Goal: Communication & Community: Answer question/provide support

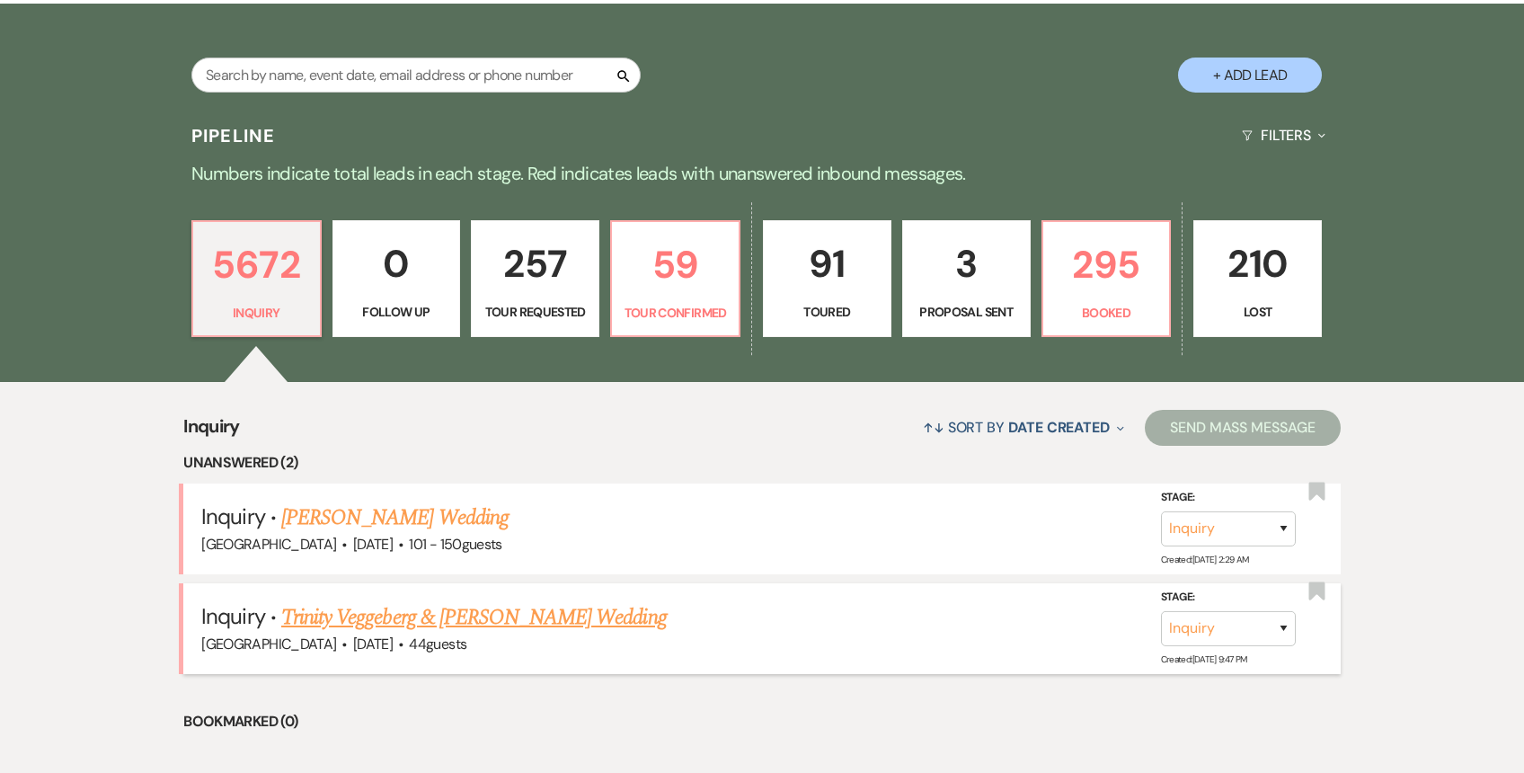
scroll to position [510, 0]
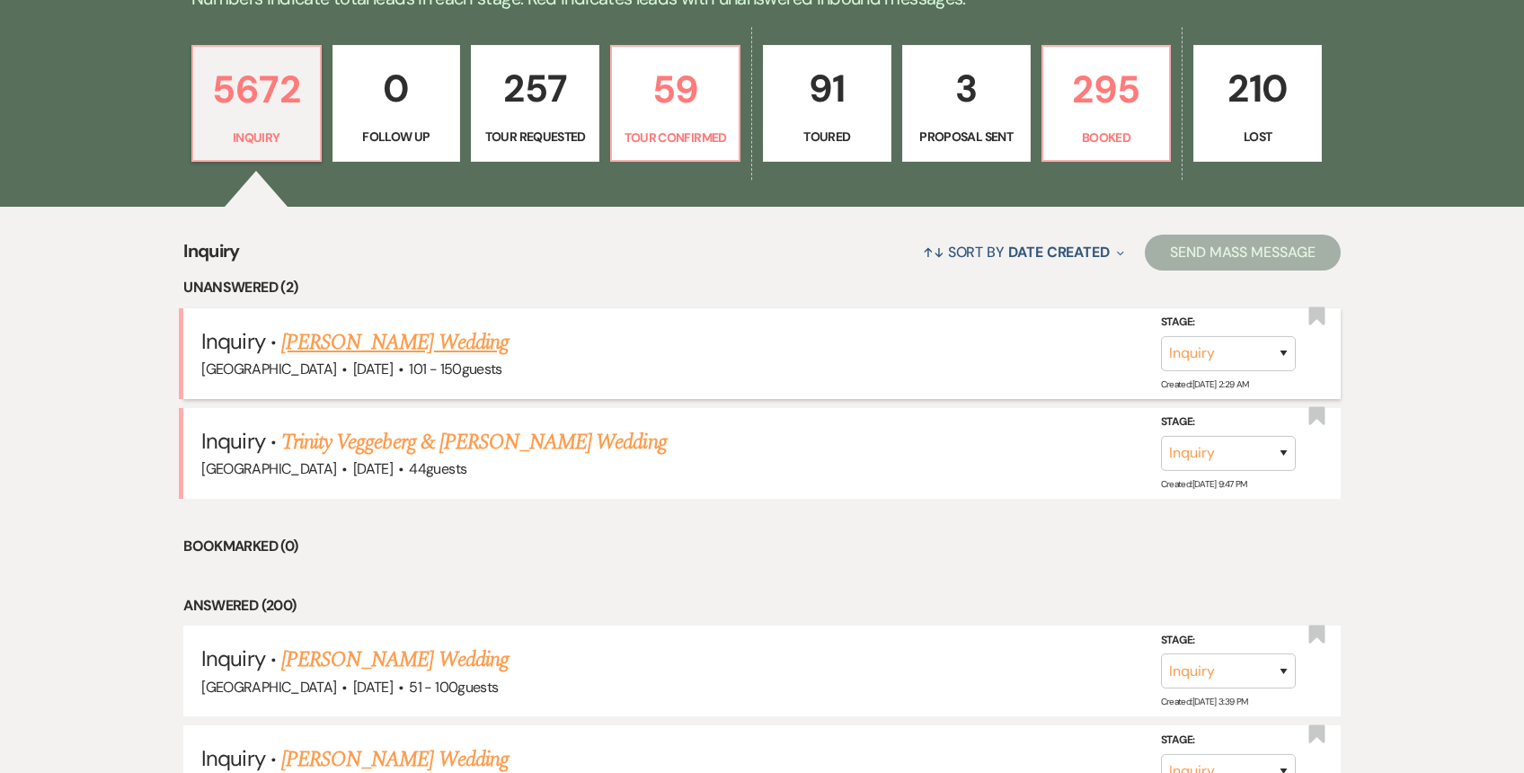
click at [404, 340] on link "Briana Barnett's Wedding" at bounding box center [394, 342] width 227 height 32
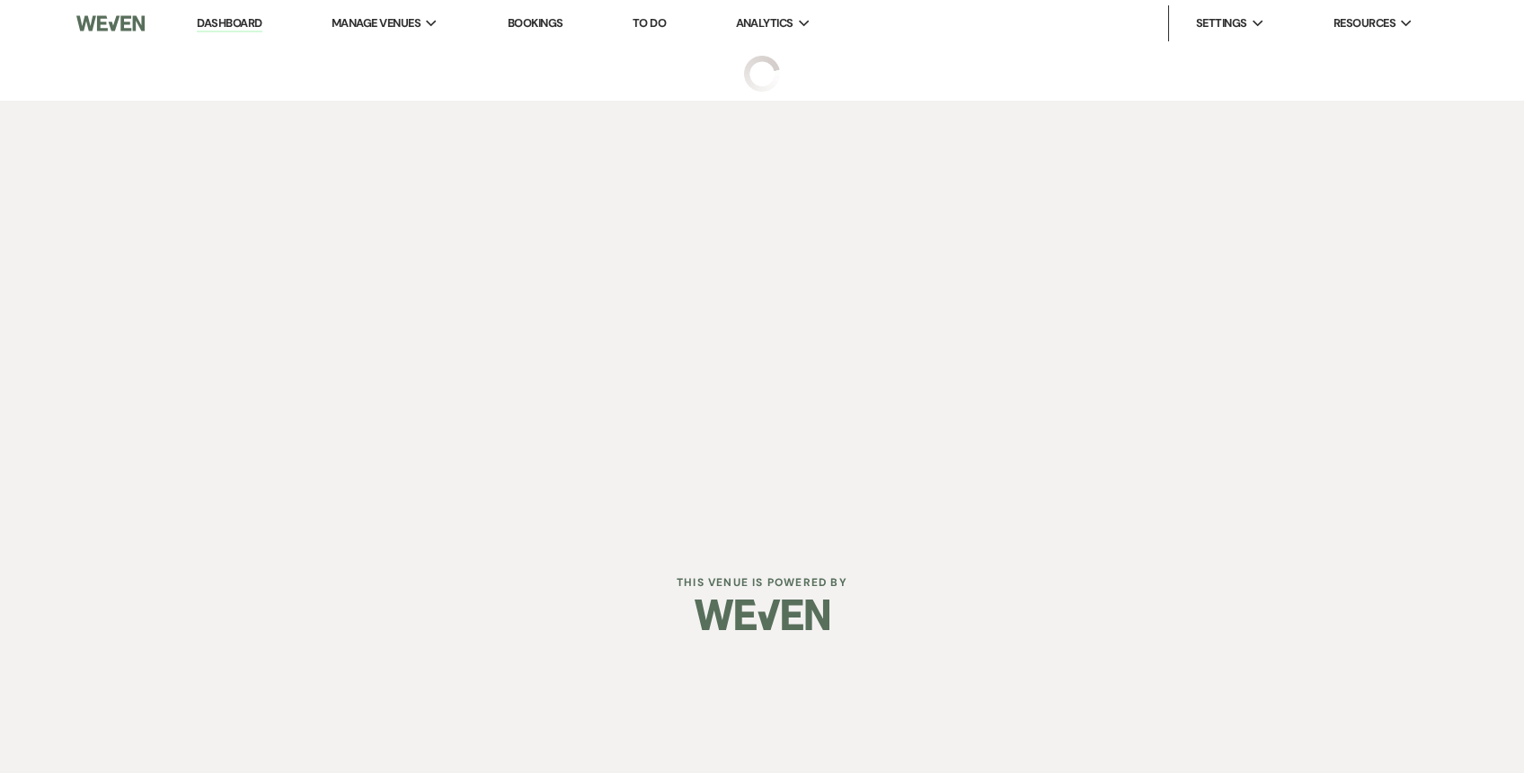
select select "2"
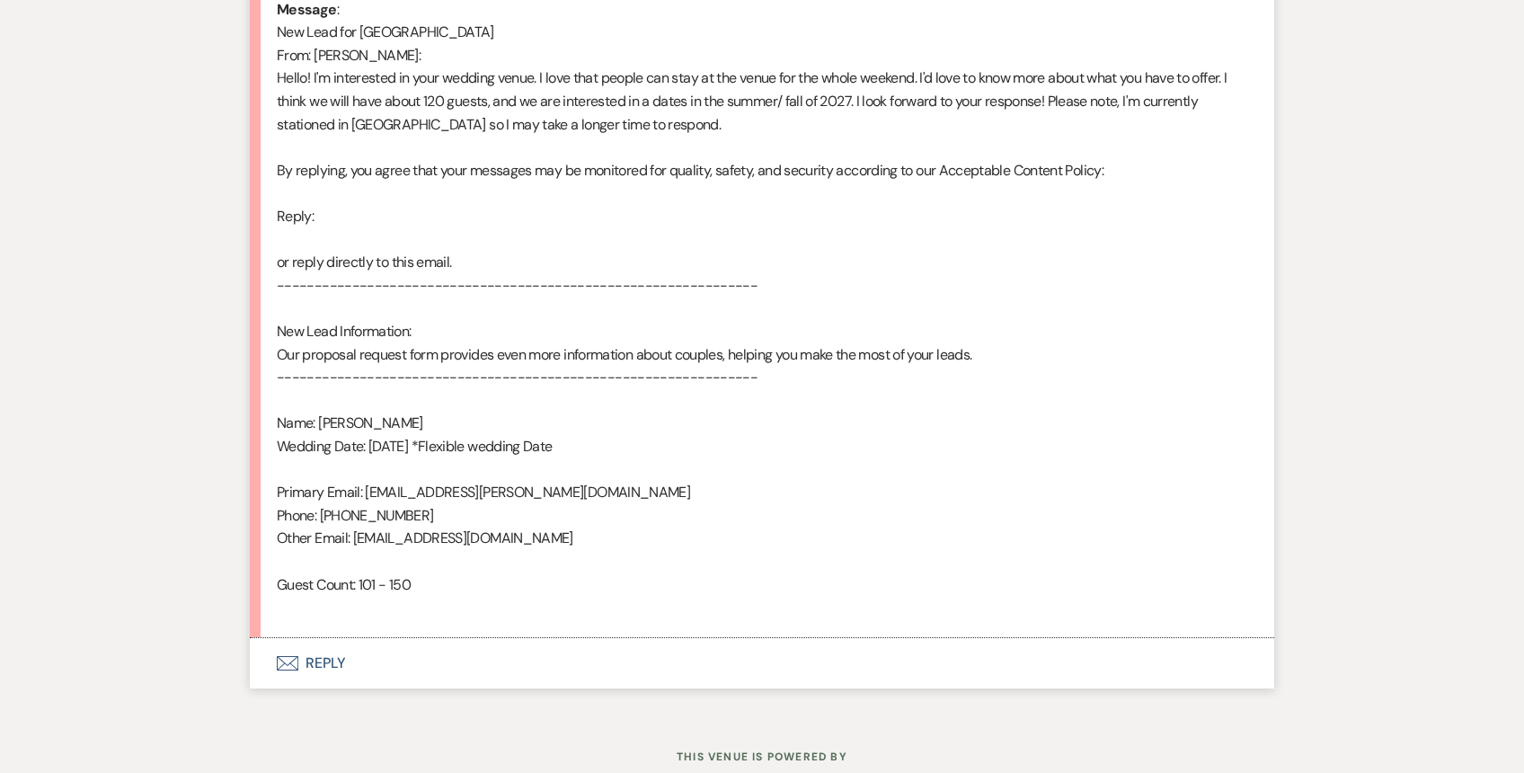
scroll to position [1016, 0]
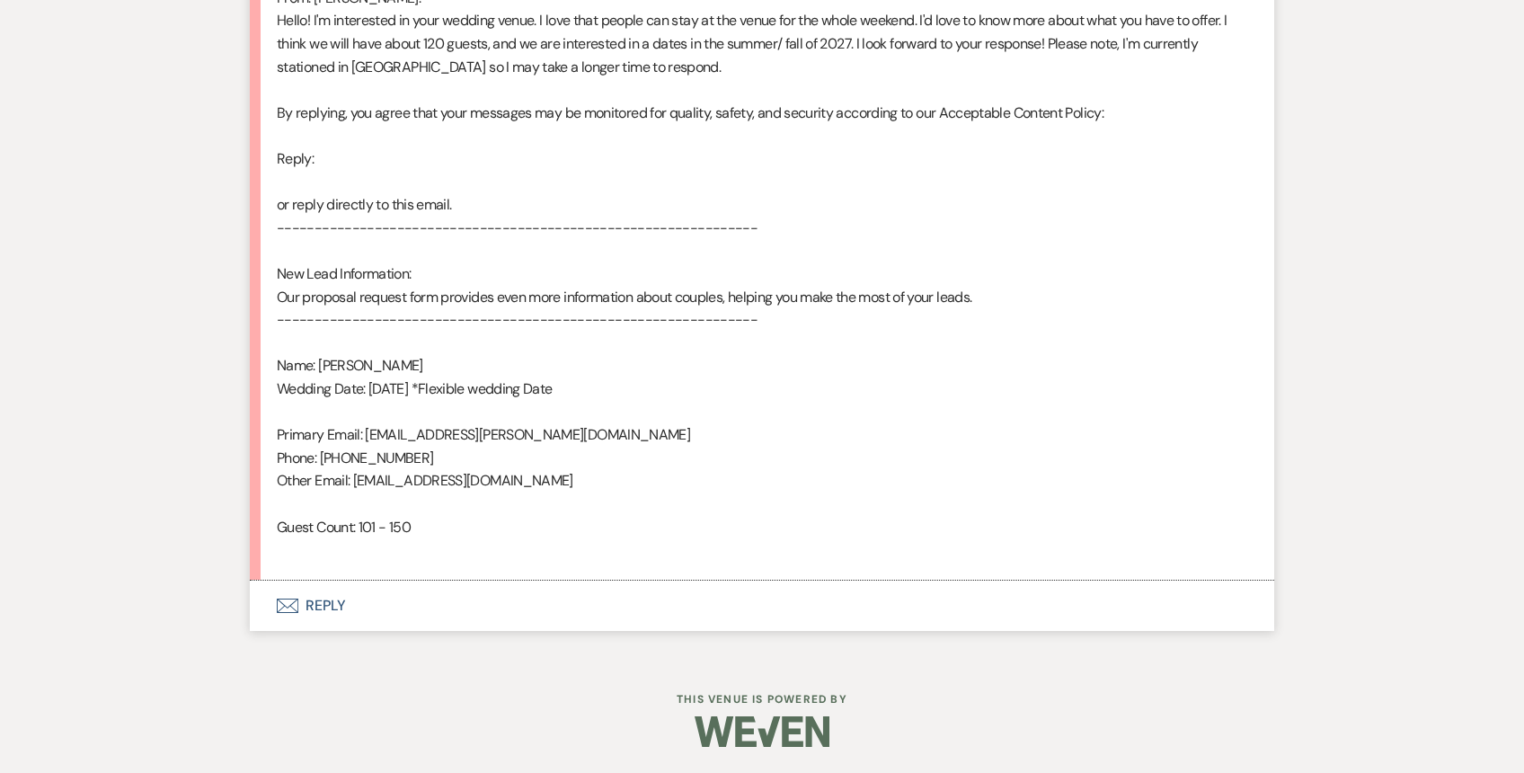
click at [306, 606] on button "Envelope Reply" at bounding box center [762, 606] width 1024 height 50
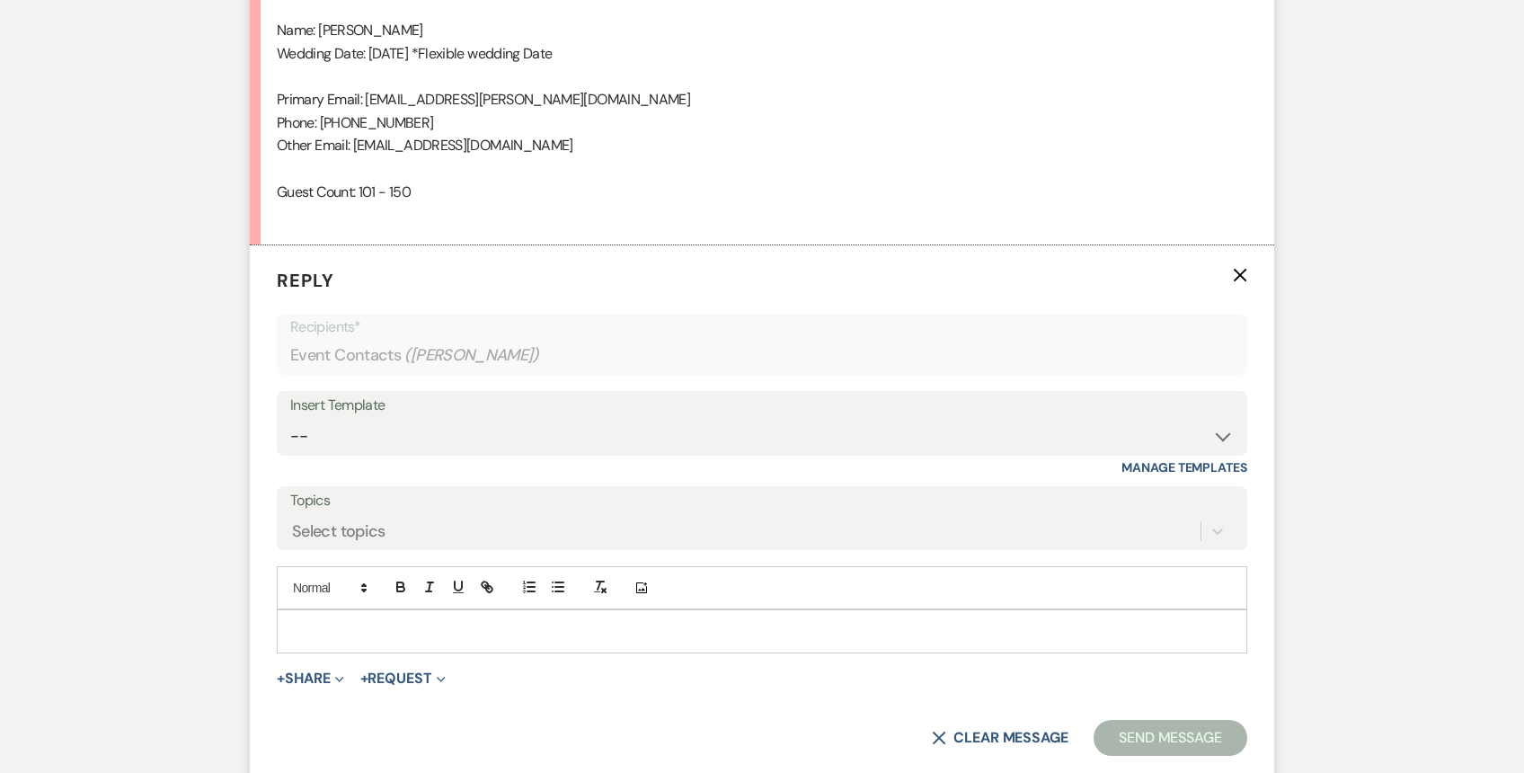
scroll to position [1360, 0]
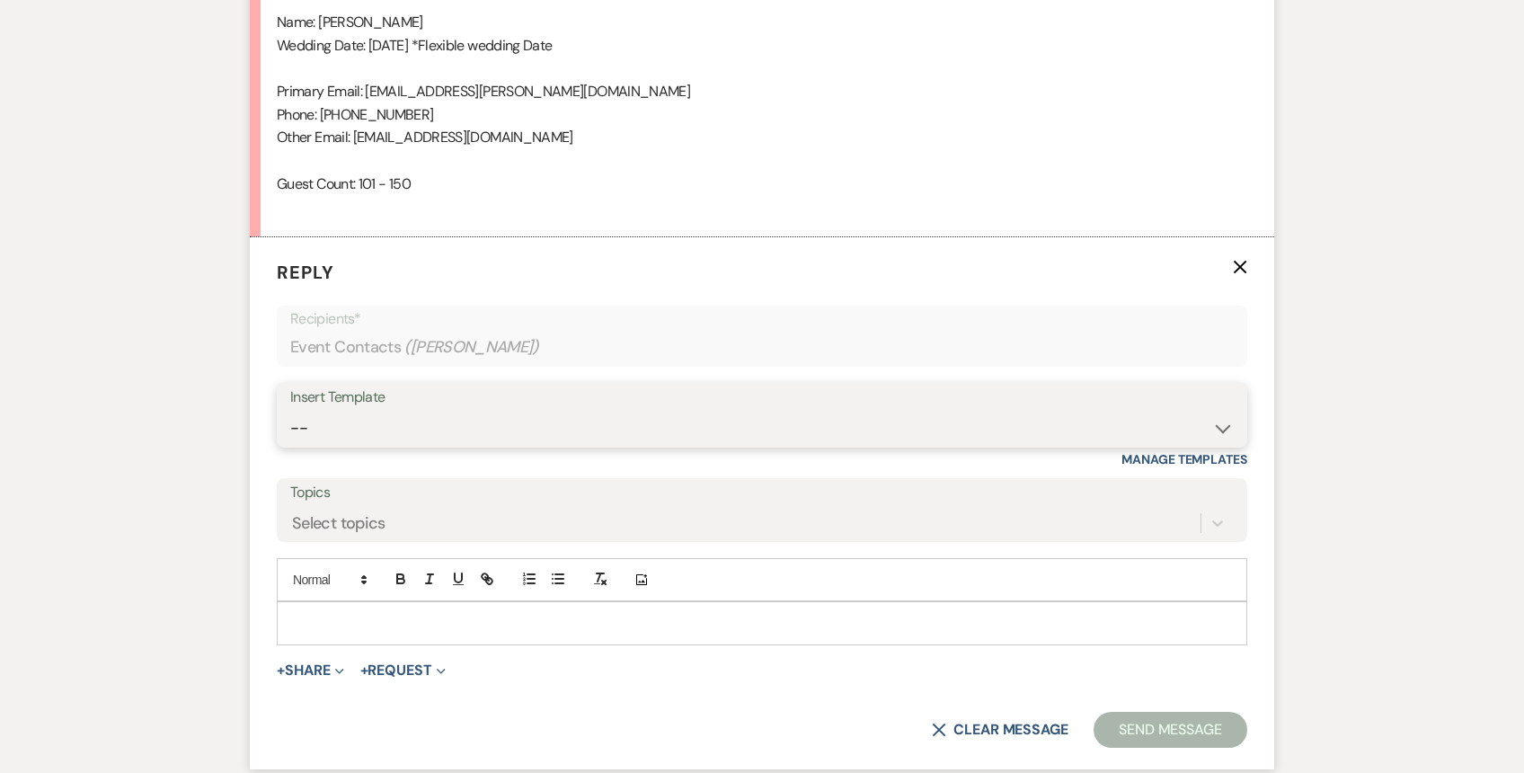
click at [377, 436] on select "-- Weven Planning Portal Introduction (Booked Events) 1st planning email (Willo…" at bounding box center [762, 428] width 944 height 35
select select "772"
click at [290, 411] on select "-- Weven Planning Portal Introduction (Booked Events) 1st planning email (Willo…" at bounding box center [762, 428] width 944 height 35
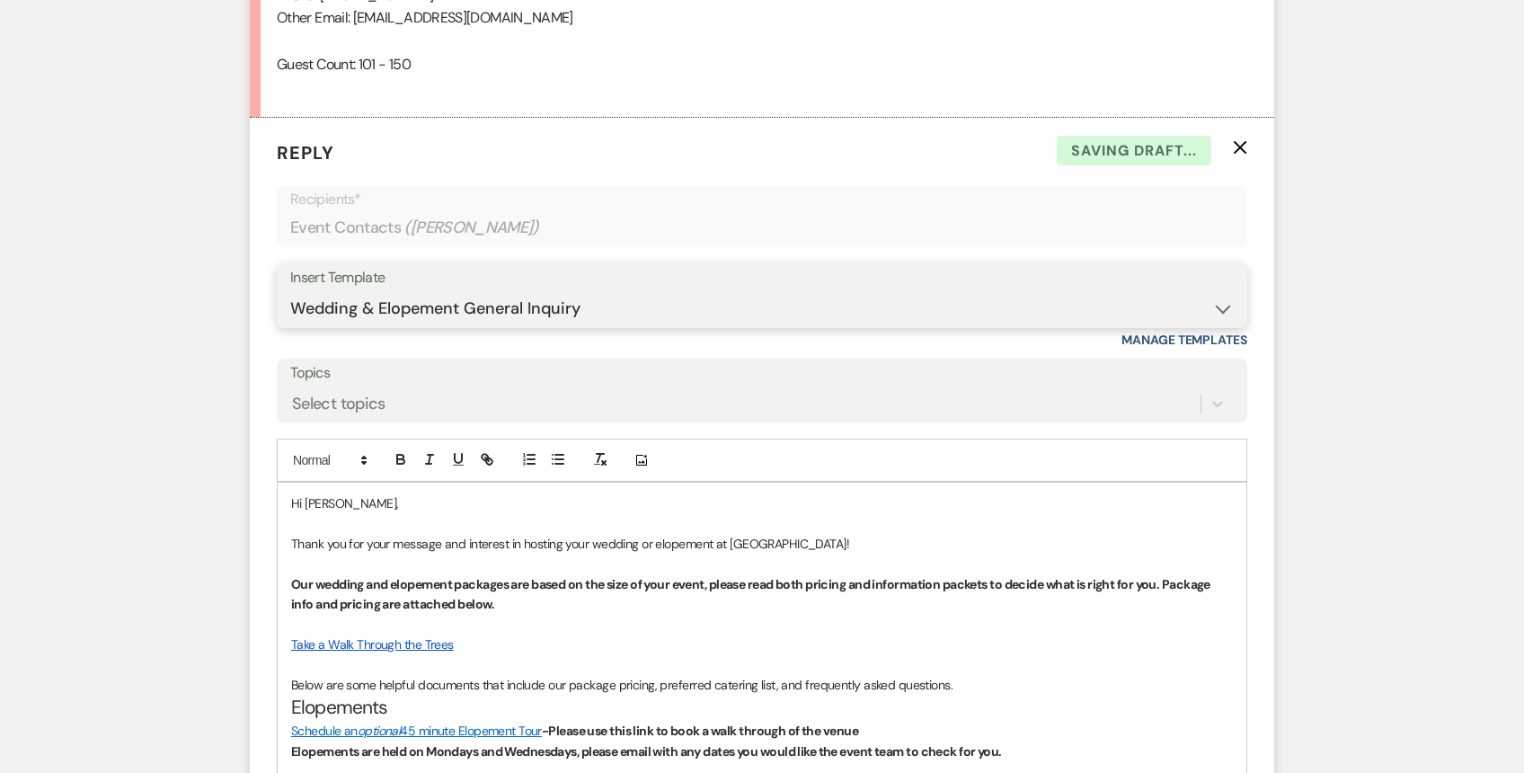
scroll to position [1480, 0]
click at [868, 538] on p "Thank you for your message and interest in hosting your wedding or elopement at…" at bounding box center [762, 543] width 942 height 20
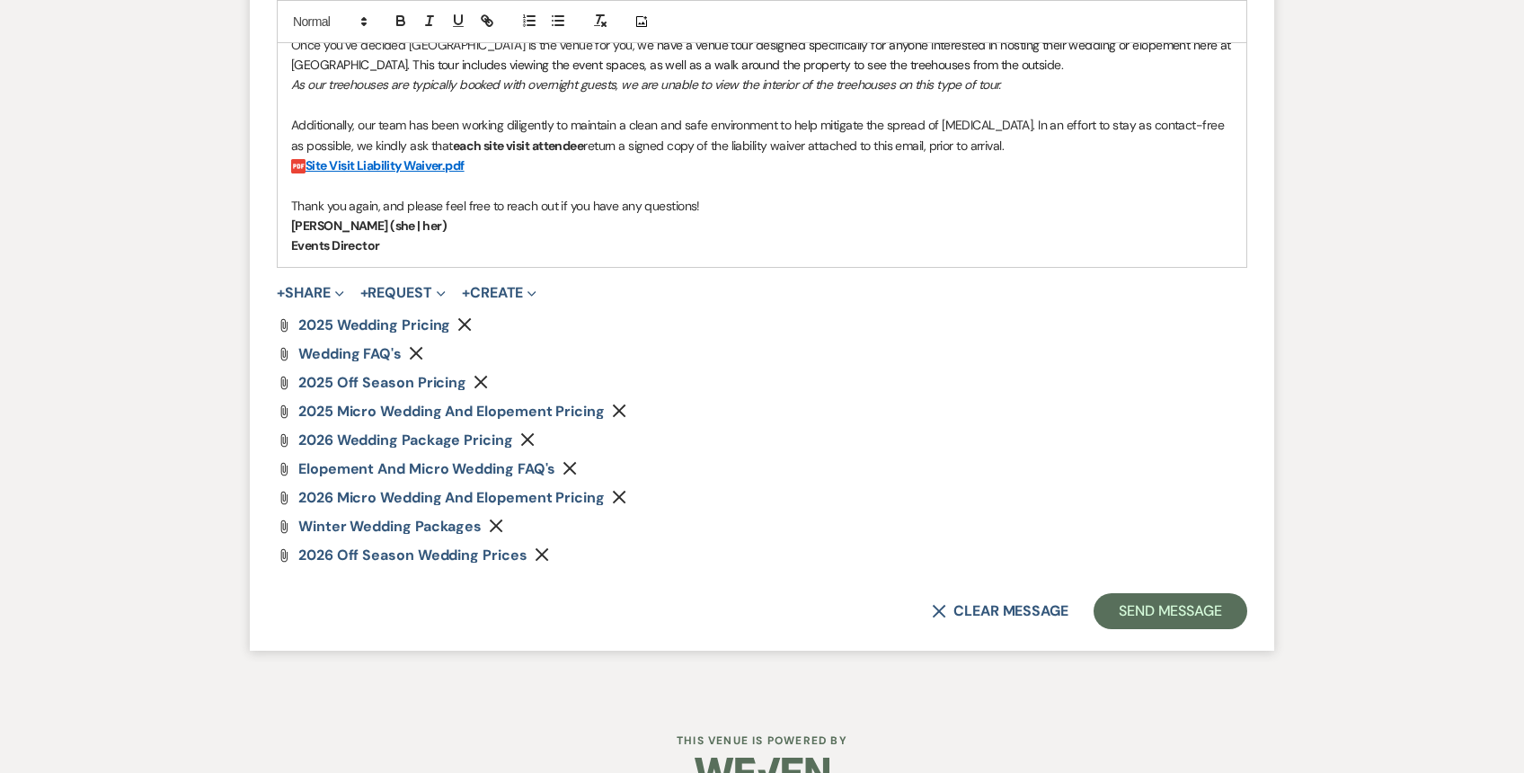
scroll to position [2374, 0]
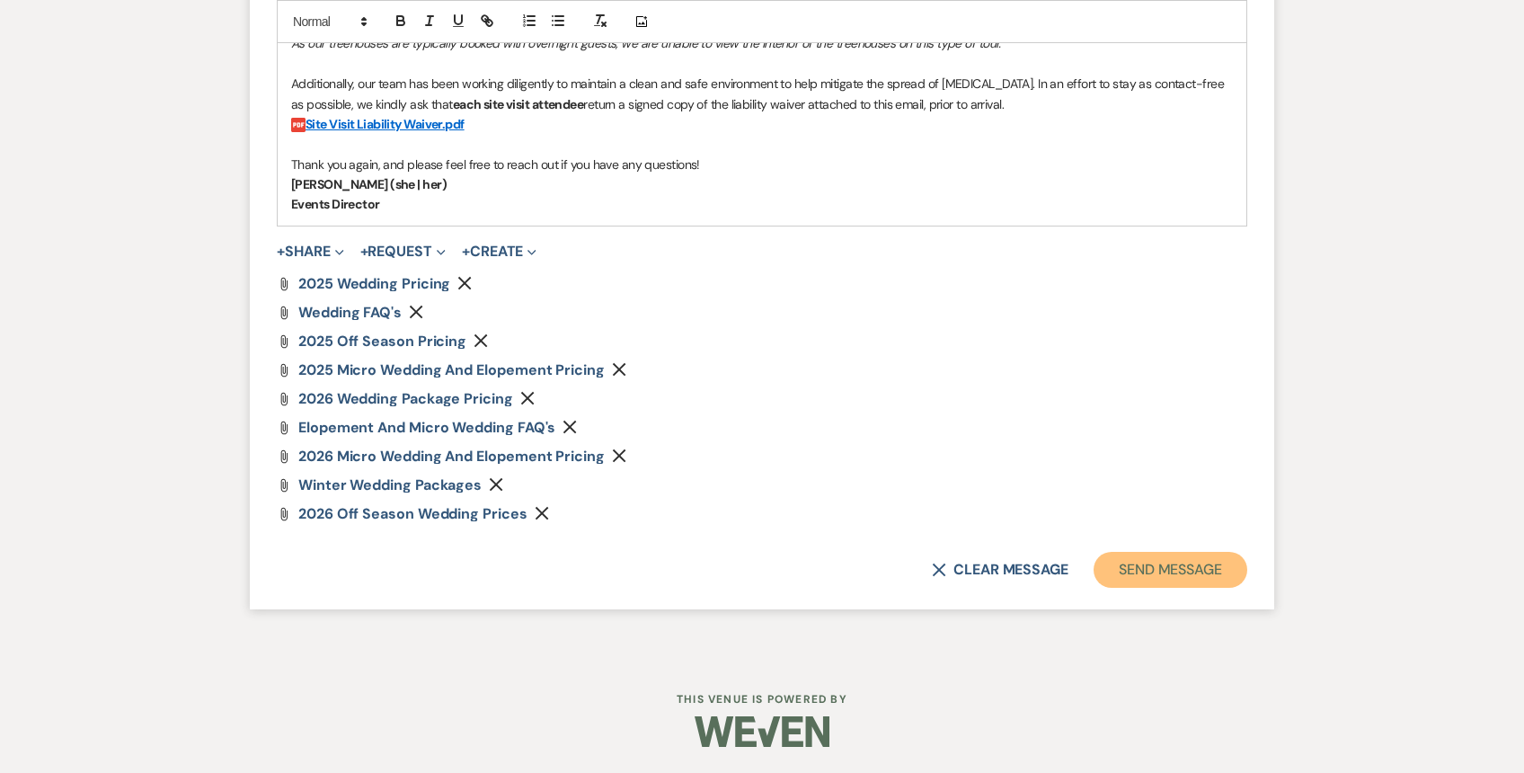
click at [1187, 572] on button "Send Message" at bounding box center [1171, 570] width 154 height 36
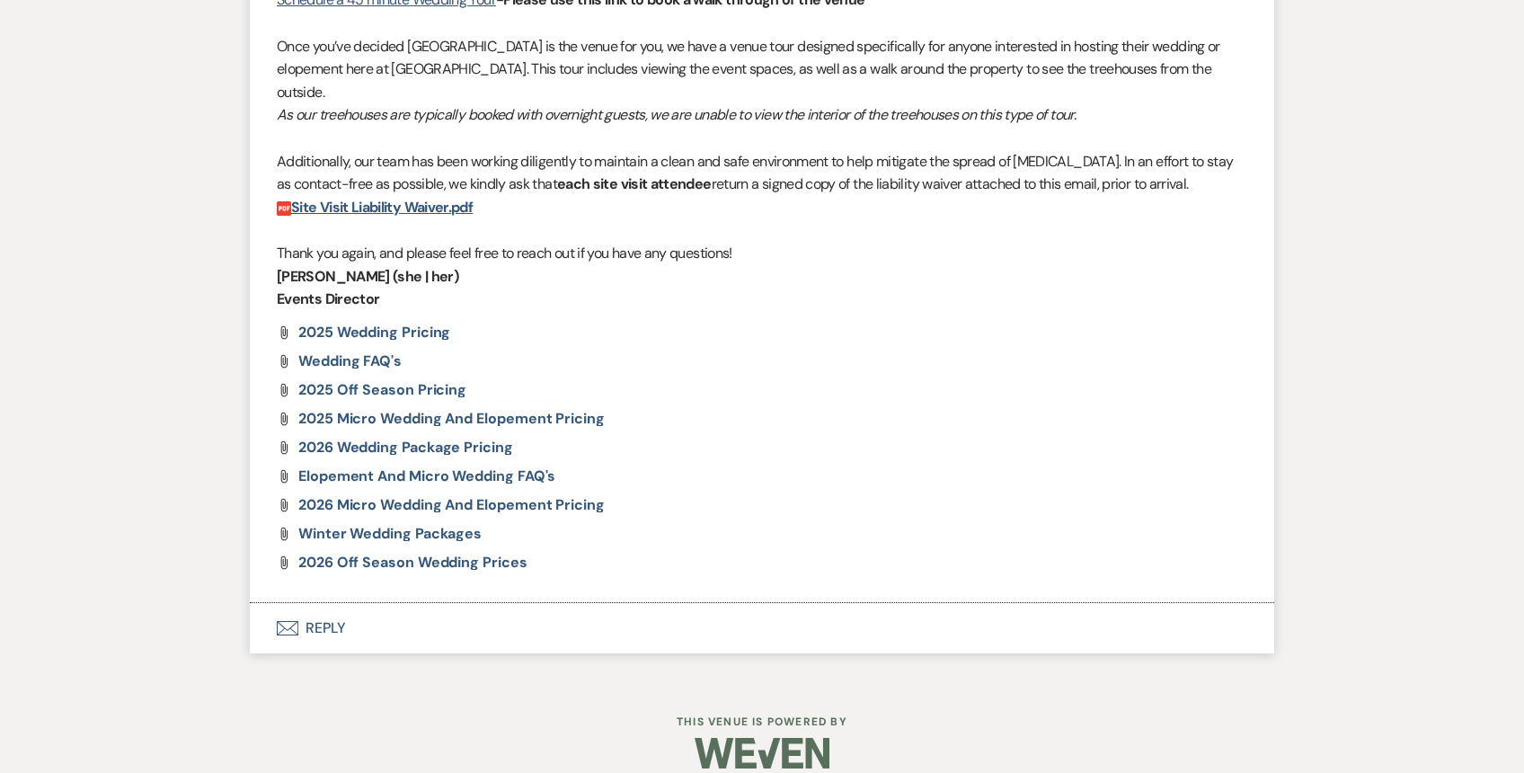
scroll to position [0, 0]
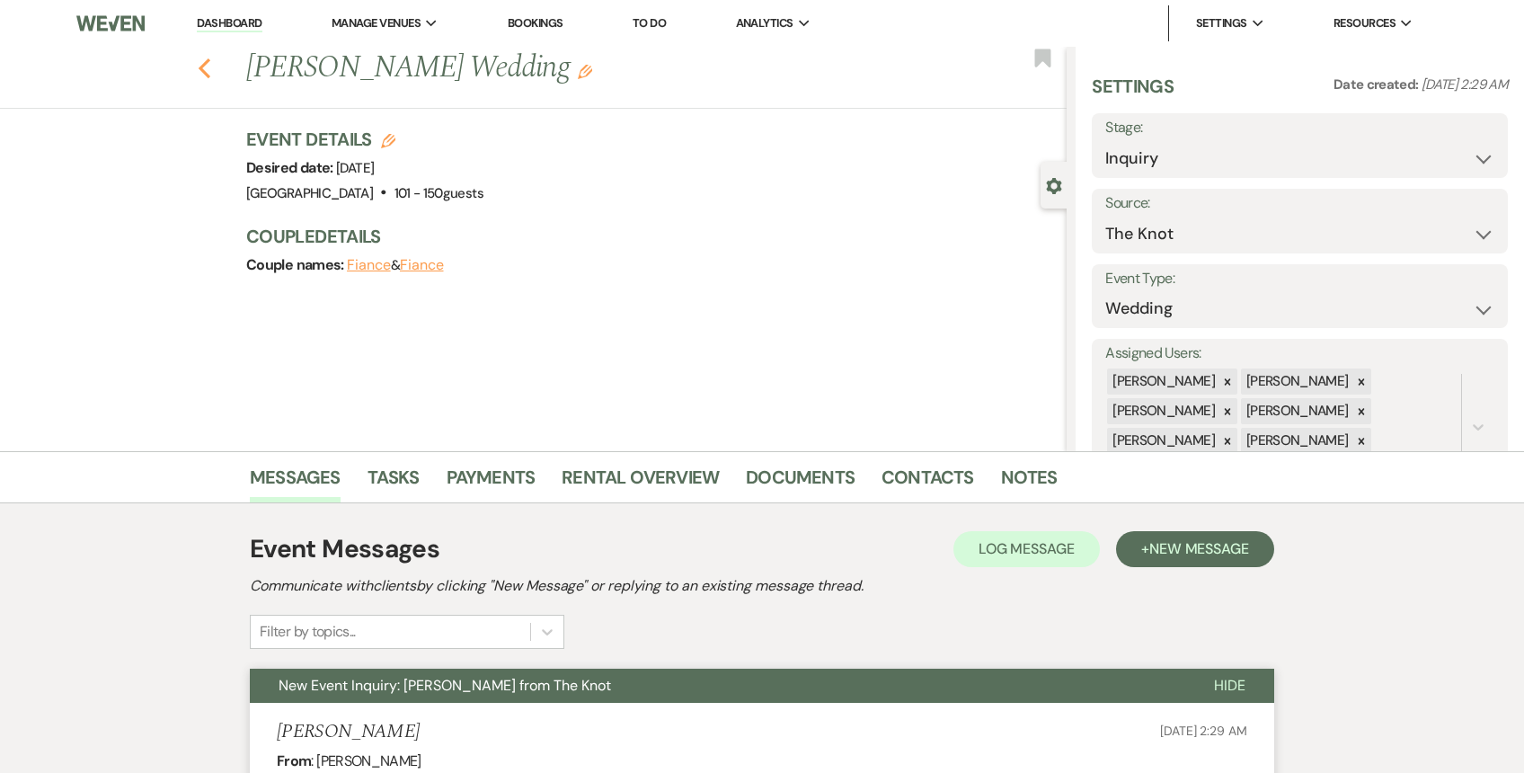
click at [201, 68] on use "button" at bounding box center [205, 68] width 12 height 20
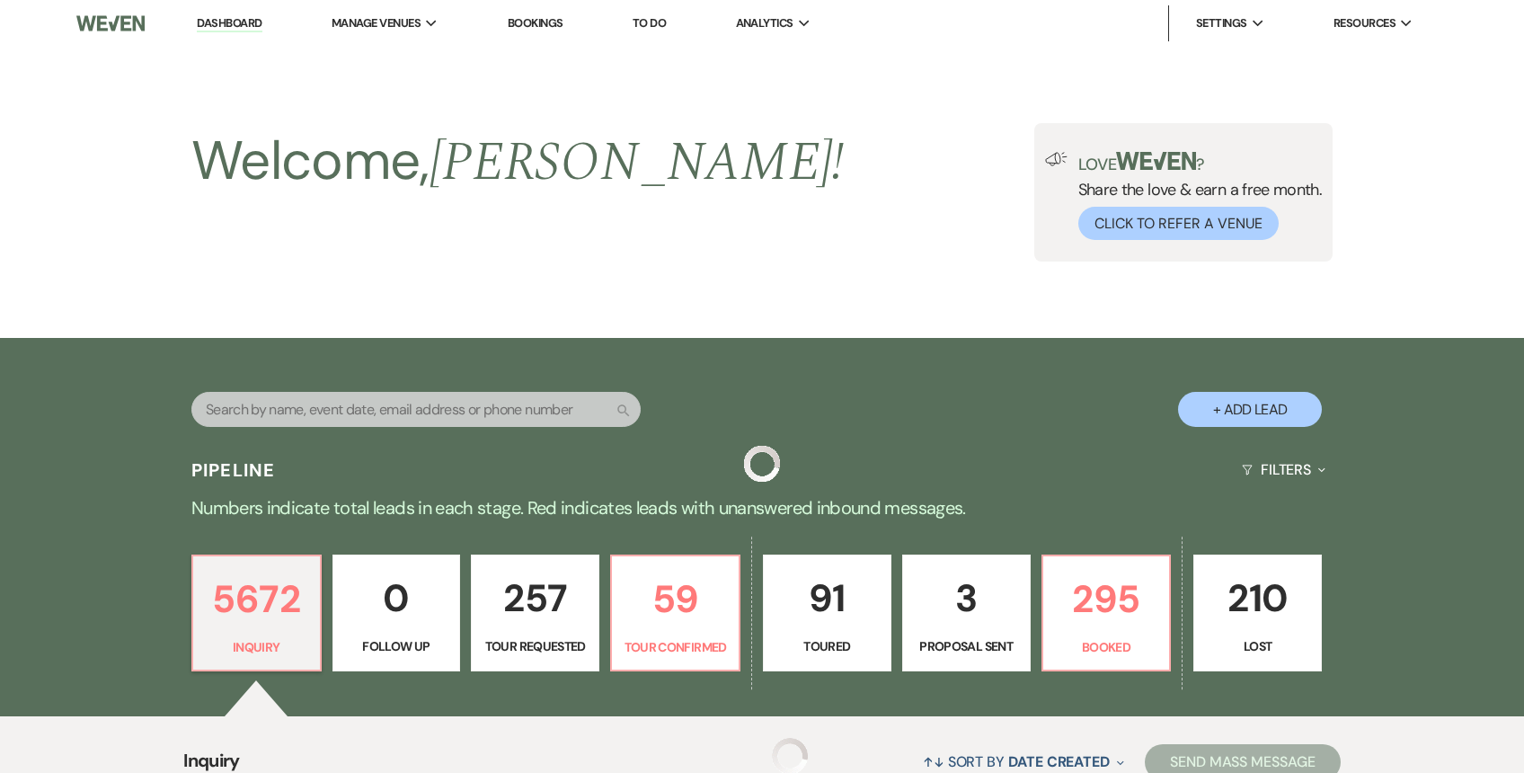
scroll to position [510, 0]
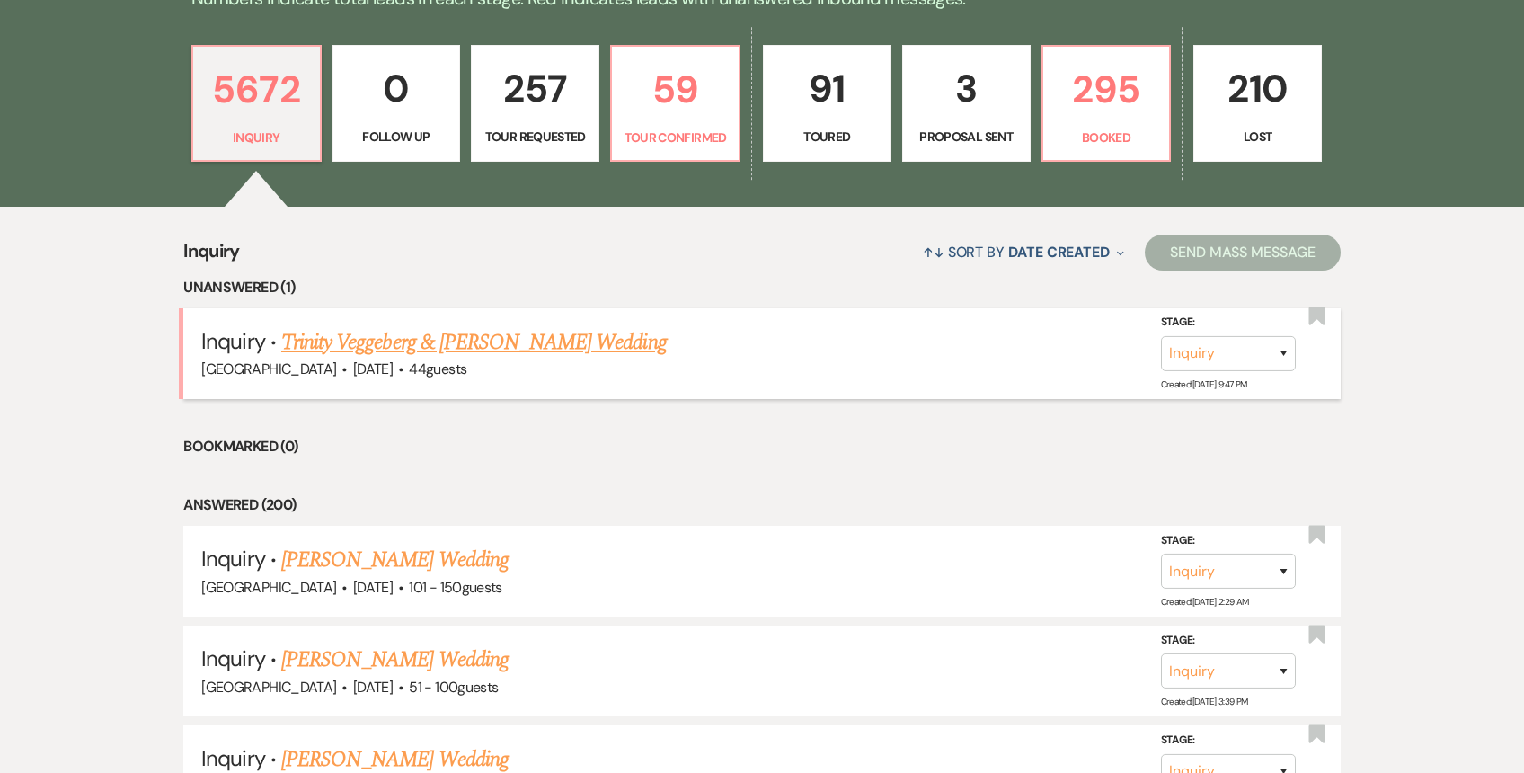
click at [432, 342] on link "Trinity Veggeberg & Dillon McCardell's Wedding" at bounding box center [474, 342] width 386 height 32
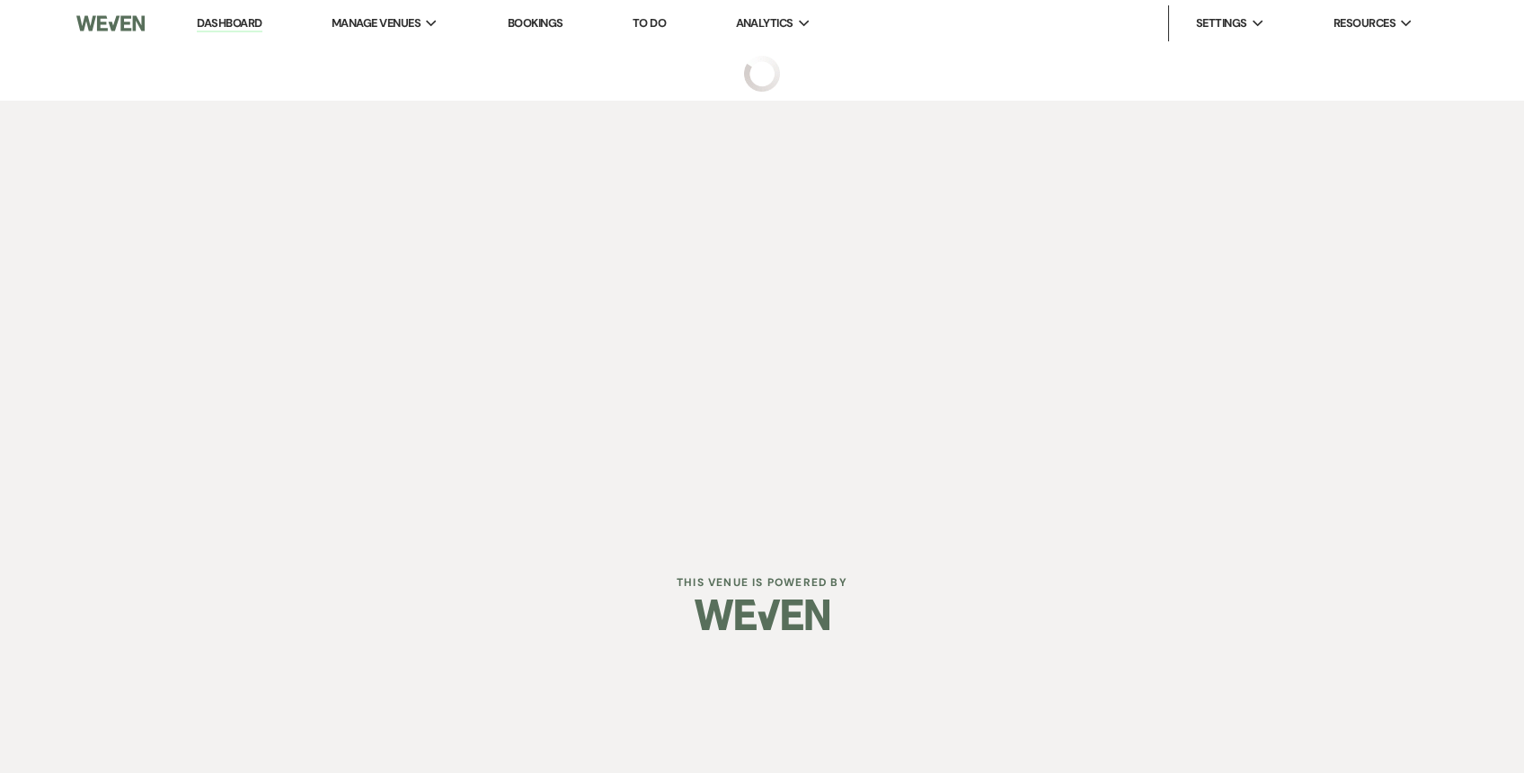
select select "5"
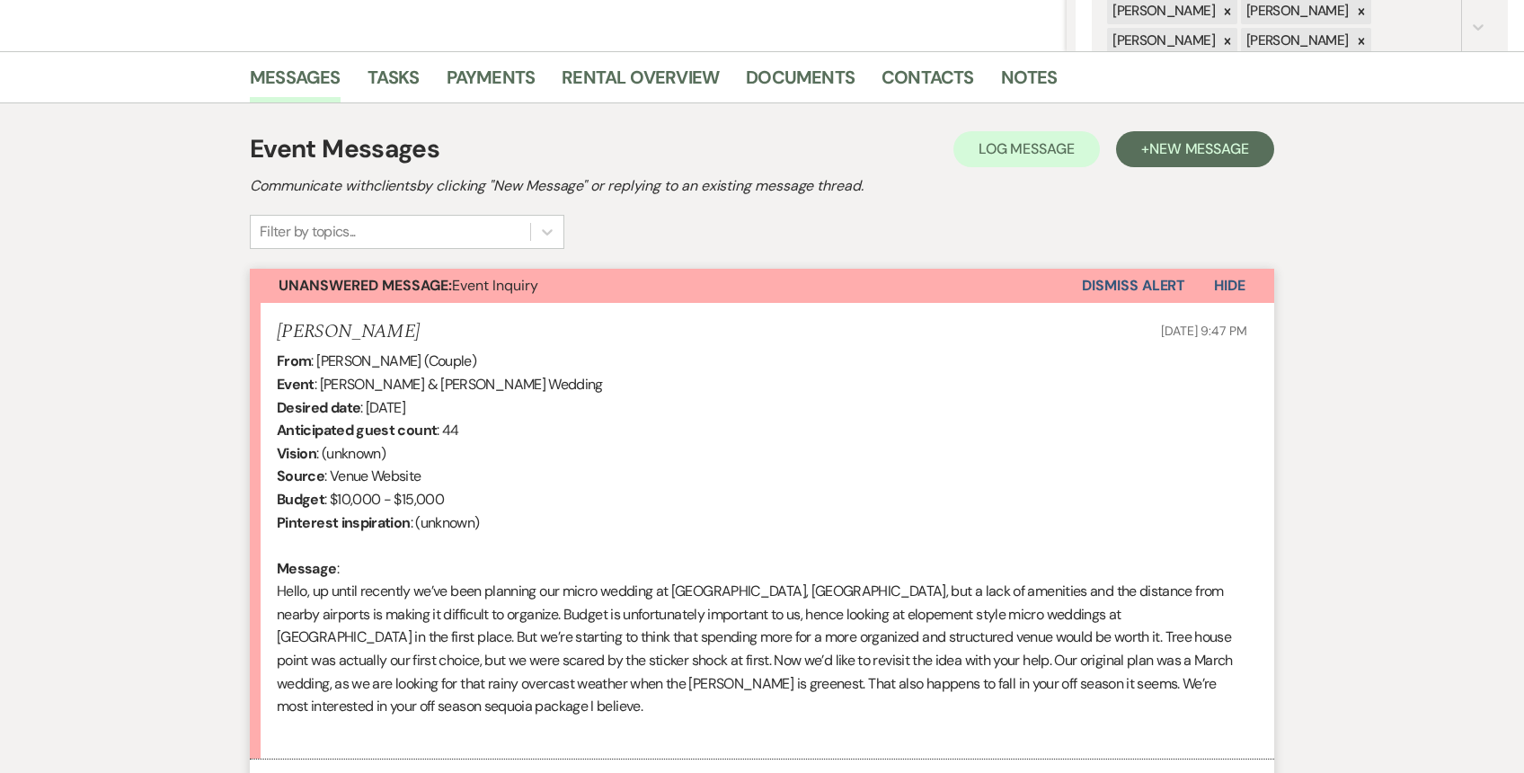
scroll to position [580, 0]
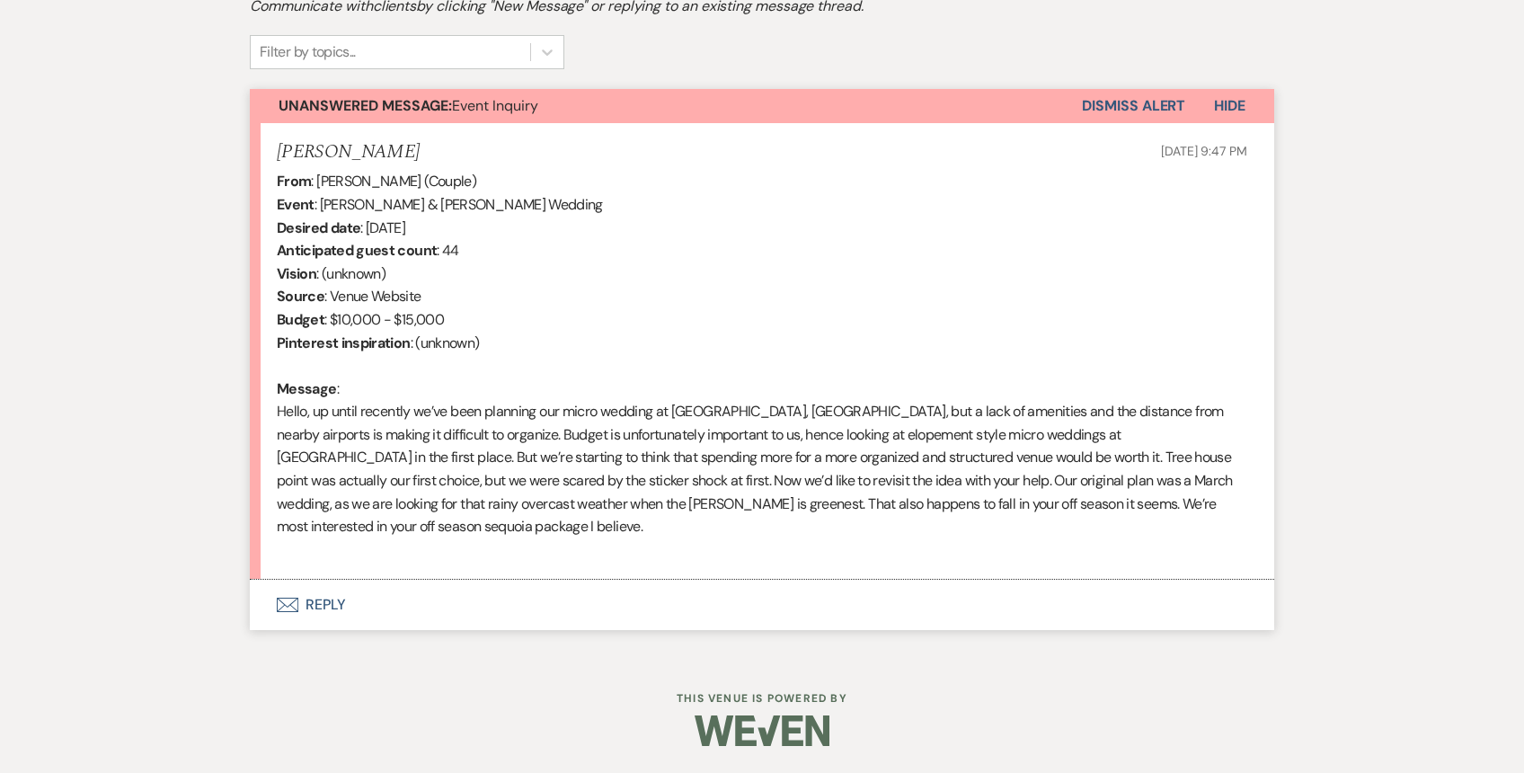
click at [459, 587] on button "Envelope Reply" at bounding box center [762, 605] width 1024 height 50
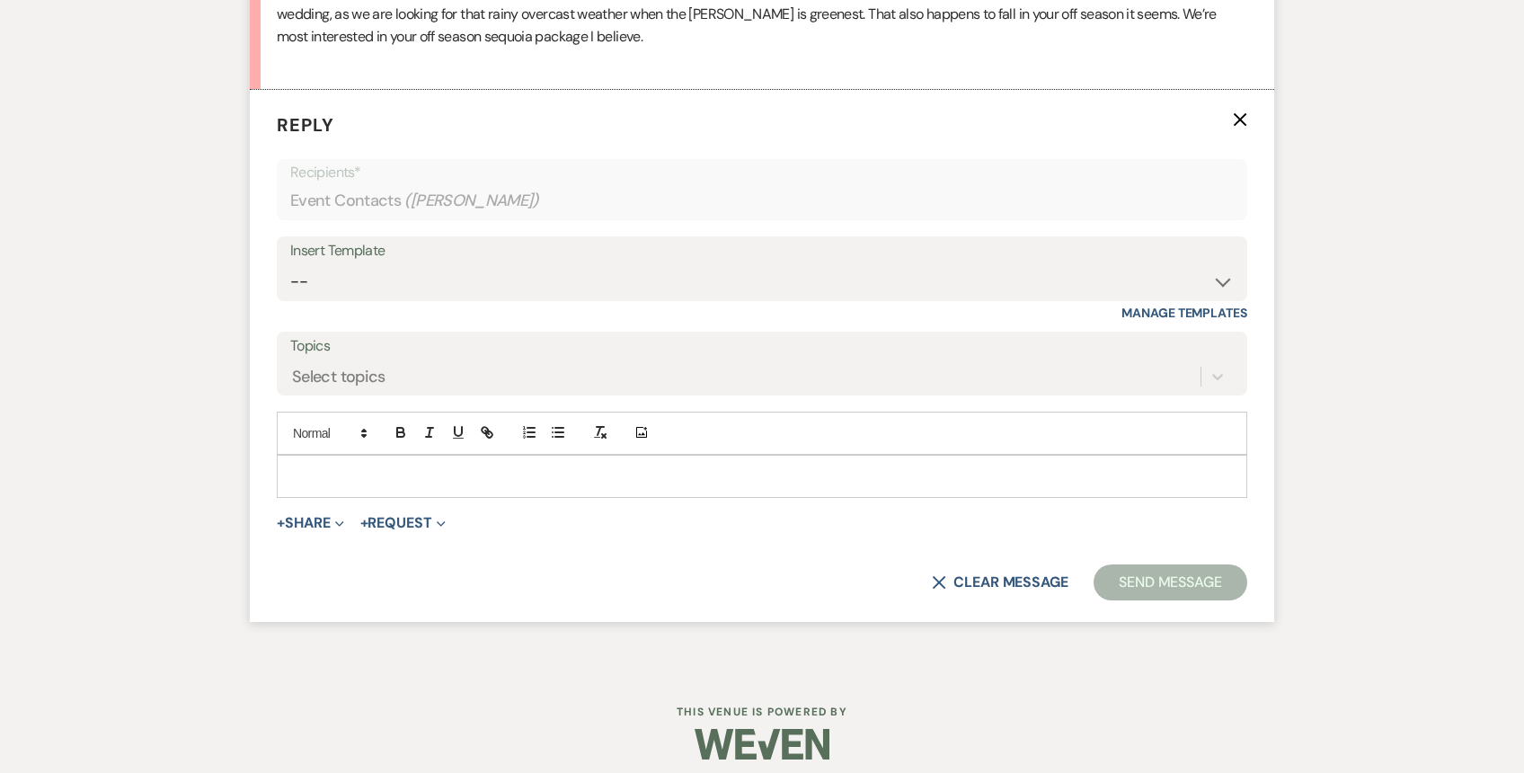
scroll to position [1074, 0]
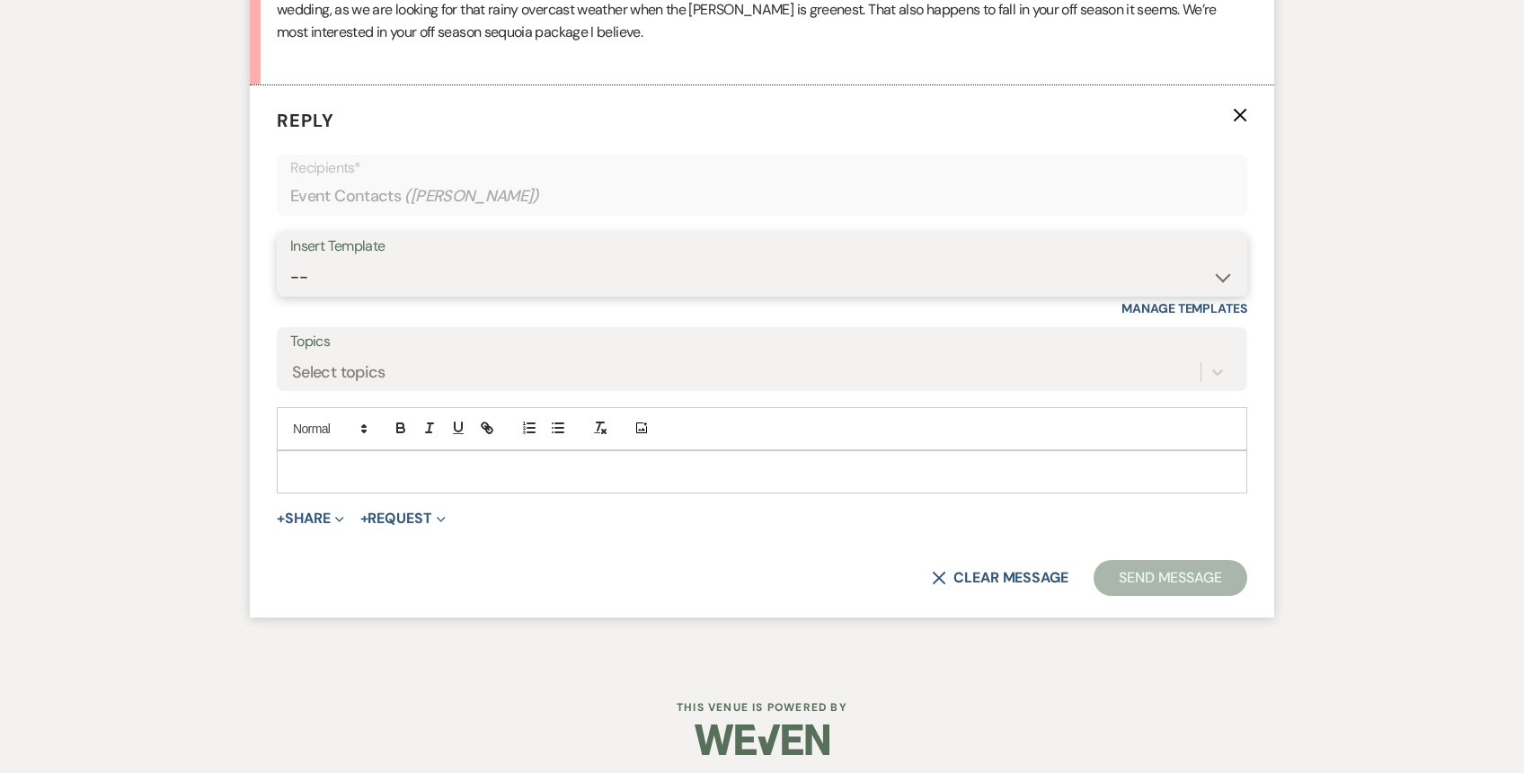
click at [428, 270] on select "-- Weven Planning Portal Introduction (Booked Events) 1st planning email (Willo…" at bounding box center [762, 277] width 944 height 35
select select "772"
click at [290, 260] on select "-- Weven Planning Portal Introduction (Booked Events) 1st planning email (Willo…" at bounding box center [762, 277] width 944 height 35
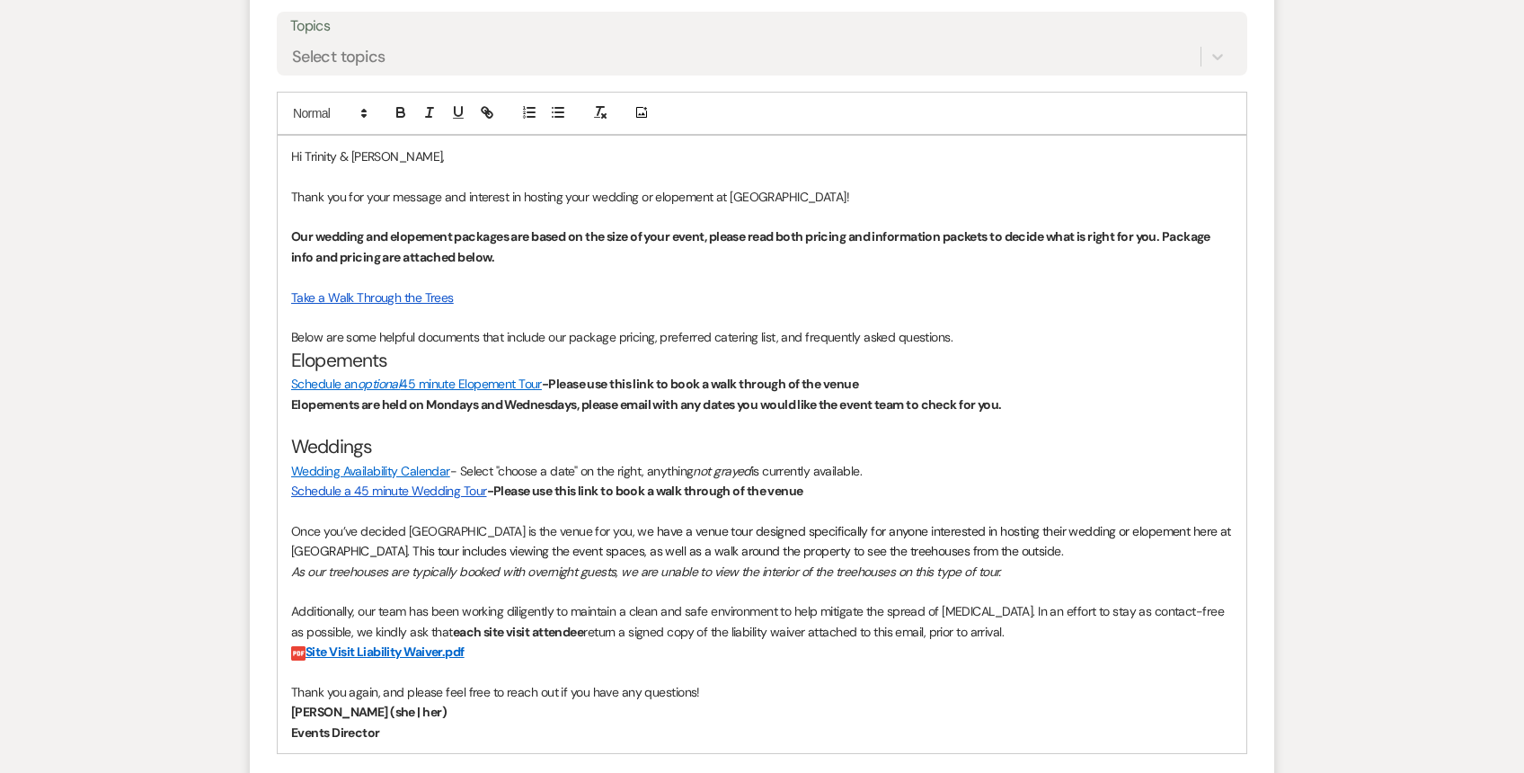
scroll to position [1893, 0]
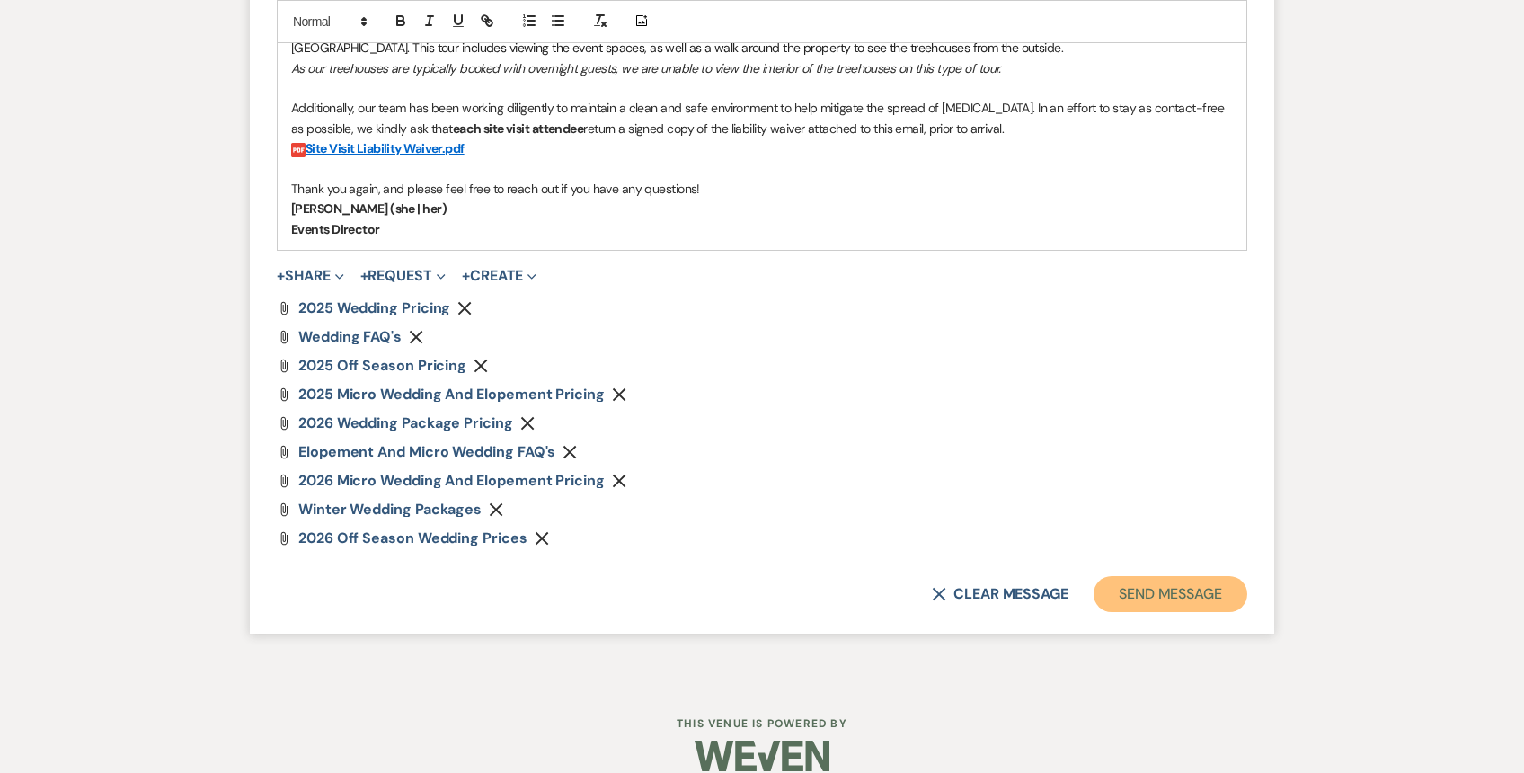
click at [1150, 593] on button "Send Message" at bounding box center [1171, 594] width 154 height 36
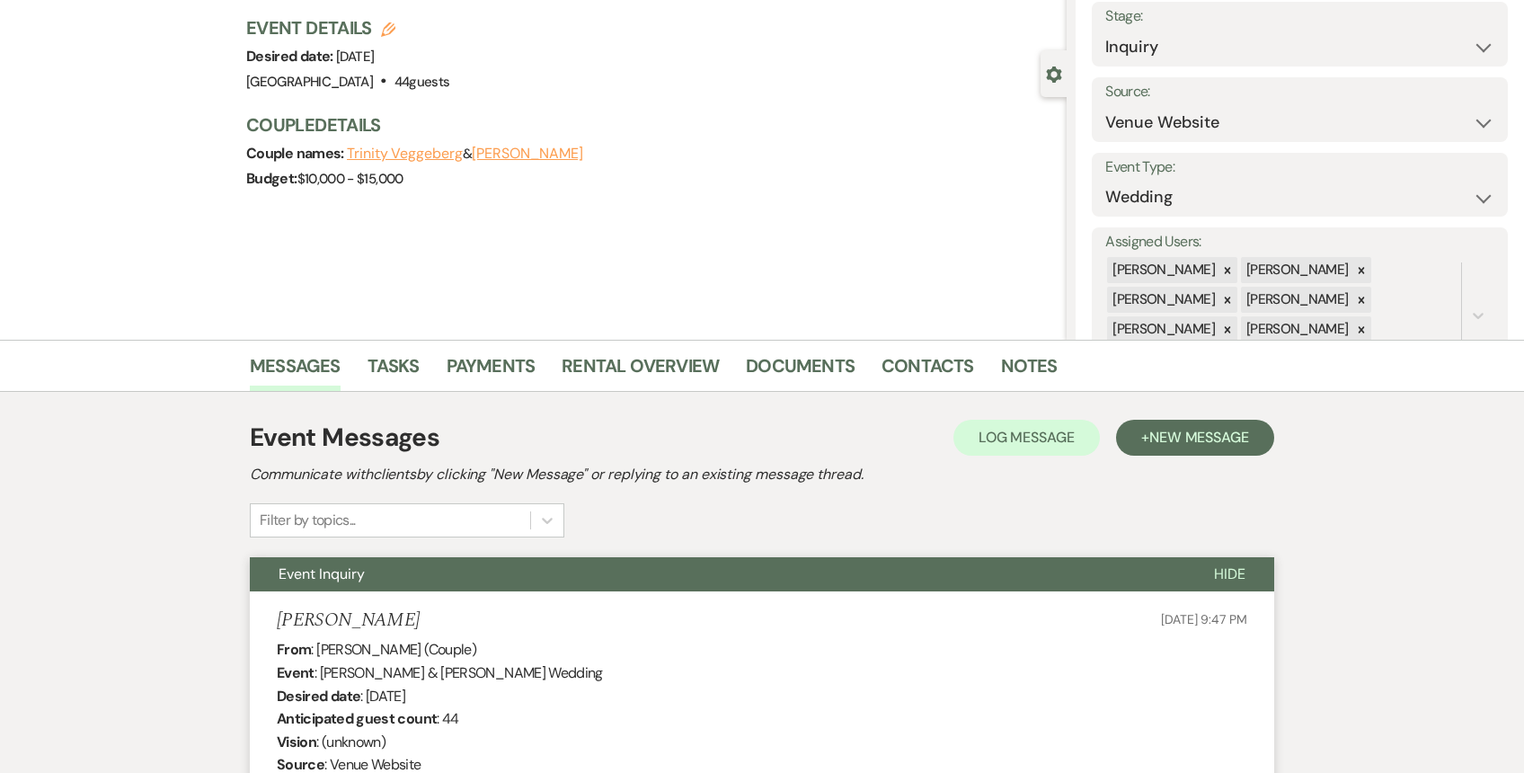
scroll to position [0, 0]
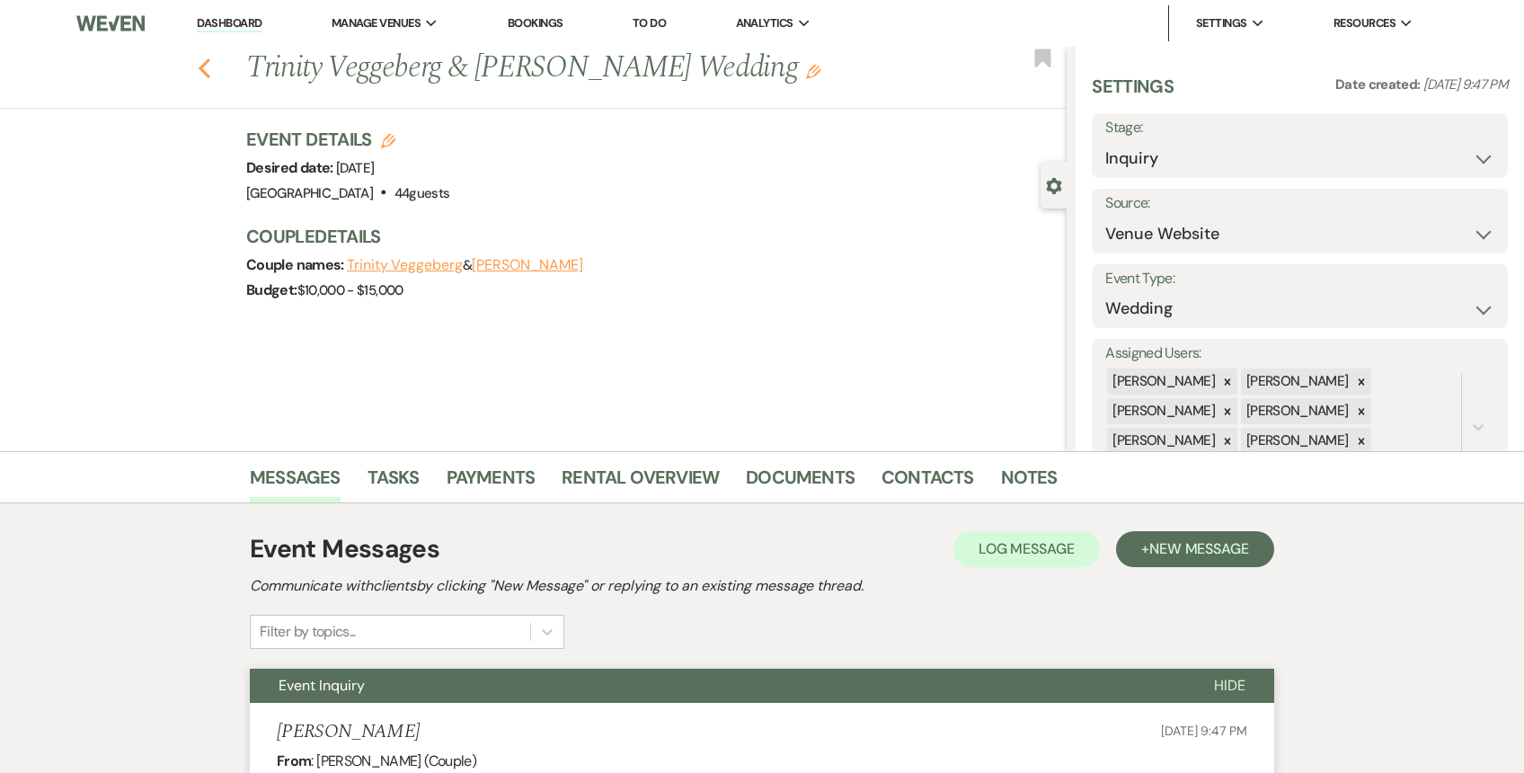
click at [205, 62] on use "button" at bounding box center [205, 68] width 12 height 20
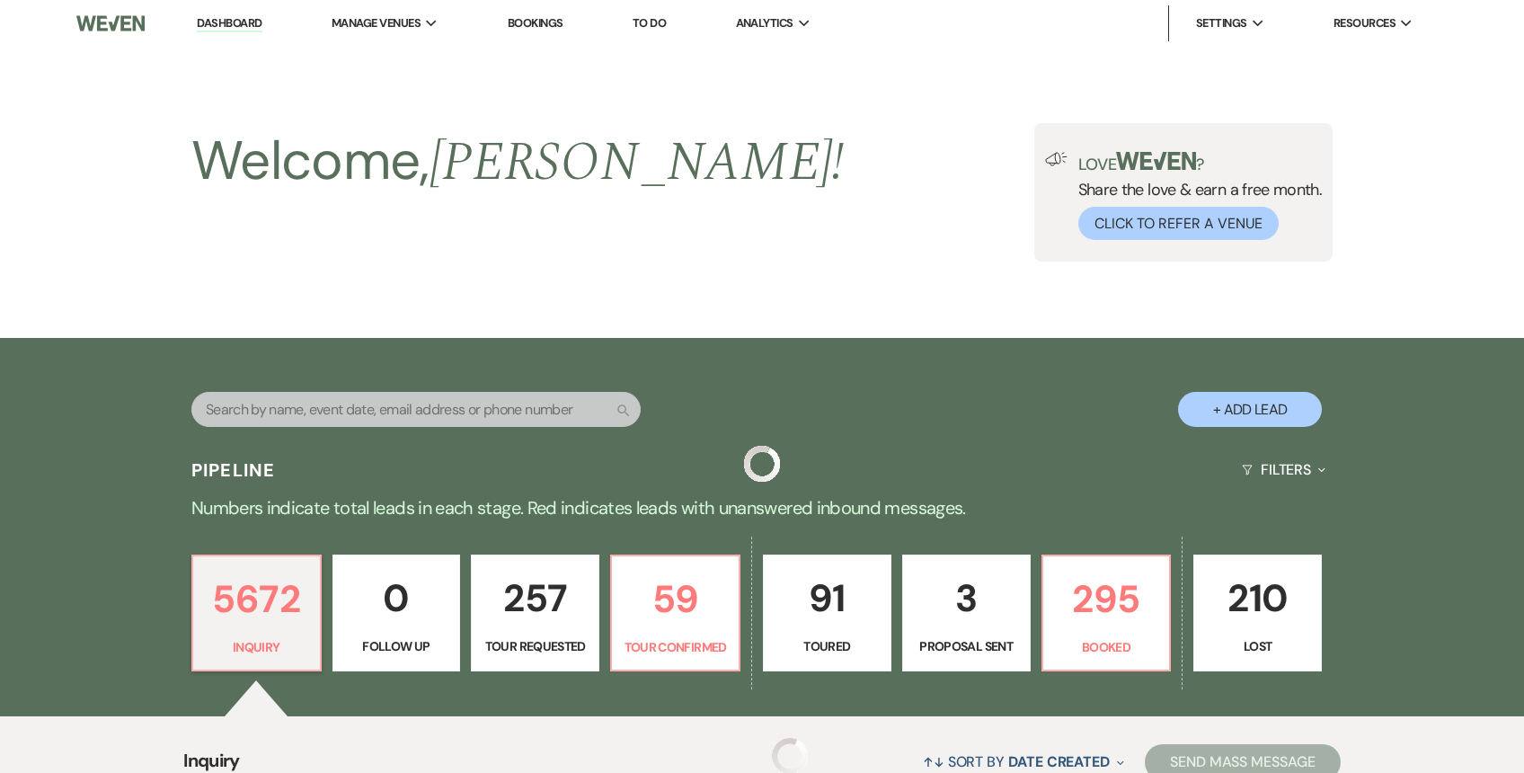
scroll to position [510, 0]
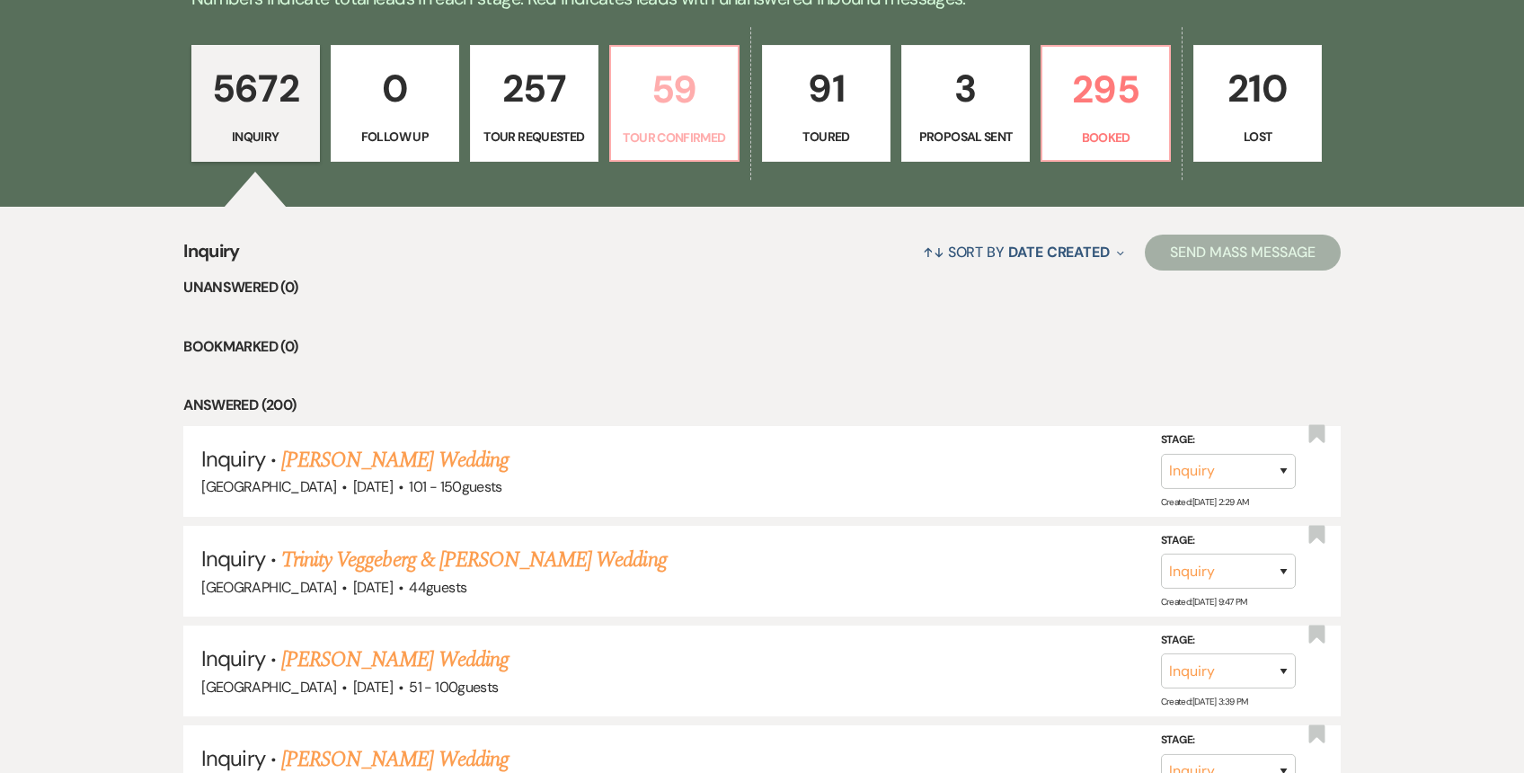
click at [687, 78] on p "59" at bounding box center [674, 89] width 105 height 60
select select "4"
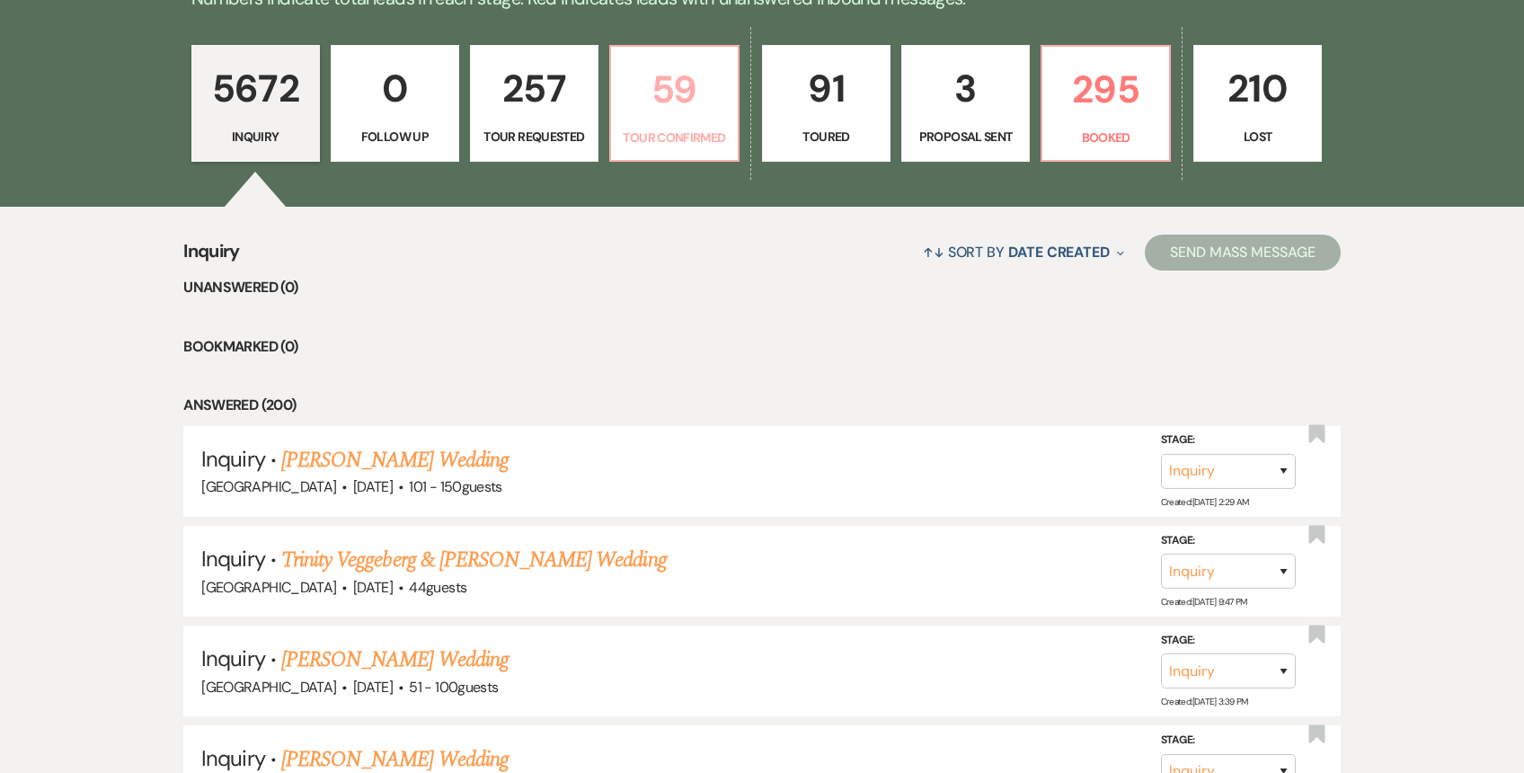
select select "4"
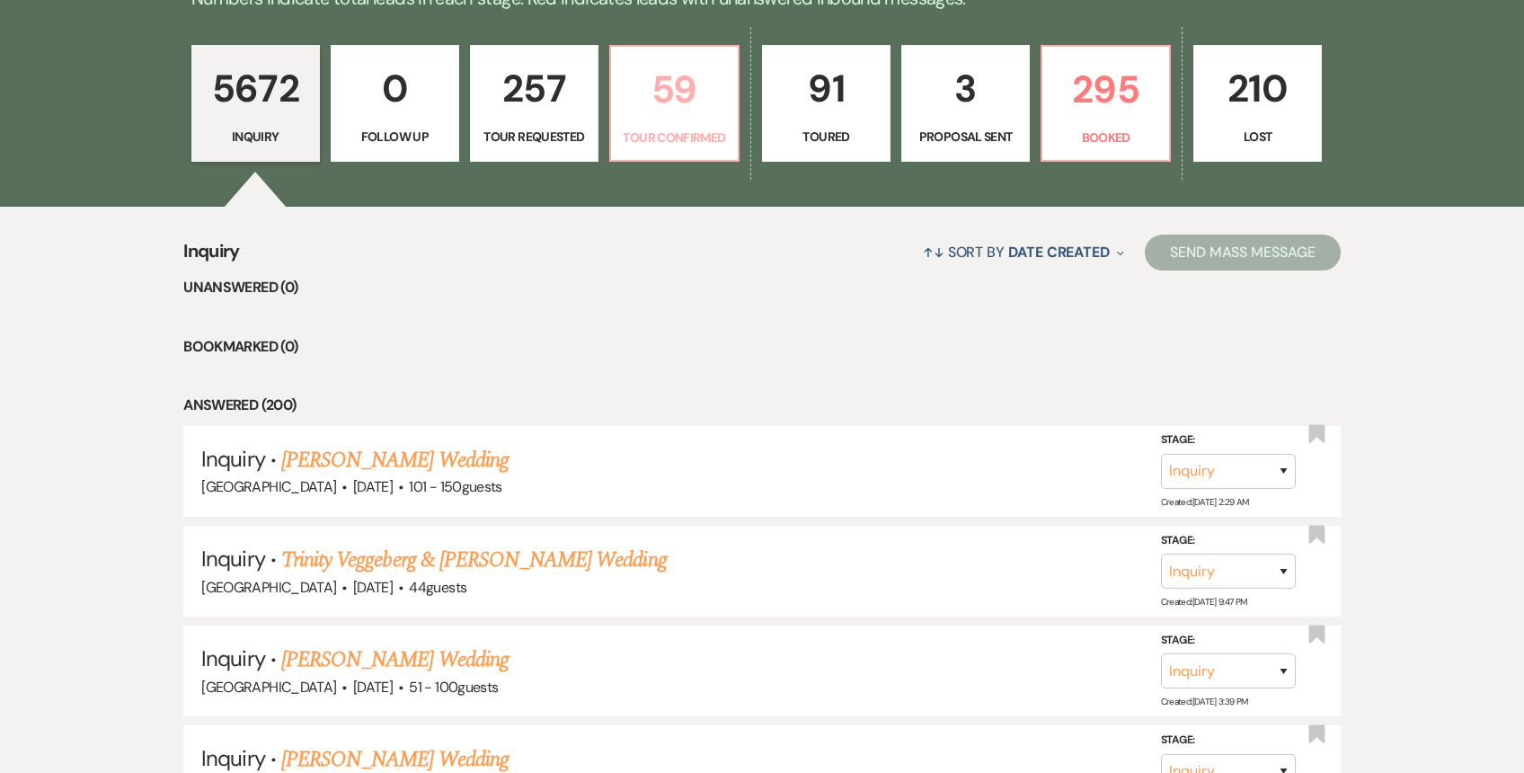
select select "4"
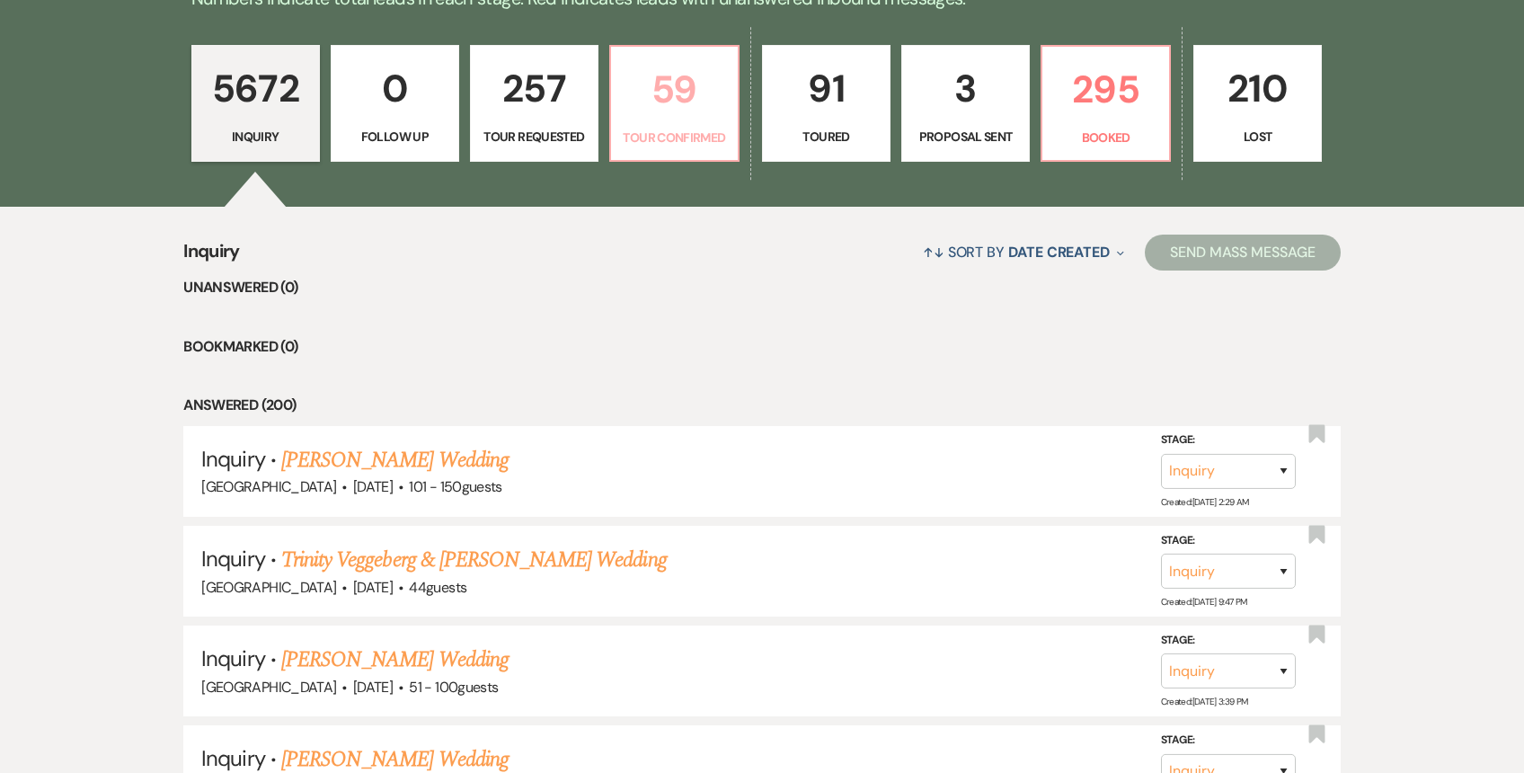
select select "4"
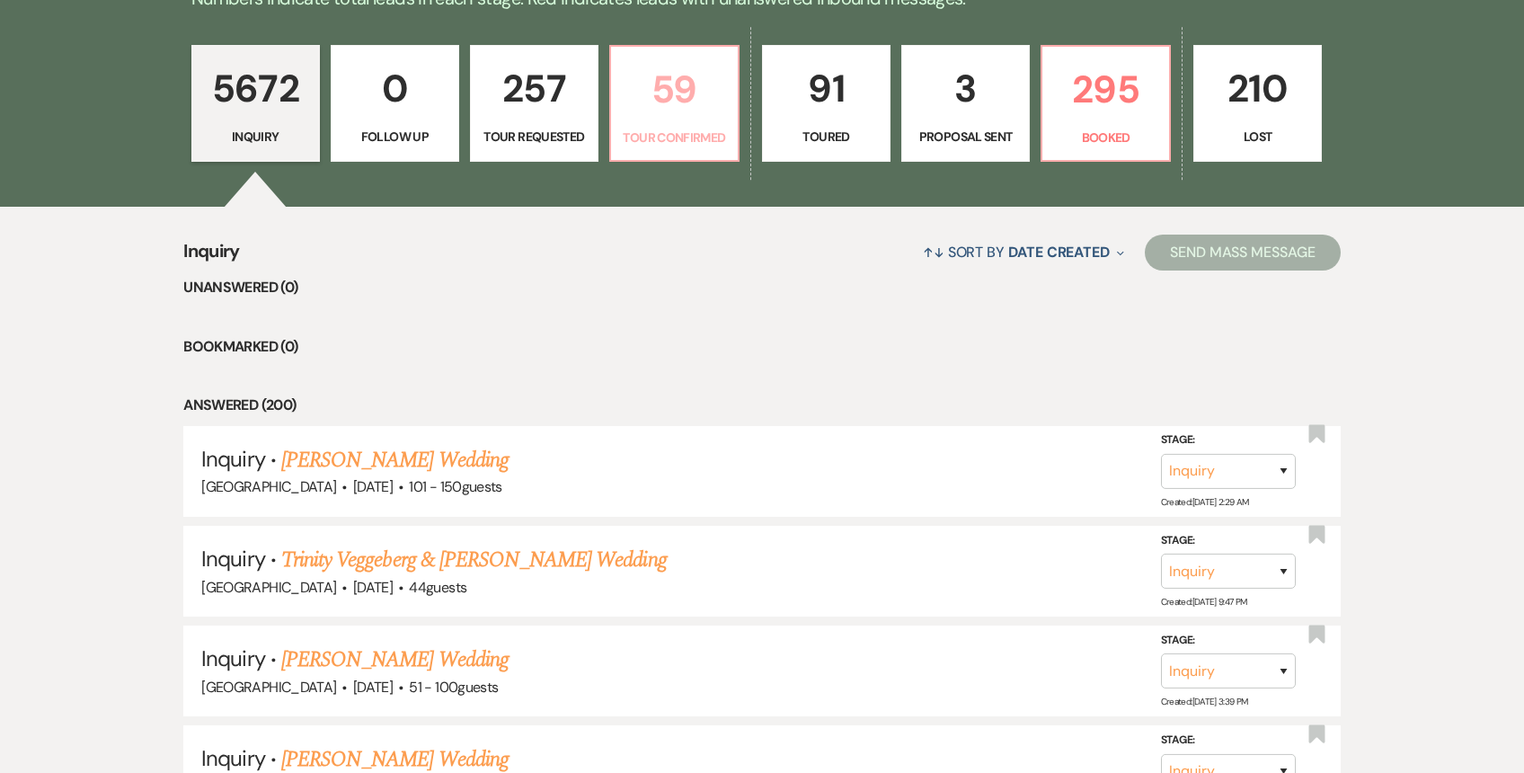
select select "4"
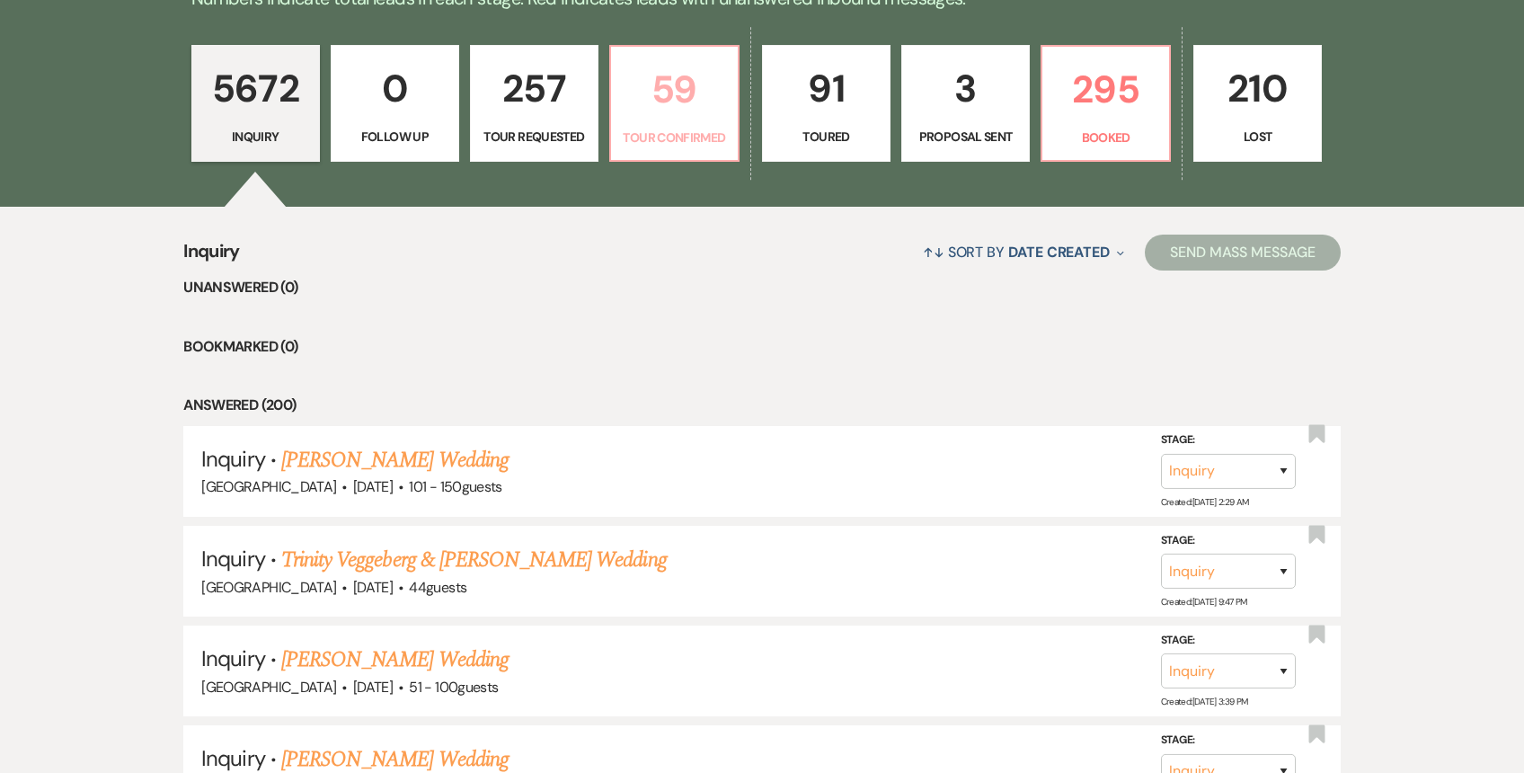
select select "4"
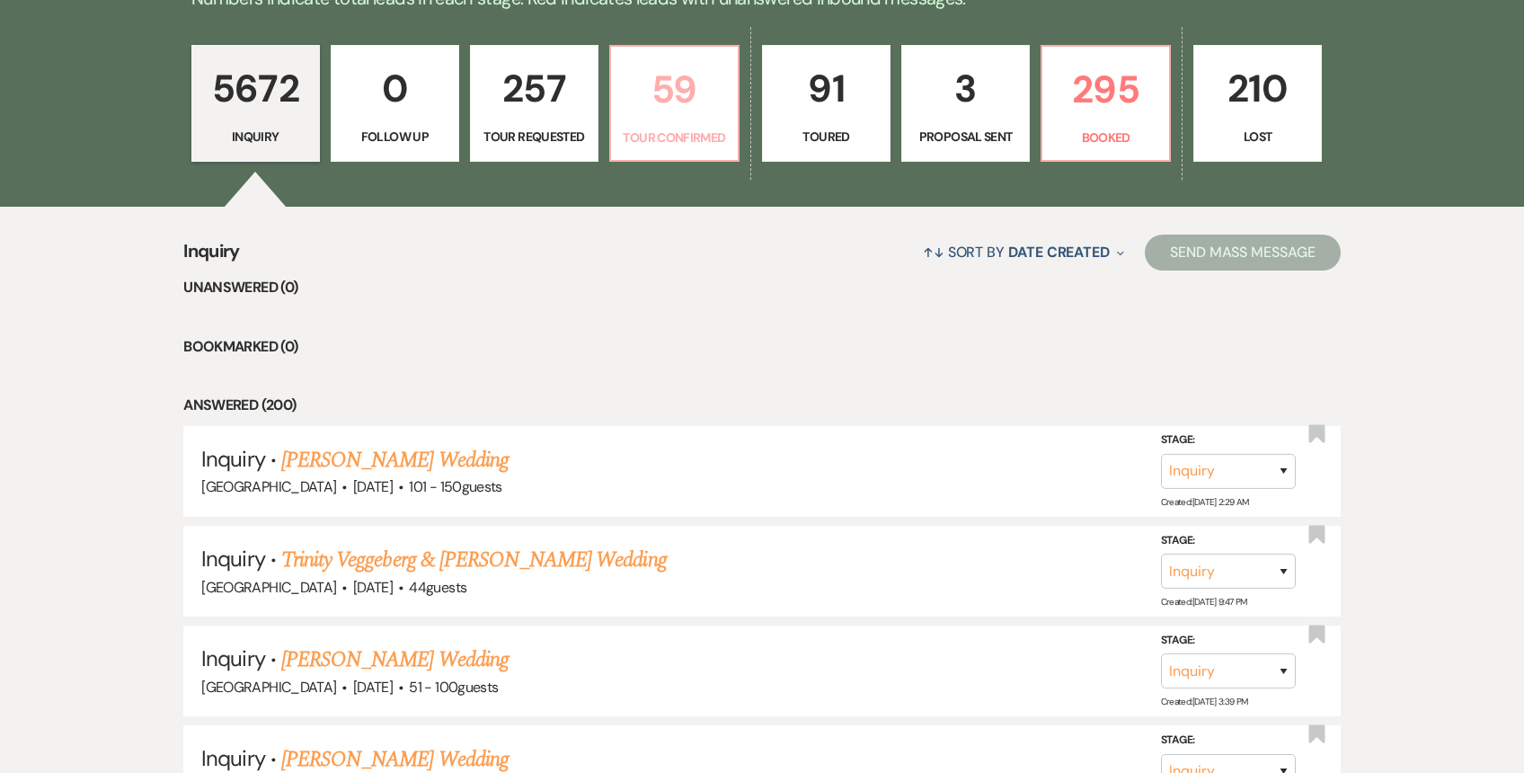
select select "4"
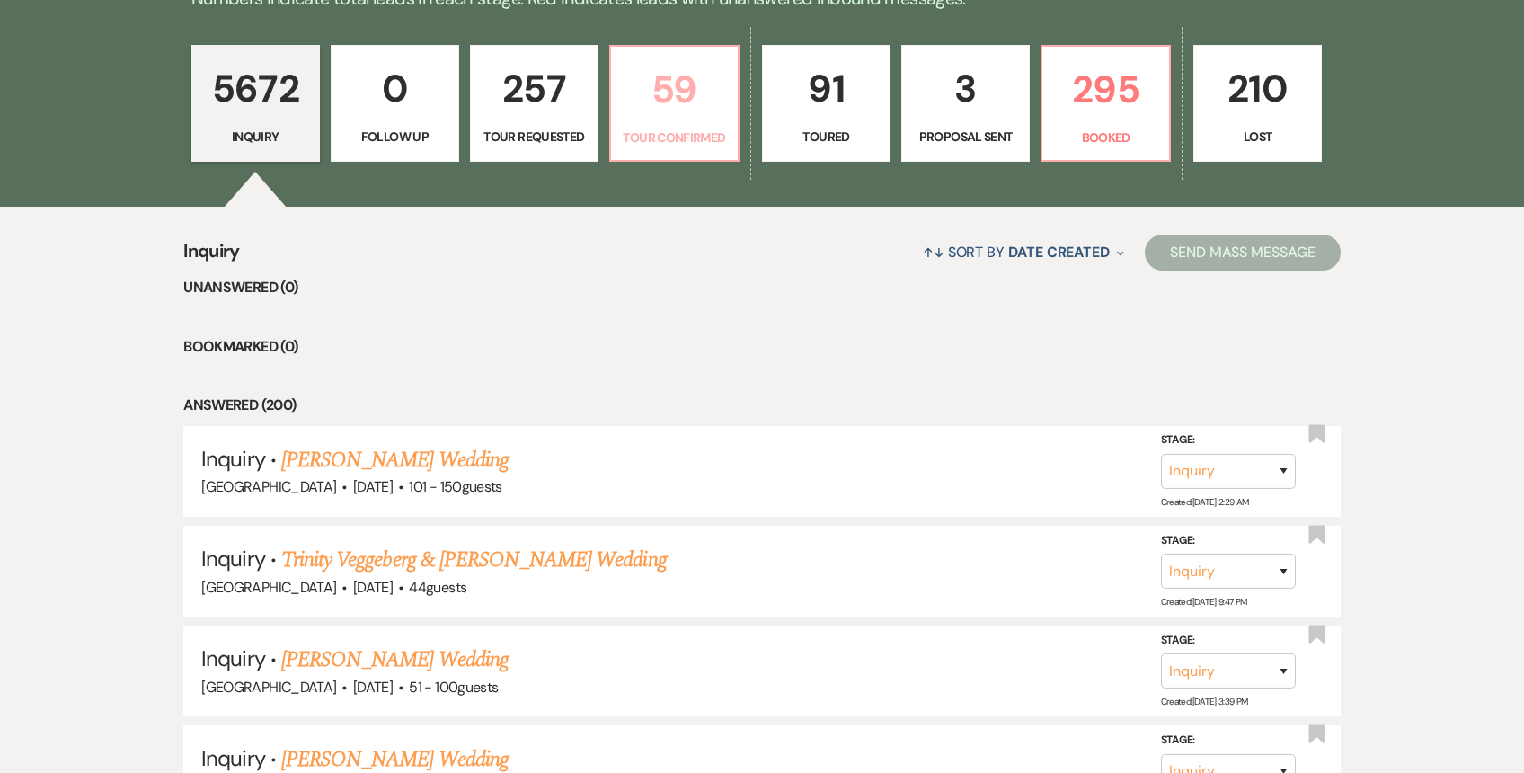
select select "4"
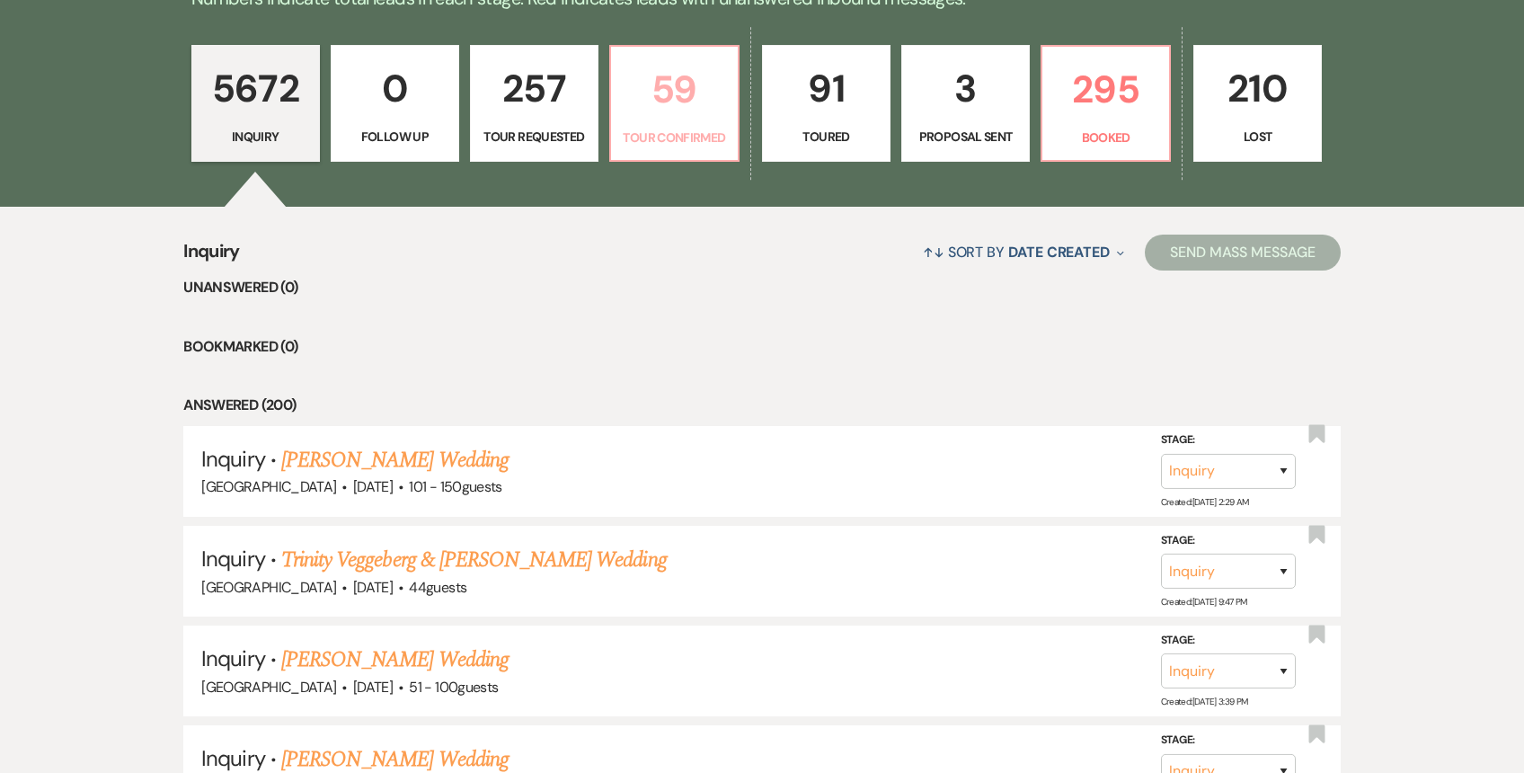
select select "4"
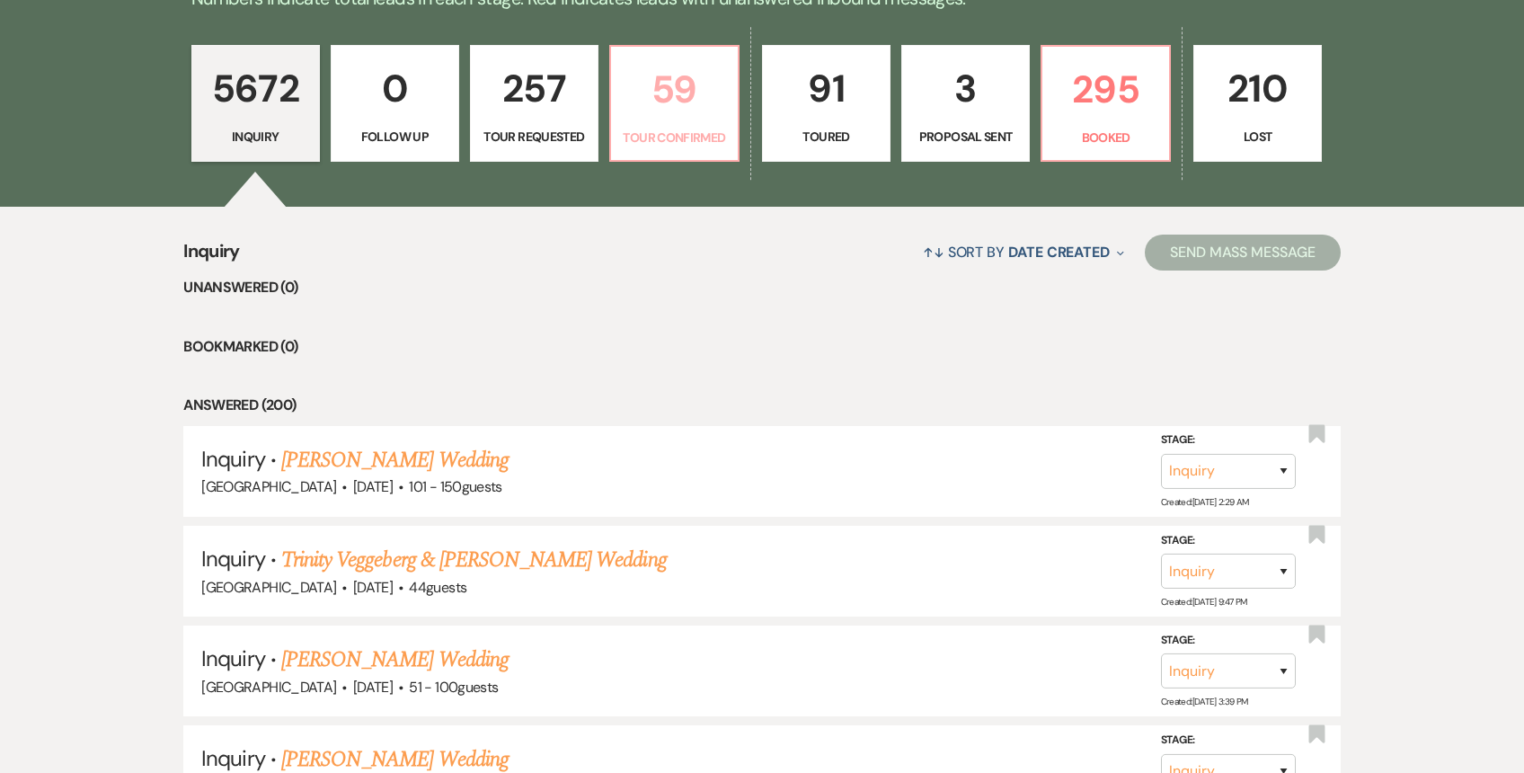
select select "4"
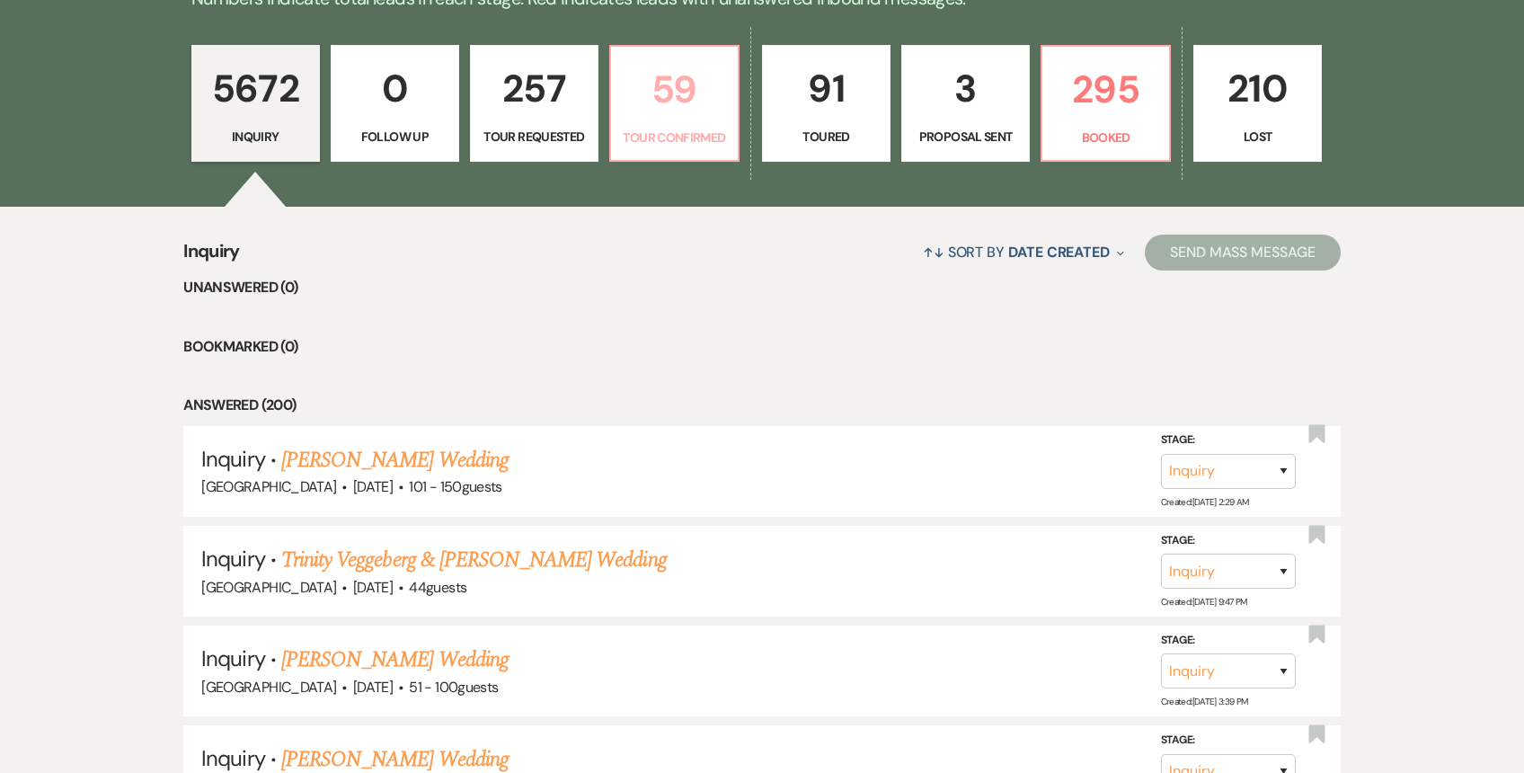
select select "4"
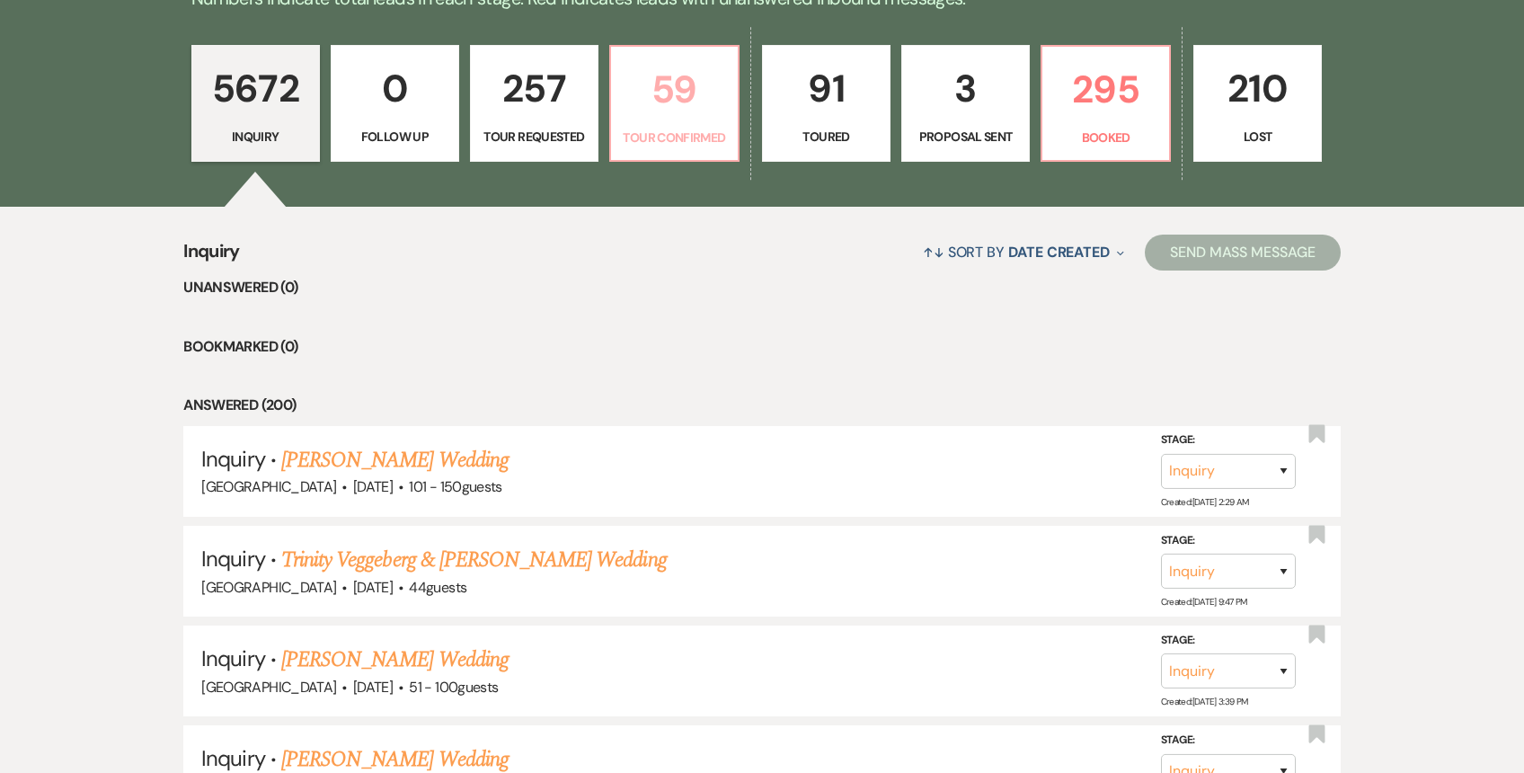
select select "4"
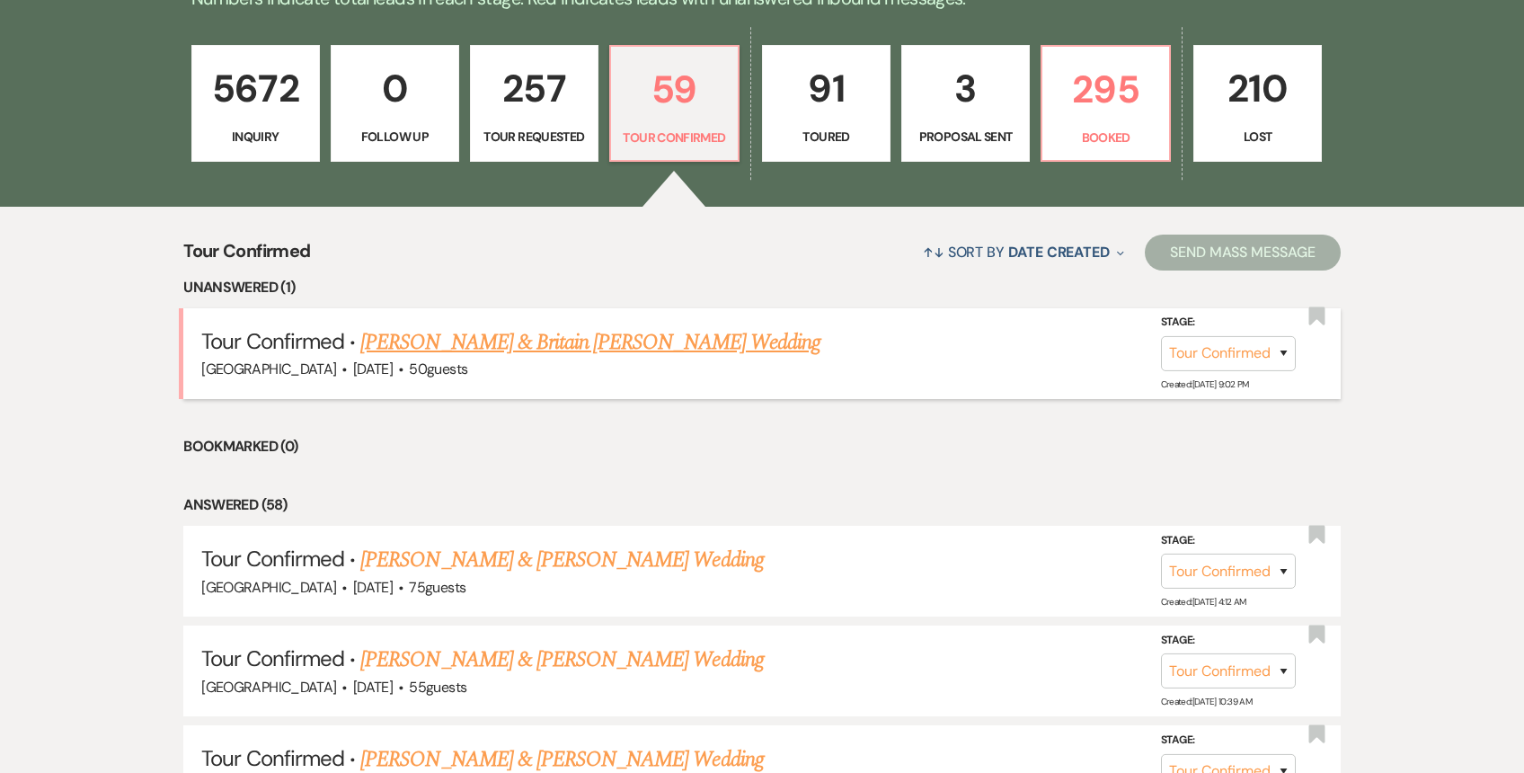
click at [506, 351] on link "Andrew Hoelscher & Britain Harvey's Wedding" at bounding box center [590, 342] width 460 height 32
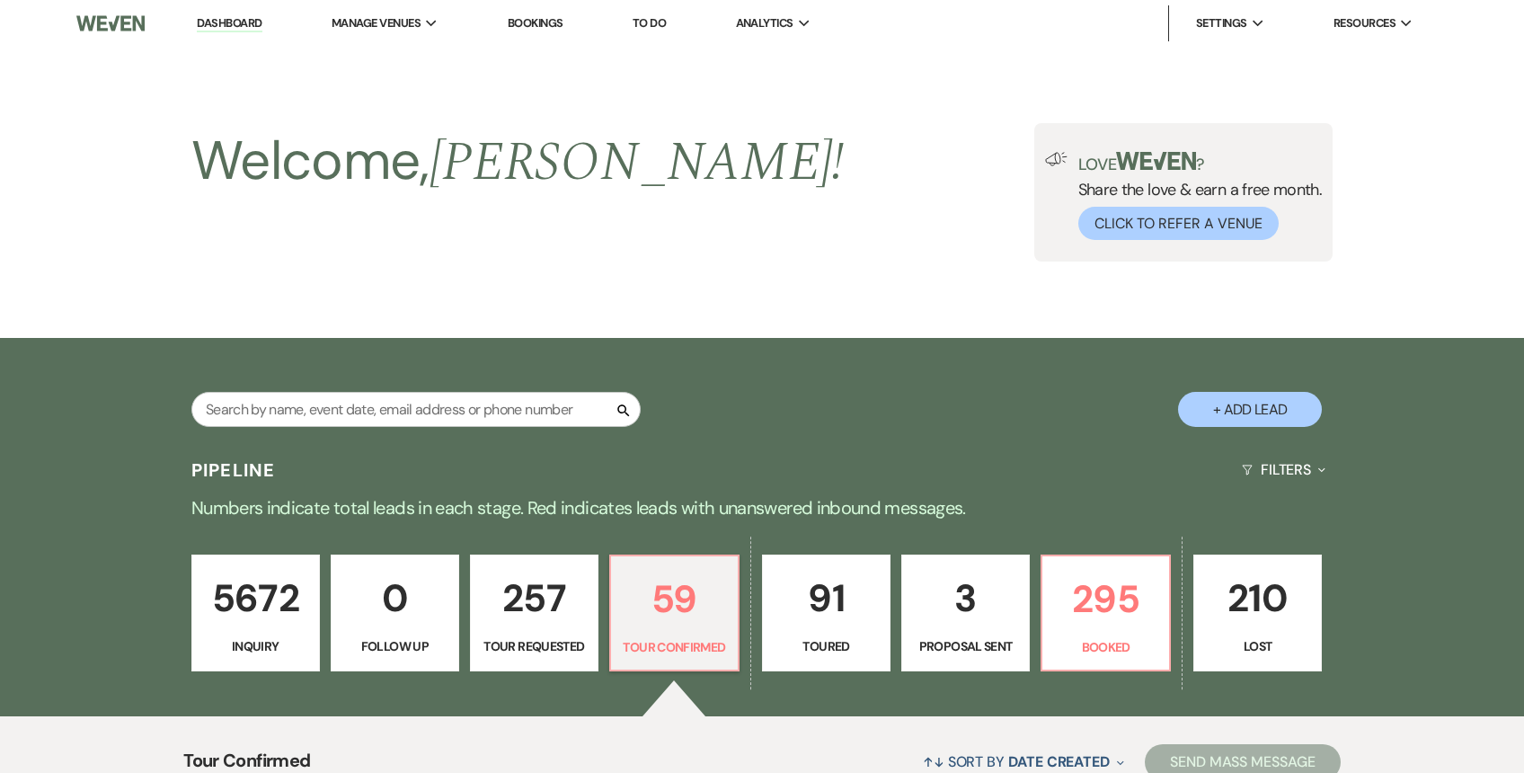
select select "4"
select select "5"
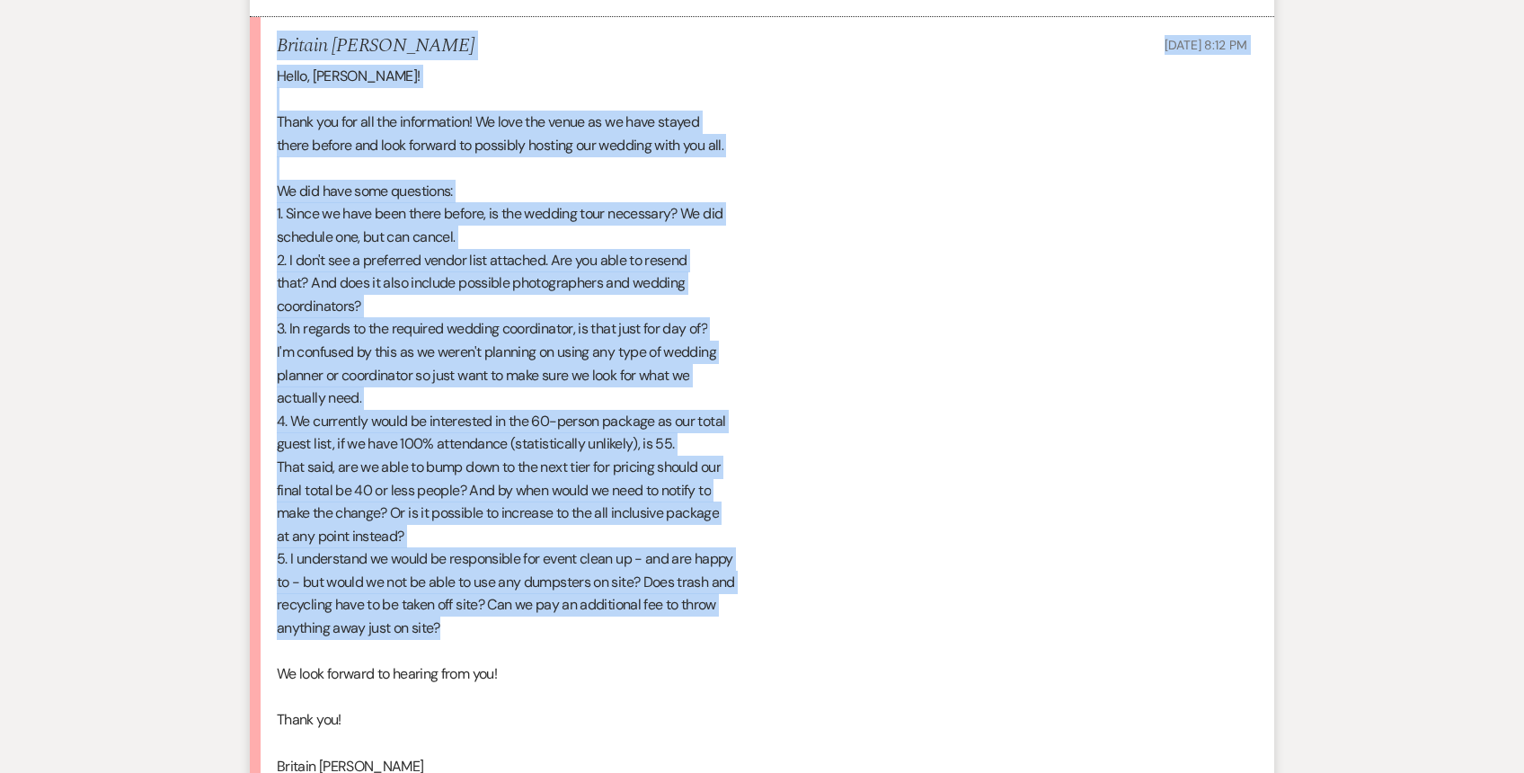
scroll to position [2043, 0]
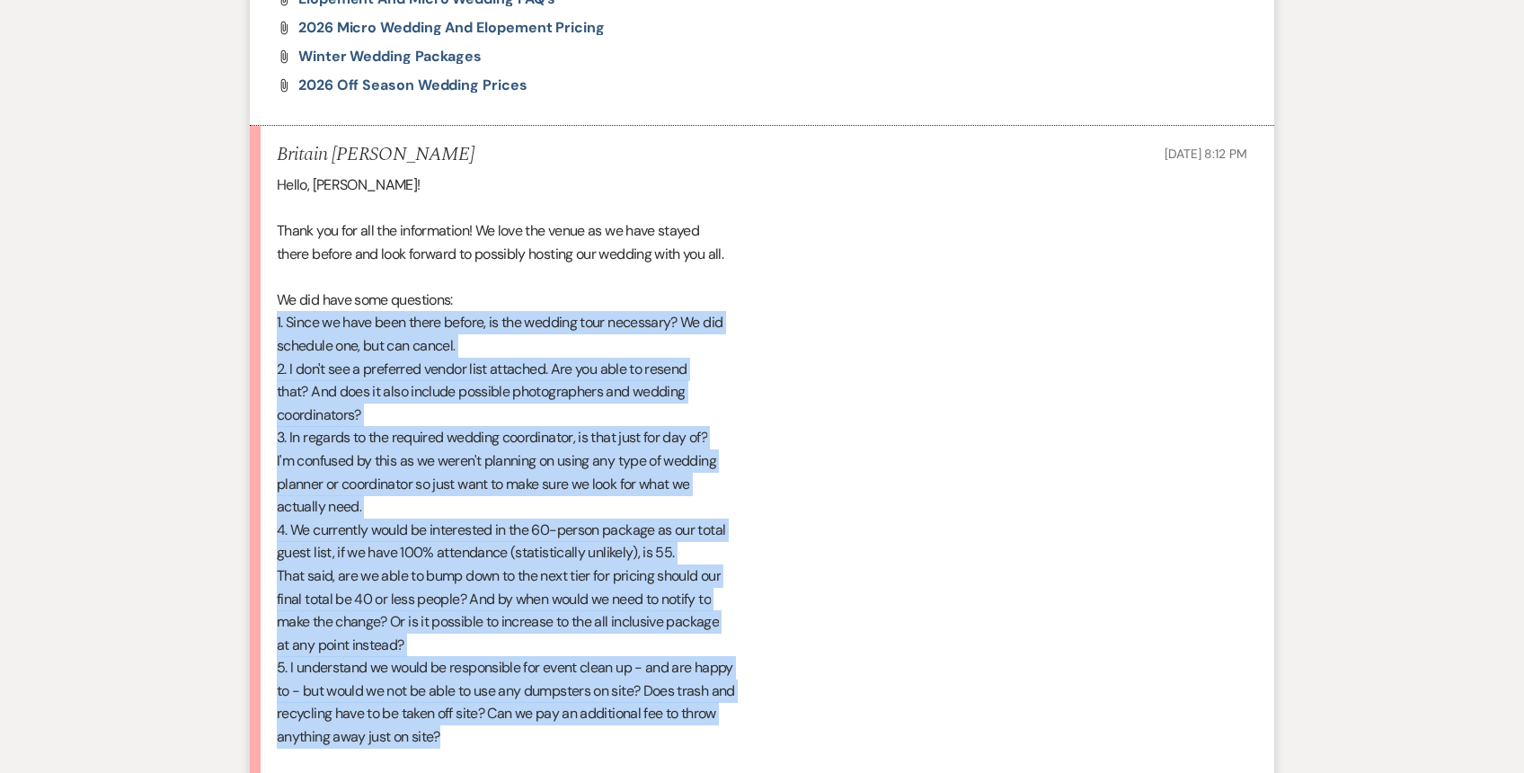
drag, startPoint x: 466, startPoint y: 373, endPoint x: 266, endPoint y: 306, distance: 211.1
click at [266, 306] on li "Britain Harvey Oct 14, 2025, 8:12 PM Hello, Patricia! Thank you for all the inf…" at bounding box center [762, 538] width 1024 height 825
copy div "1. Since we have been there before, is the wedding tour necessary? We did sched…"
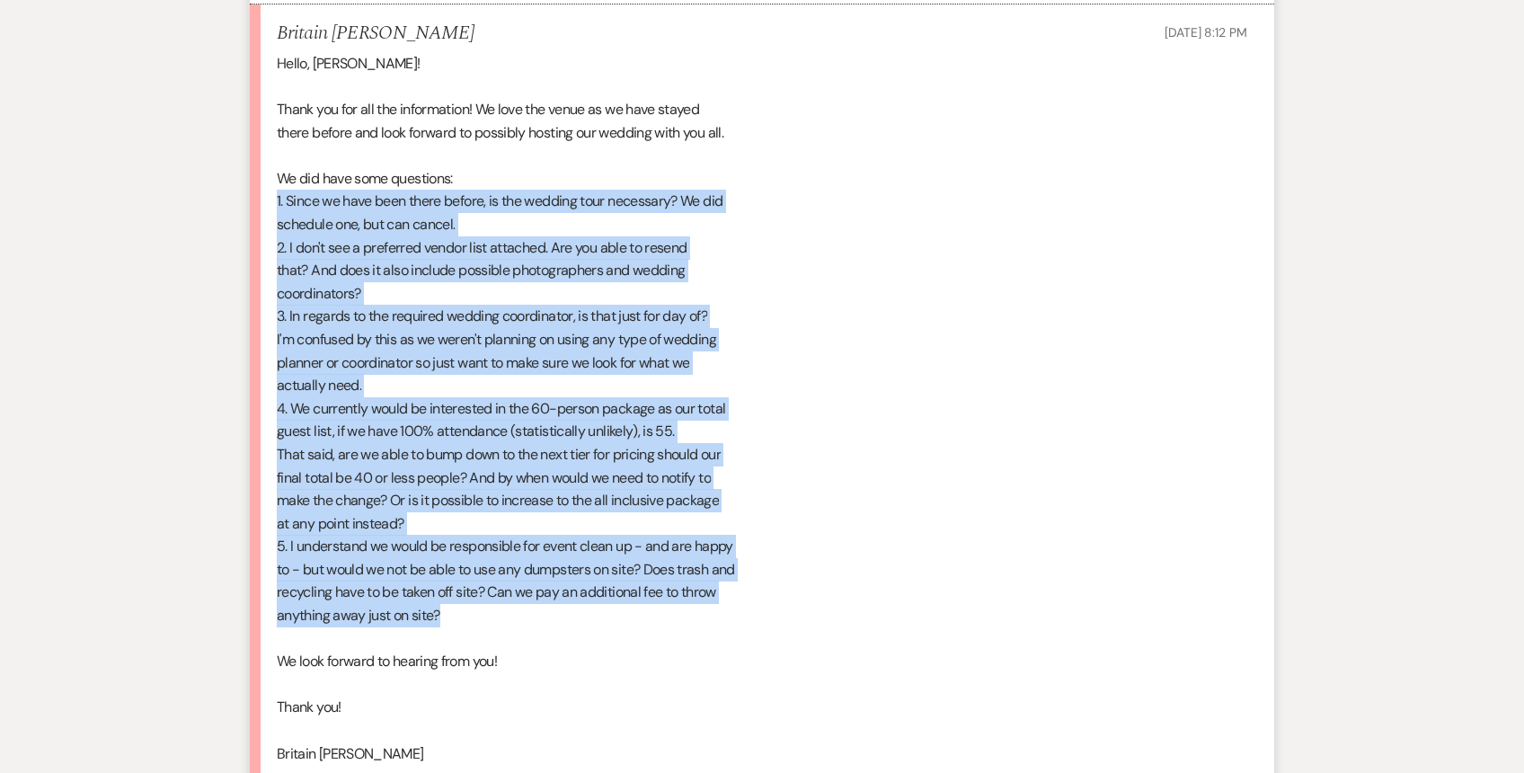
scroll to position [2390, 0]
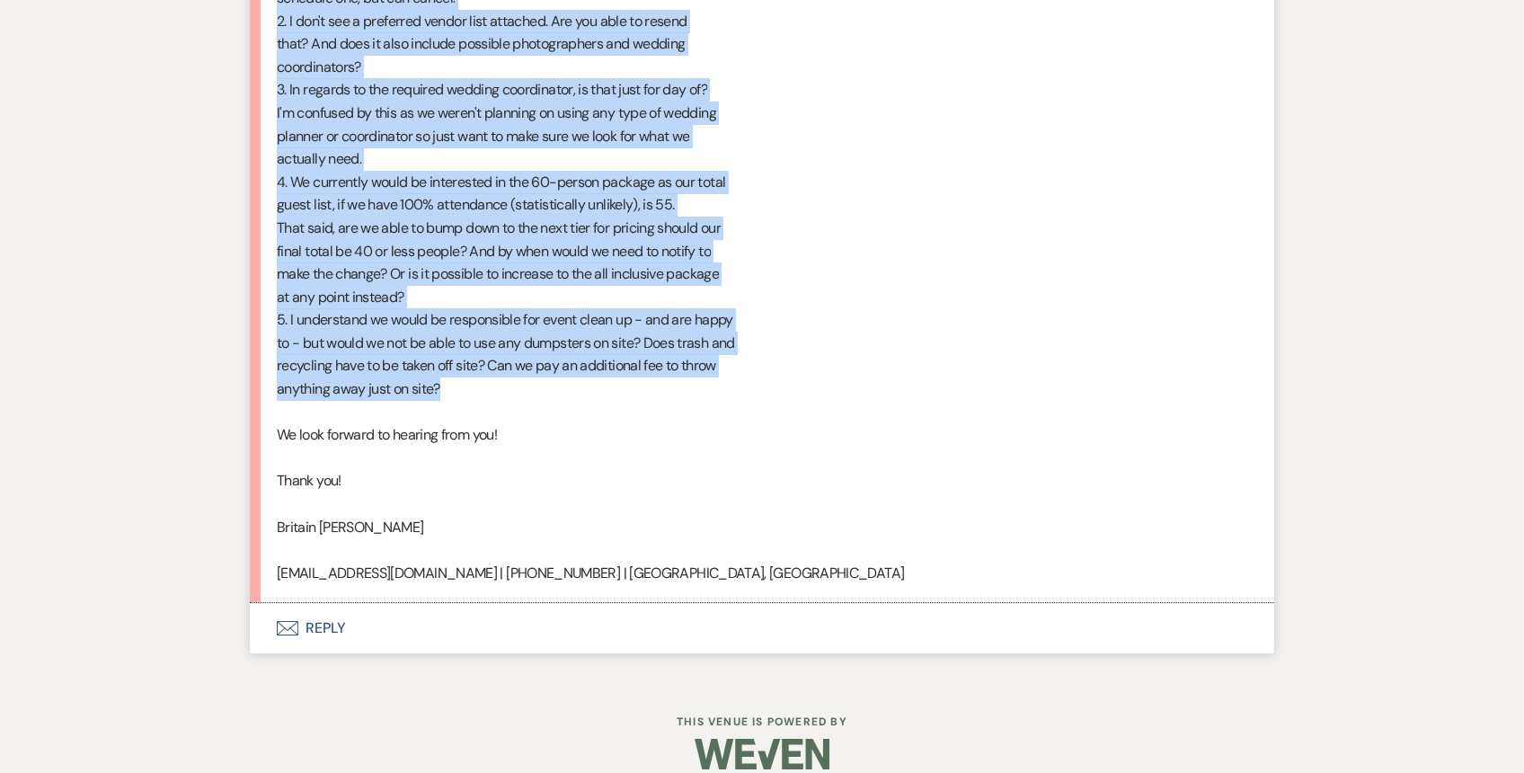
click at [383, 607] on button "Envelope Reply" at bounding box center [762, 628] width 1024 height 50
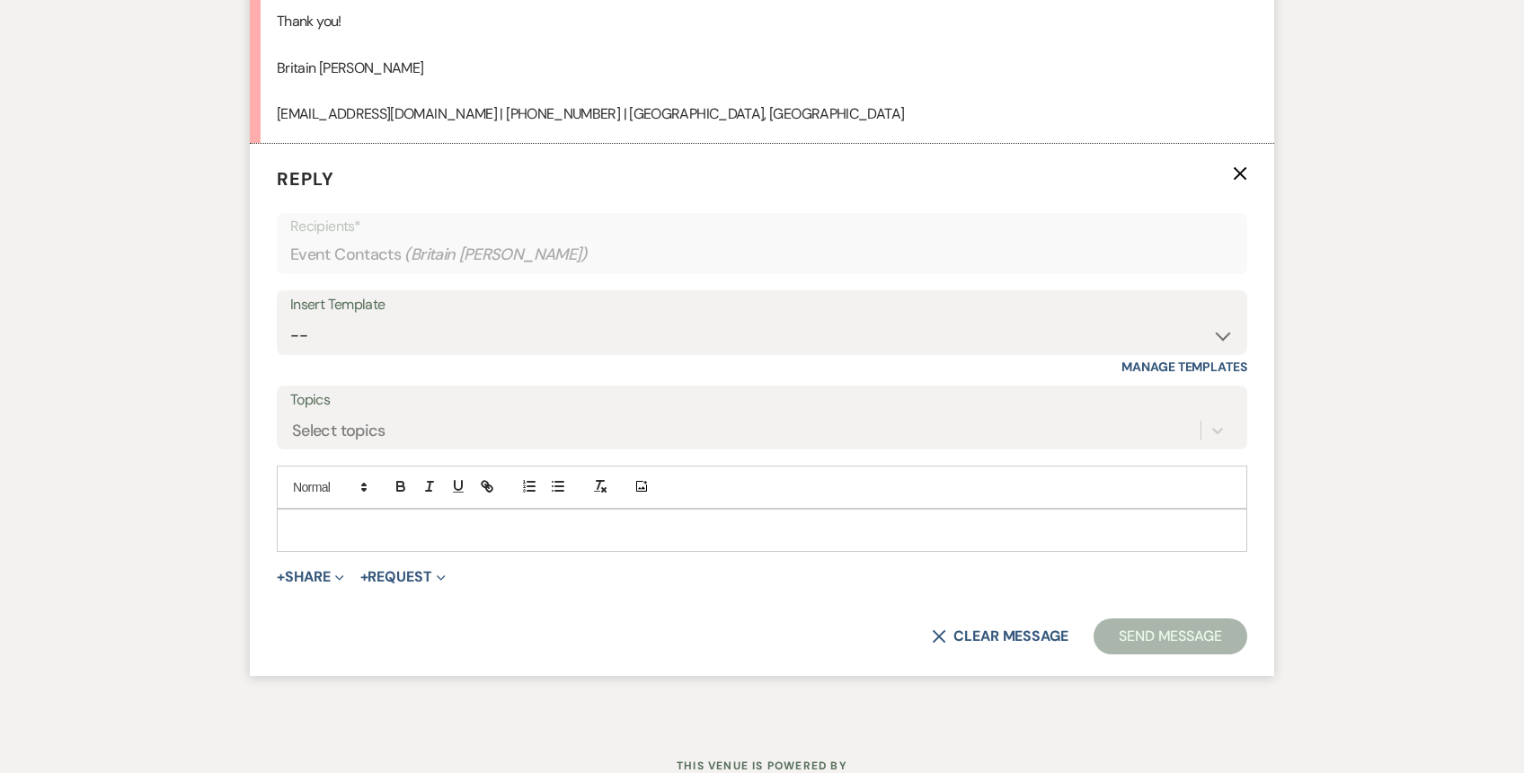
scroll to position [2851, 0]
click at [335, 519] on p at bounding box center [762, 529] width 942 height 20
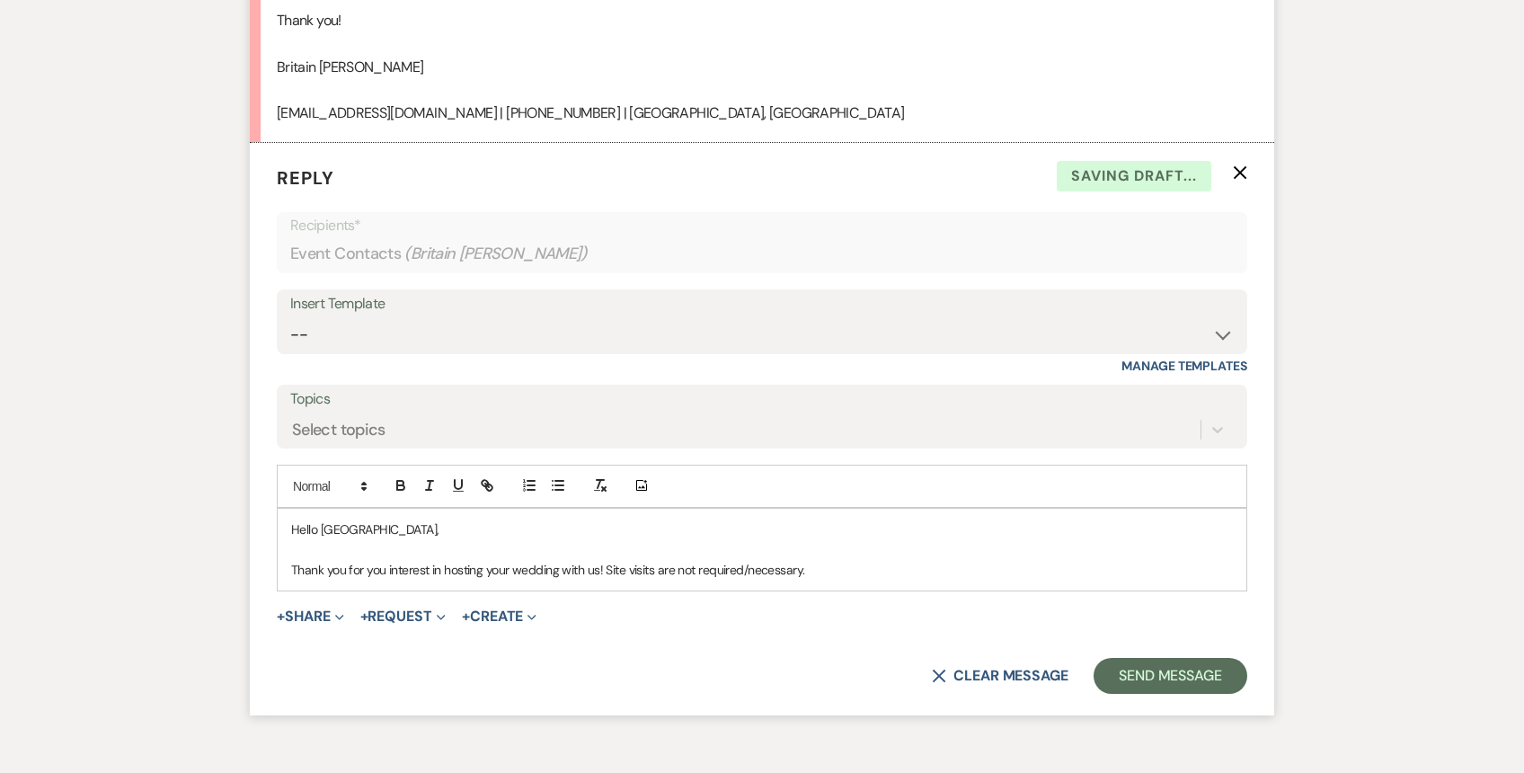
scroll to position [2846, 0]
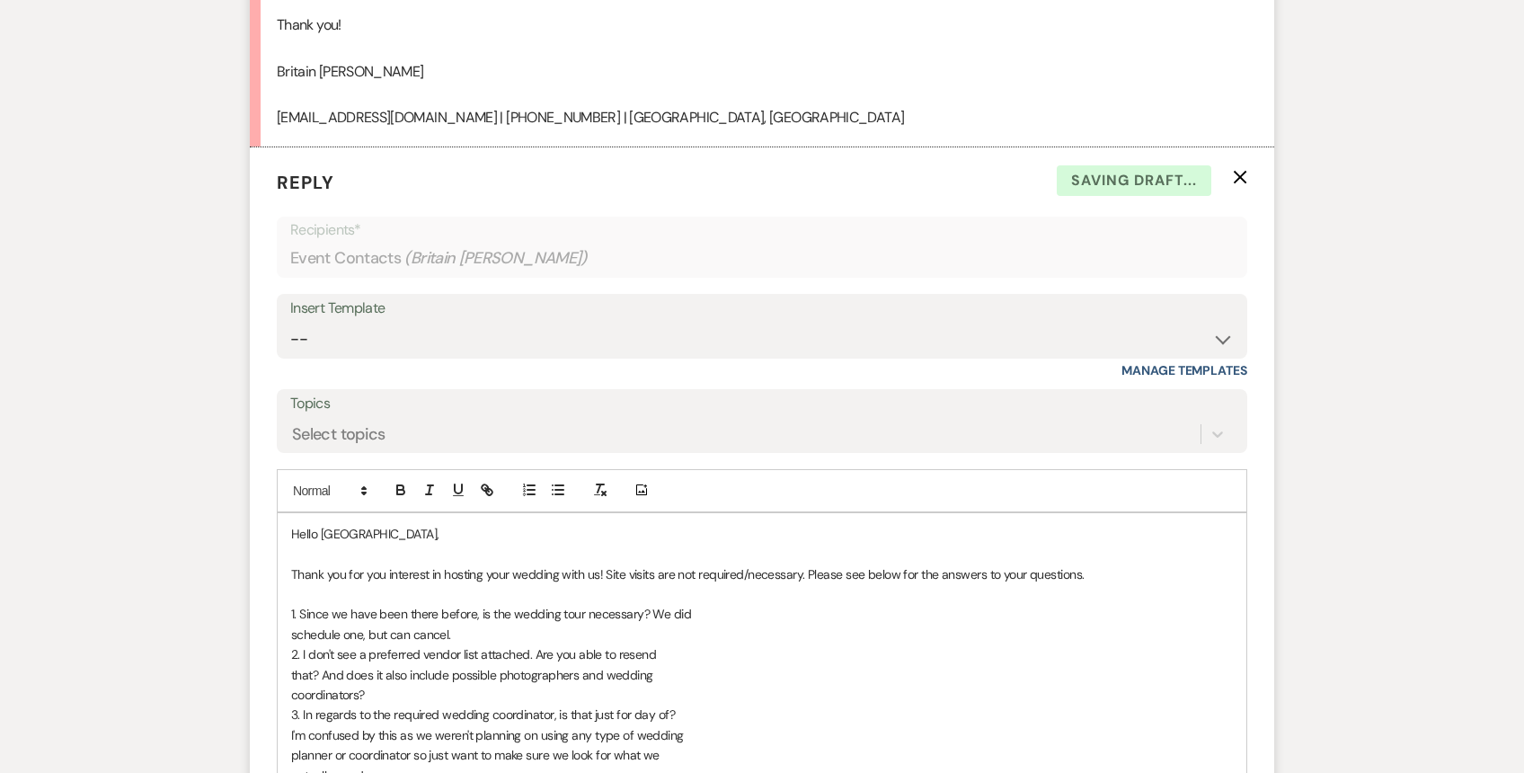
click at [465, 625] on p "schedule one, but can cancel." at bounding box center [762, 635] width 942 height 20
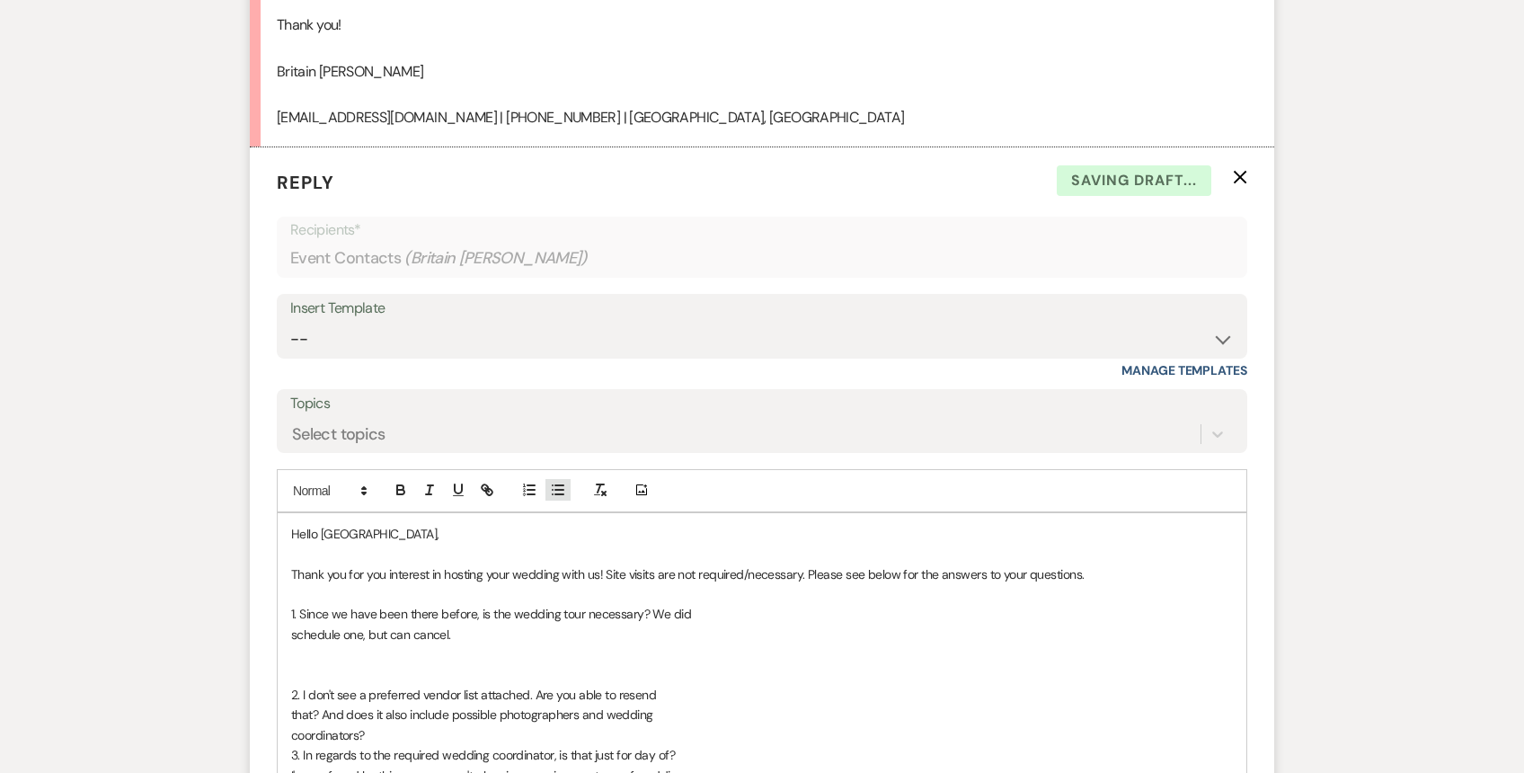
click at [559, 482] on icon "button" at bounding box center [558, 490] width 16 height 16
drag, startPoint x: 806, startPoint y: 551, endPoint x: 607, endPoint y: 551, distance: 199.5
click at [607, 564] on p "Thank you for you interest in hosting your wedding with us! Site visits are not…" at bounding box center [762, 574] width 942 height 20
click at [384, 644] on li at bounding box center [771, 654] width 924 height 20
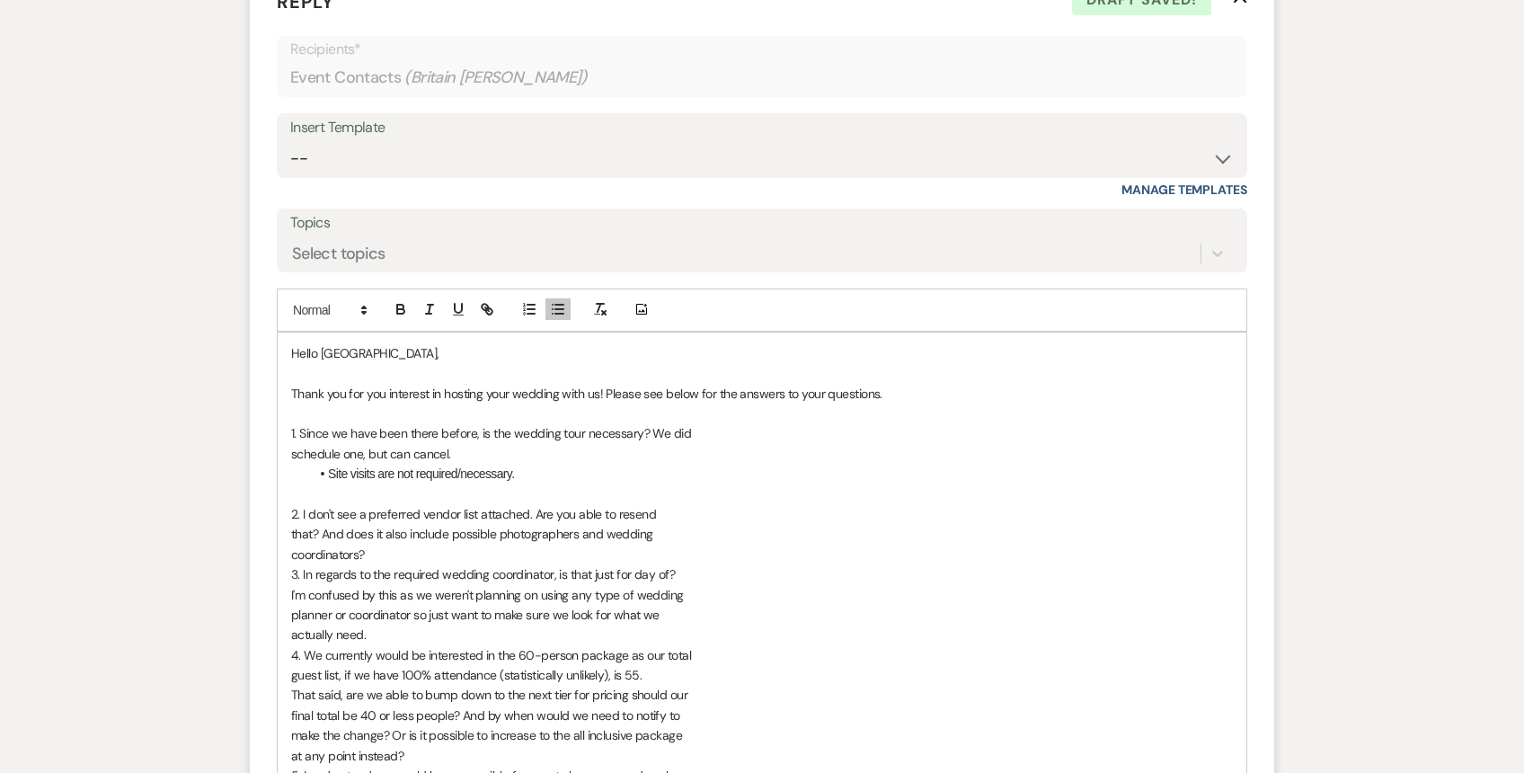
scroll to position [3055, 0]
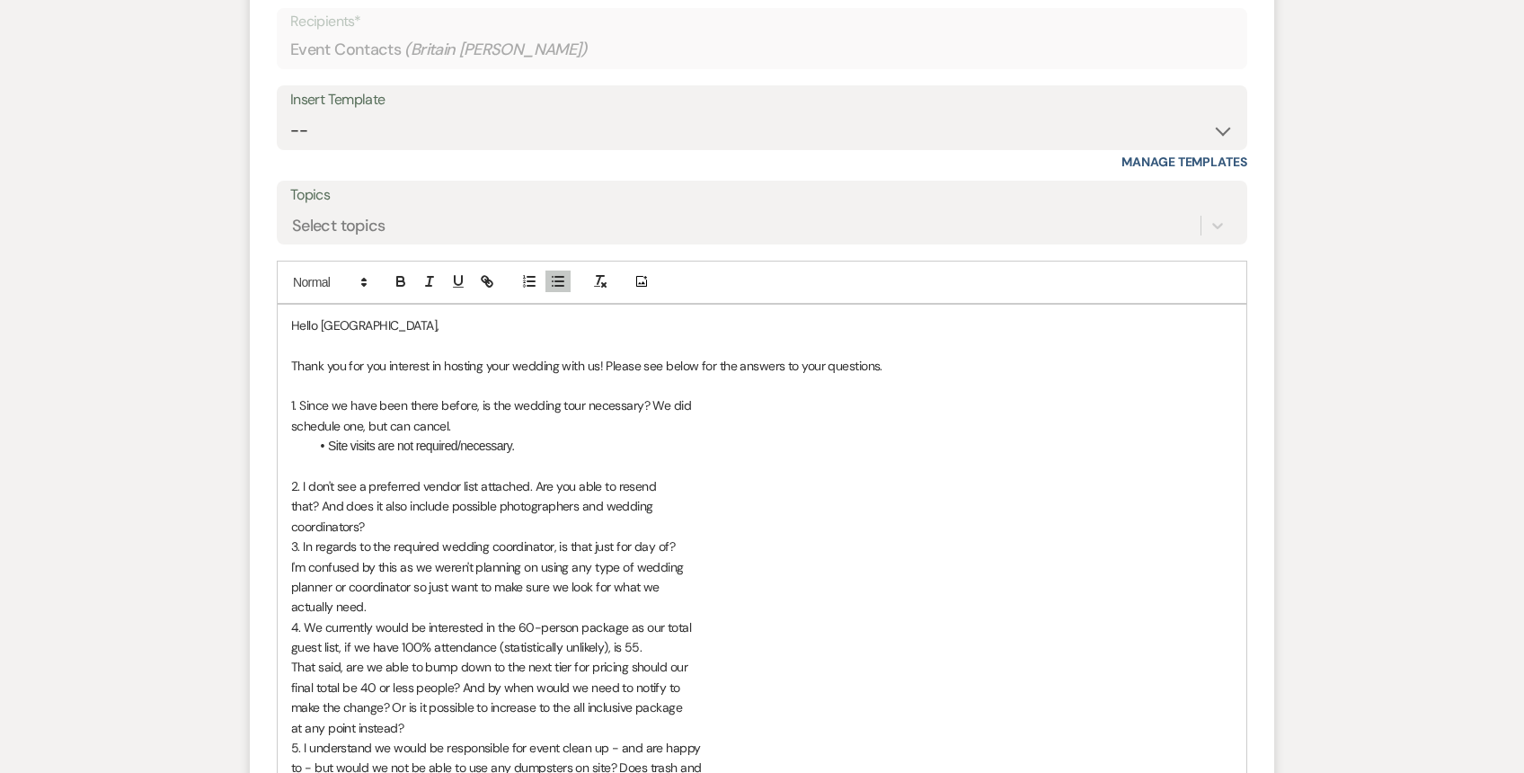
click at [417, 517] on p "coordinators?" at bounding box center [762, 527] width 942 height 20
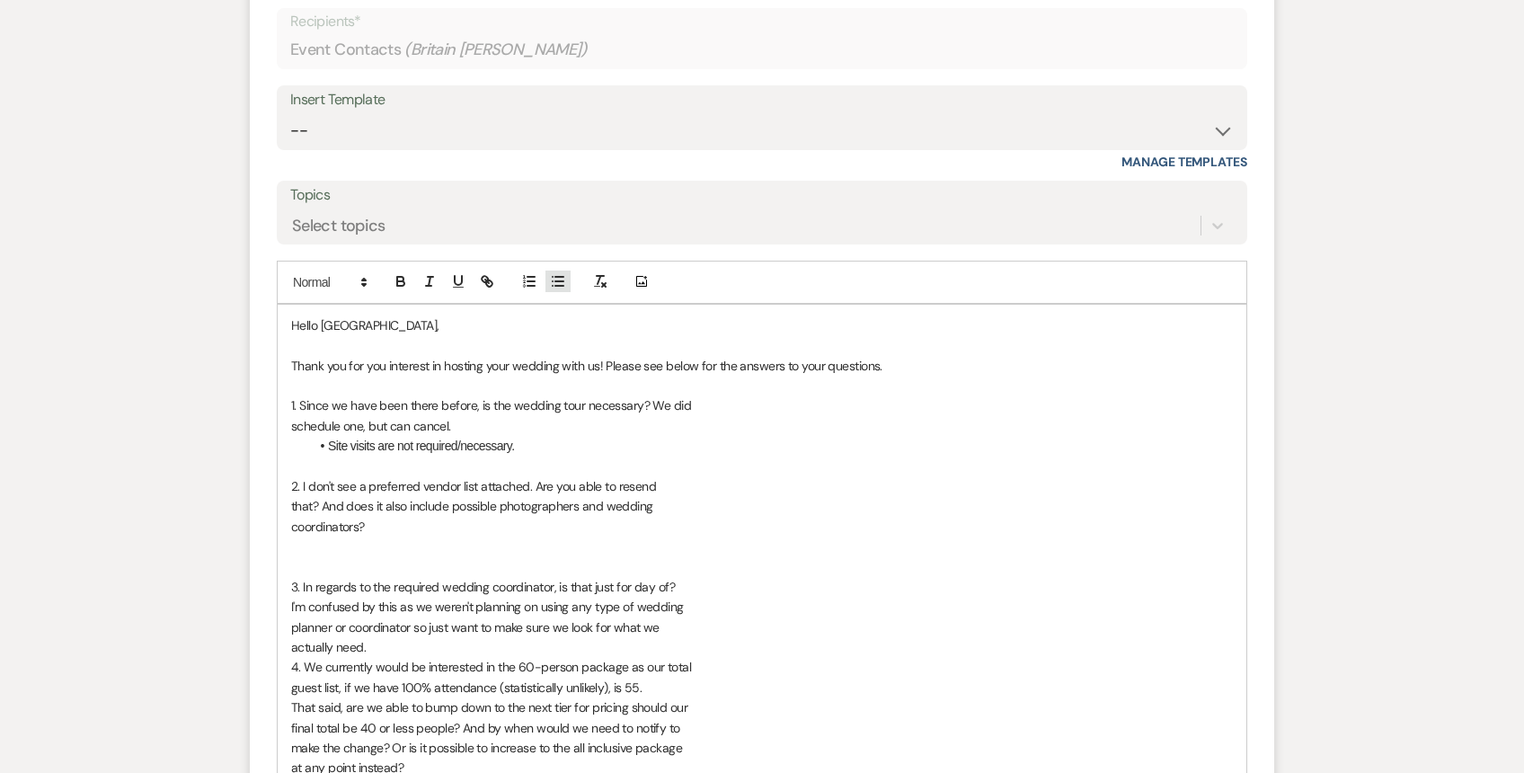
click at [556, 273] on icon "button" at bounding box center [558, 281] width 16 height 16
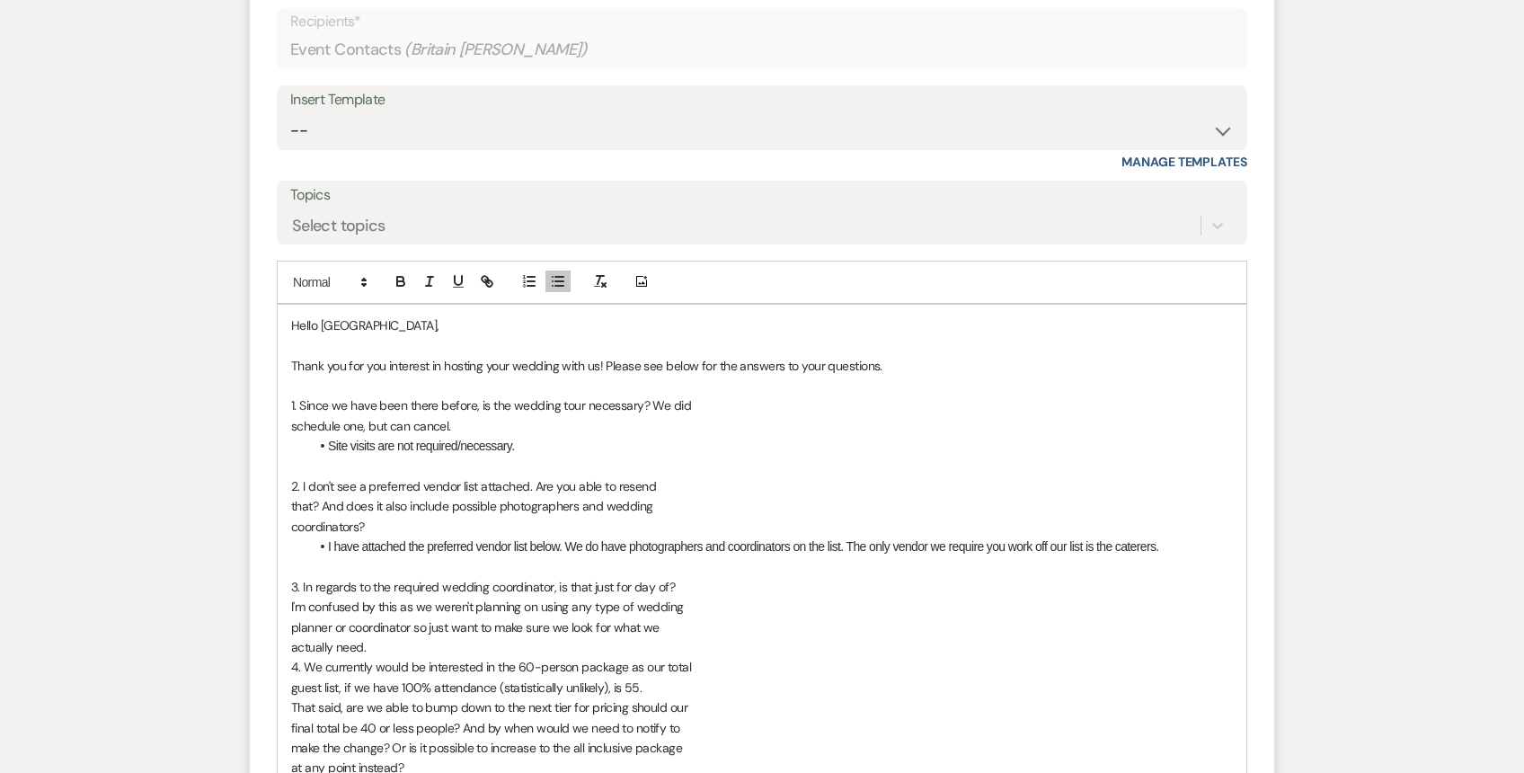
click at [392, 637] on p "actually need." at bounding box center [762, 647] width 942 height 20
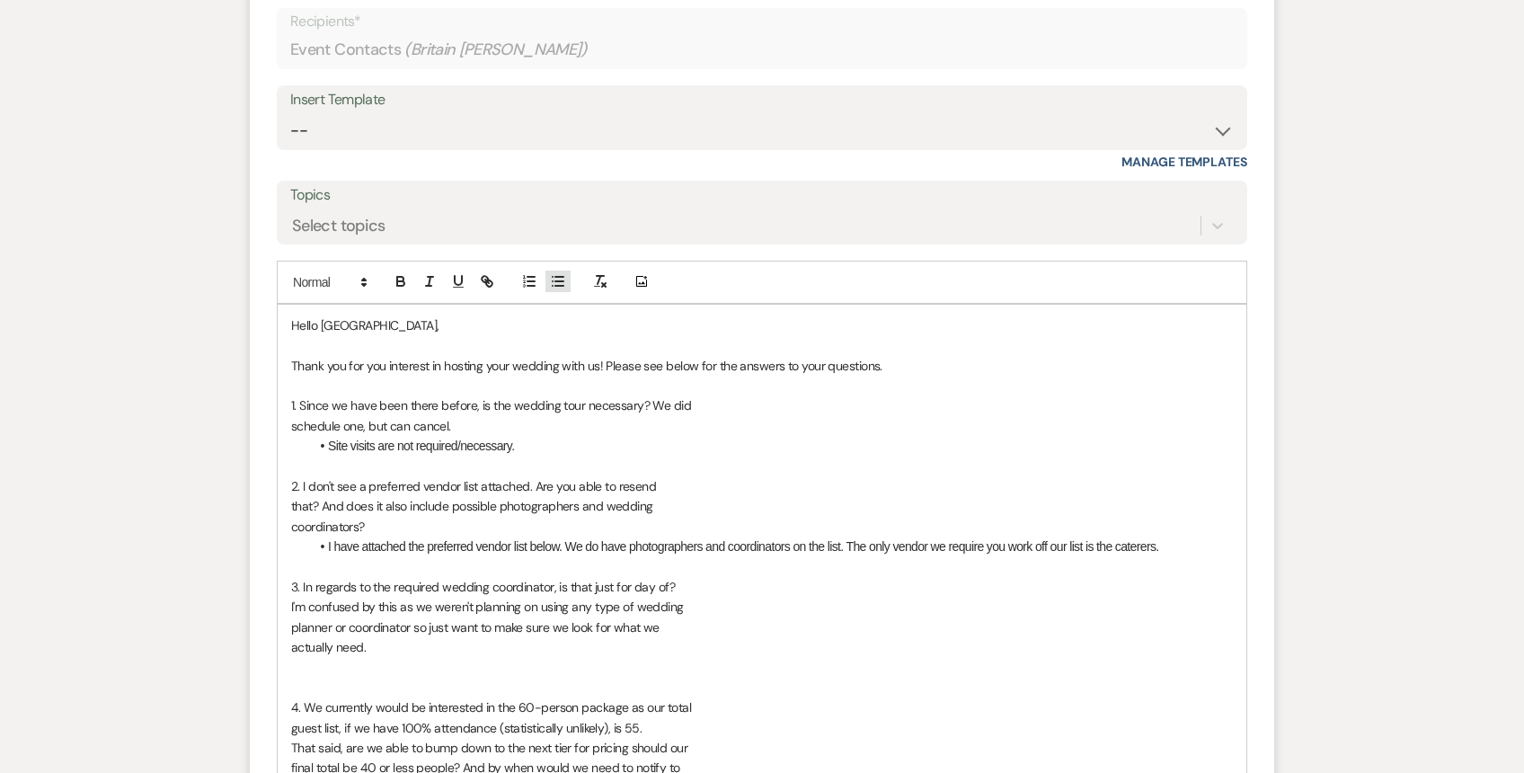
click at [554, 273] on icon "button" at bounding box center [558, 281] width 16 height 16
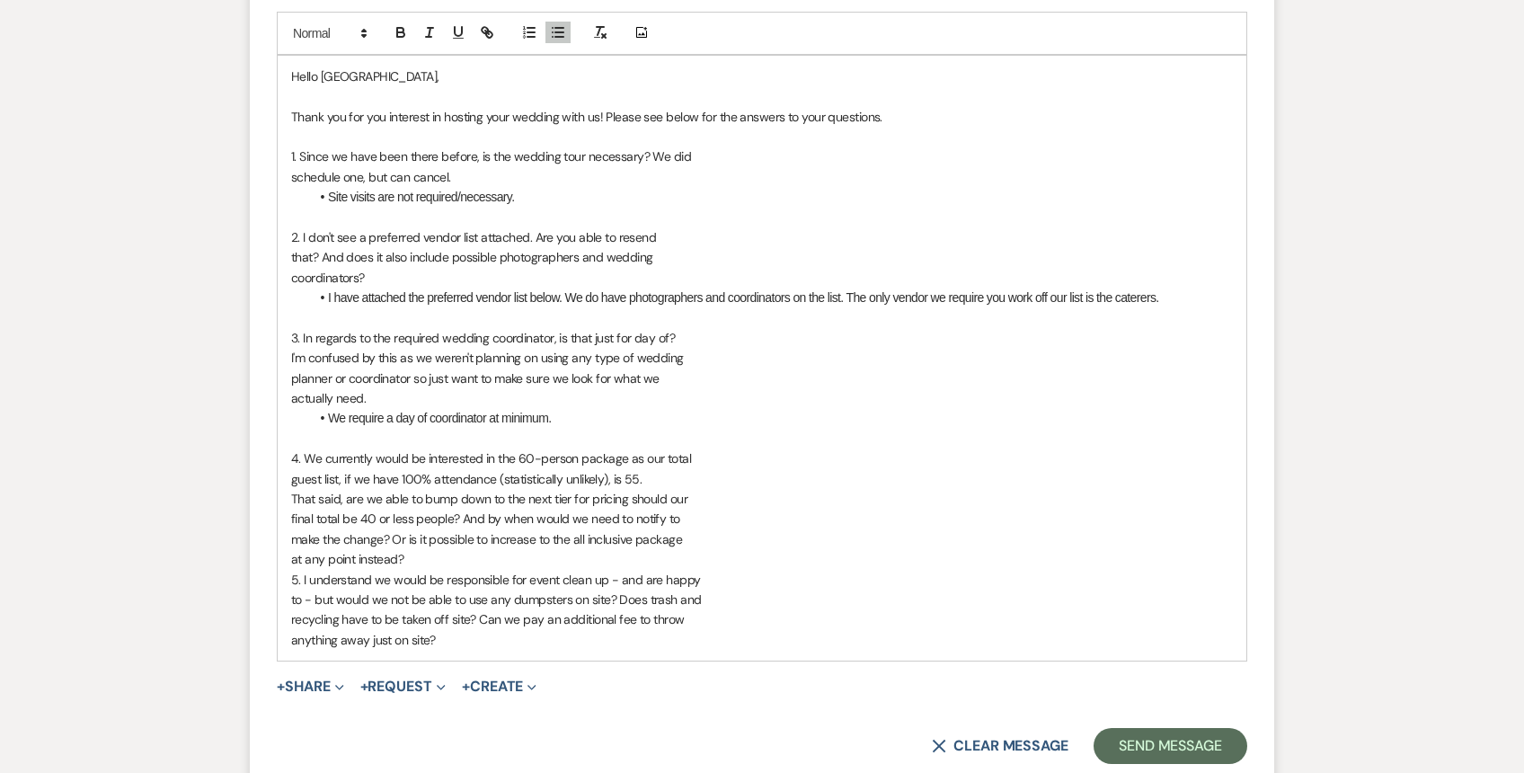
scroll to position [3311, 0]
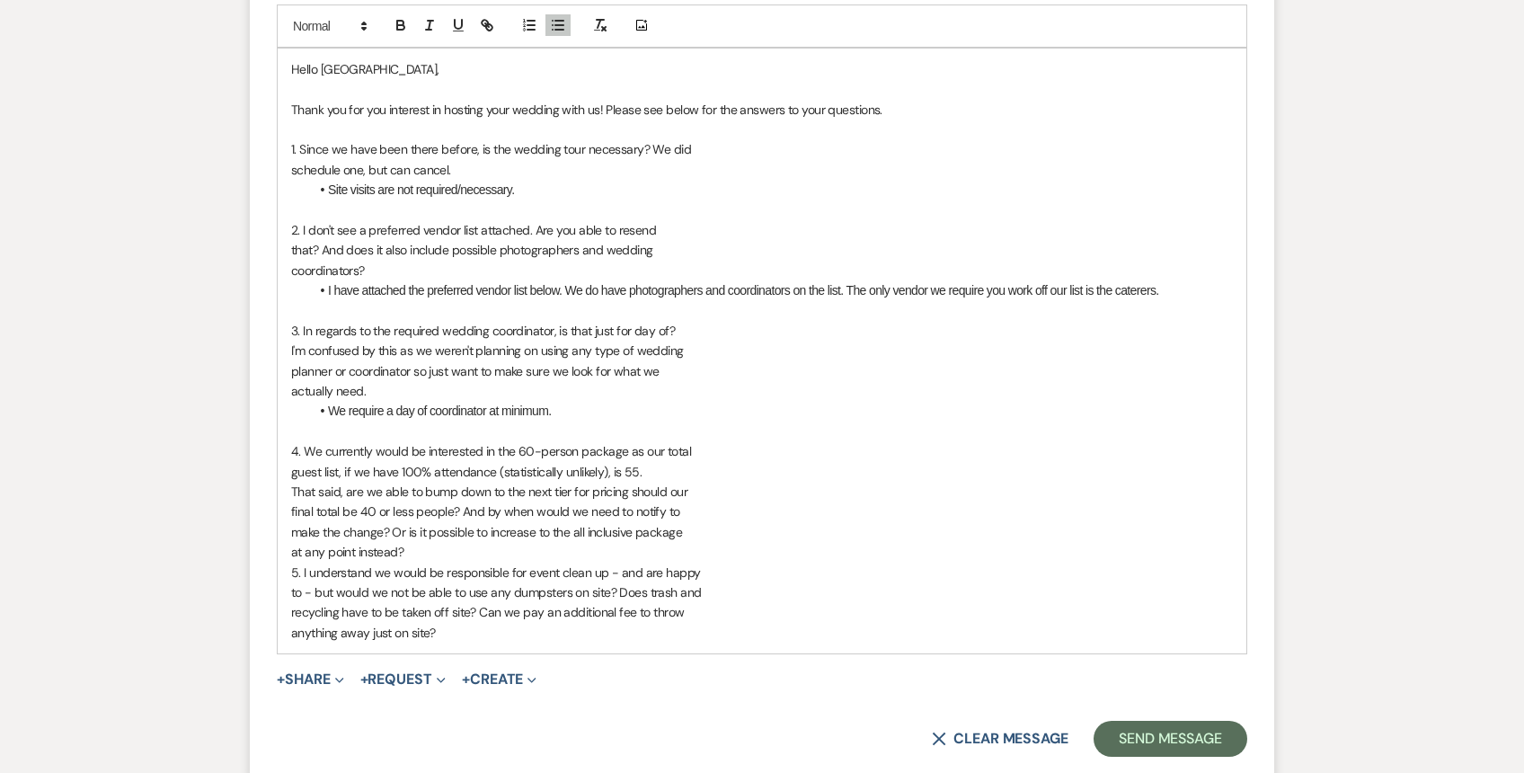
click at [424, 542] on p "at any point instead?" at bounding box center [762, 552] width 942 height 20
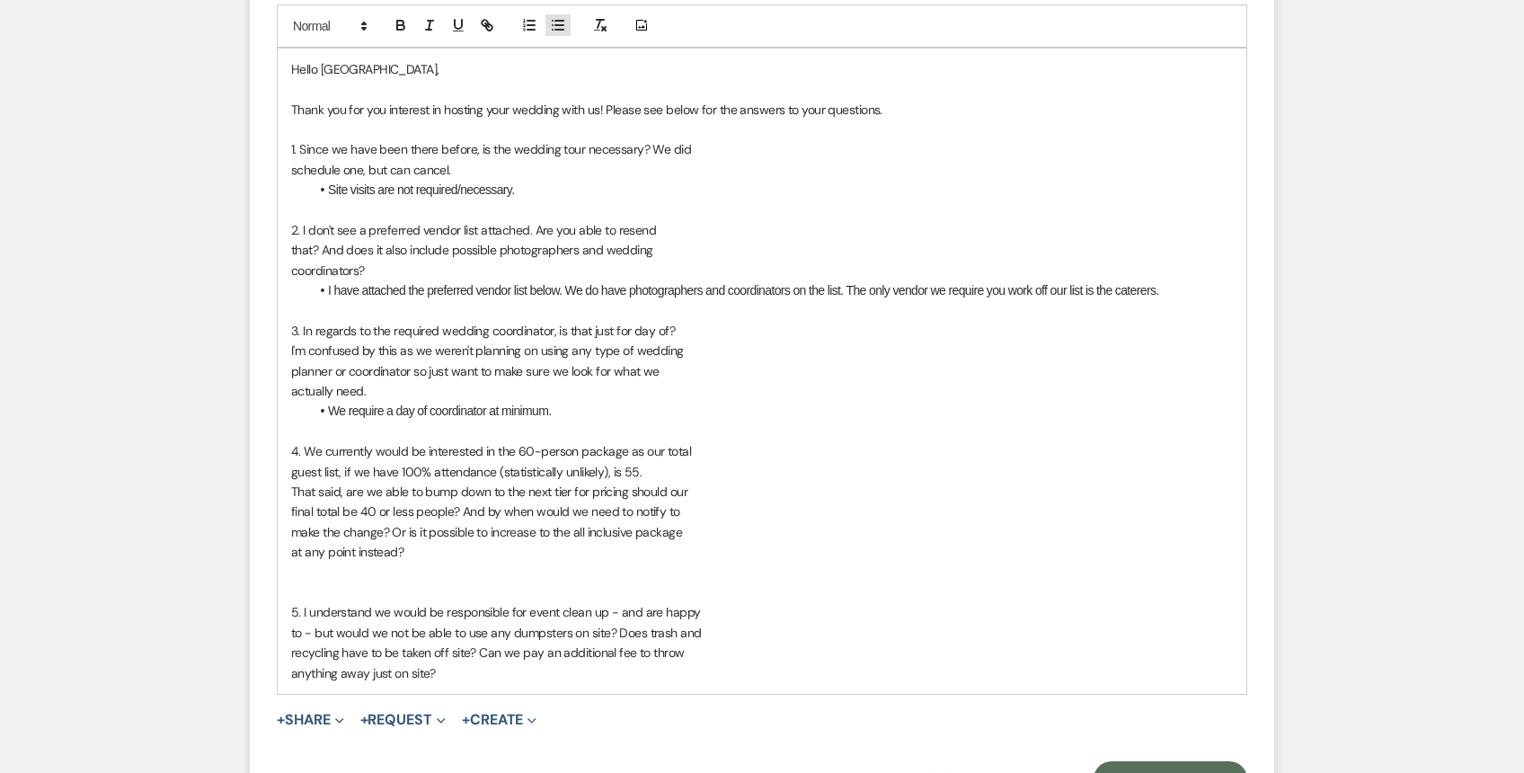
click at [553, 30] on line "button" at bounding box center [553, 30] width 0 height 0
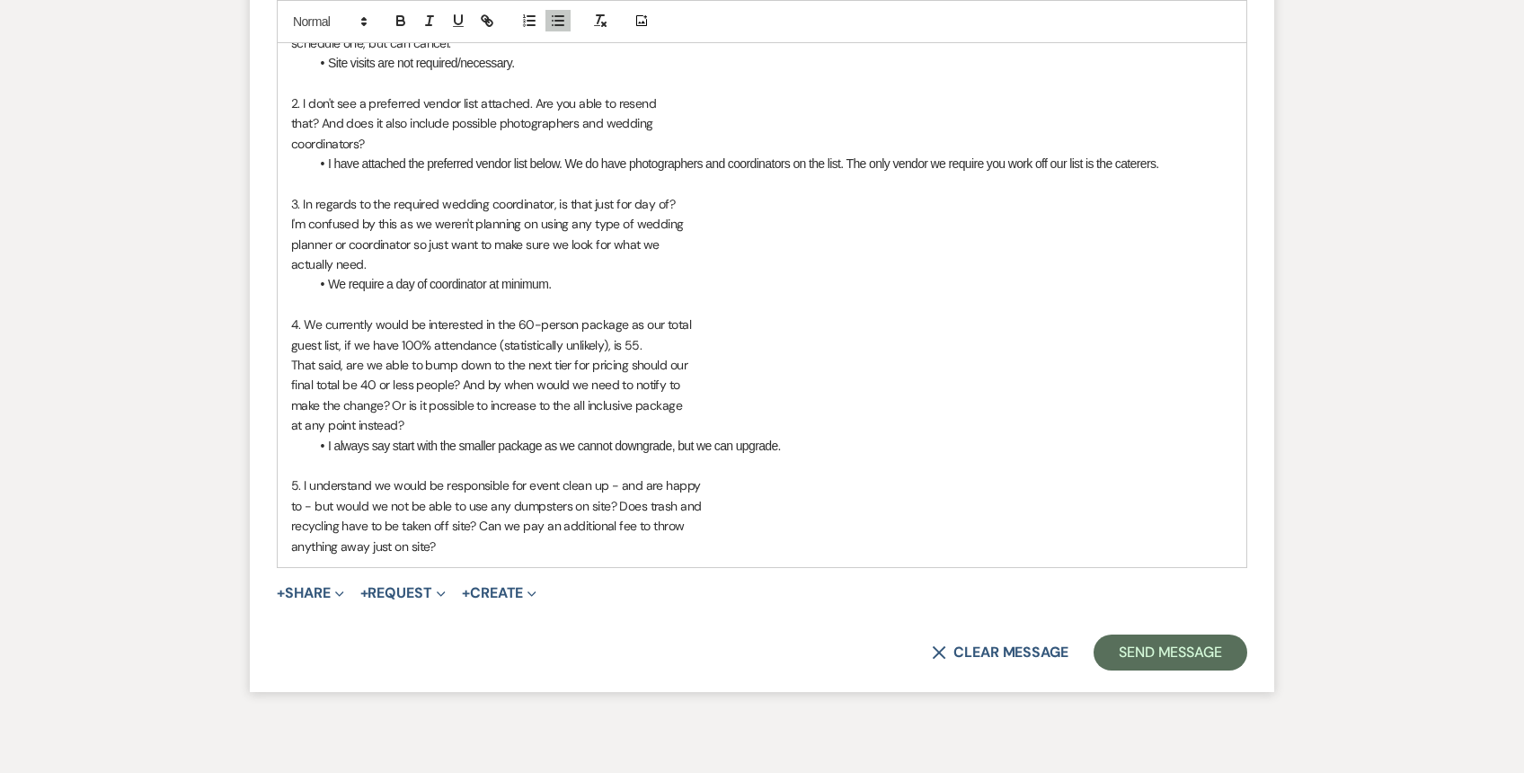
scroll to position [3439, 0]
click at [457, 535] on p "anything away just on site?" at bounding box center [762, 545] width 942 height 20
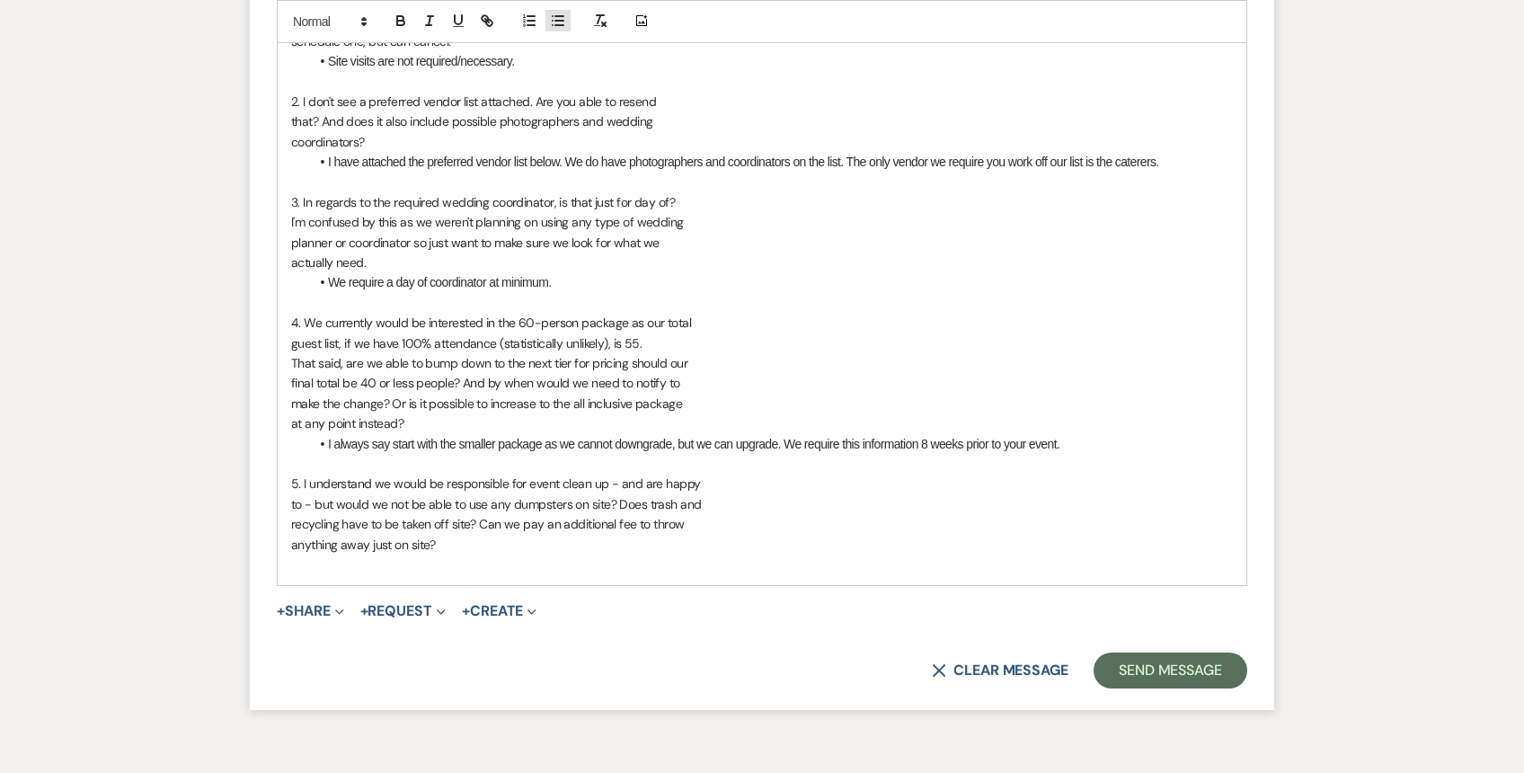
click at [560, 23] on icon "button" at bounding box center [558, 21] width 16 height 16
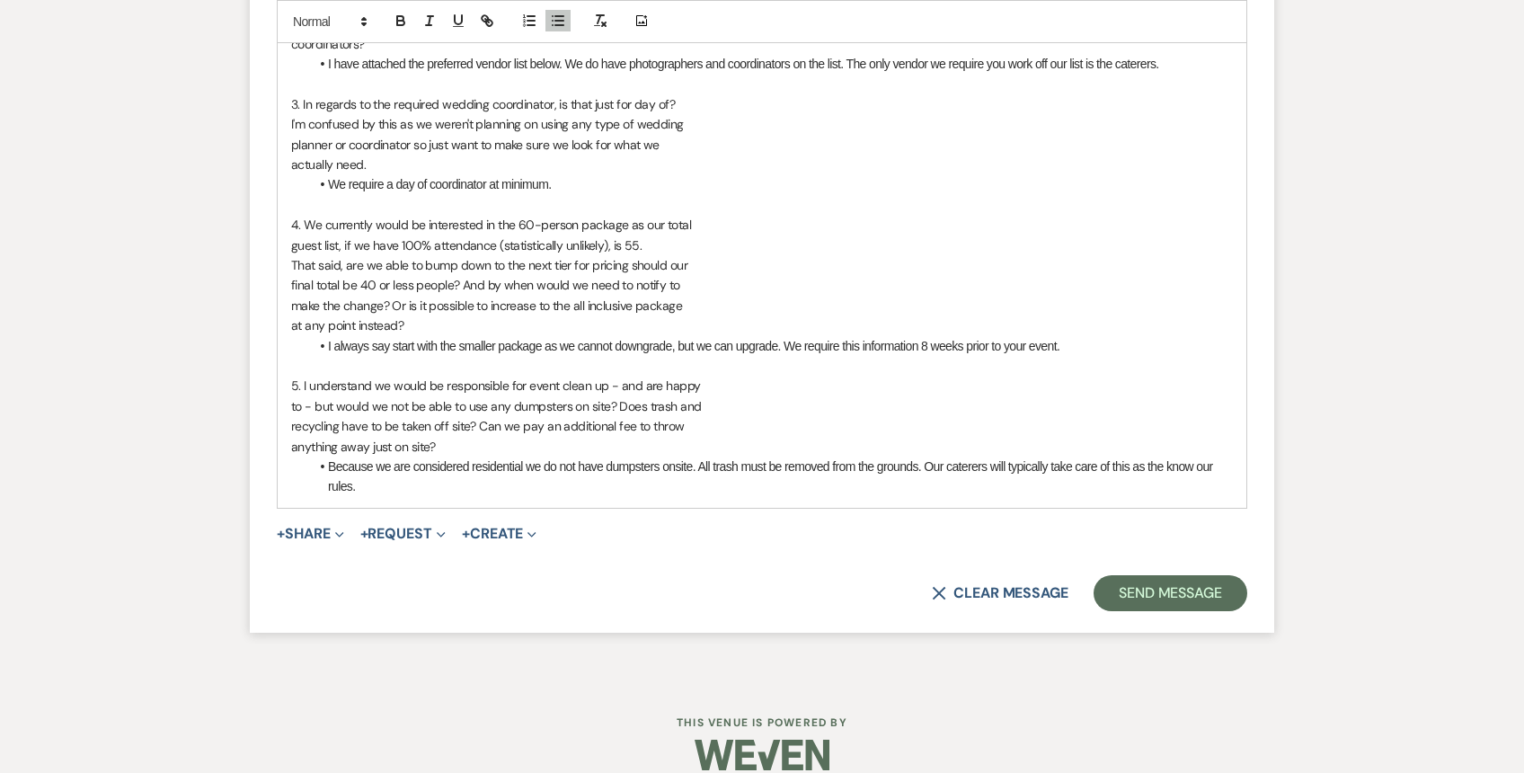
scroll to position [3538, 0]
drag, startPoint x: 1122, startPoint y: 442, endPoint x: 1187, endPoint y: 461, distance: 68.3
click at [1187, 461] on li "Because we are considered residential we do not have dumpsters onsite. All tras…" at bounding box center [771, 476] width 924 height 40
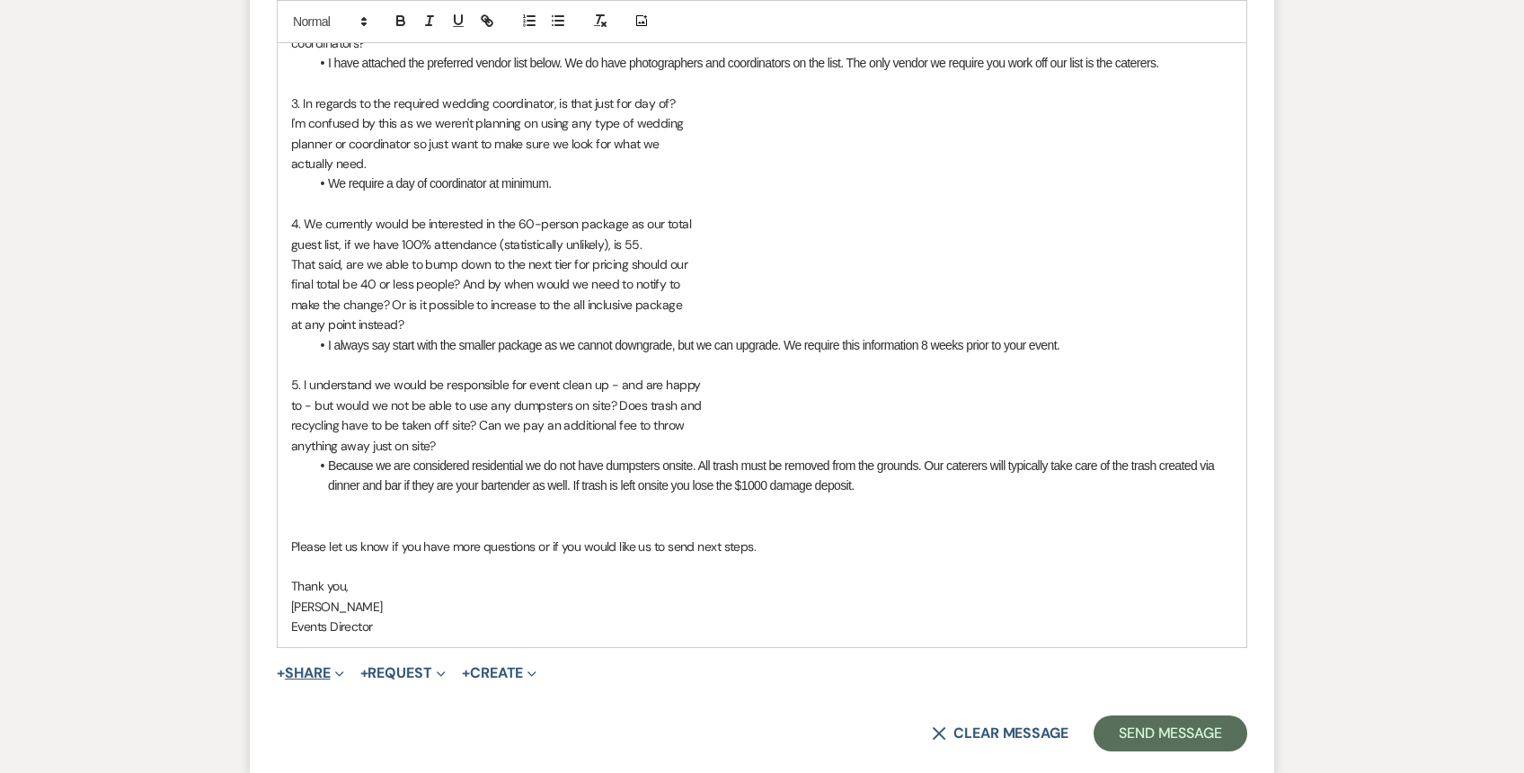
click at [340, 672] on use "button" at bounding box center [339, 674] width 8 height 5
click at [335, 761] on button "Pref Vendors Preferred vendors" at bounding box center [403, 774] width 252 height 32
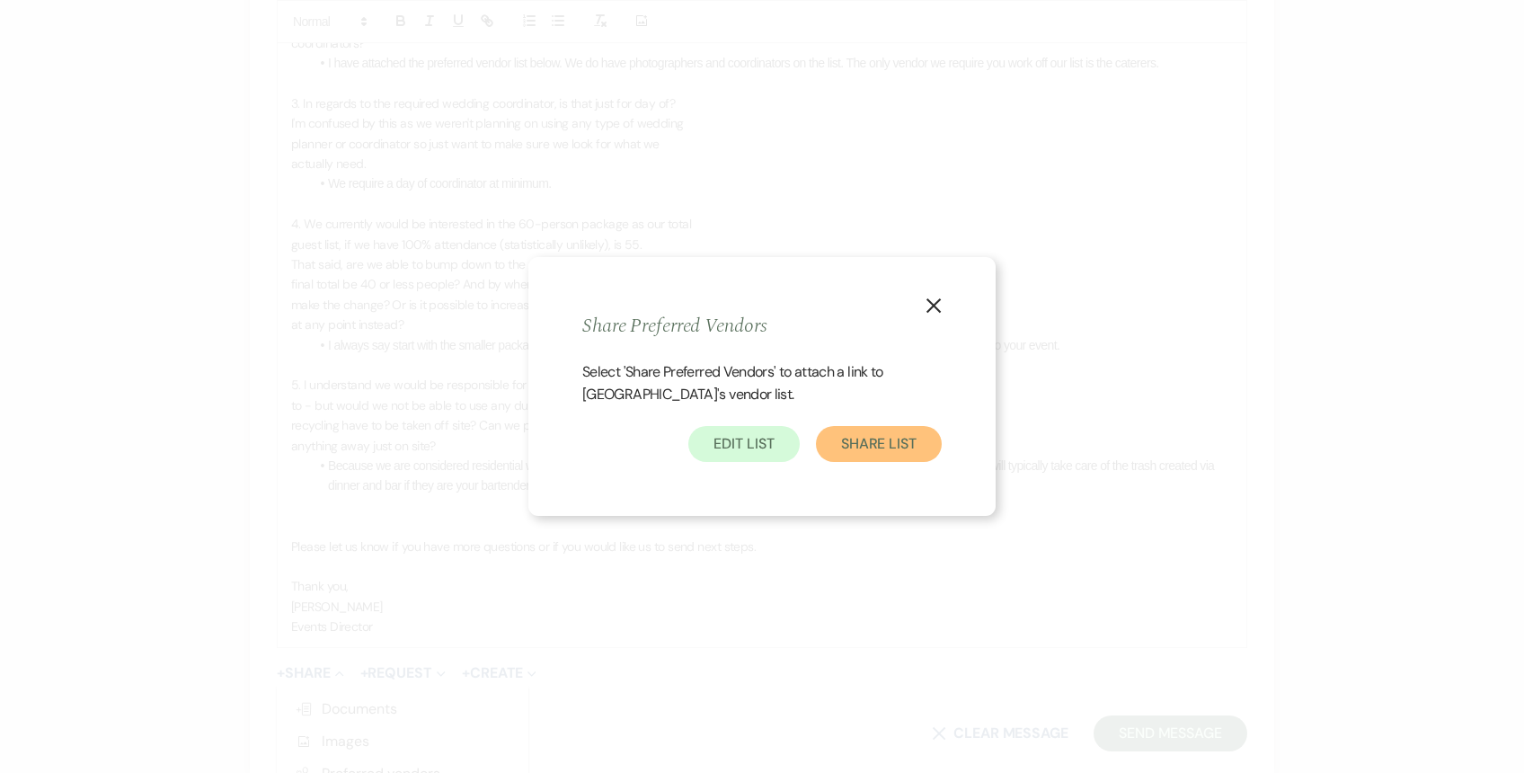
click at [864, 447] on button "Share List" at bounding box center [879, 444] width 126 height 36
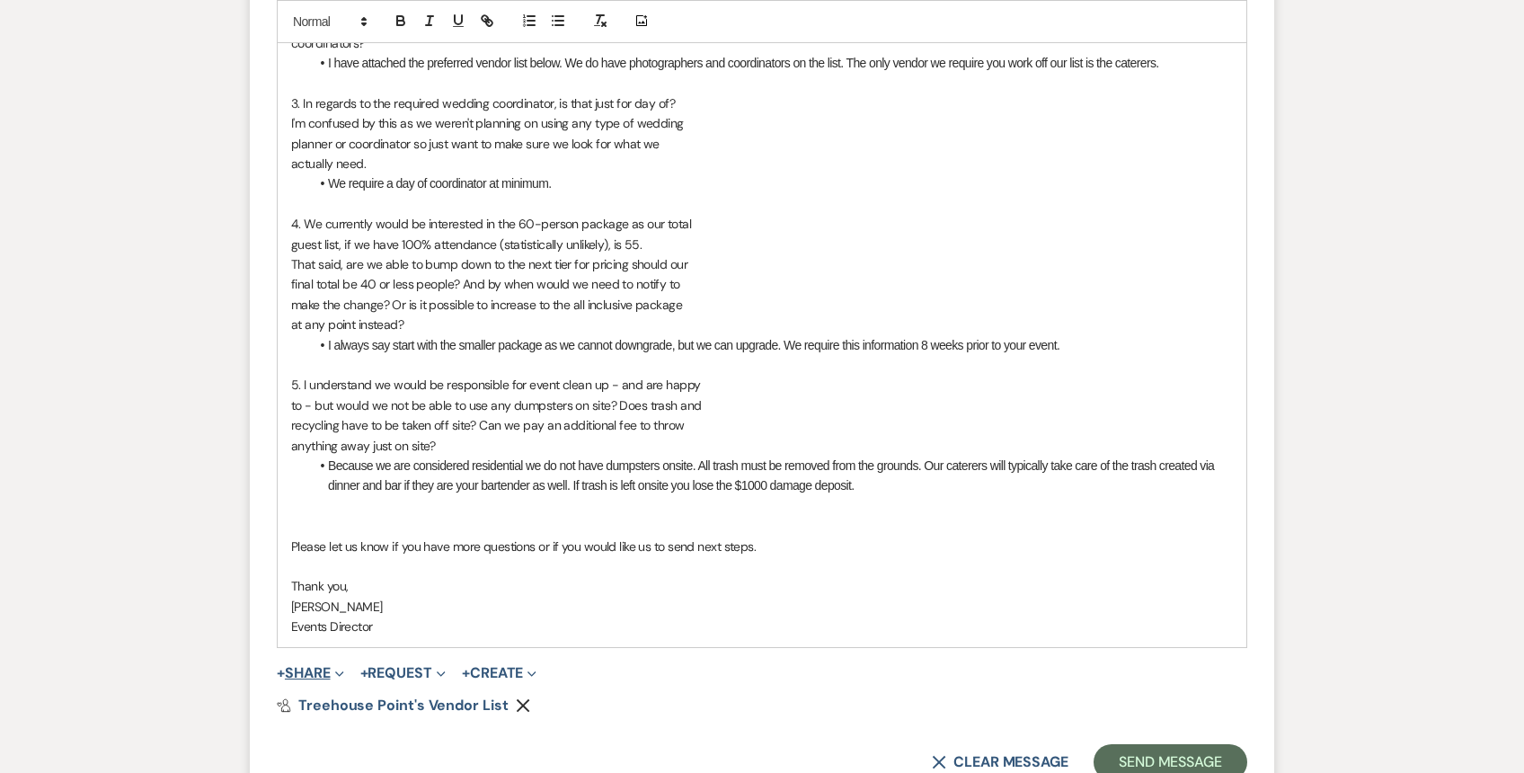
click at [337, 663] on span "Expand" at bounding box center [337, 672] width 13 height 19
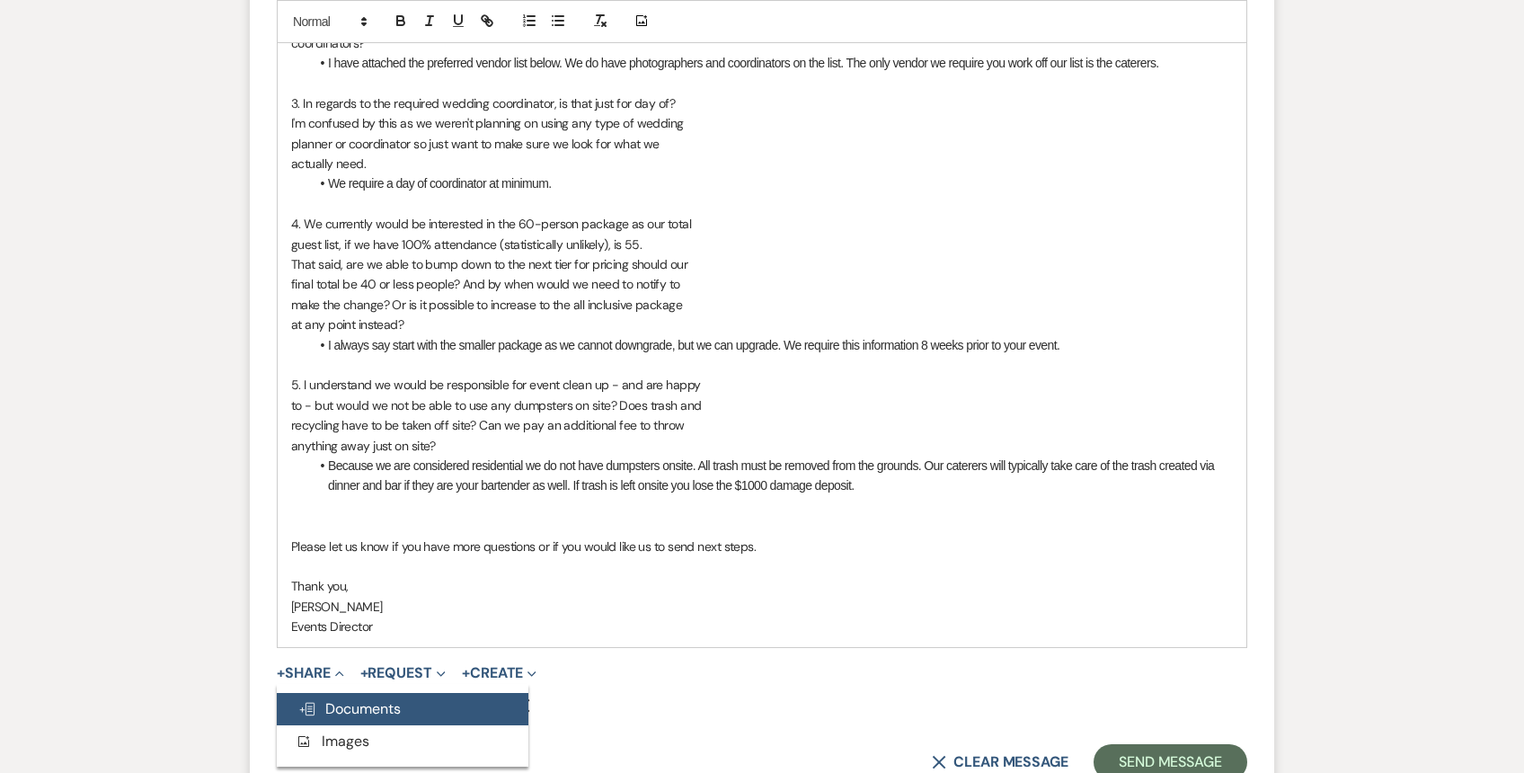
click at [337, 699] on span "Doc Upload Documents" at bounding box center [349, 708] width 102 height 19
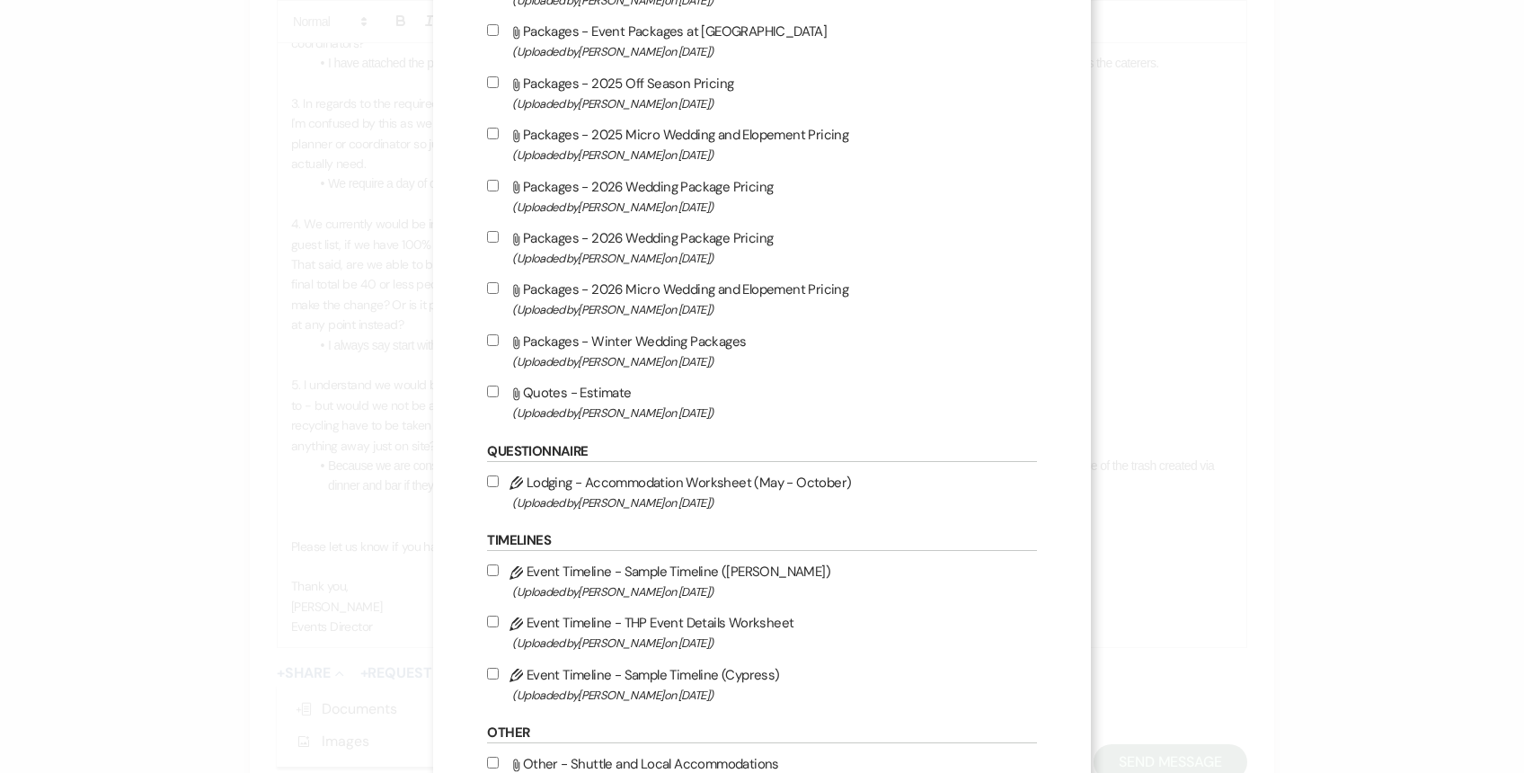
scroll to position [2327, 0]
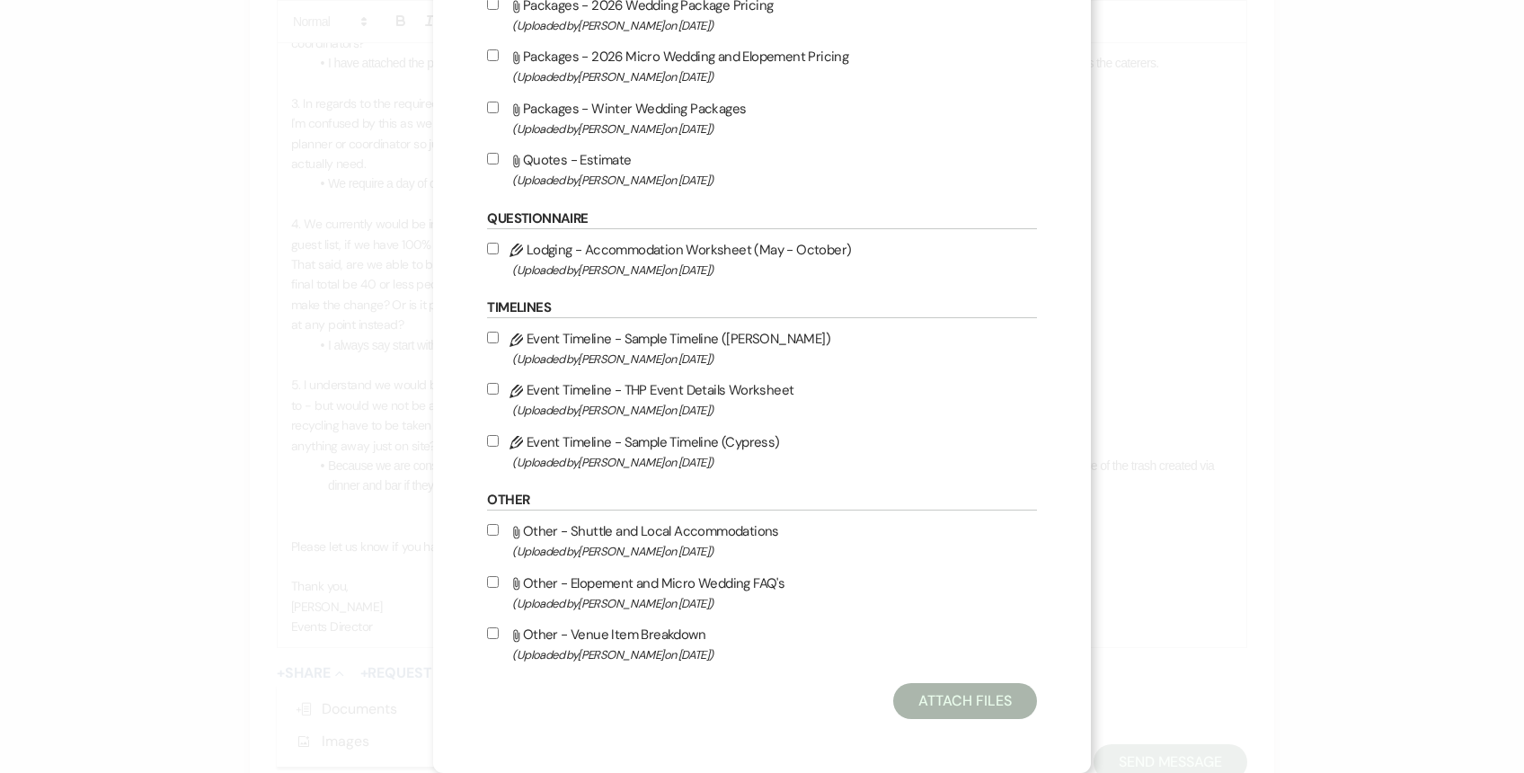
click at [499, 528] on input "Attach File Other - Shuttle and Local Accommodations (Uploaded by Patricia Boyd…" at bounding box center [493, 530] width 12 height 12
checkbox input "true"
click at [499, 634] on input "Attach File Other - Venue Item Breakdown (Uploaded by Patricia Boyd on Oct 2nd,…" at bounding box center [493, 633] width 12 height 12
checkbox input "true"
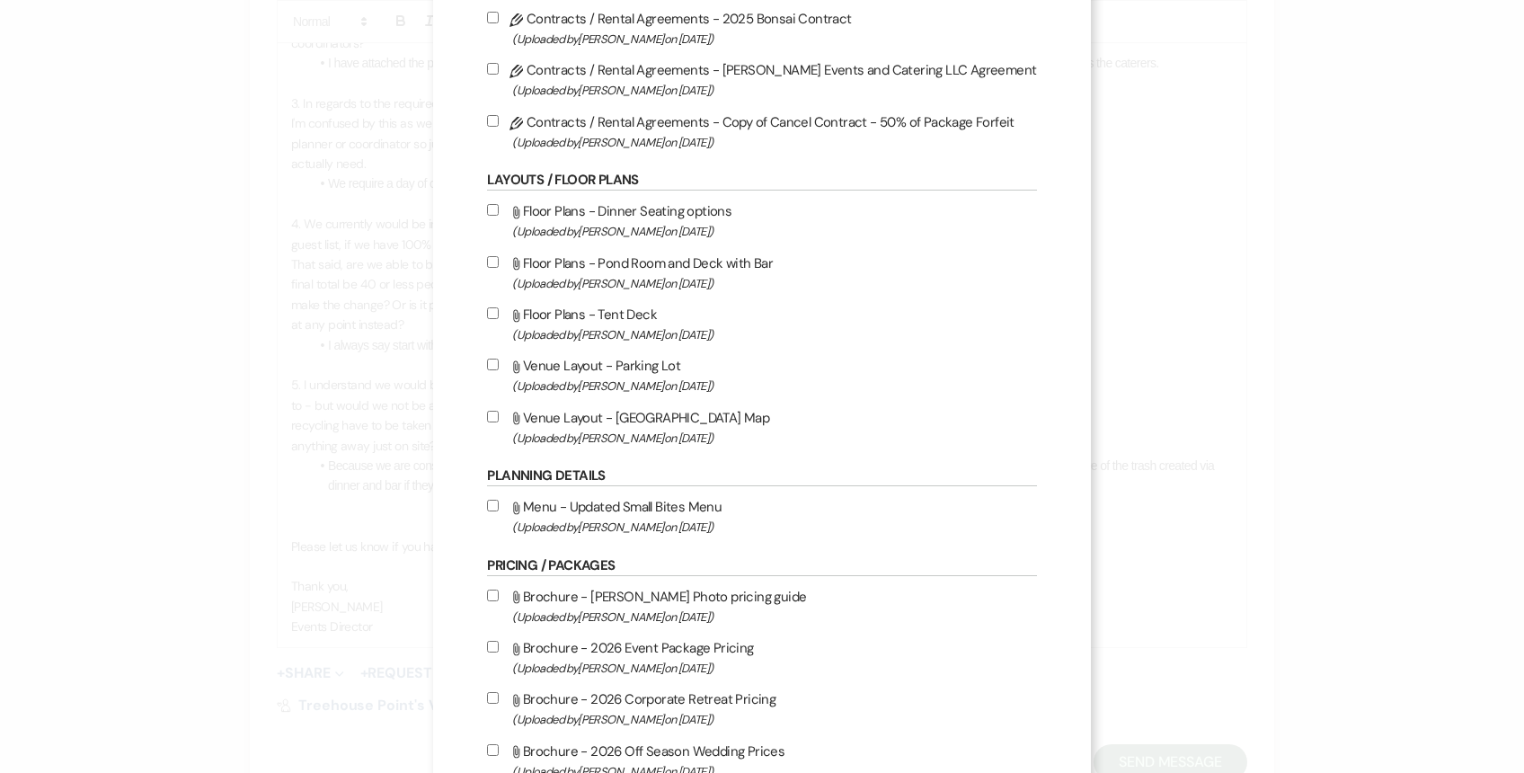
scroll to position [1247, 0]
click at [499, 217] on input "Attach File Floor Plans - Dinner Seating options (Uploaded by Patricia Boyd on …" at bounding box center [493, 212] width 12 height 12
checkbox input "true"
click at [499, 372] on input "Attach File Venue Layout - Parking Lot (Uploaded by Patricia Boyd on Jan 29th, …" at bounding box center [493, 366] width 12 height 12
checkbox input "true"
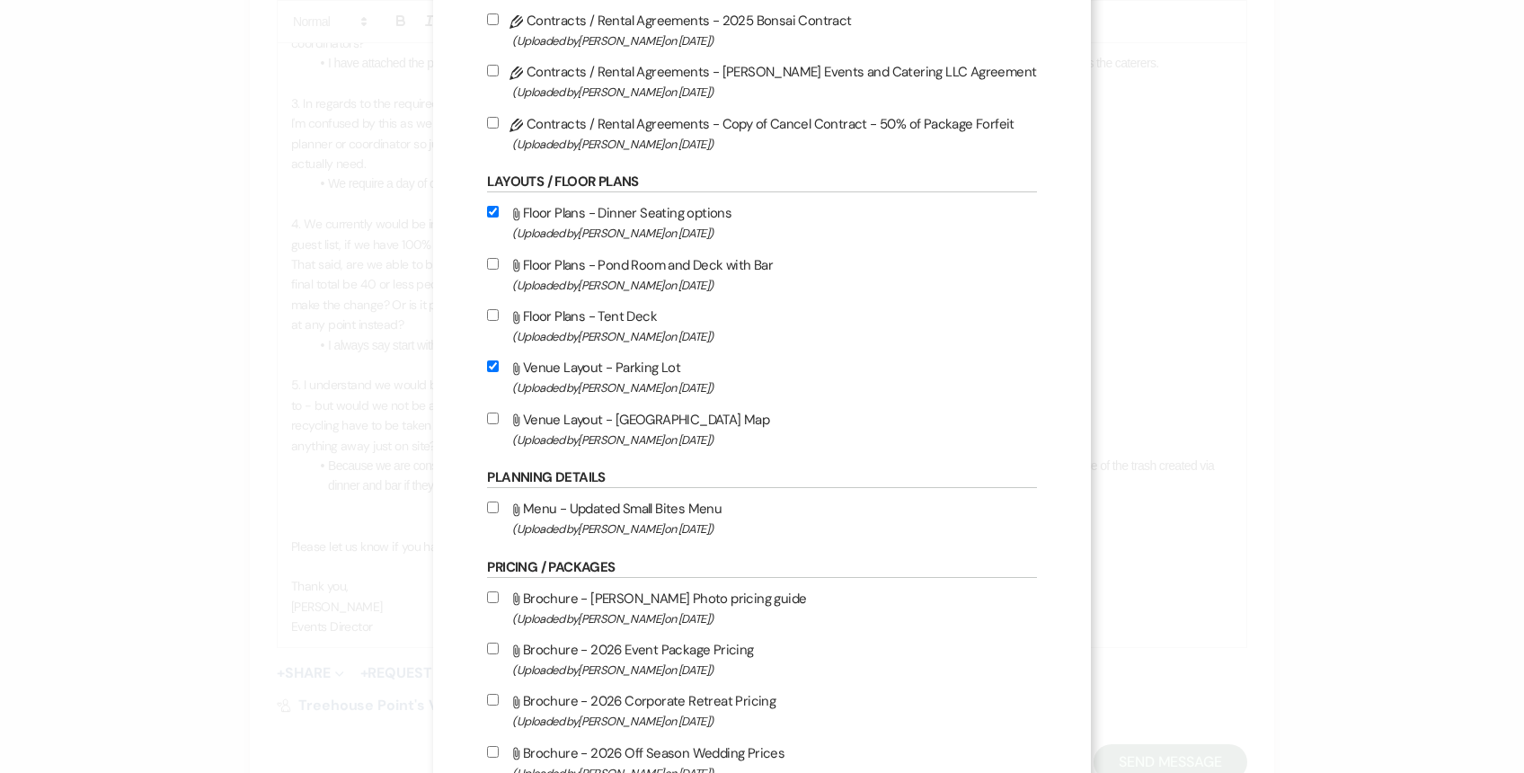
click at [499, 424] on input "Attach File Venue Layout - Treehouse Point Map (Uploaded by Patricia Boyd on Ma…" at bounding box center [493, 418] width 12 height 12
checkbox input "true"
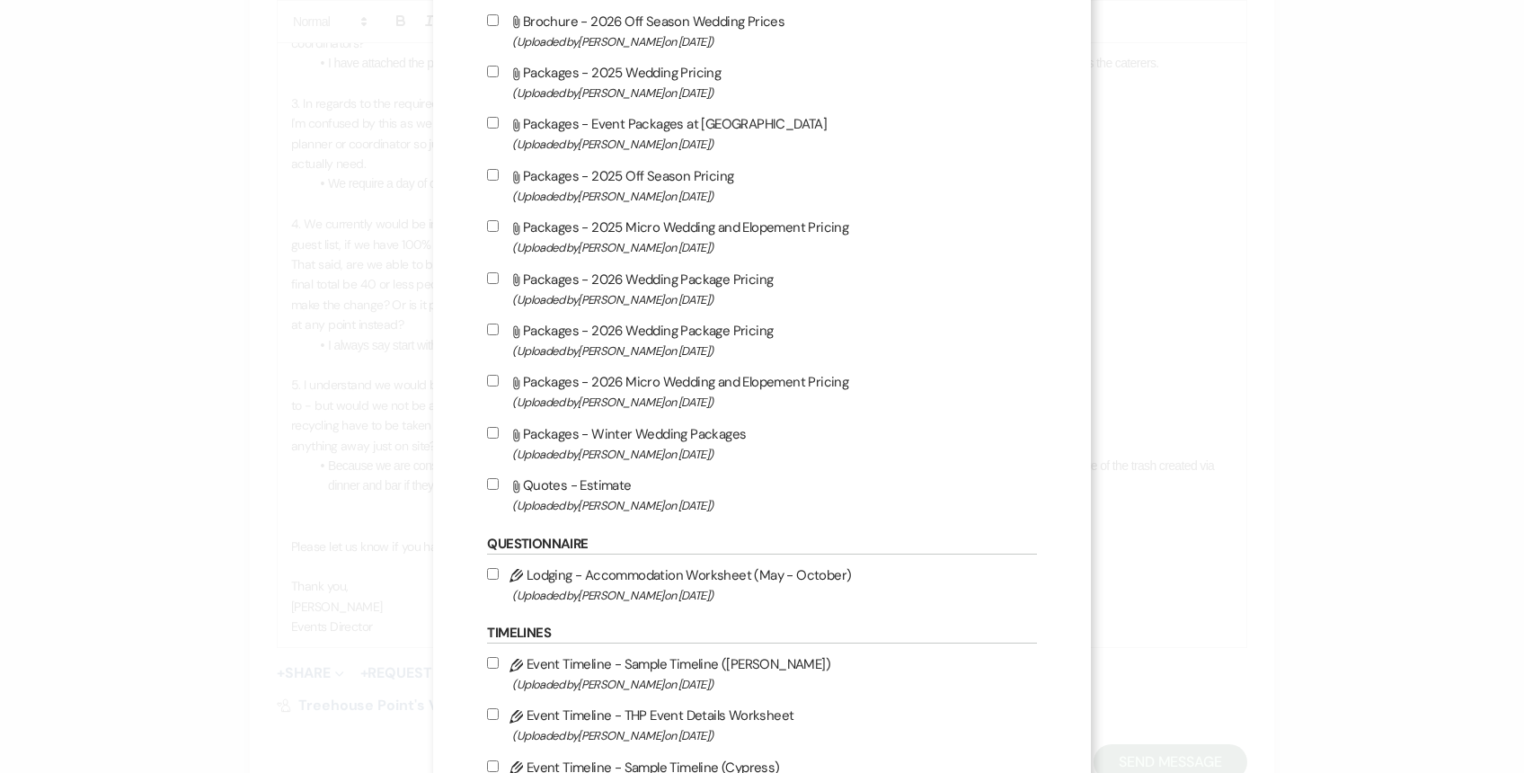
scroll to position [2327, 0]
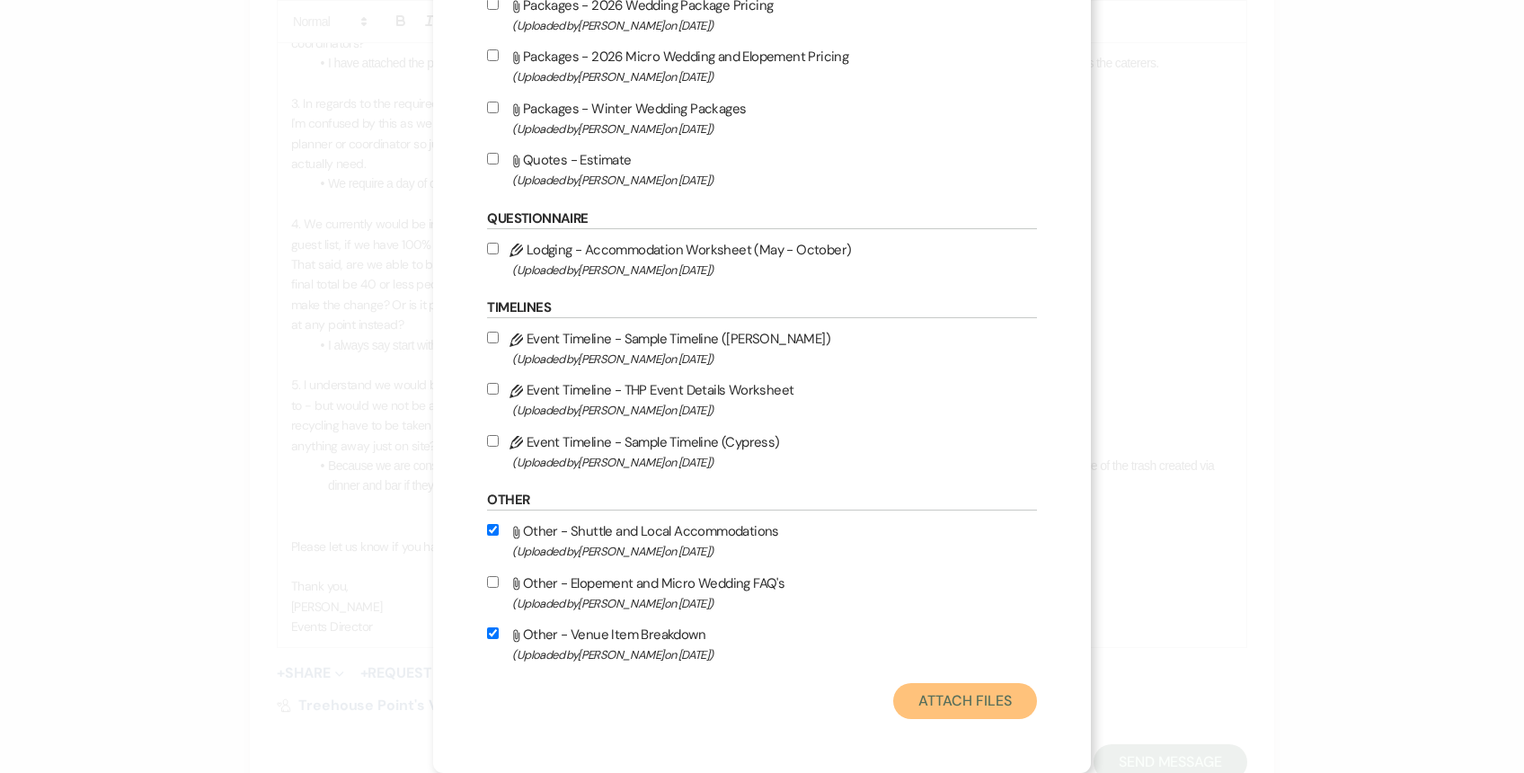
click at [915, 696] on button "Attach Files" at bounding box center [964, 701] width 143 height 36
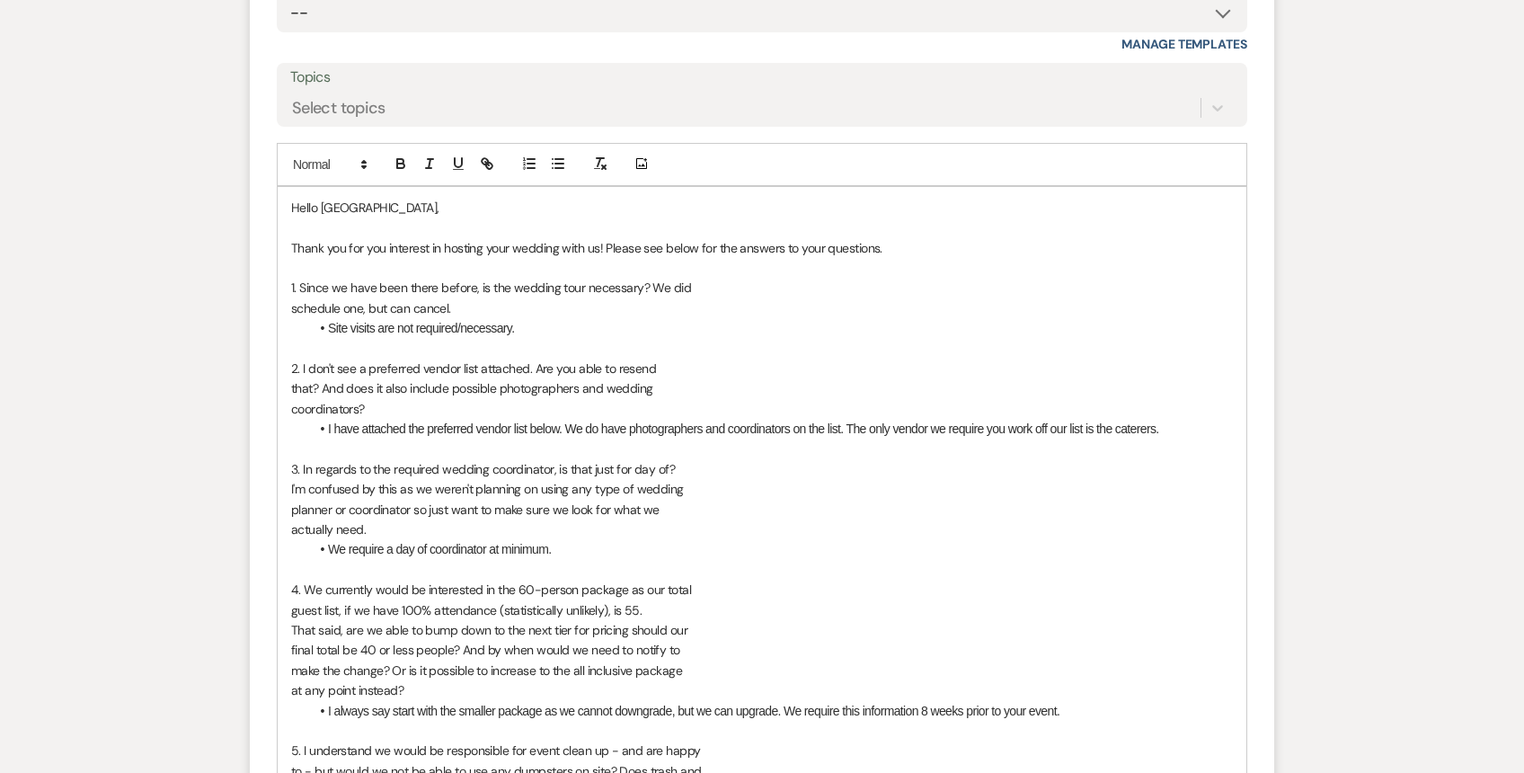
scroll to position [3175, 0]
click at [1187, 416] on li "I have attached the preferred vendor list below. We do have photographers and c…" at bounding box center [771, 426] width 924 height 20
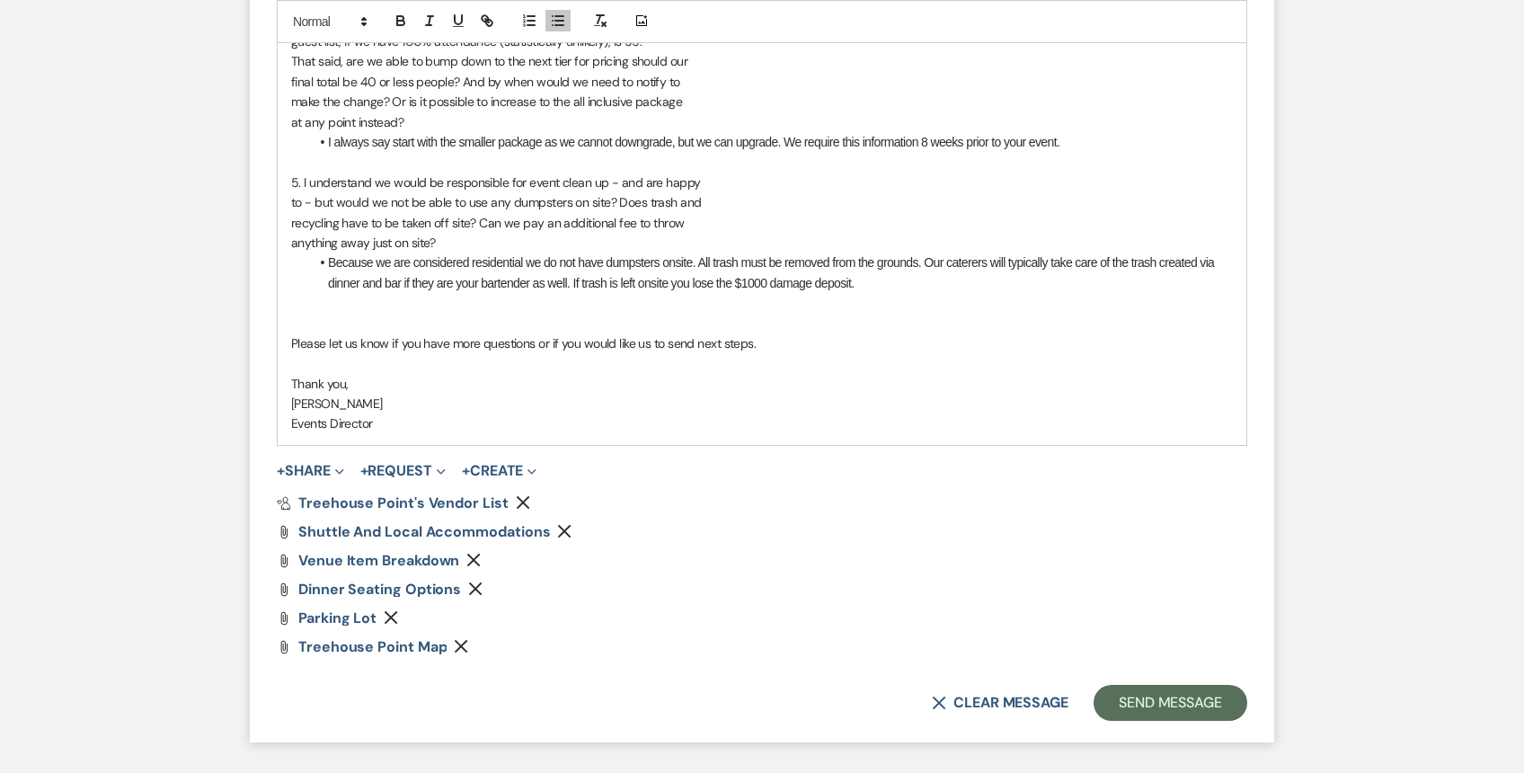
scroll to position [3871, 0]
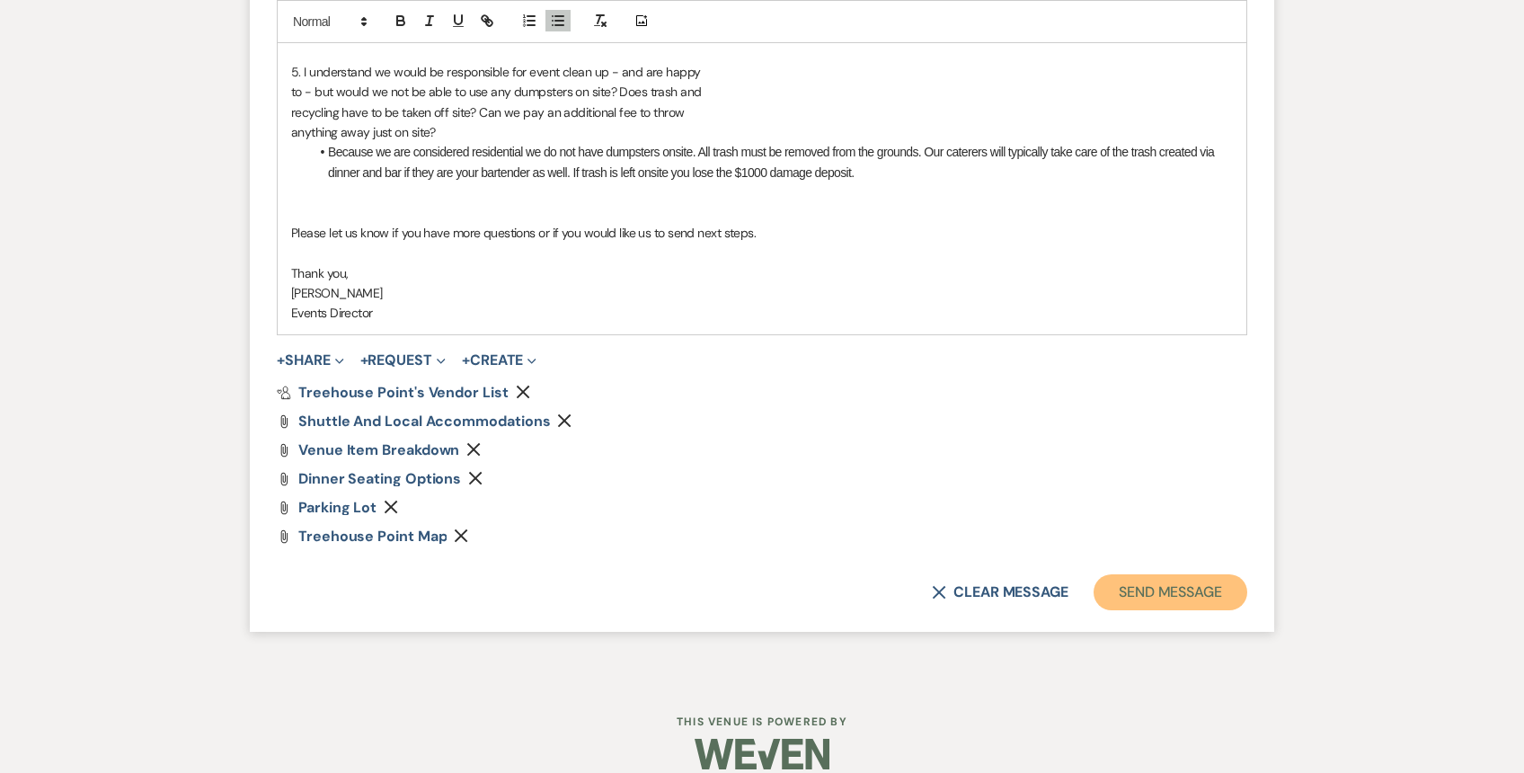
click at [1154, 574] on button "Send Message" at bounding box center [1171, 592] width 154 height 36
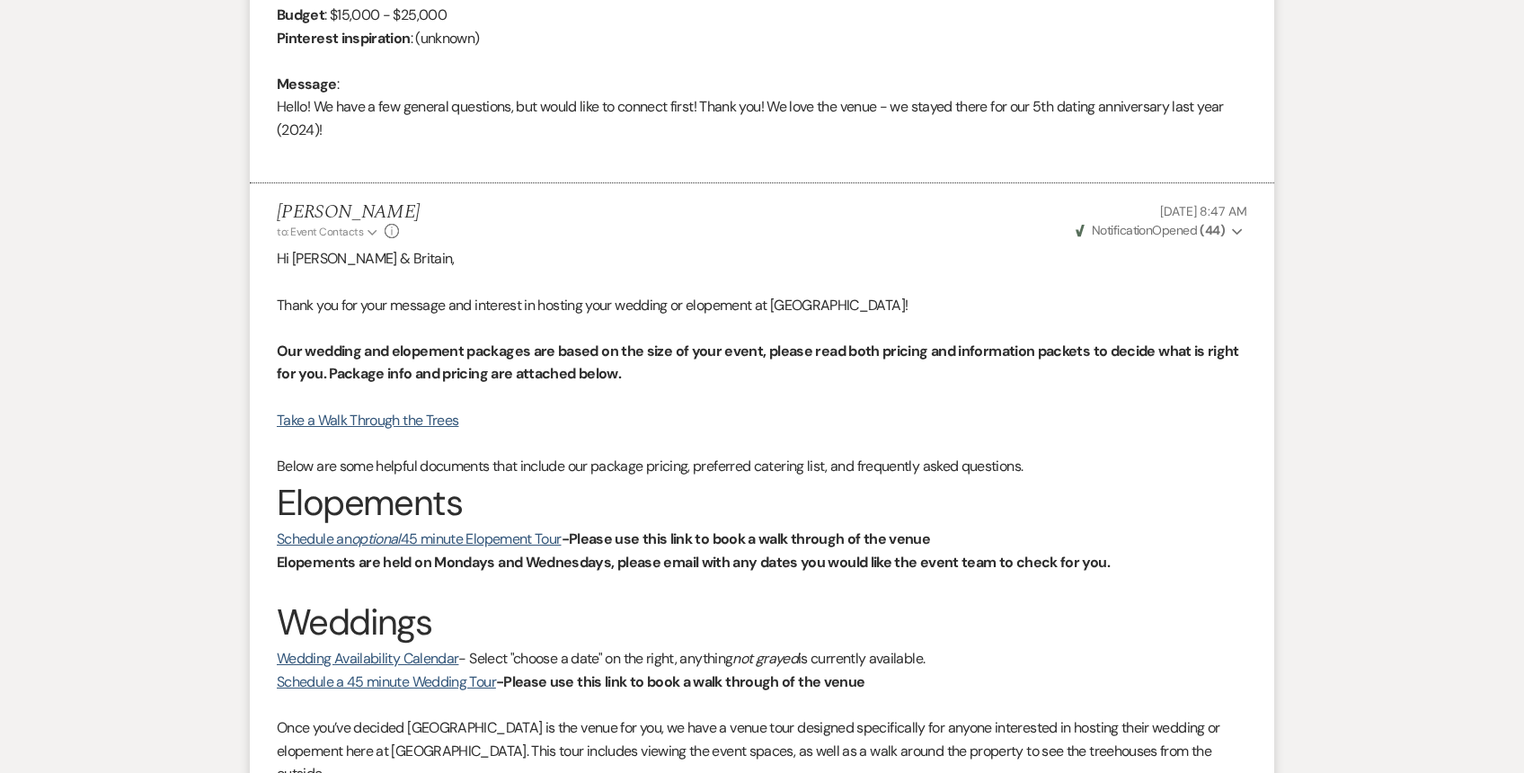
scroll to position [0, 0]
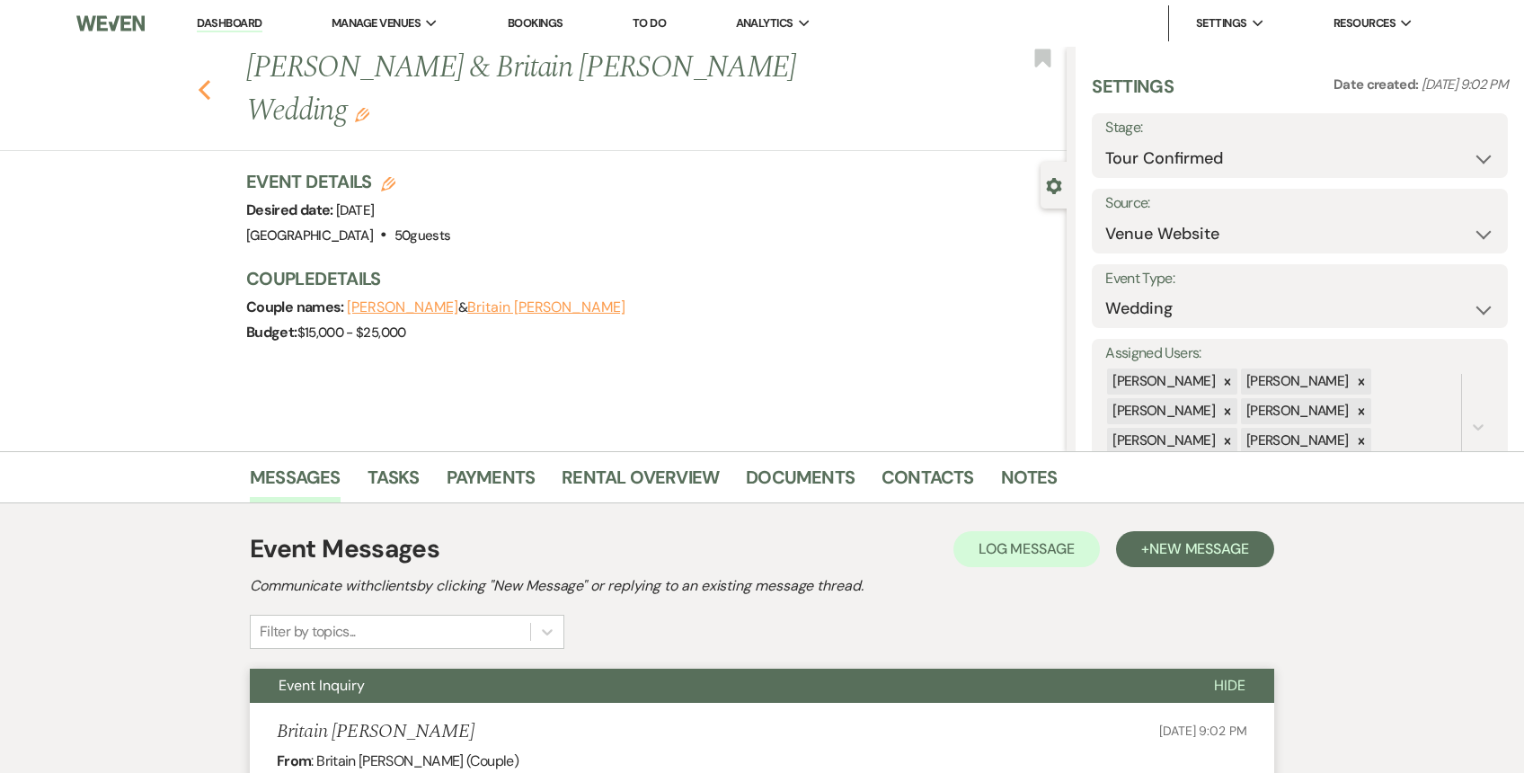
click at [209, 79] on icon "Previous" at bounding box center [204, 90] width 13 height 22
select select "4"
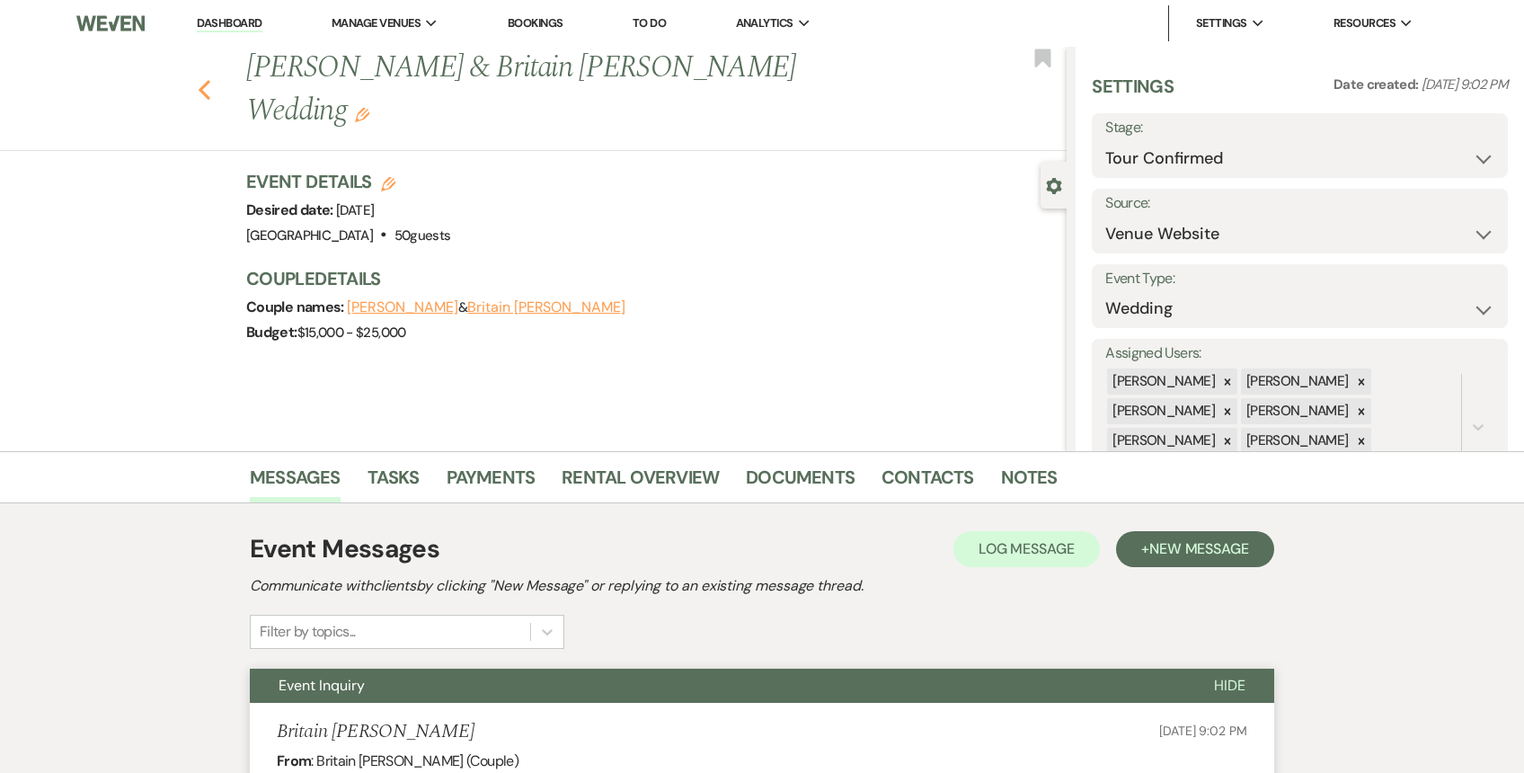
select select "4"
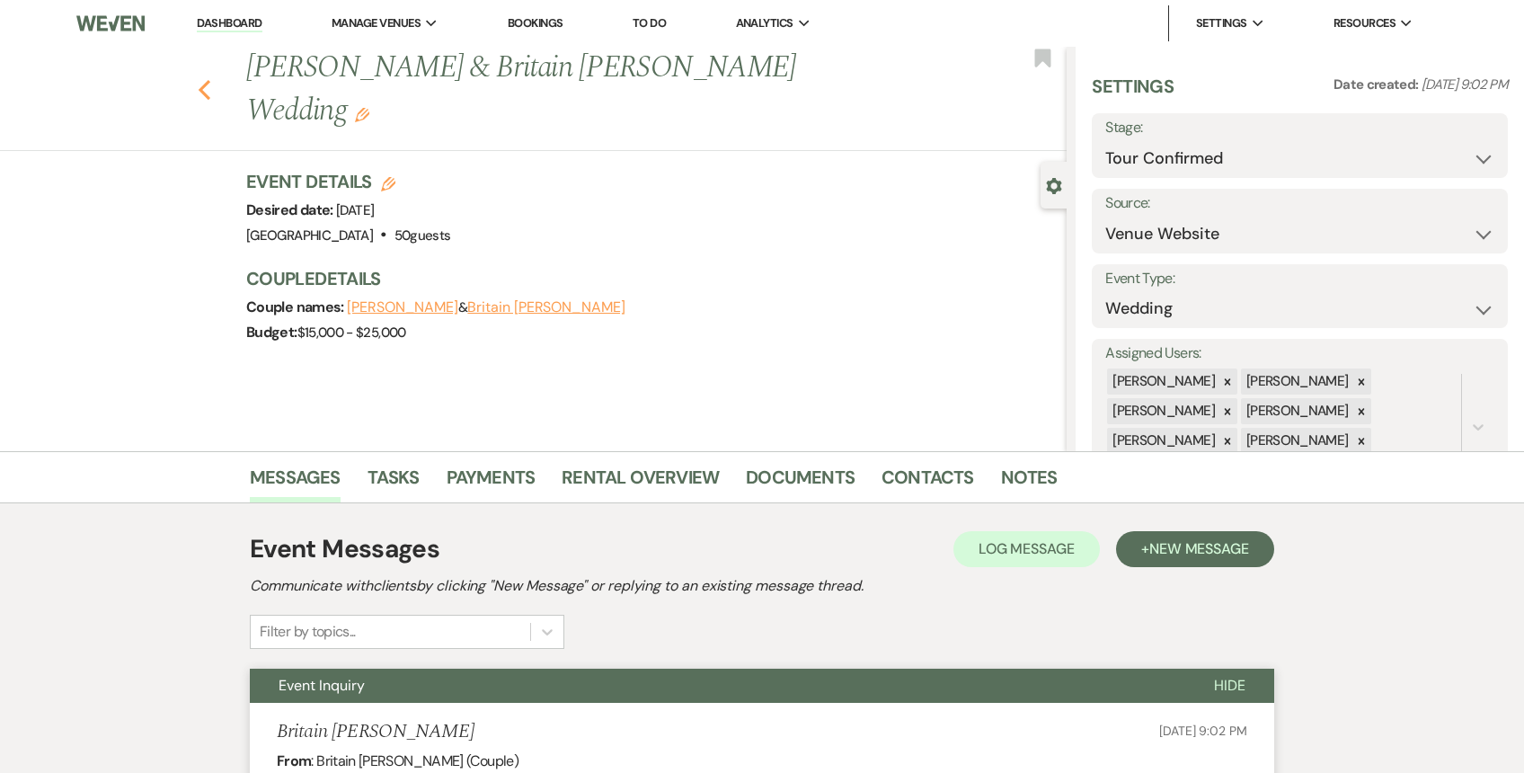
select select "4"
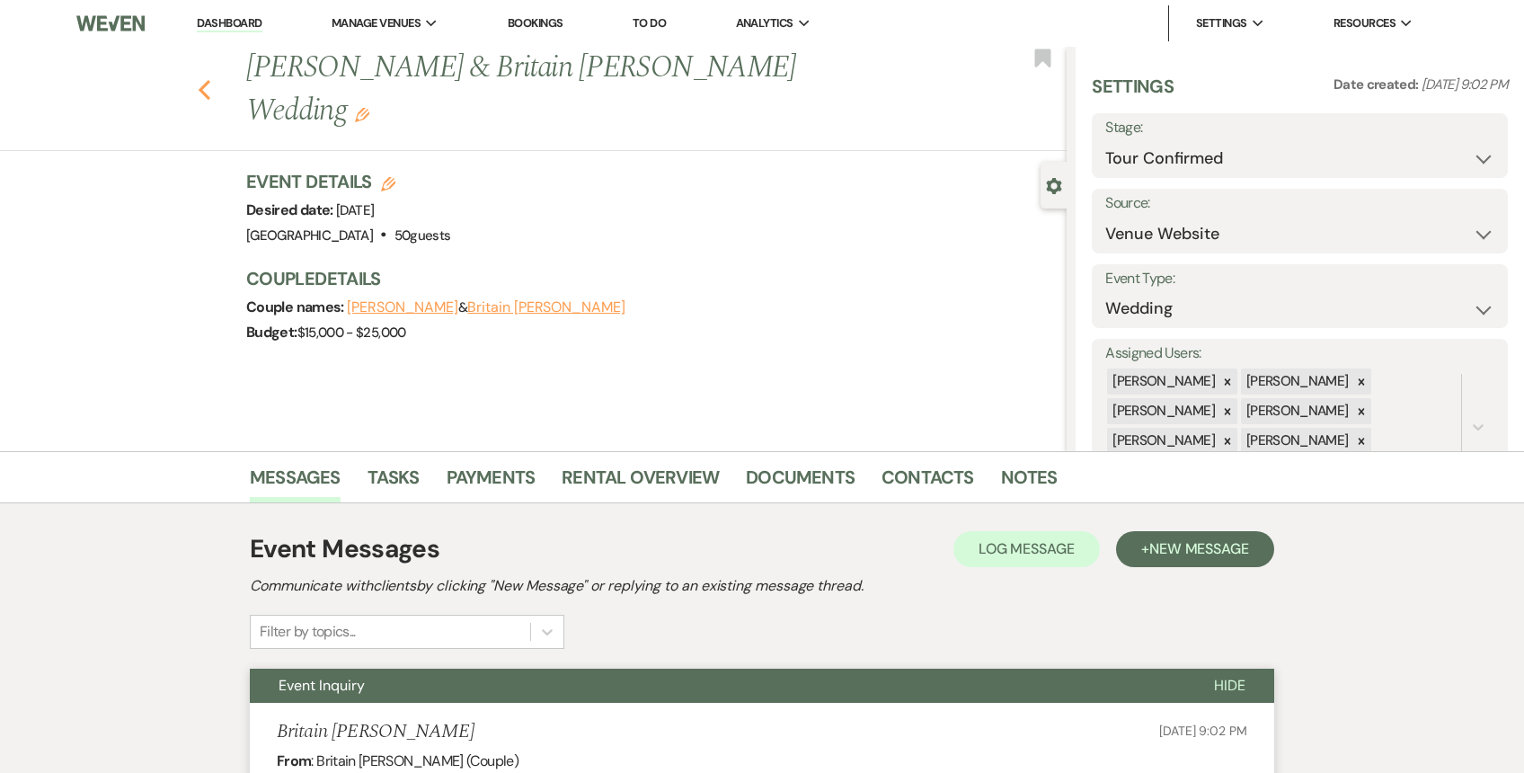
select select "4"
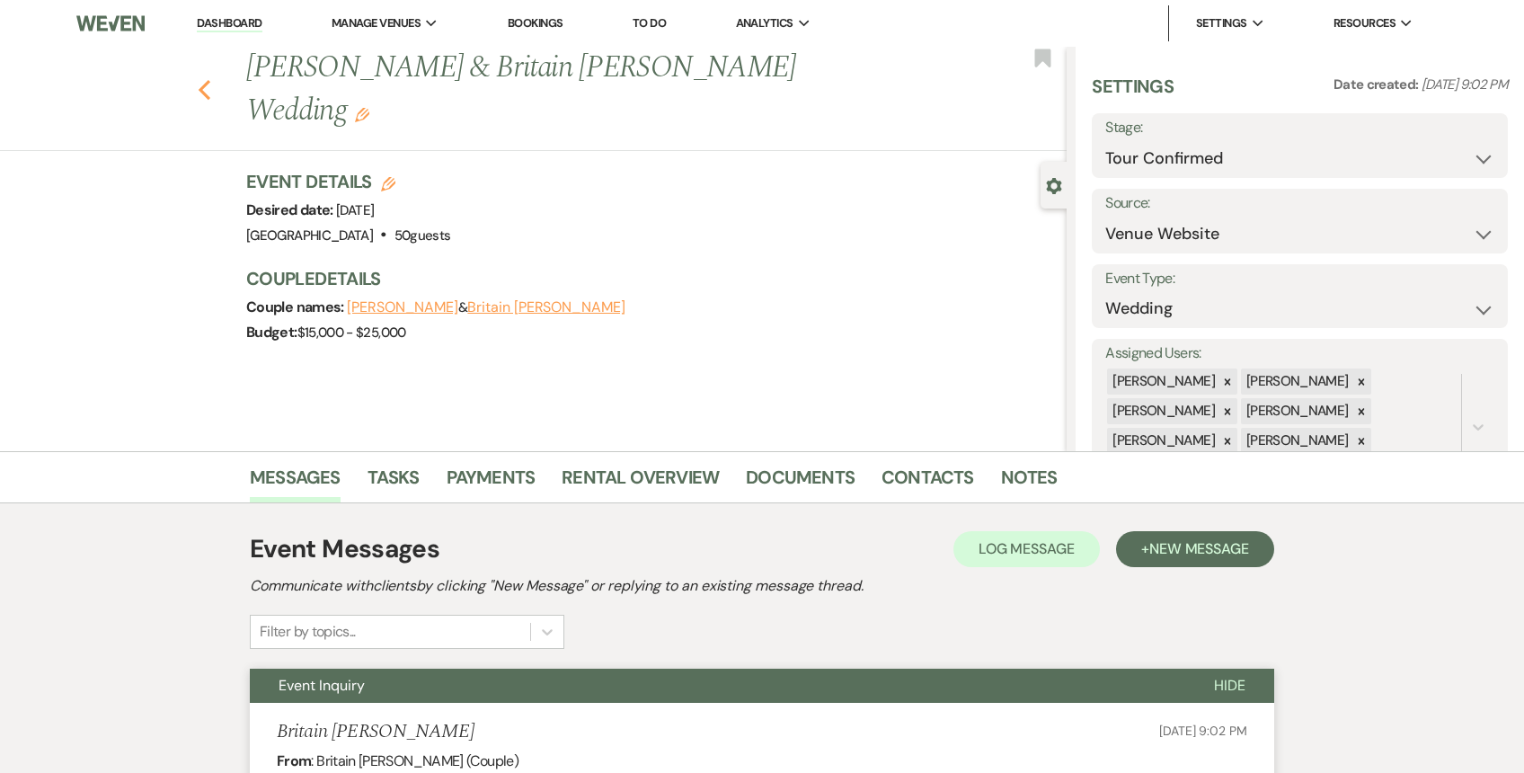
select select "4"
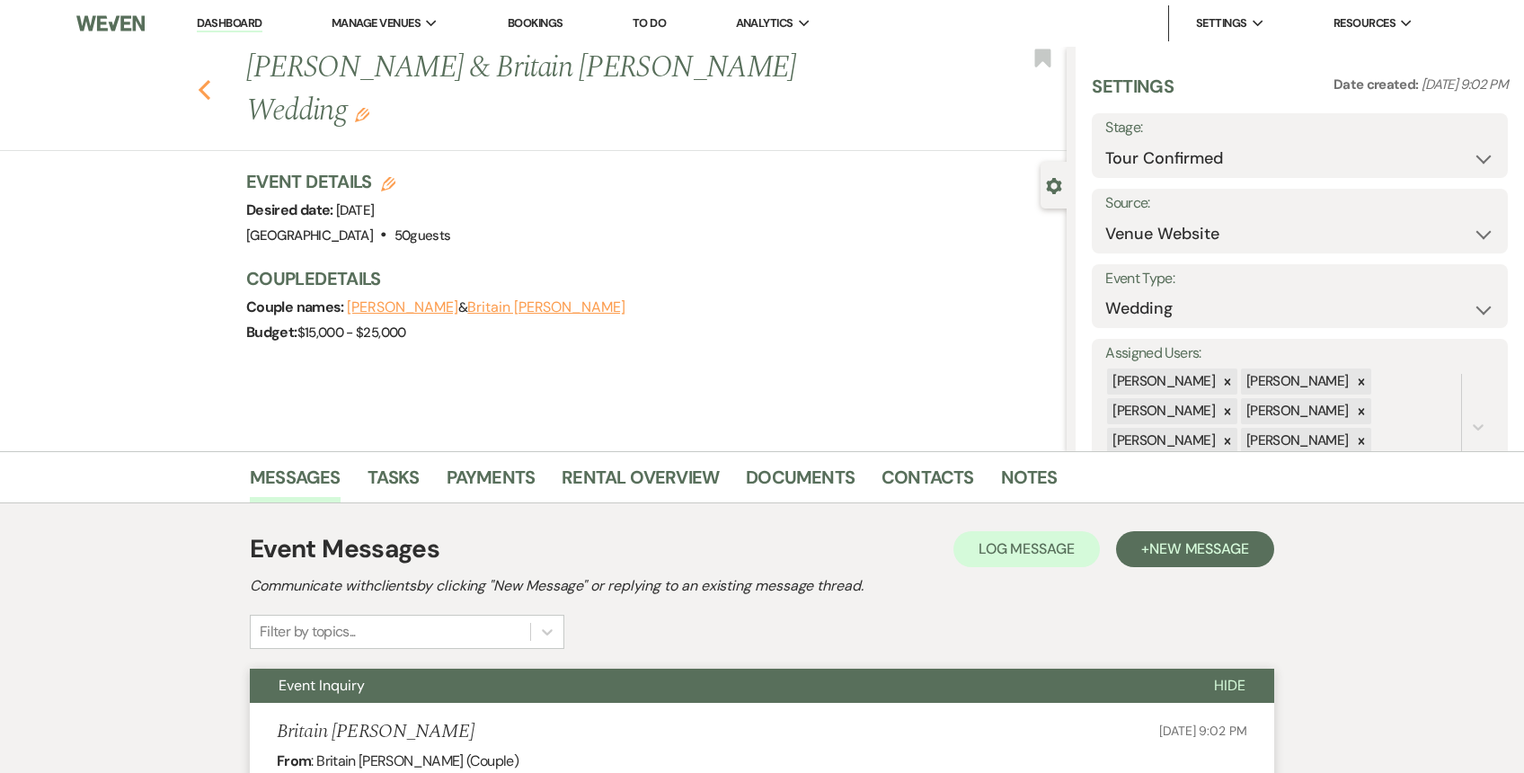
select select "4"
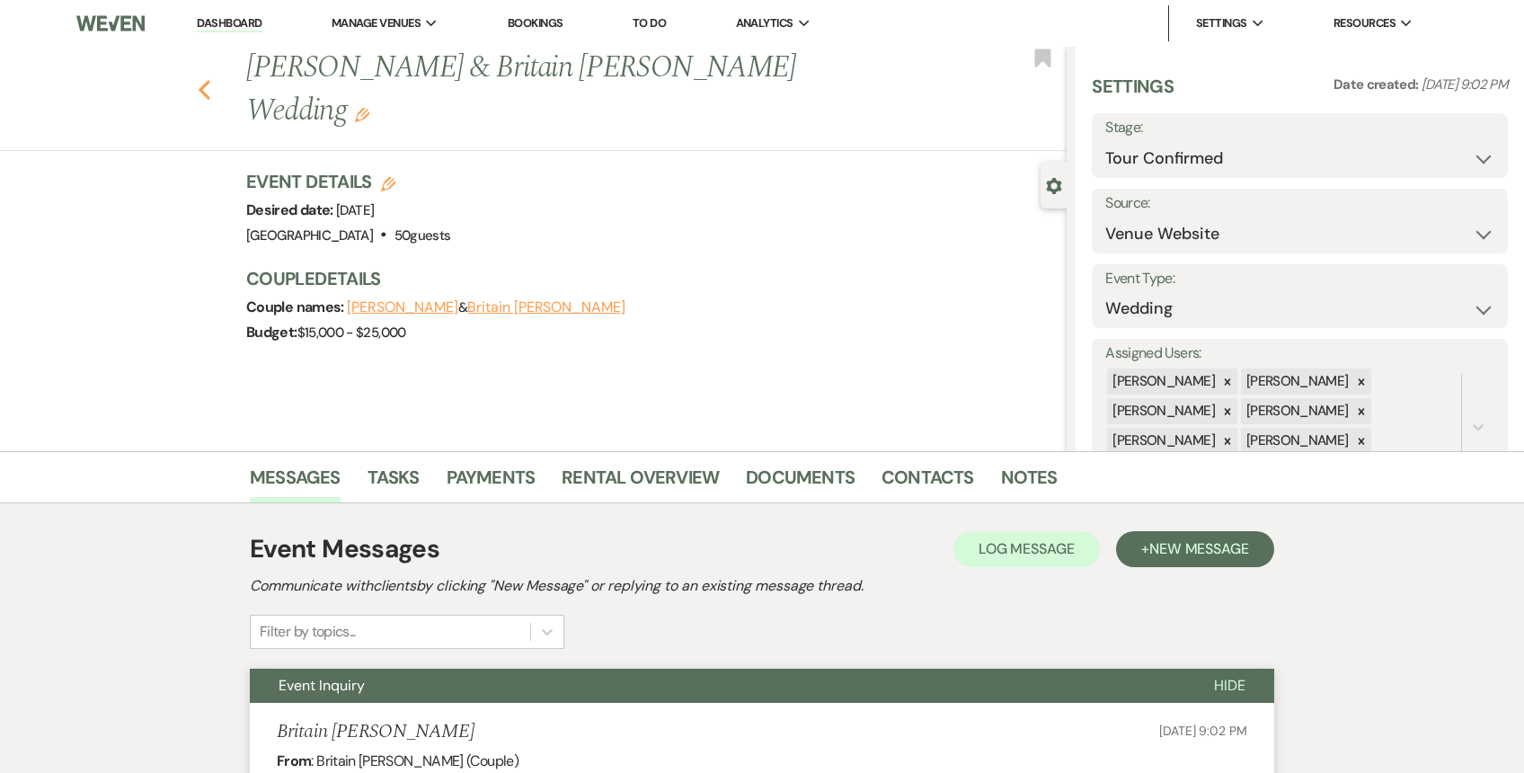
select select "4"
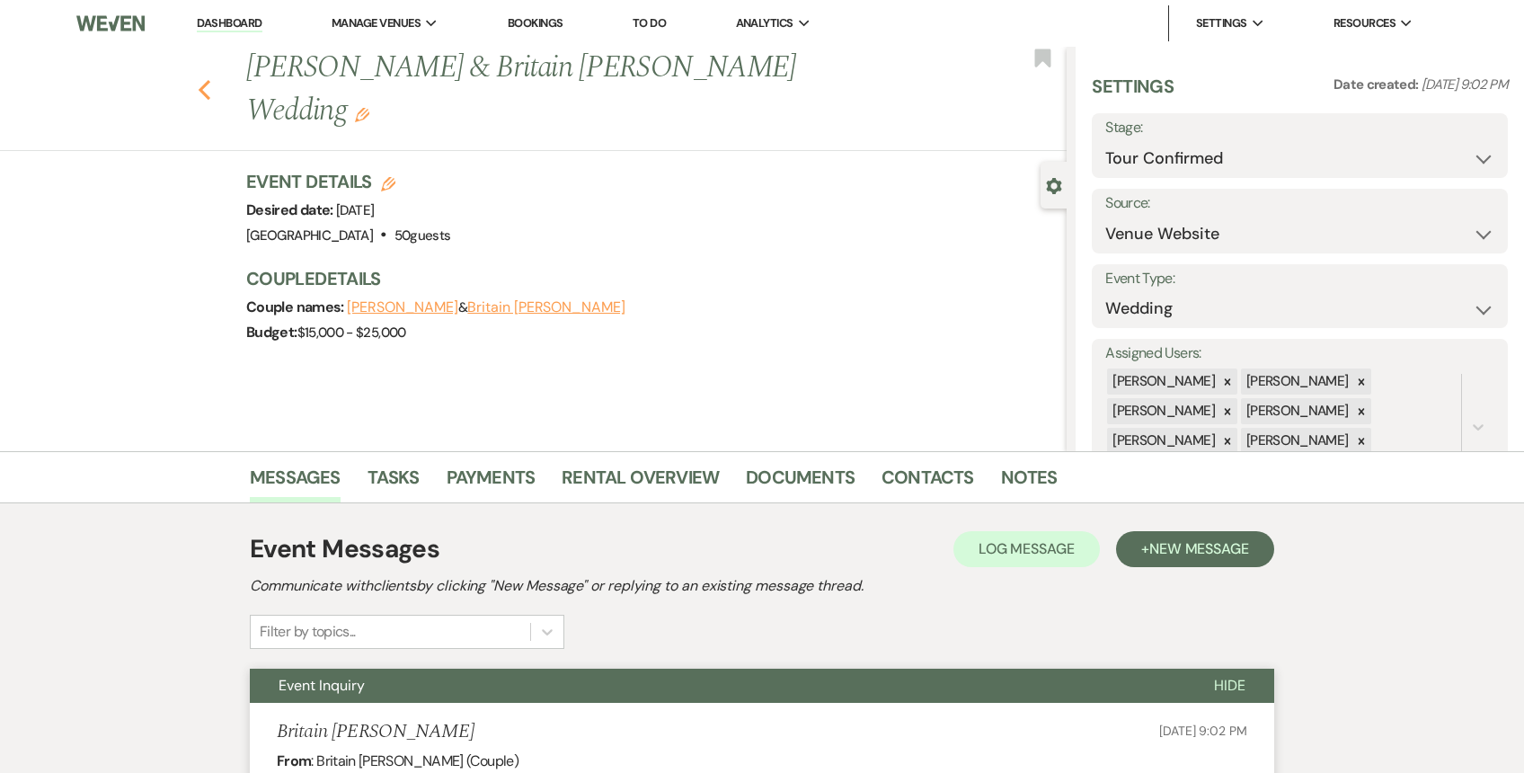
select select "4"
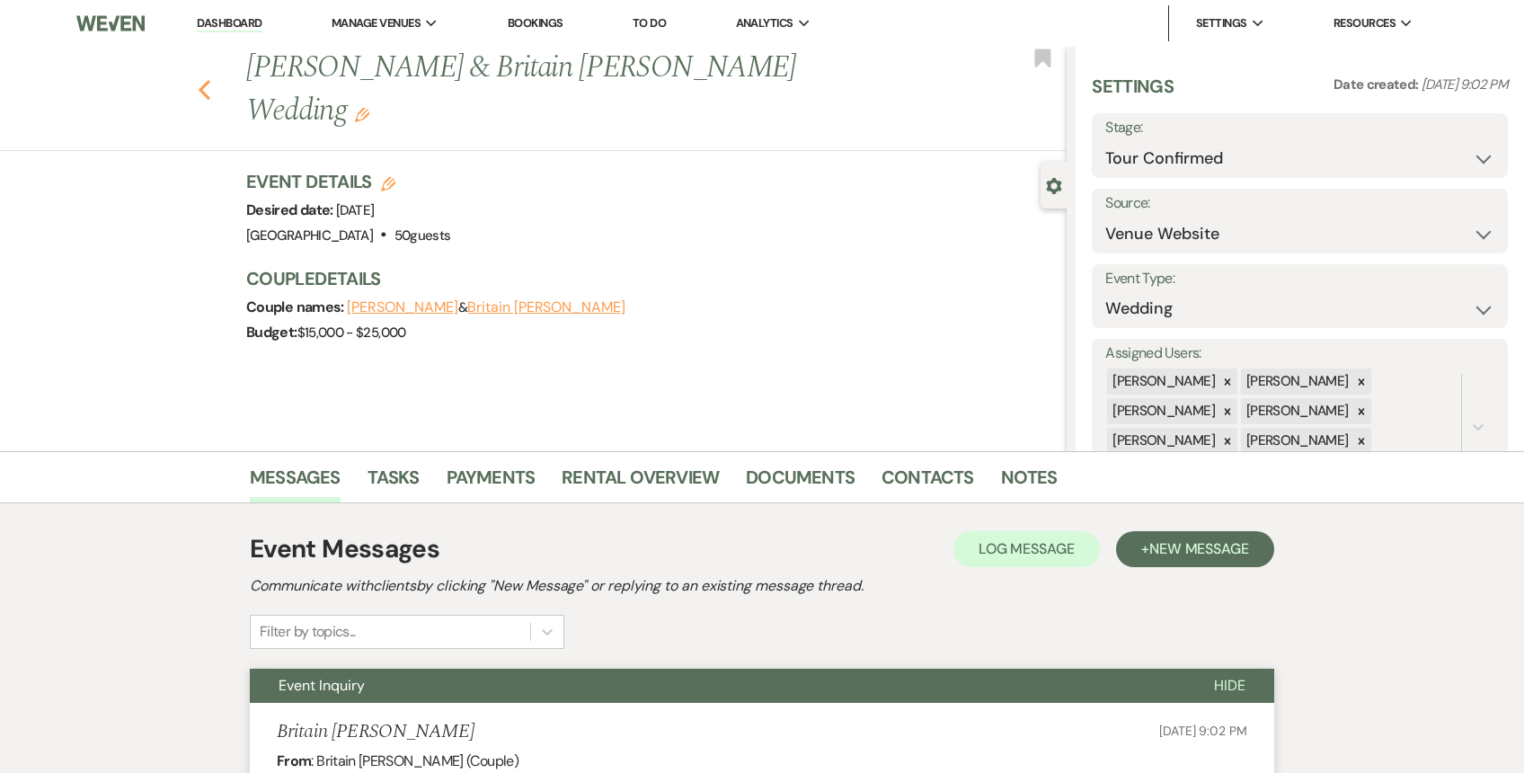
select select "4"
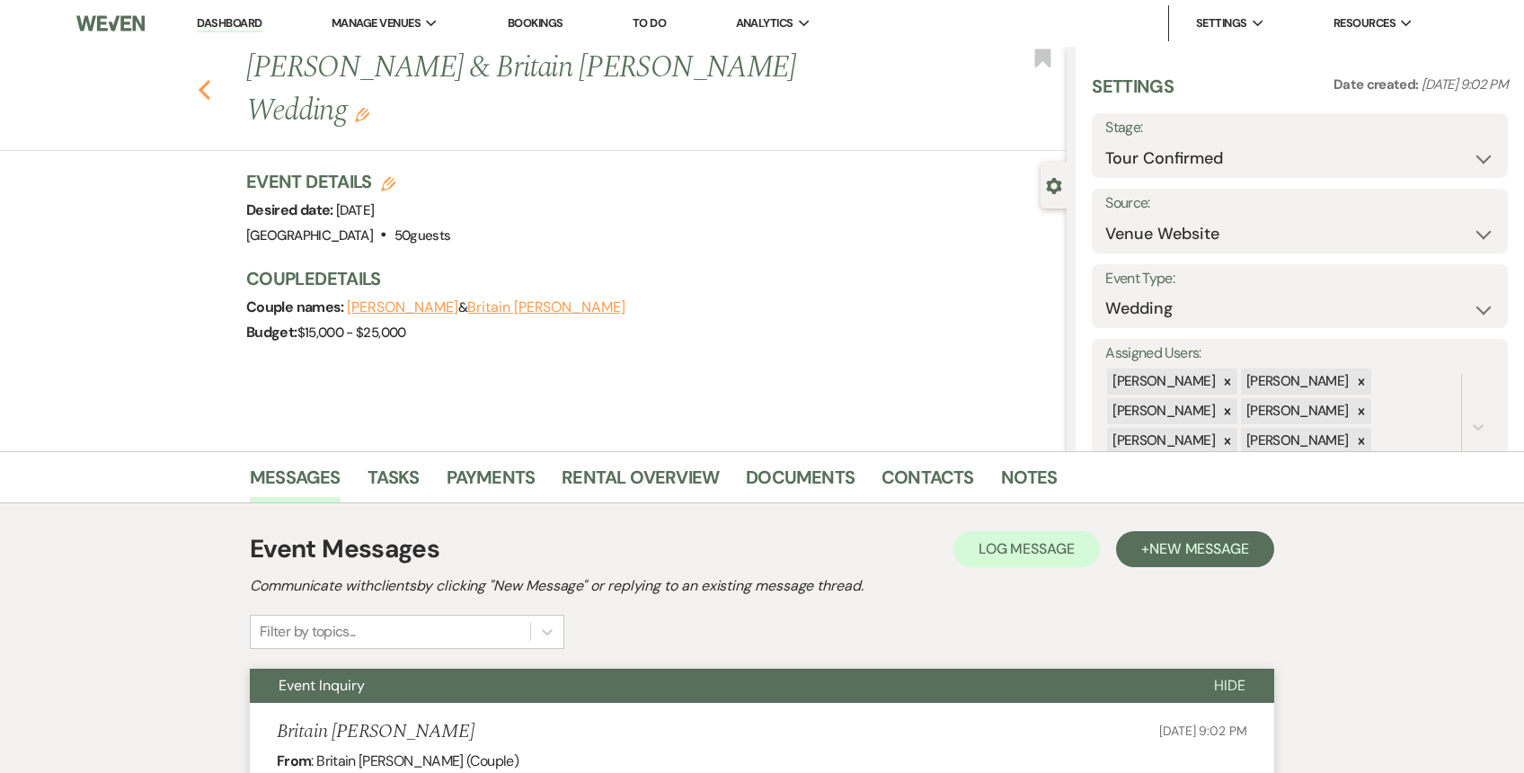
select select "4"
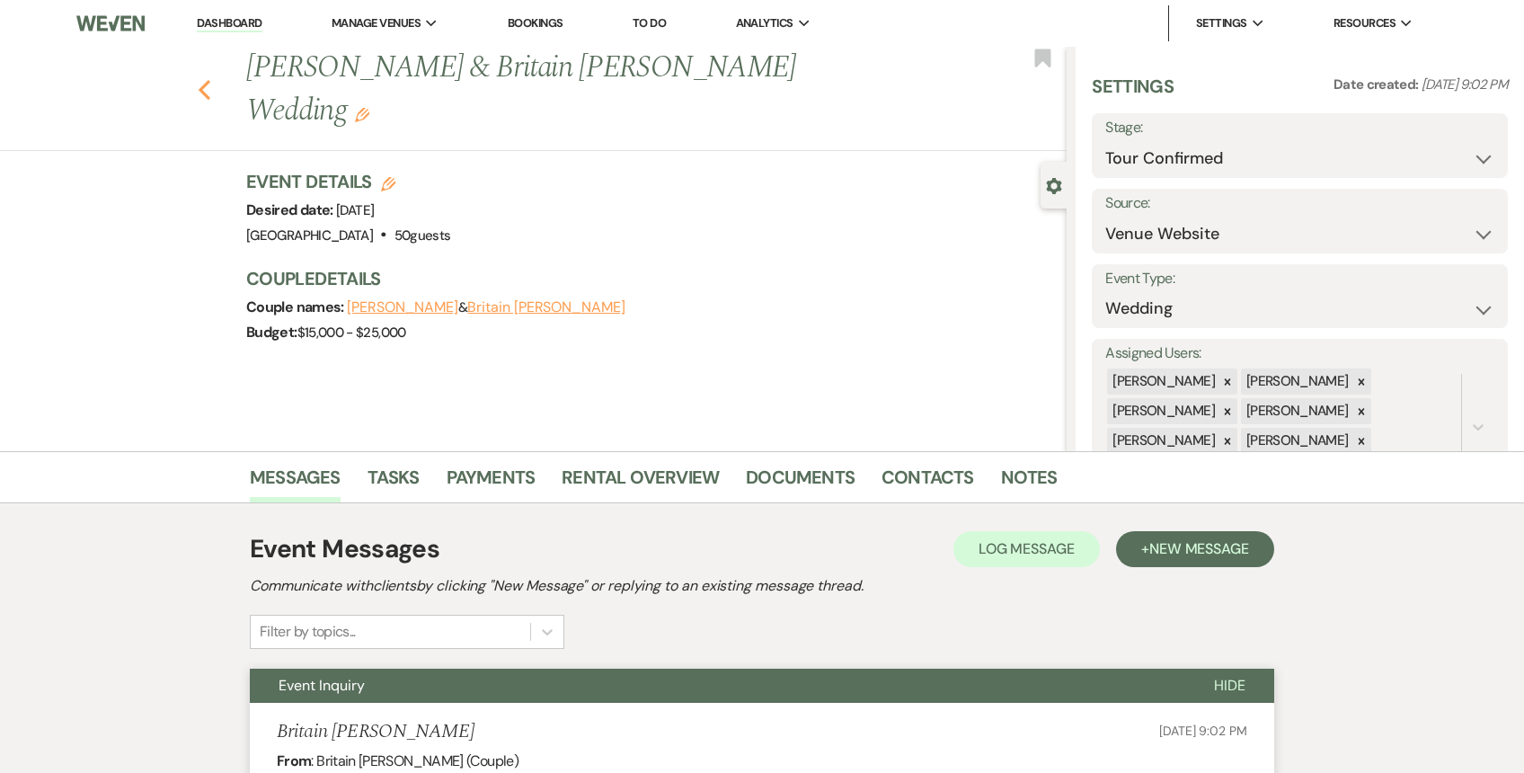
select select "4"
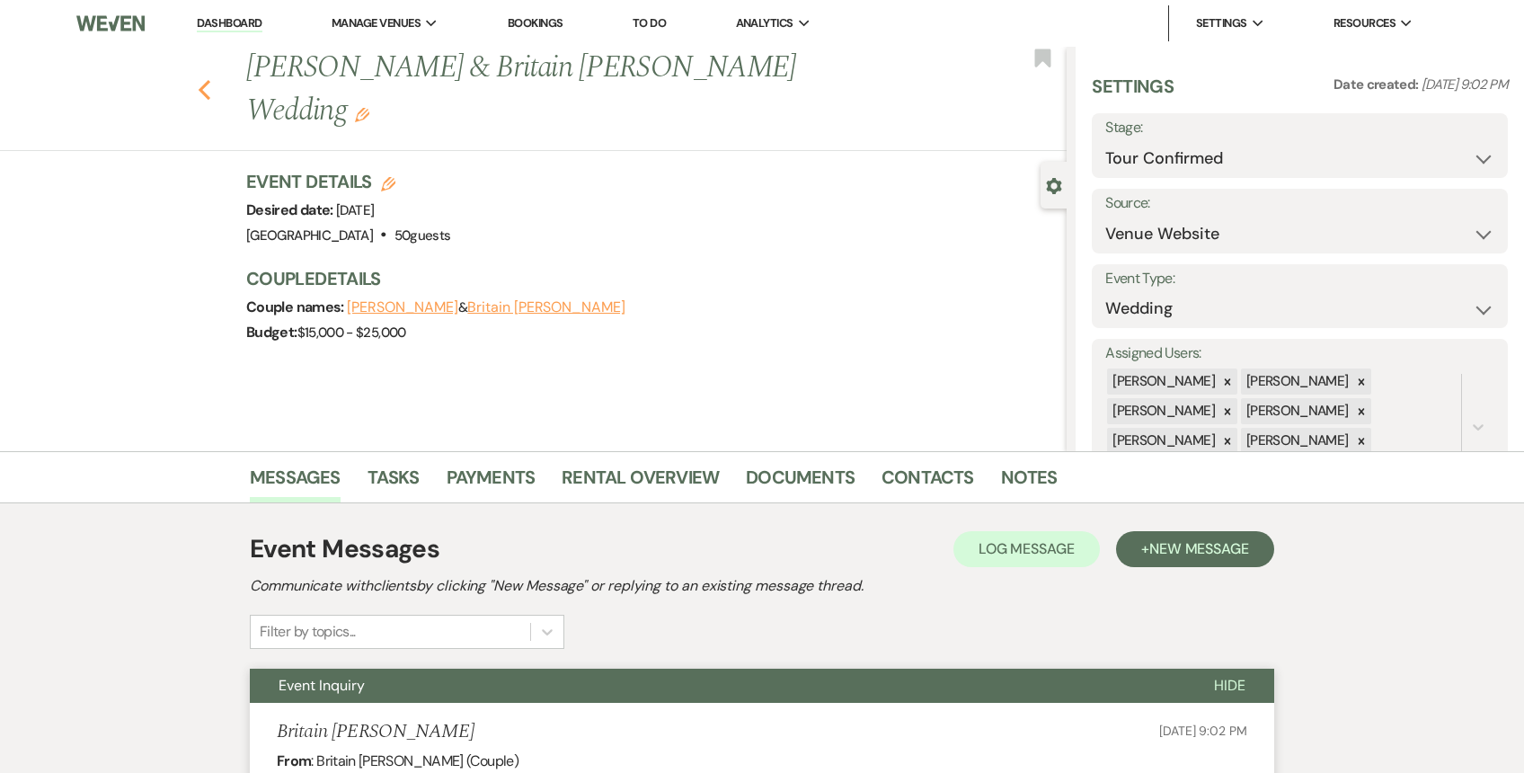
select select "4"
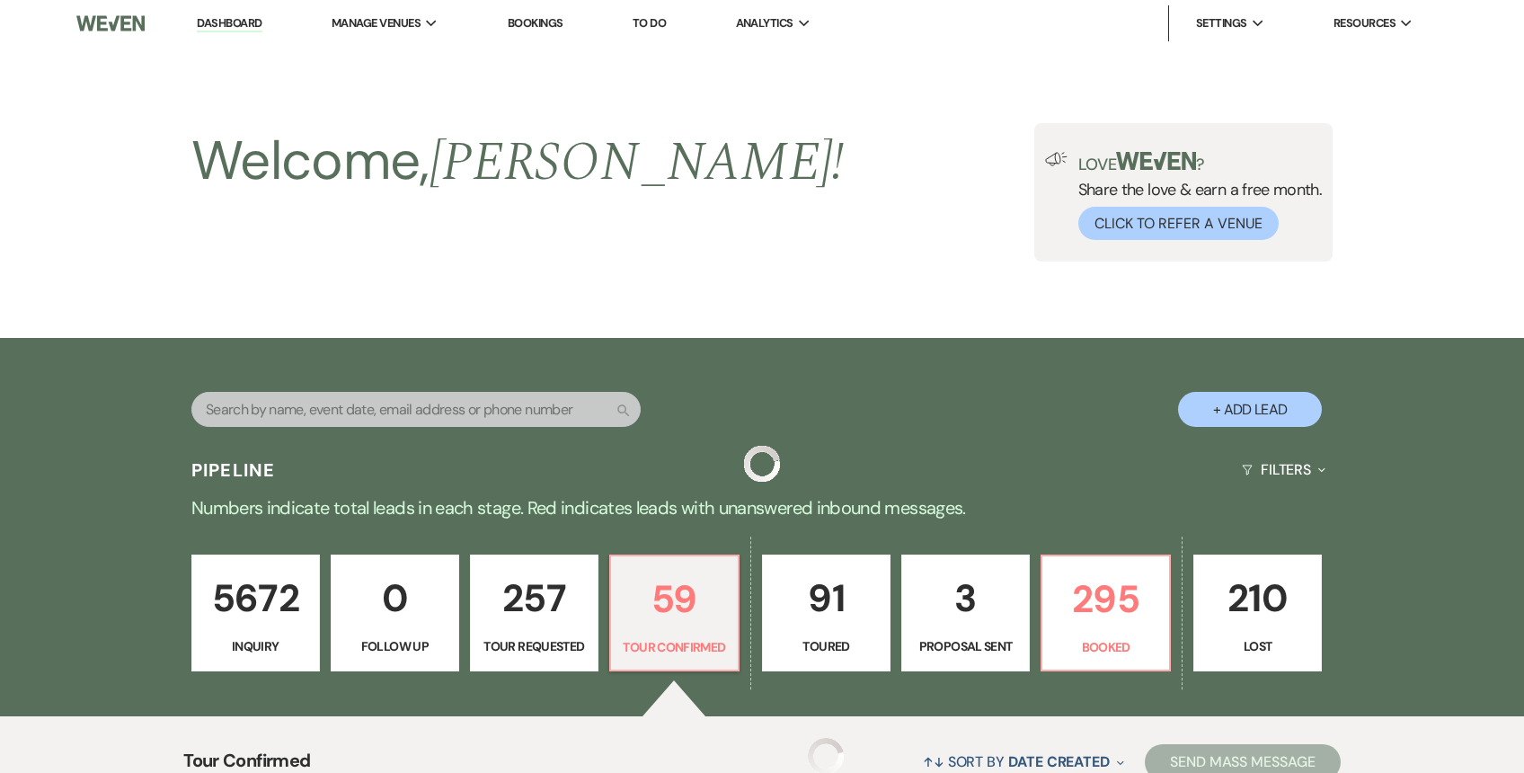
scroll to position [510, 0]
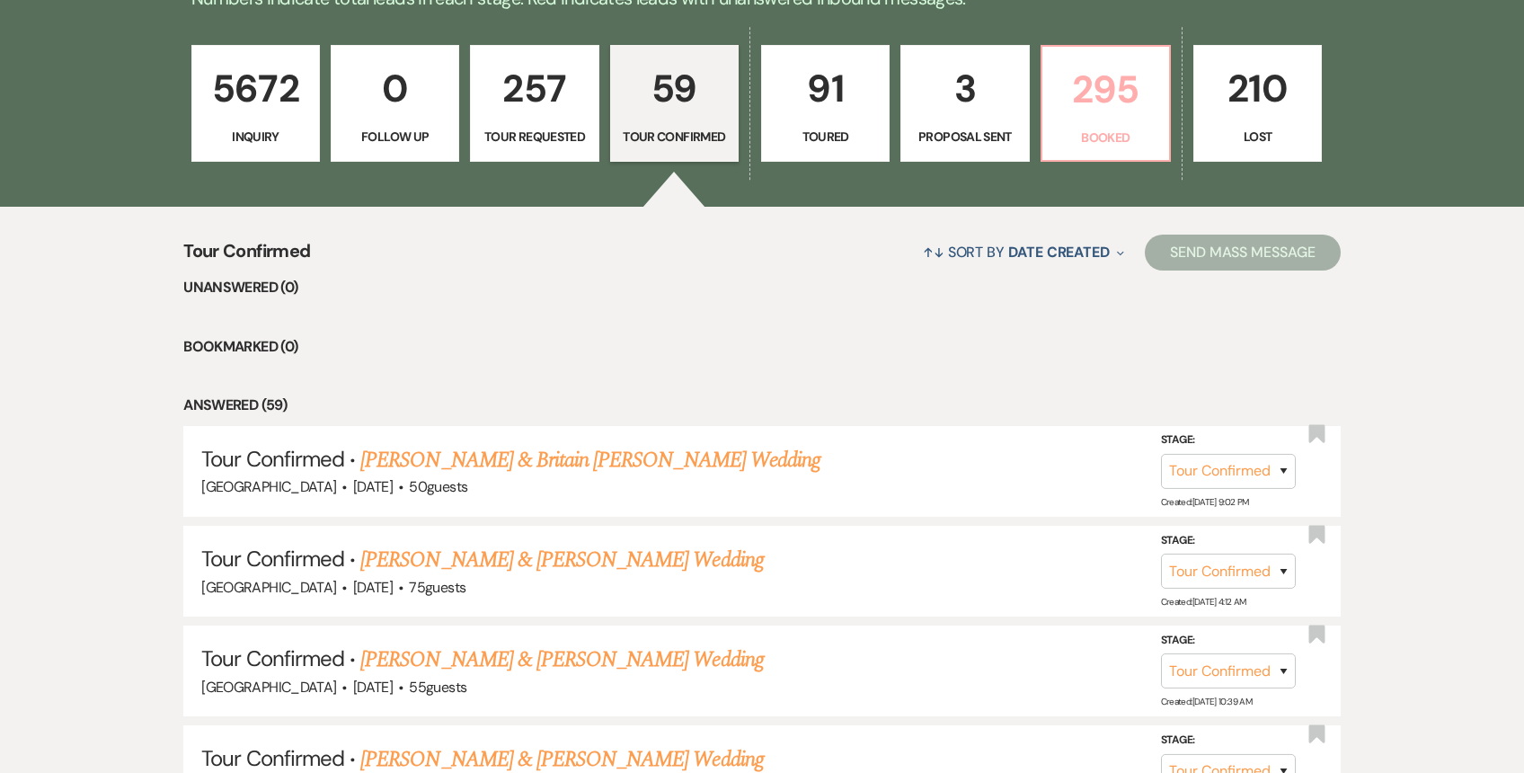
click at [1120, 122] on link "295 Booked" at bounding box center [1106, 103] width 130 height 117
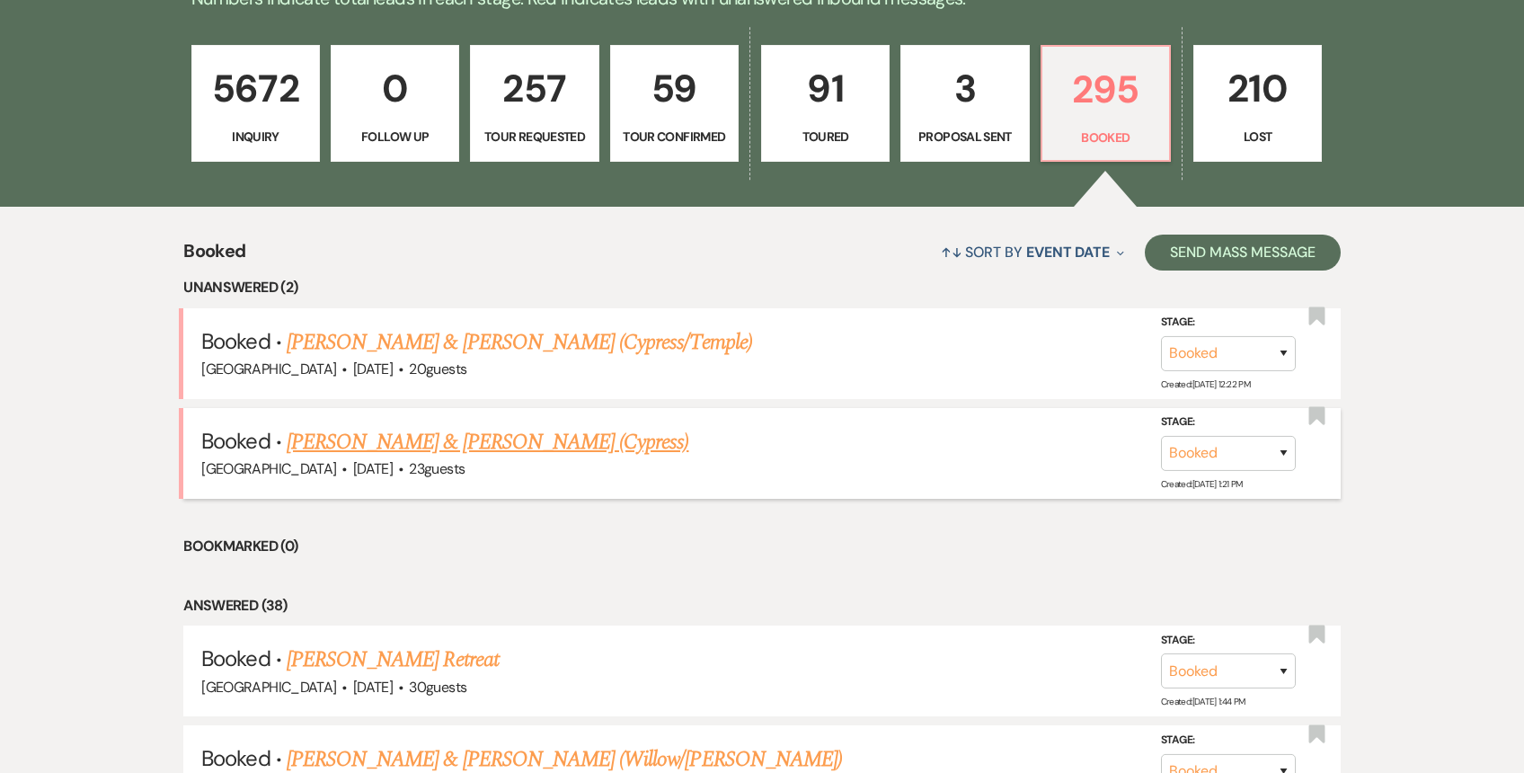
click at [481, 433] on link "Matt Reichenberg & Sarah Rasmussen (Cypress)" at bounding box center [488, 442] width 403 height 32
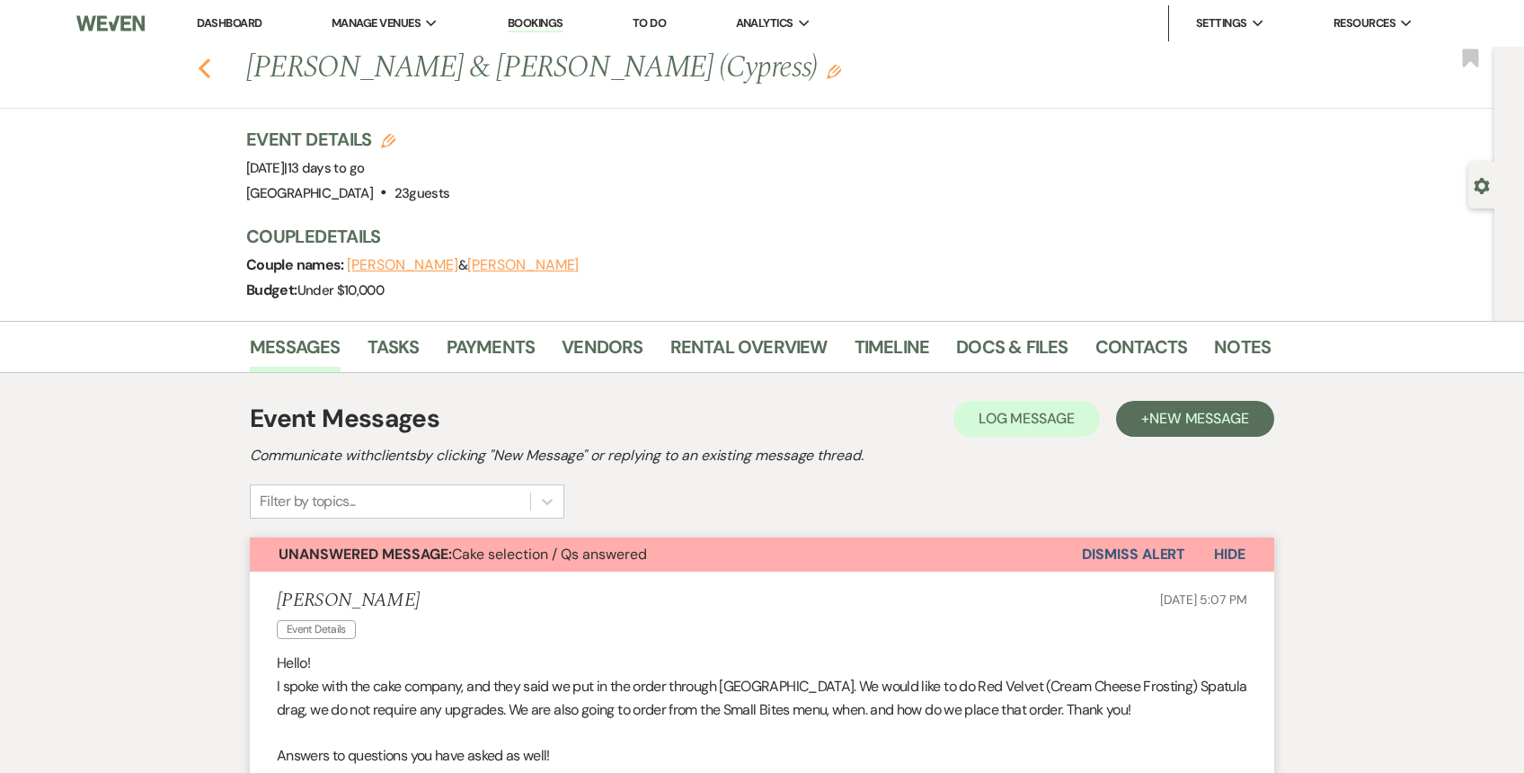
click at [206, 64] on icon "Previous" at bounding box center [204, 69] width 13 height 22
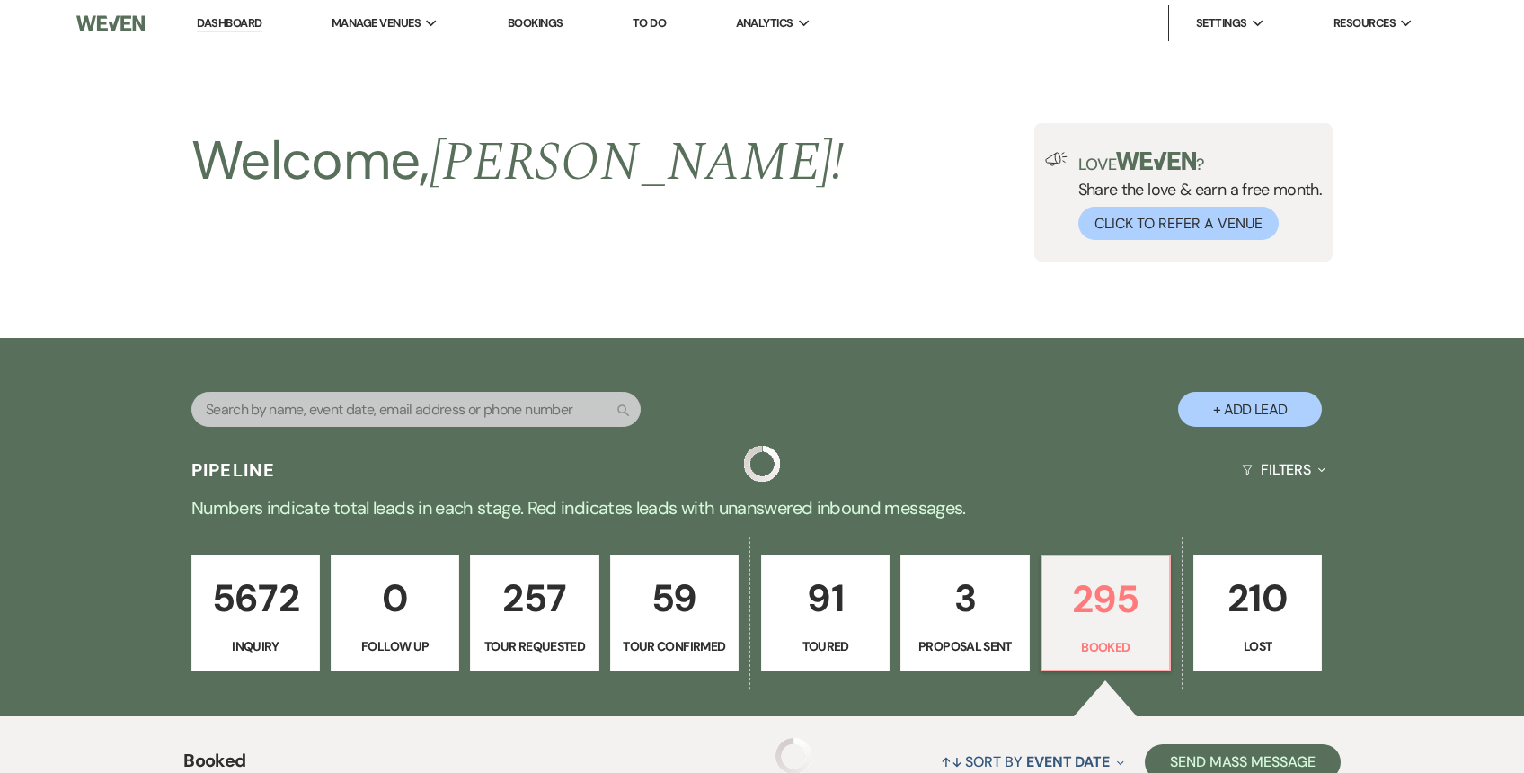
scroll to position [510, 0]
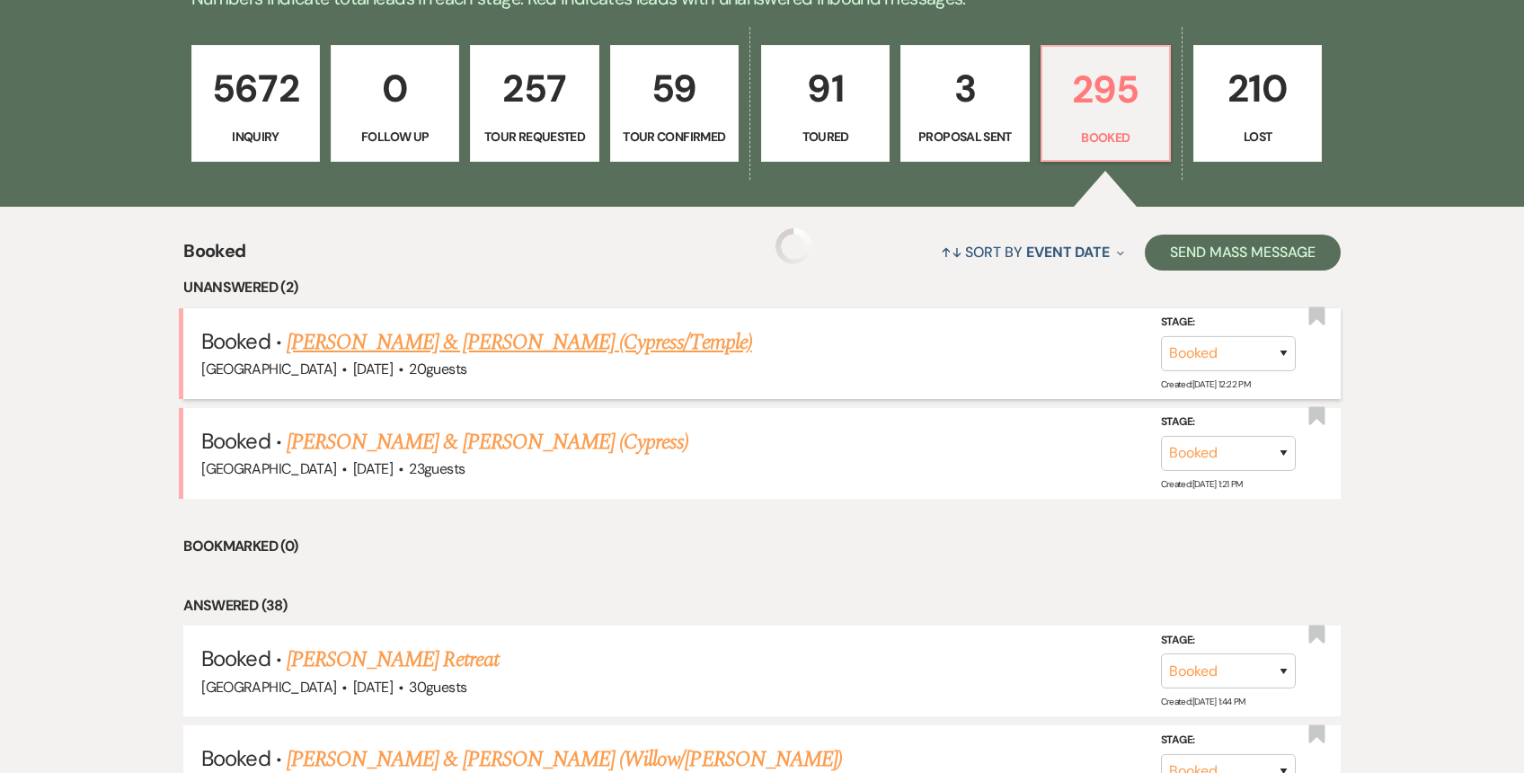
click at [410, 339] on link "Thomas Latimer & Jessica Spreen (Cypress/Temple)" at bounding box center [520, 342] width 466 height 32
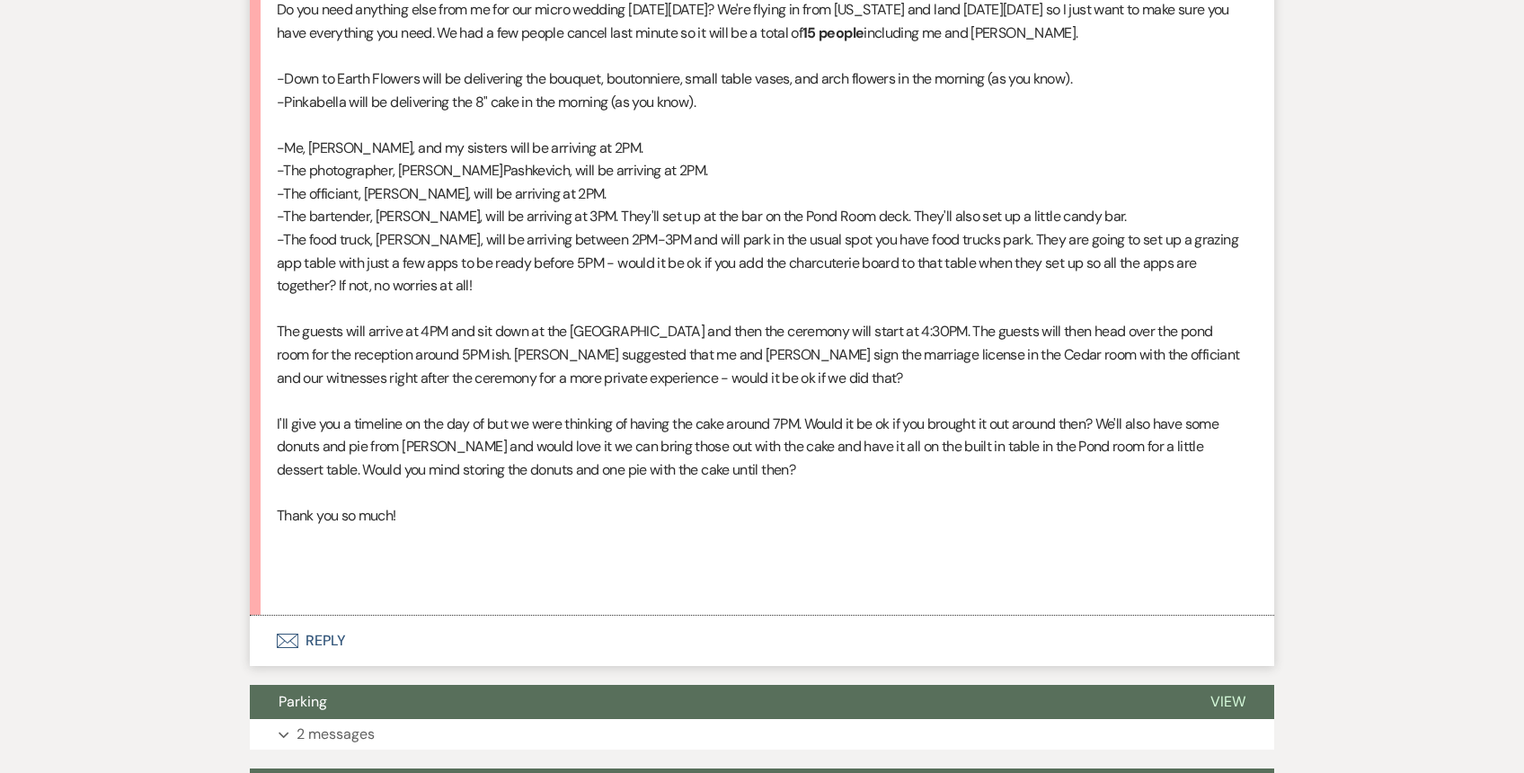
scroll to position [679, 0]
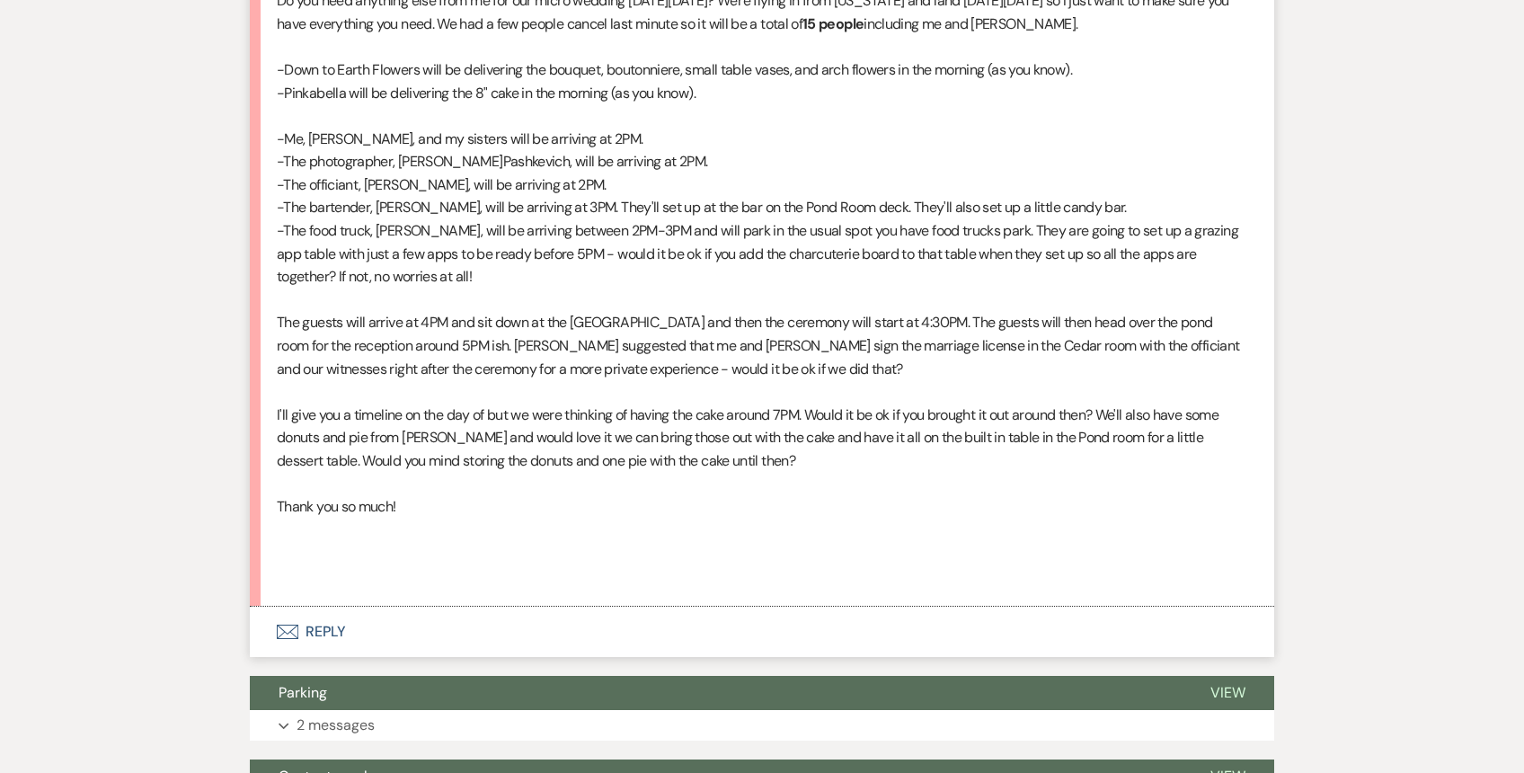
click at [461, 631] on button "Envelope Reply" at bounding box center [762, 632] width 1024 height 50
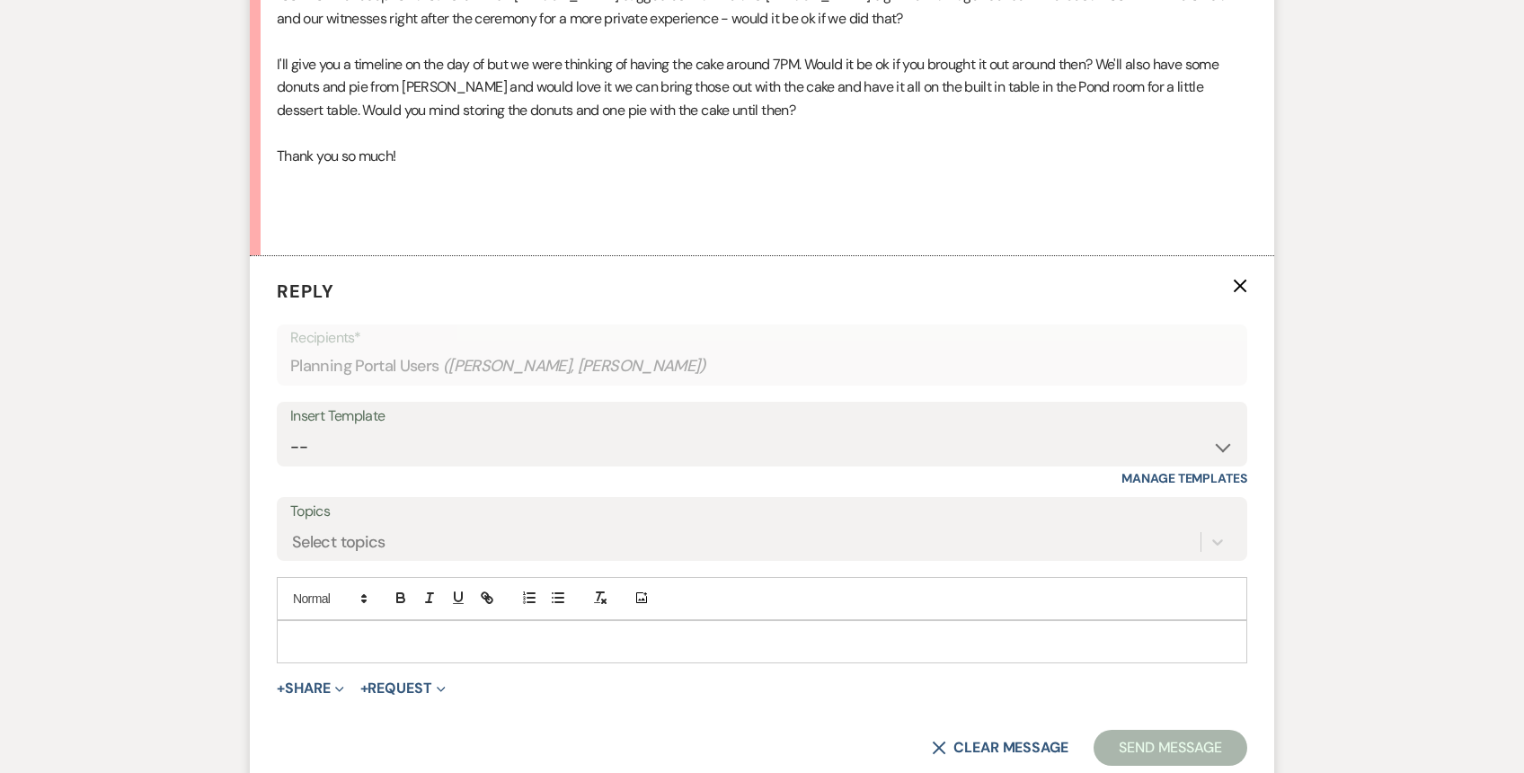
scroll to position [1033, 0]
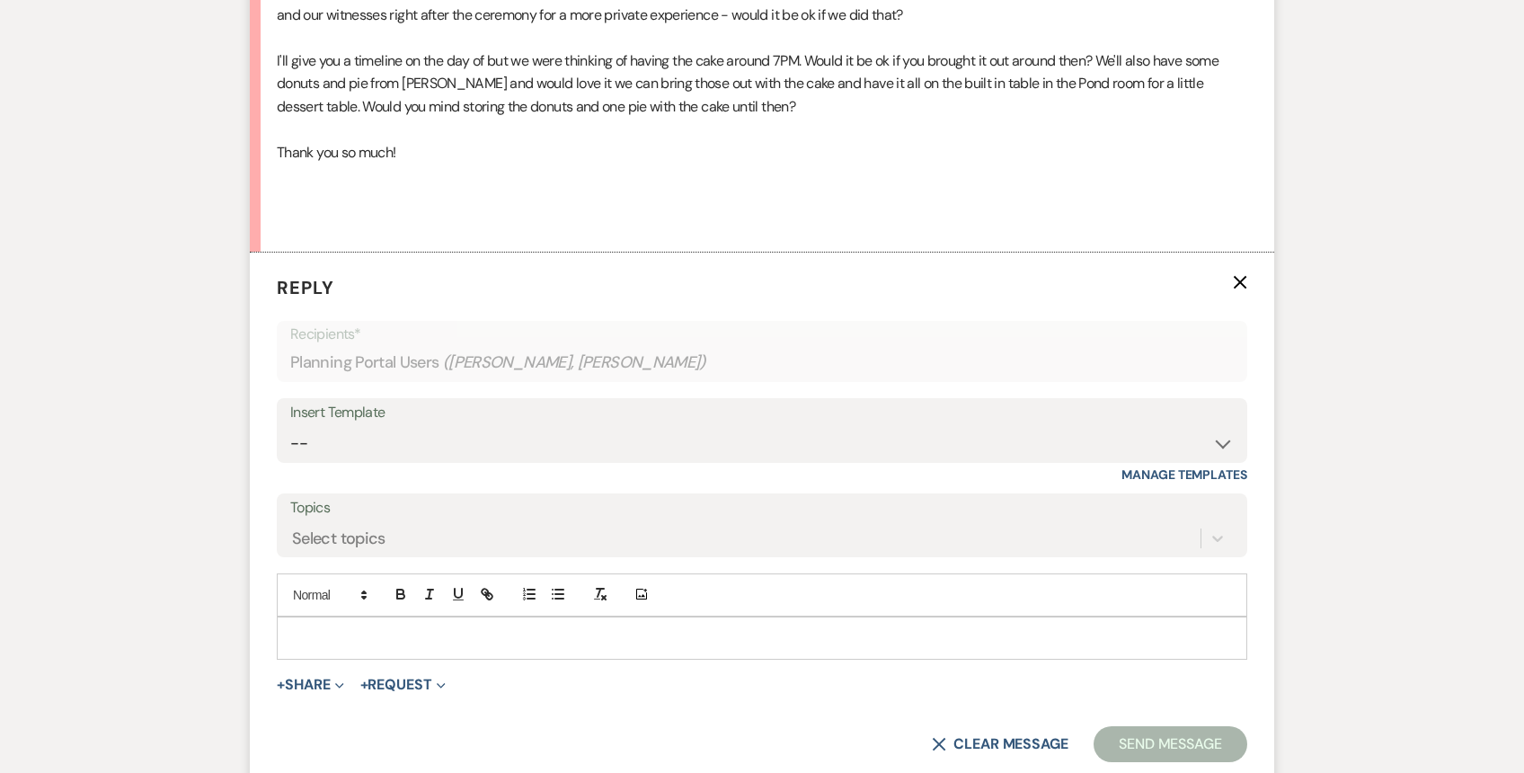
click at [351, 639] on p at bounding box center [762, 638] width 942 height 20
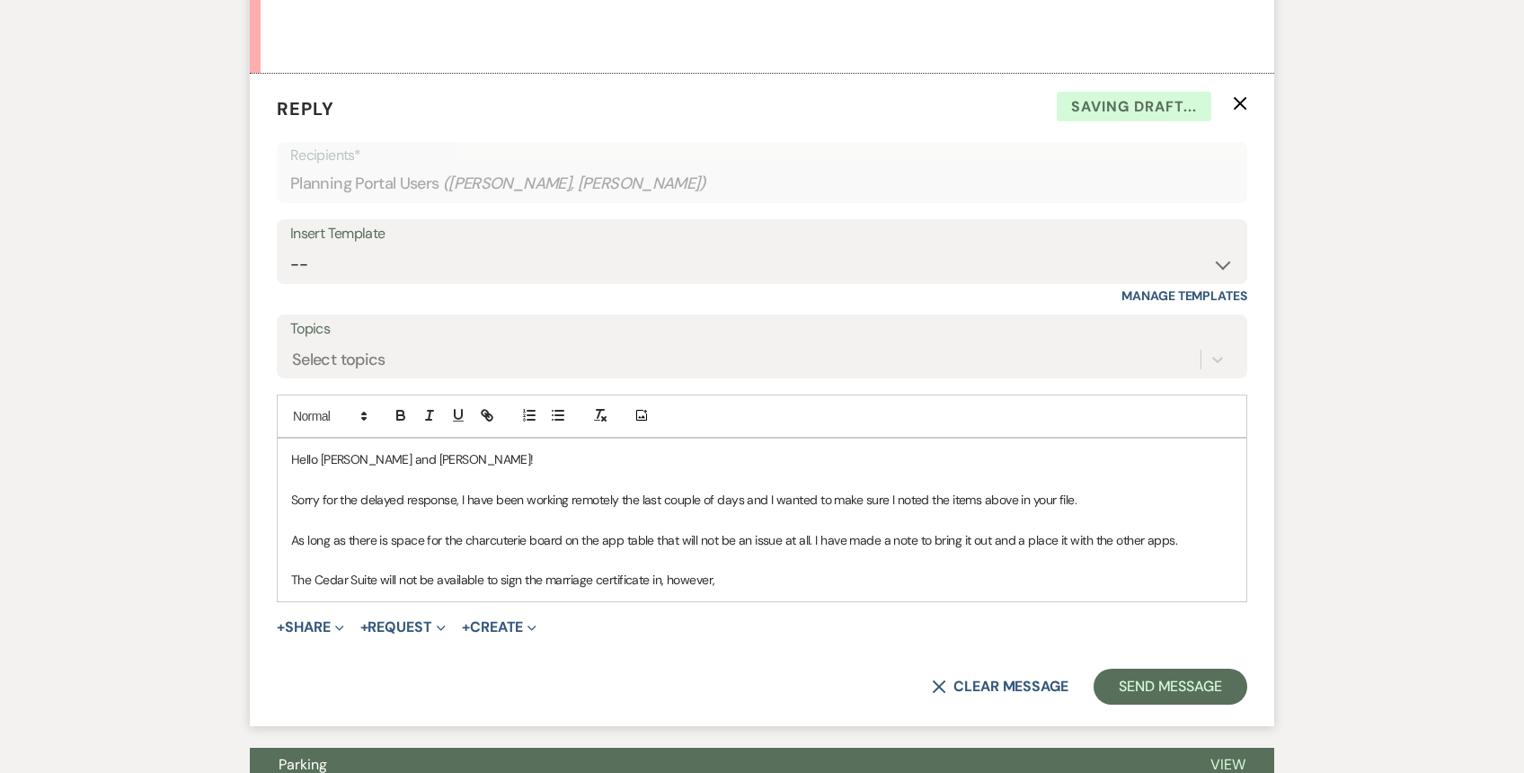
scroll to position [1219, 0]
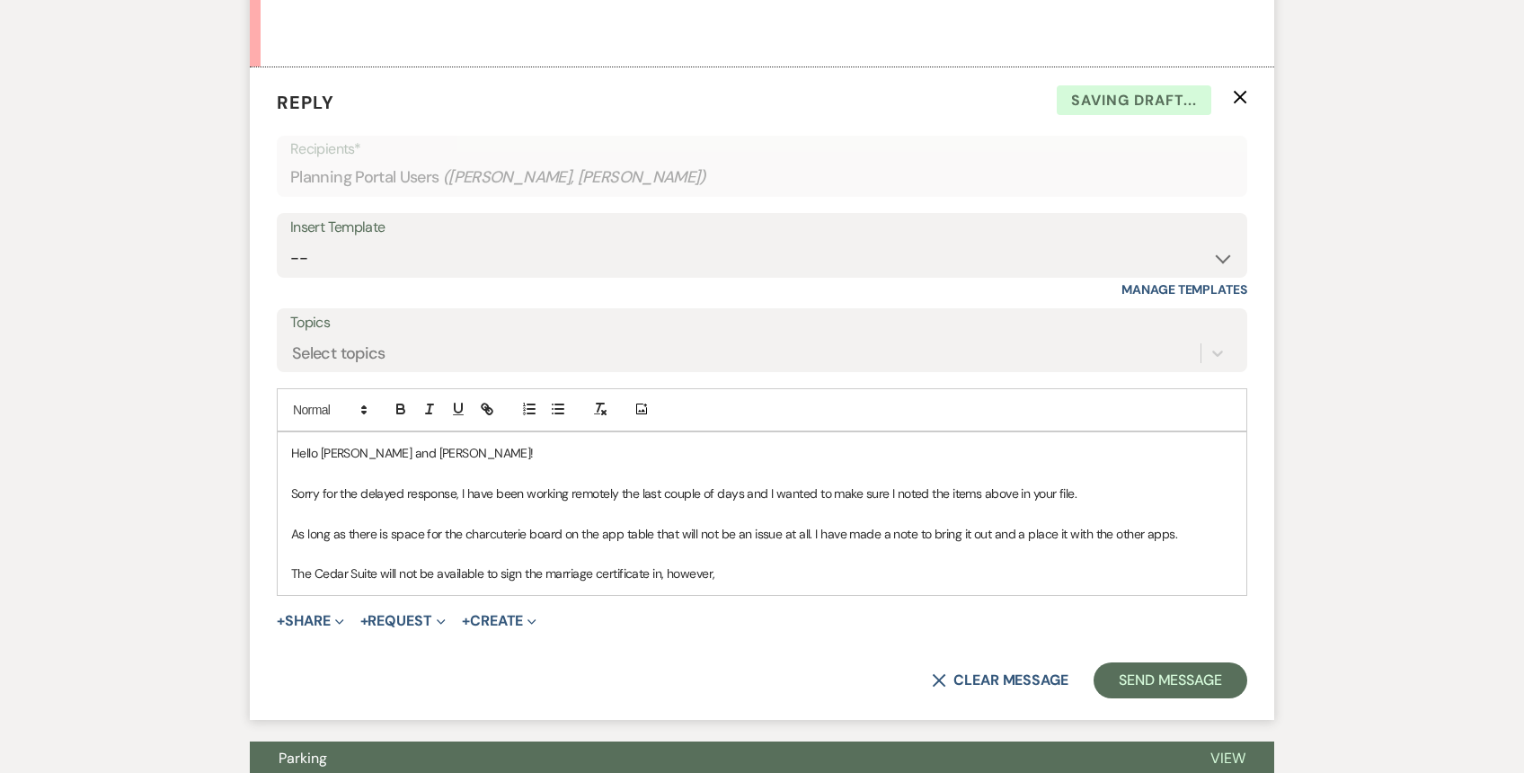
drag, startPoint x: 740, startPoint y: 575, endPoint x: 804, endPoint y: 572, distance: 63.9
click at [745, 576] on p "The Cedar Suite will not be available to sign the marriage certificate in, howe…" at bounding box center [762, 573] width 942 height 20
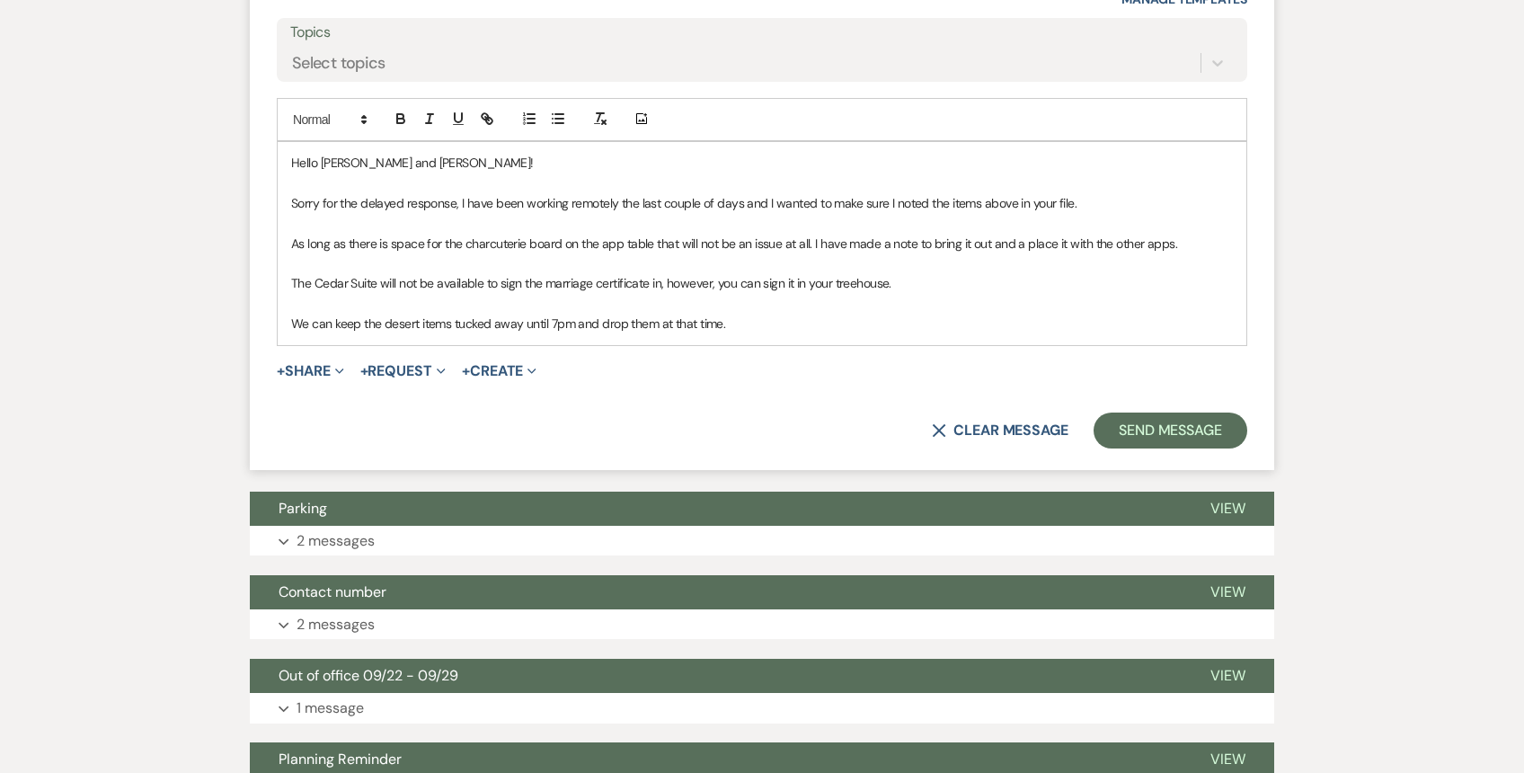
scroll to position [1445, 0]
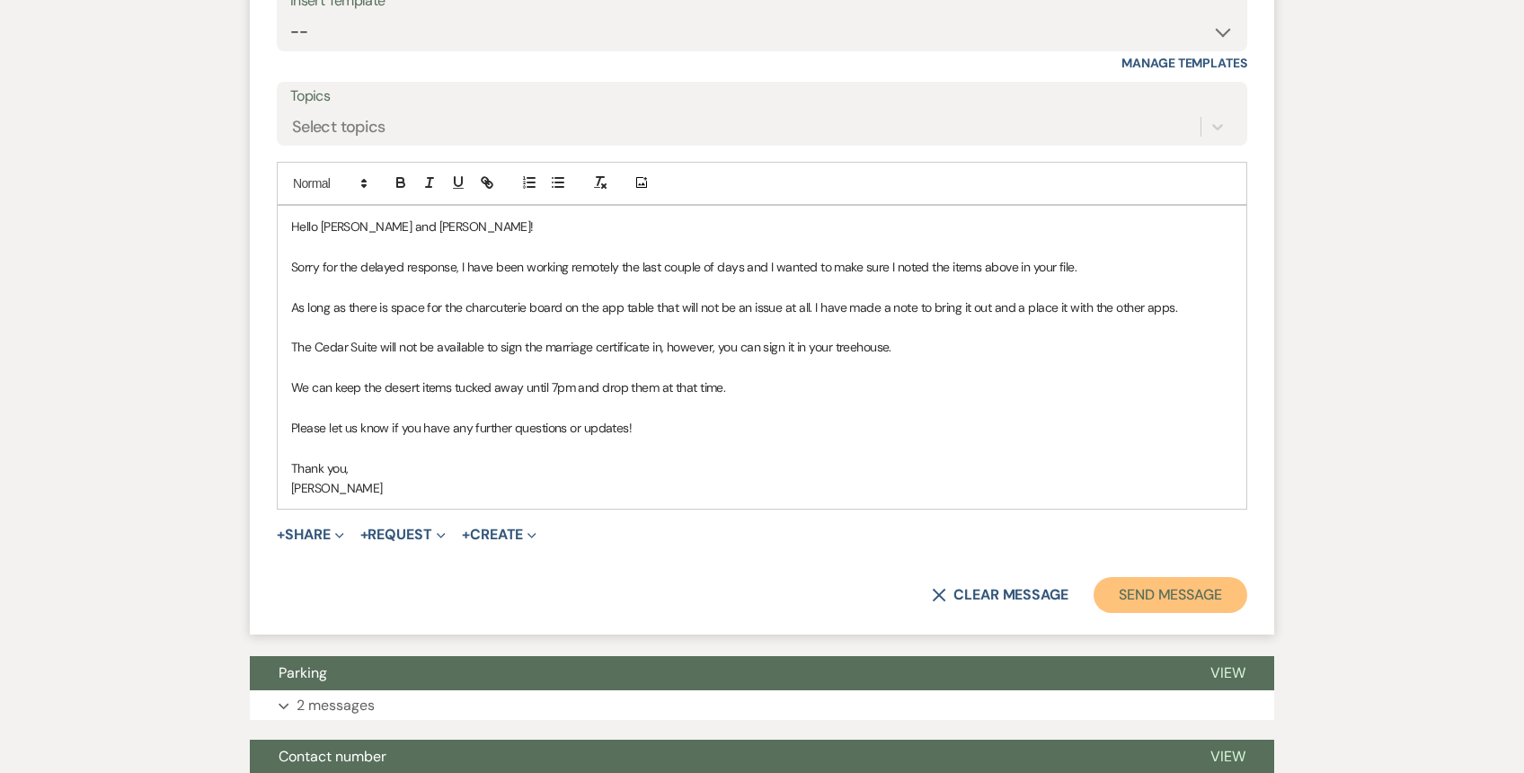
click at [1160, 610] on button "Send Message" at bounding box center [1171, 595] width 154 height 36
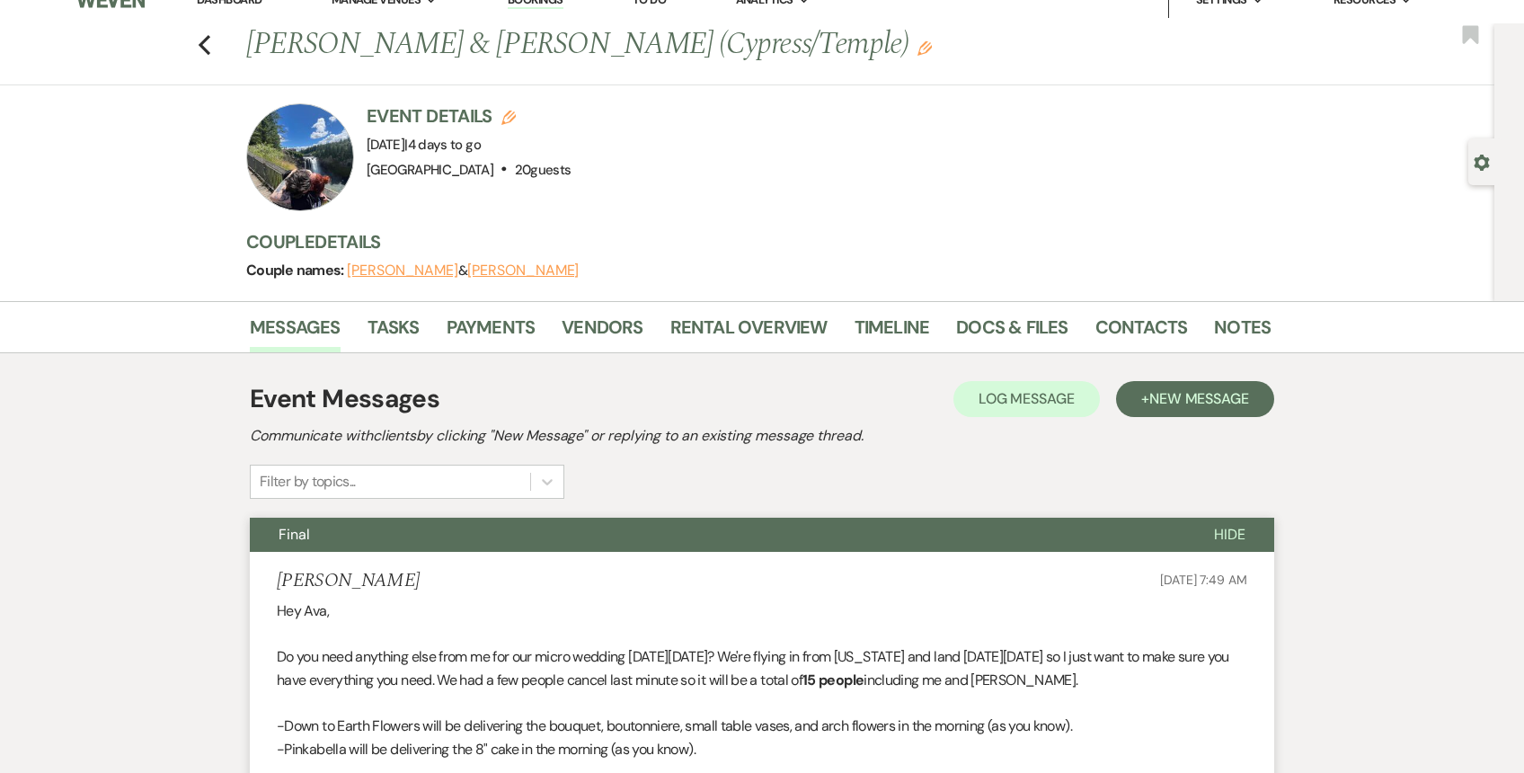
scroll to position [0, 0]
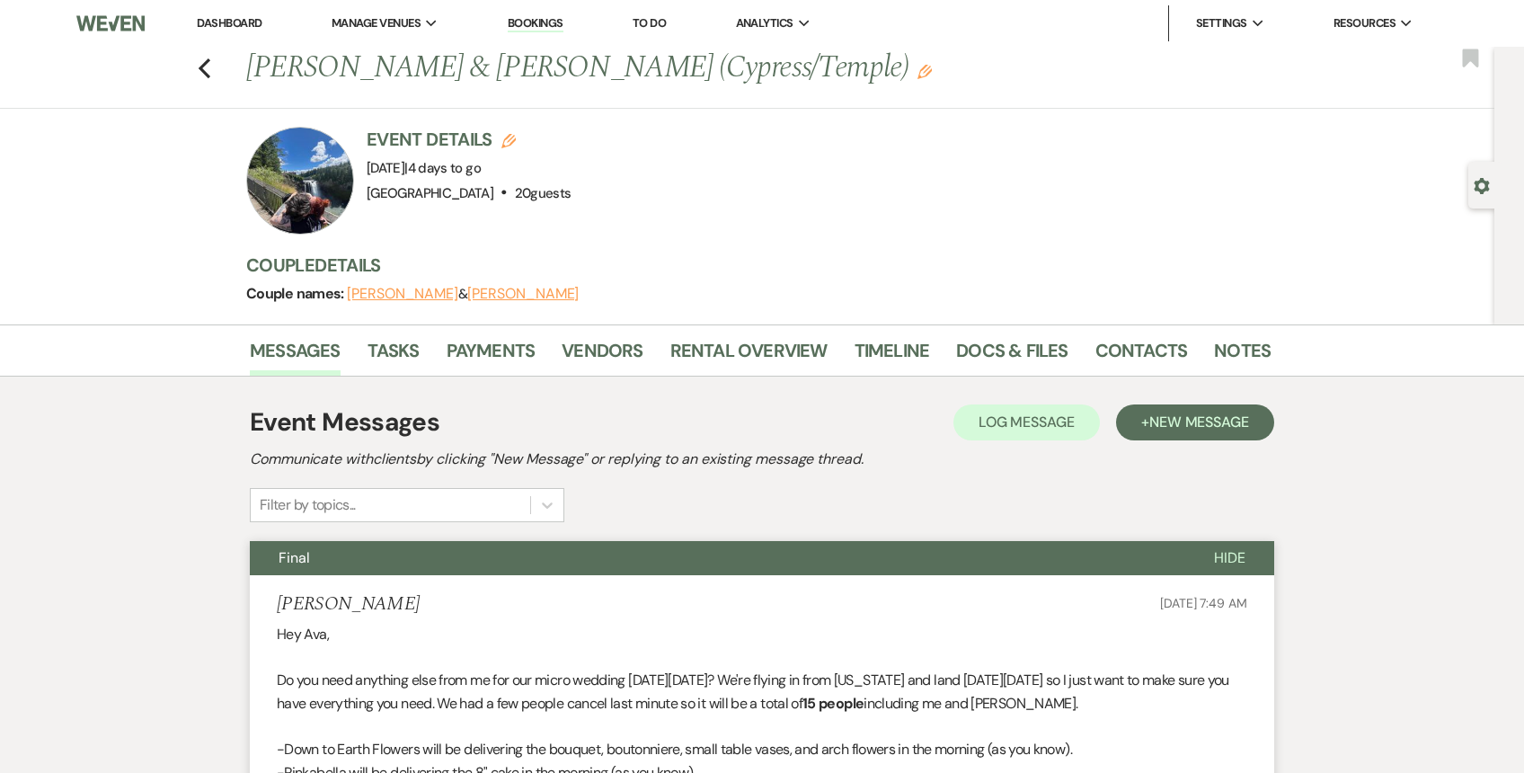
click at [246, 22] on link "Dashboard" at bounding box center [229, 22] width 65 height 15
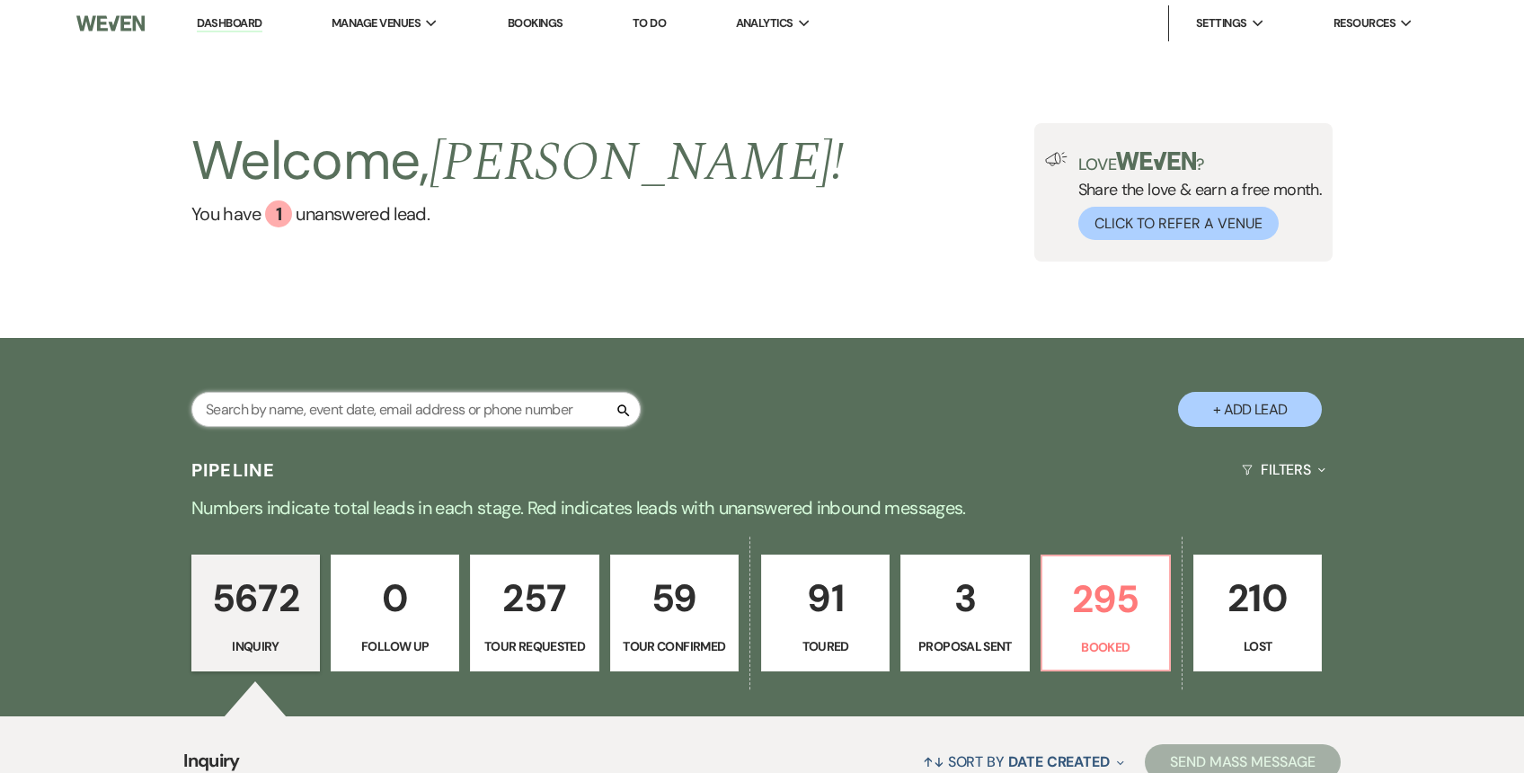
click at [315, 403] on input "text" at bounding box center [415, 409] width 449 height 35
paste input "Makaela"
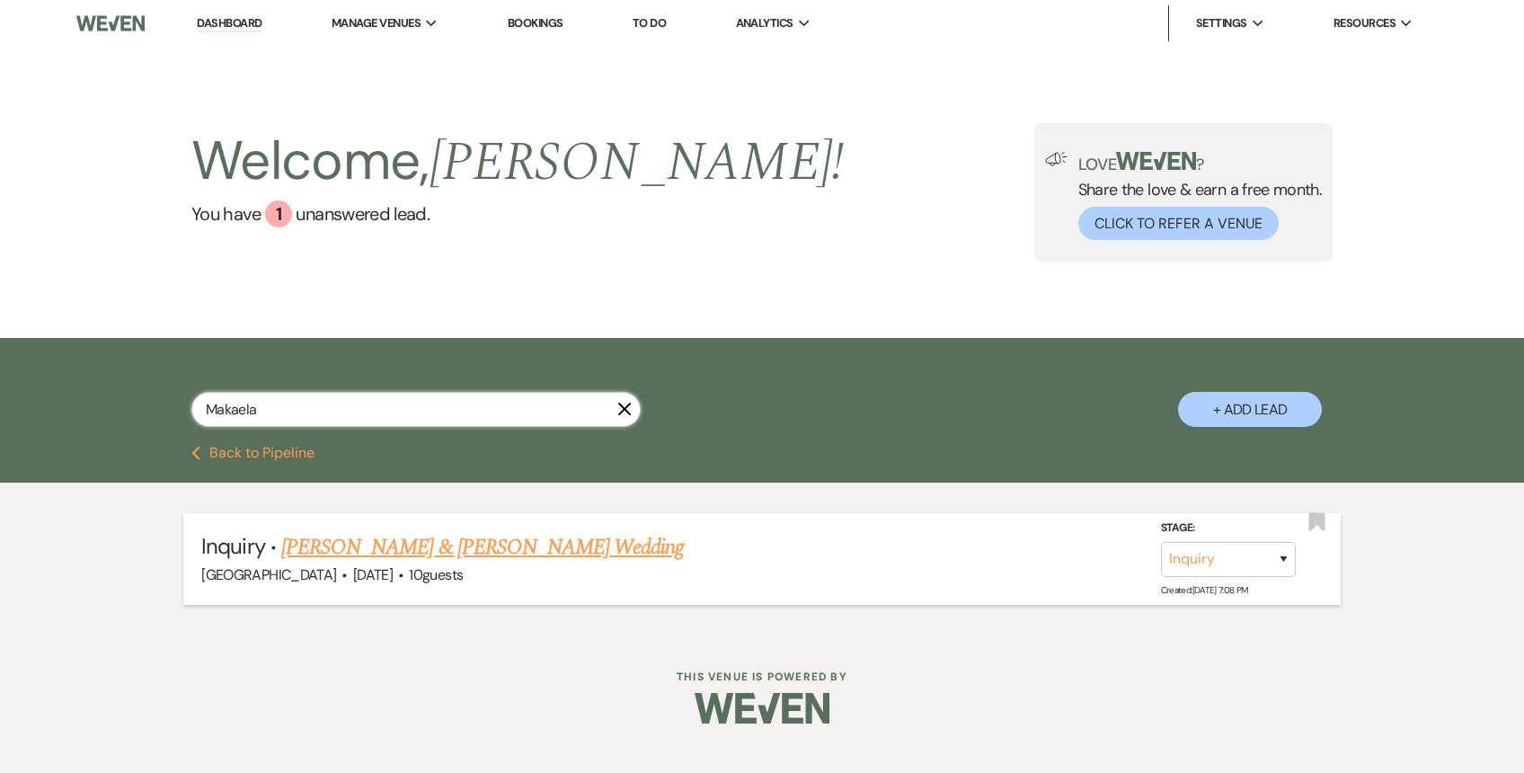
type input "Makaela"
click at [425, 541] on link "[PERSON_NAME] & [PERSON_NAME] Wedding" at bounding box center [482, 547] width 403 height 32
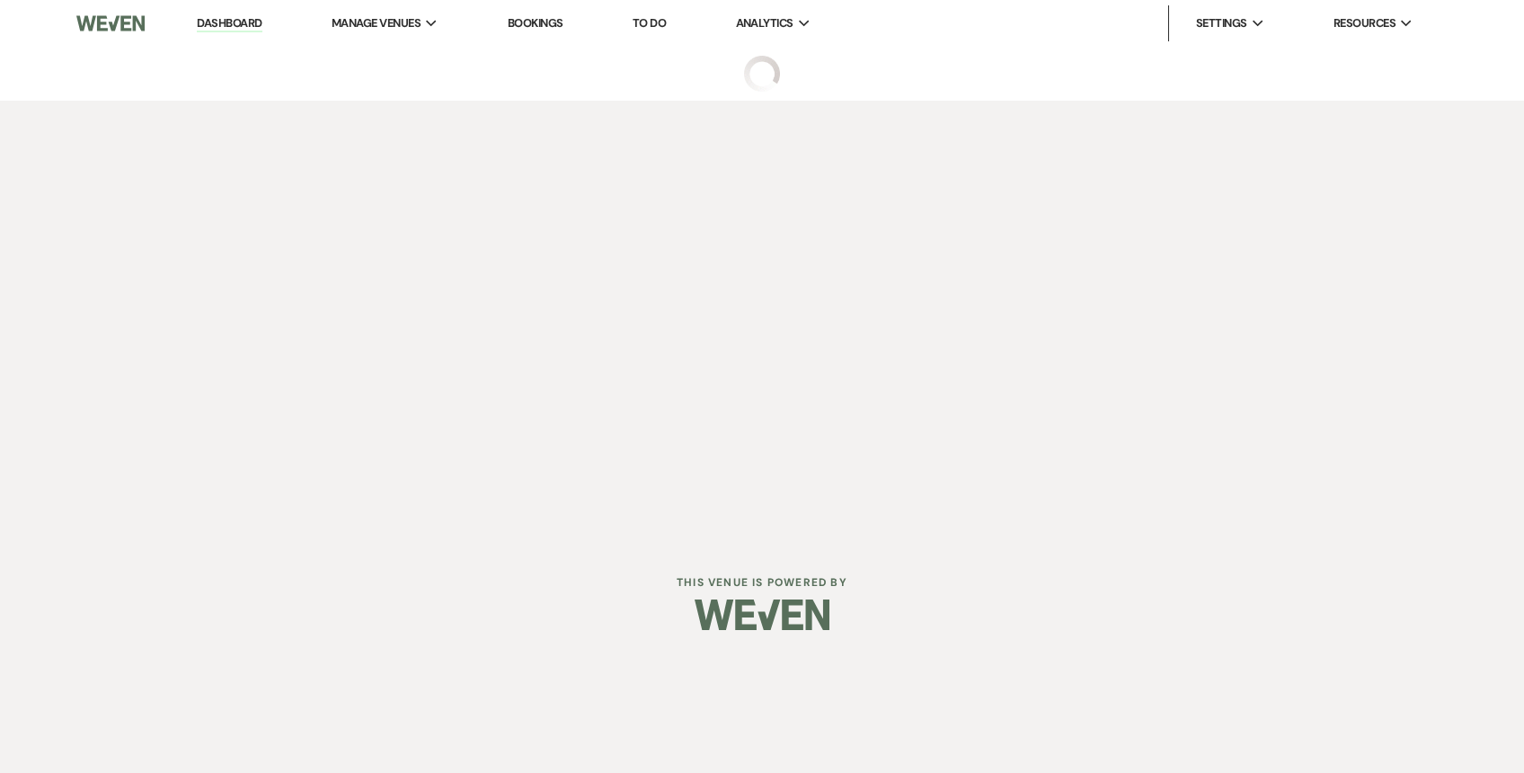
select select "5"
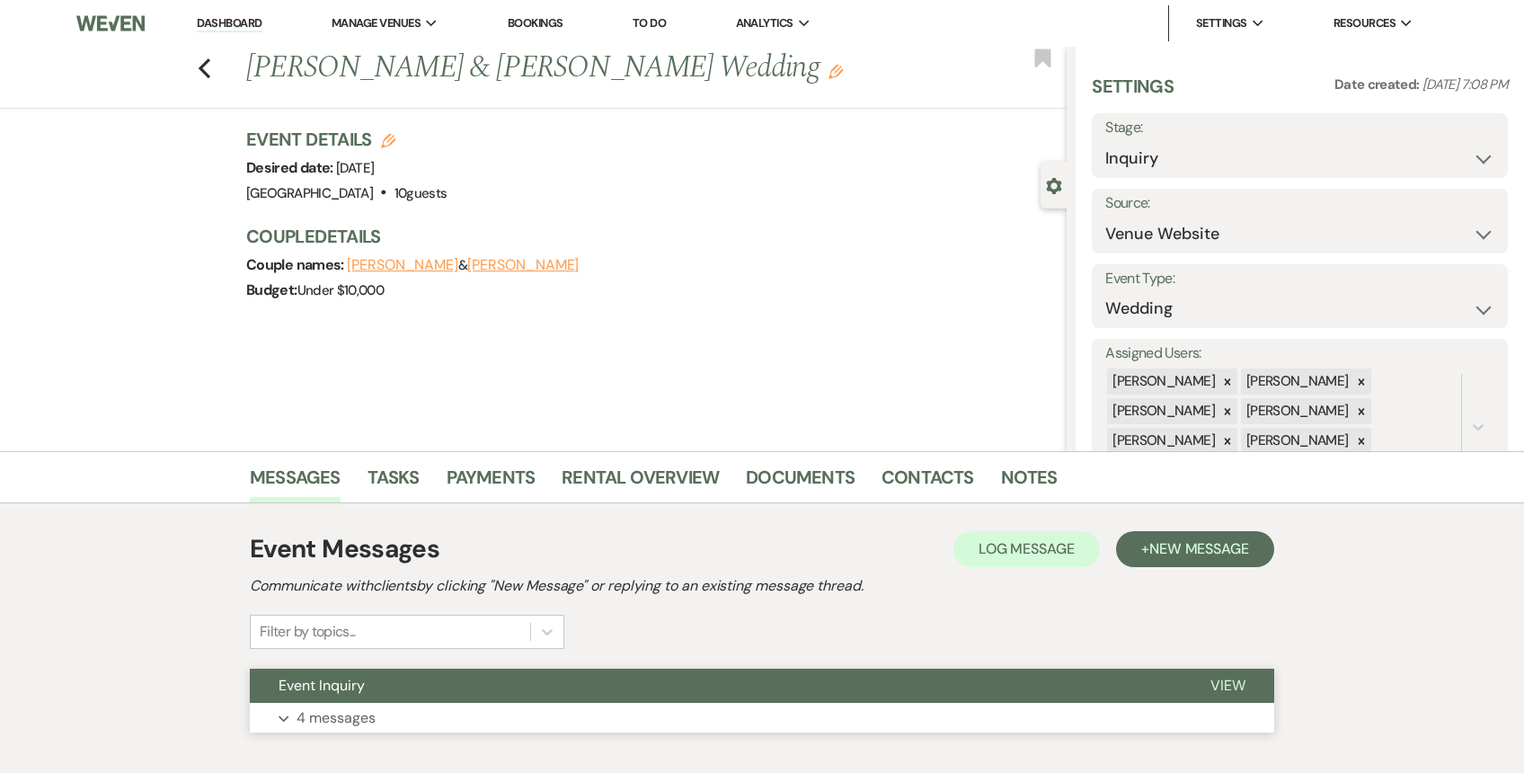
click at [400, 719] on button "Expand 4 messages" at bounding box center [762, 718] width 1024 height 31
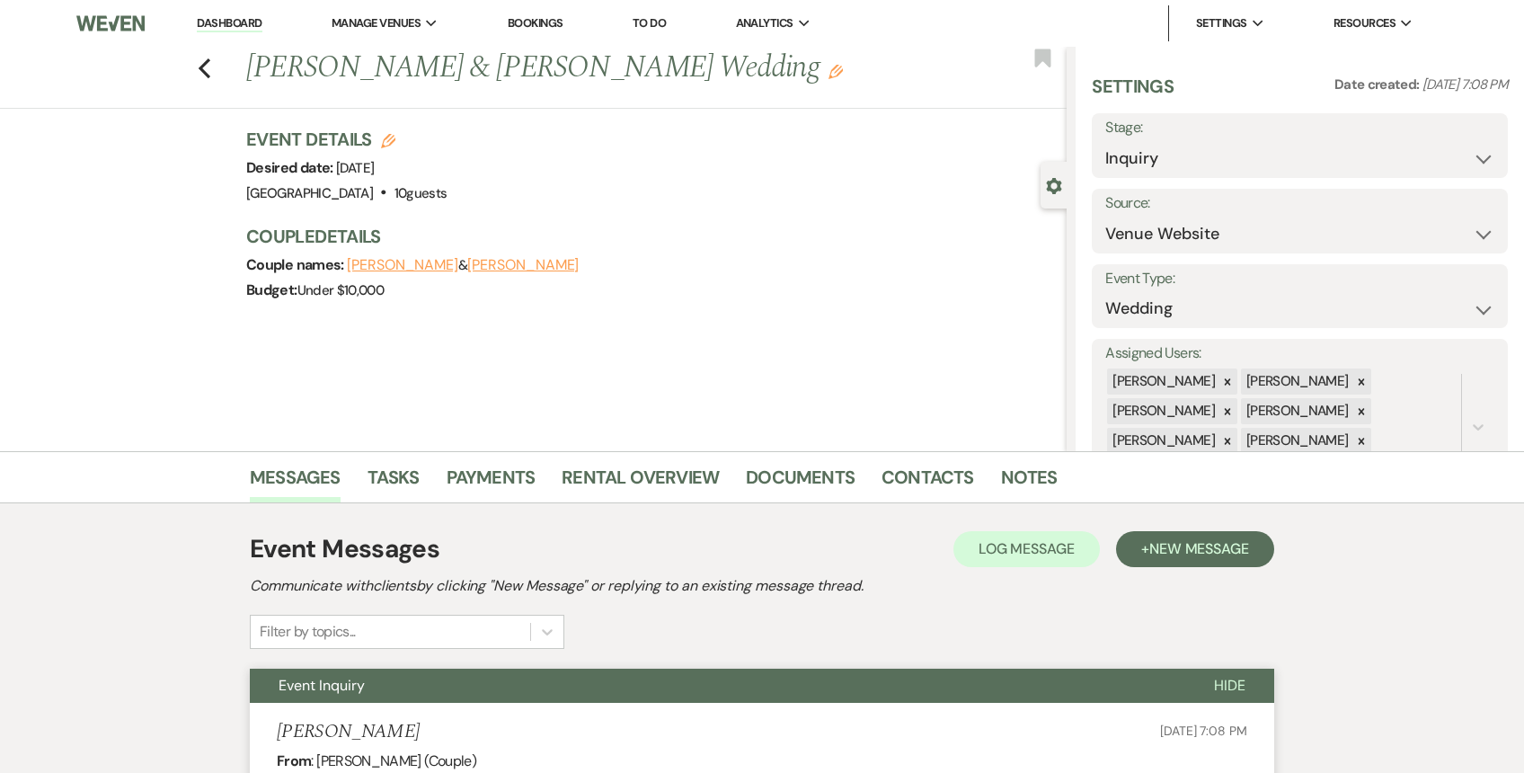
click at [228, 27] on link "Dashboard" at bounding box center [229, 23] width 65 height 17
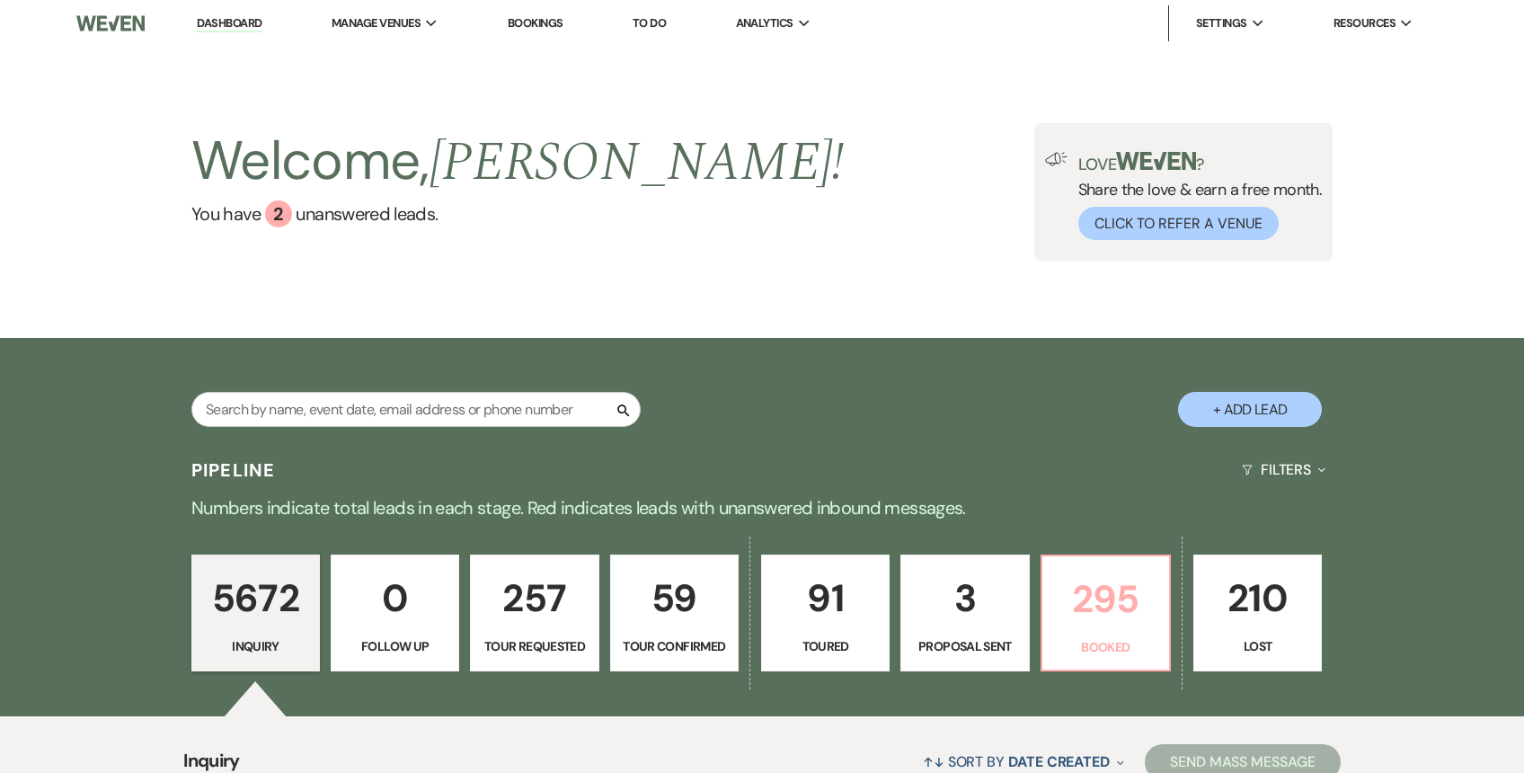
click at [1095, 593] on p "295" at bounding box center [1105, 599] width 105 height 60
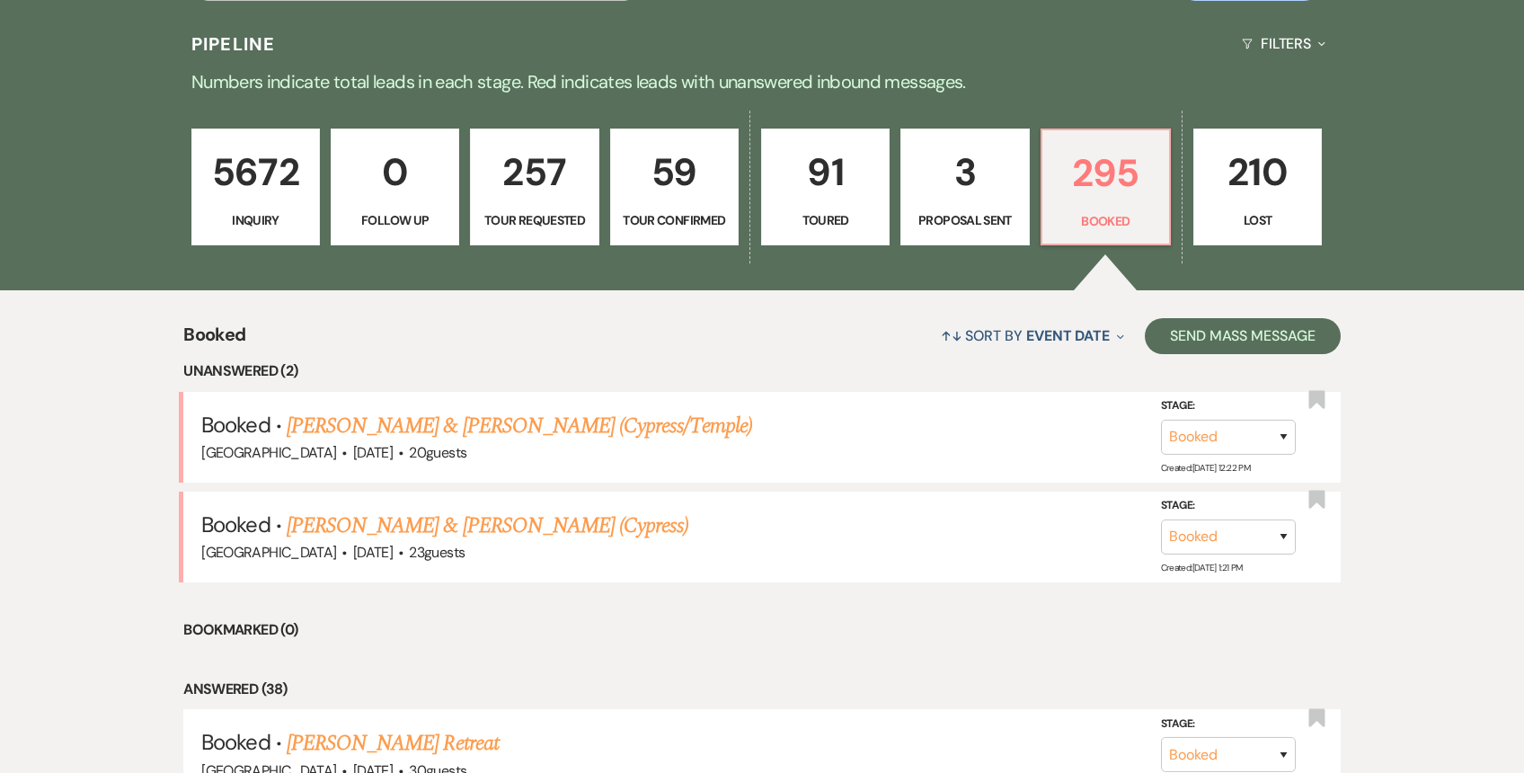
scroll to position [439, 0]
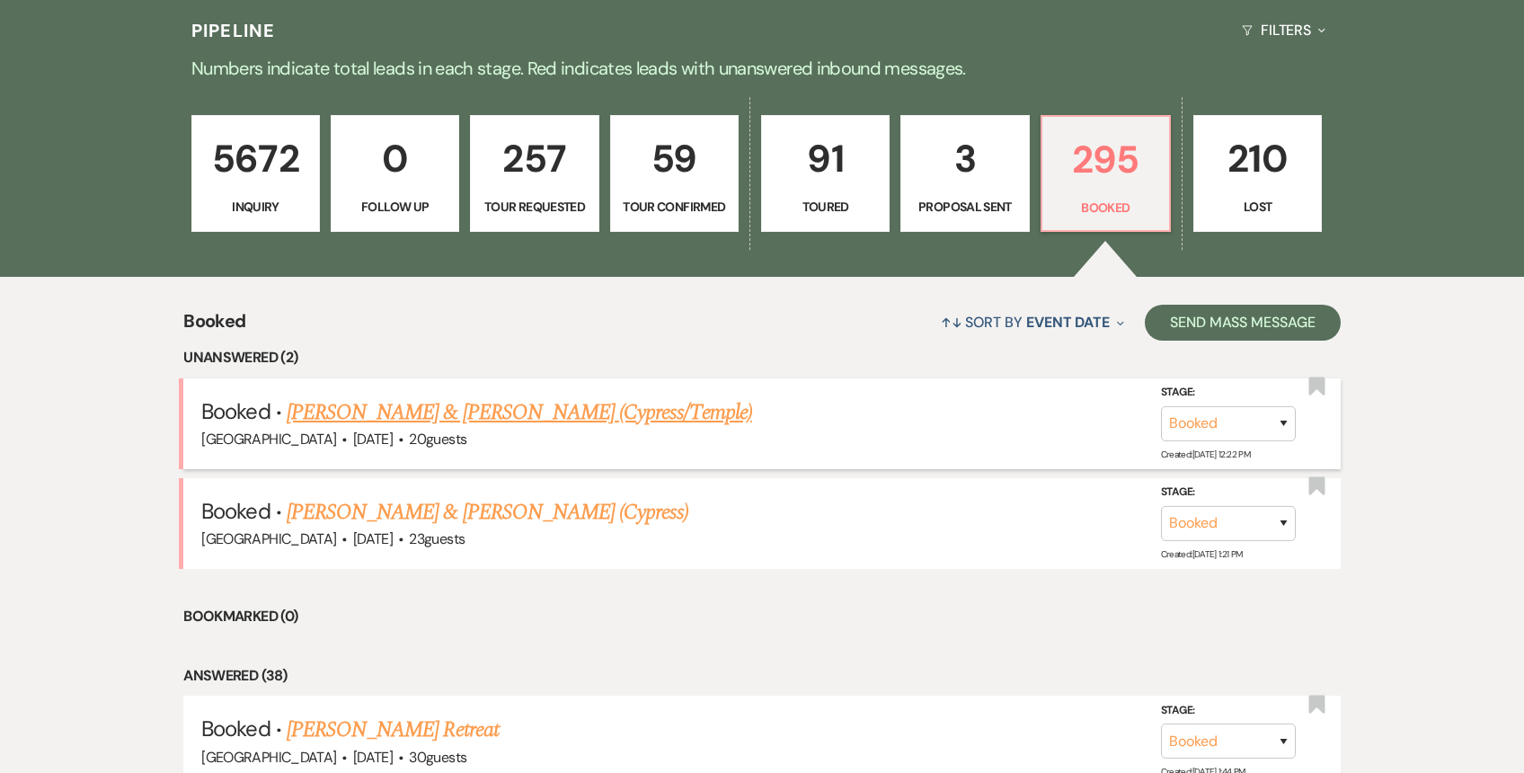
click at [561, 420] on link "Thomas Latimer & Jessica Spreen (Cypress/Temple)" at bounding box center [520, 412] width 466 height 32
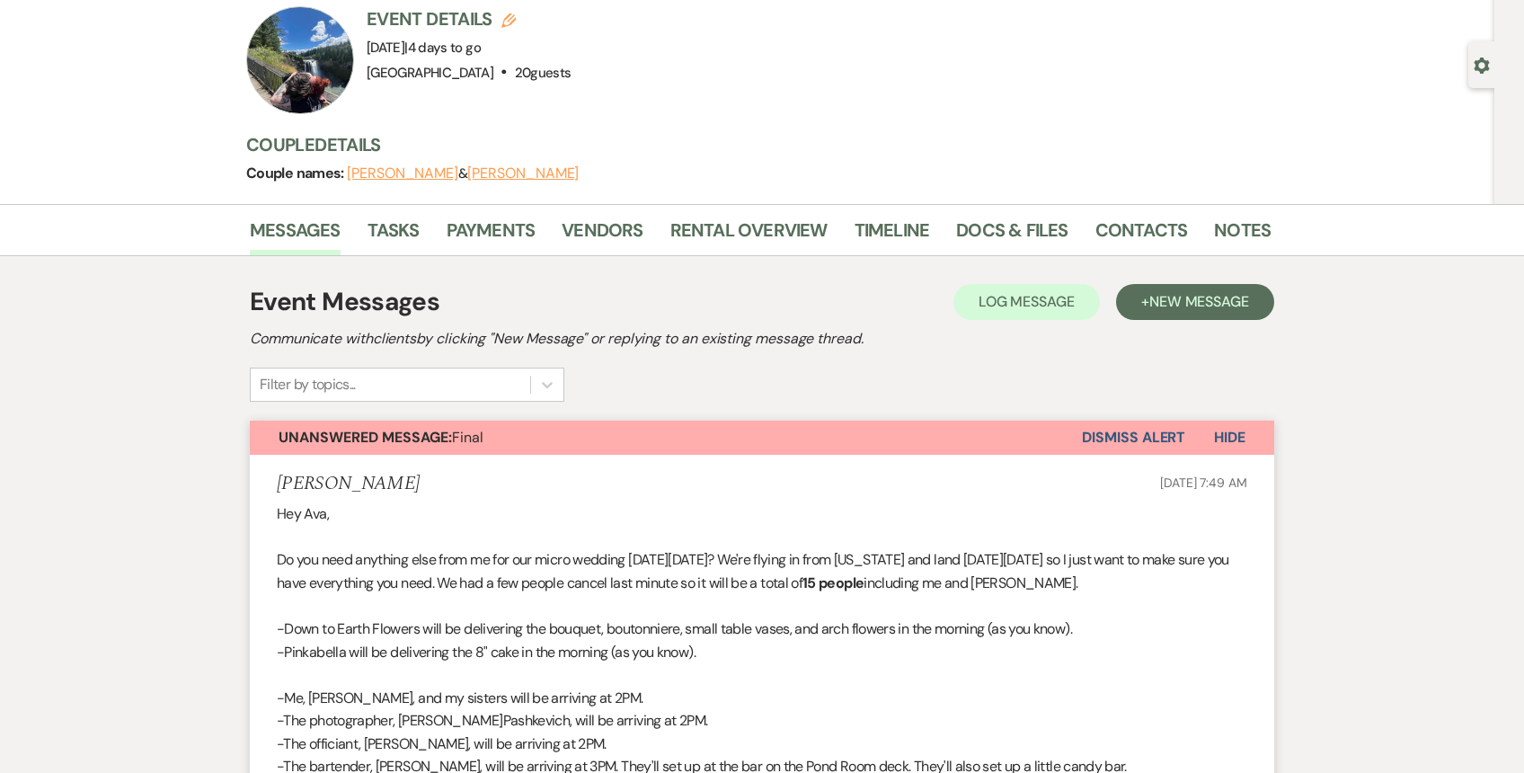
scroll to position [114, 0]
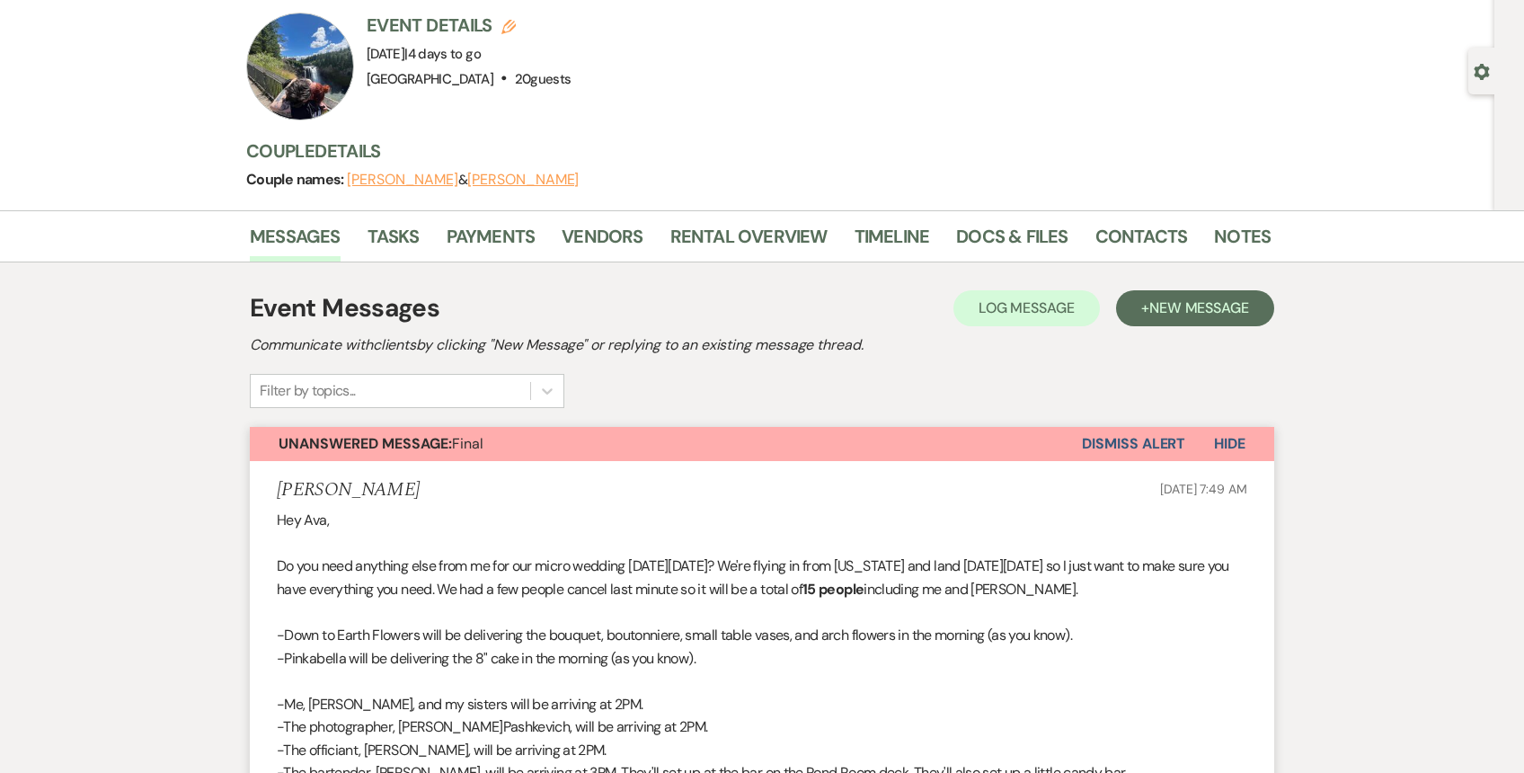
click at [1127, 443] on button "Dismiss Alert" at bounding box center [1133, 444] width 103 height 34
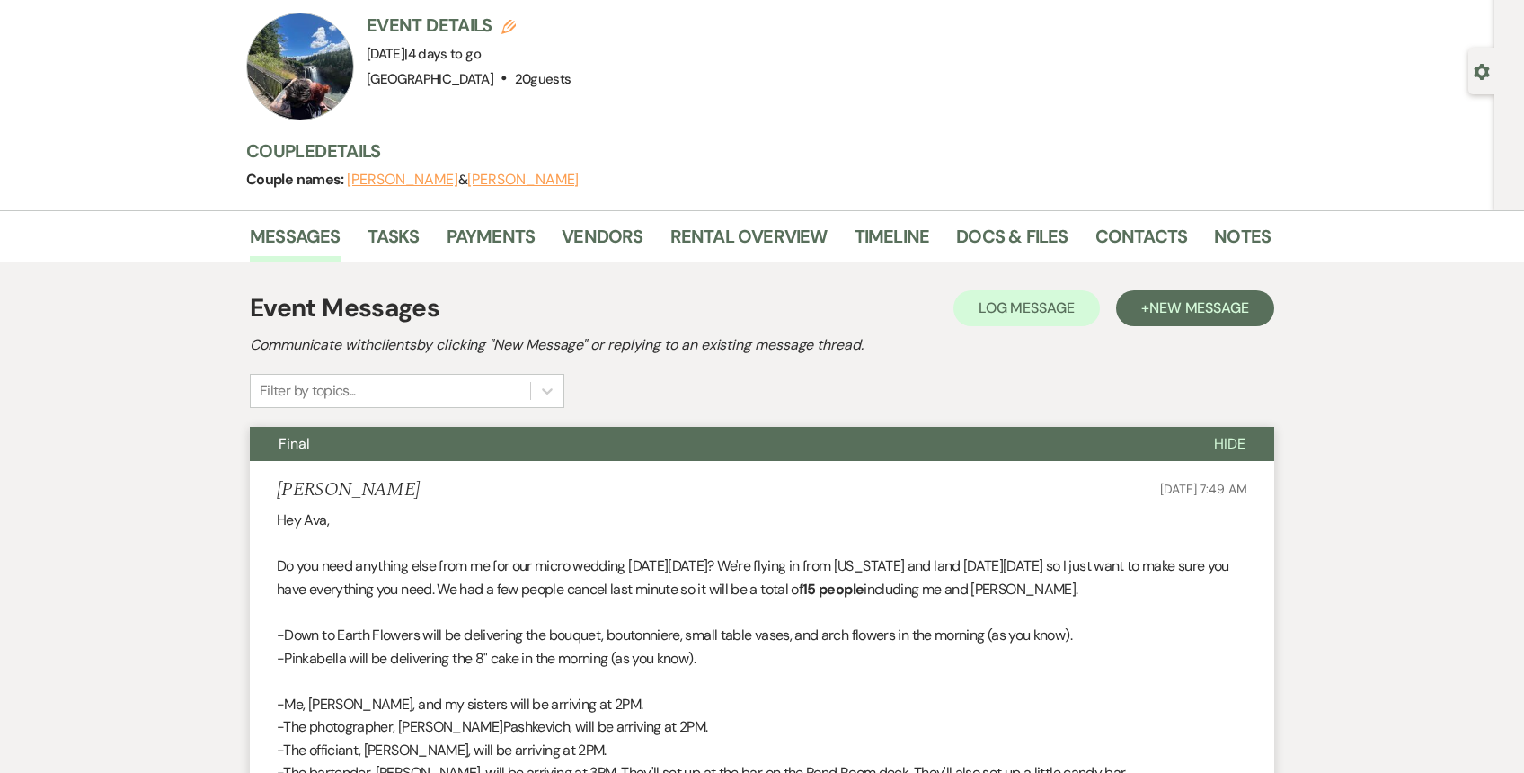
scroll to position [0, 0]
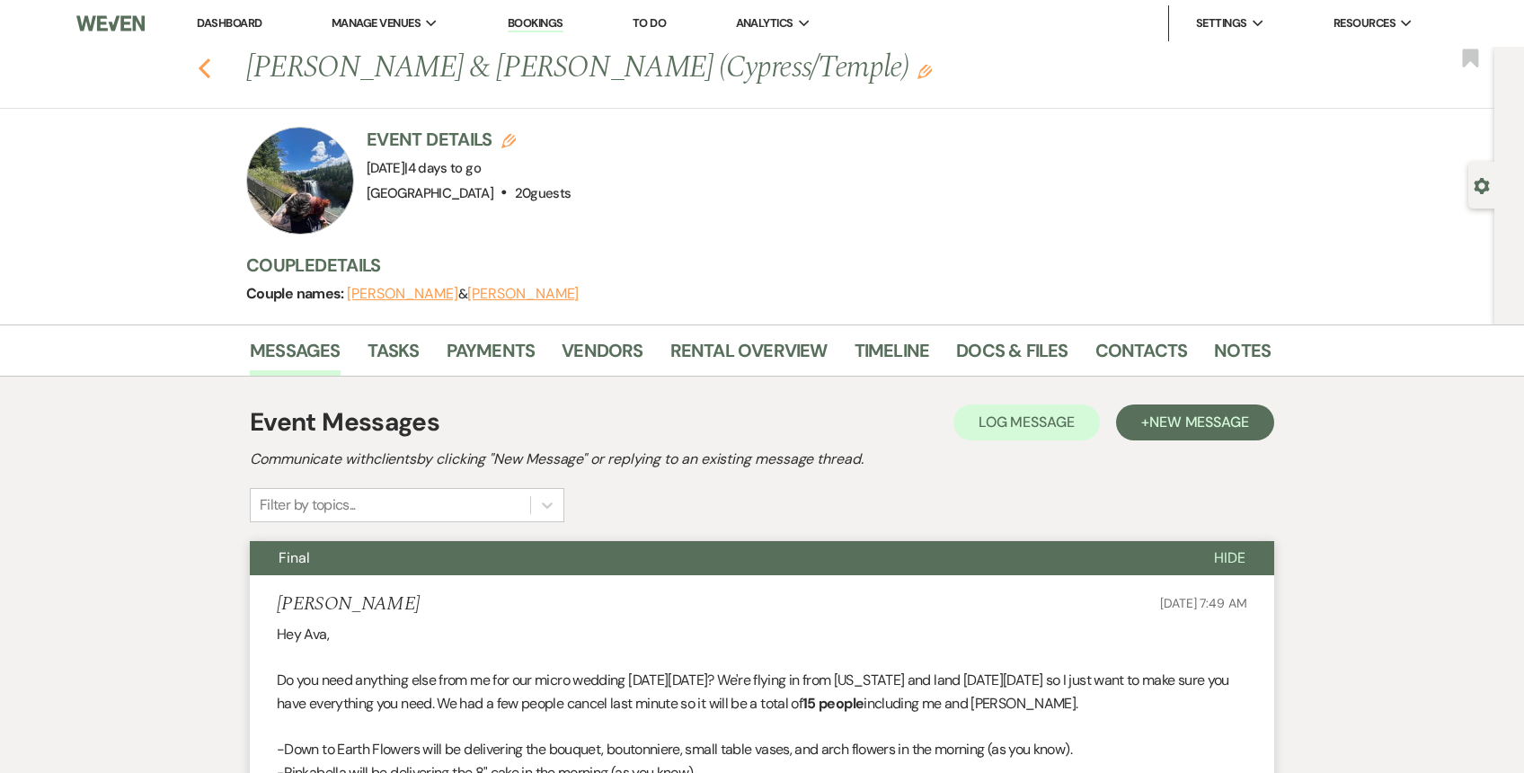
click at [202, 65] on use "button" at bounding box center [205, 68] width 12 height 20
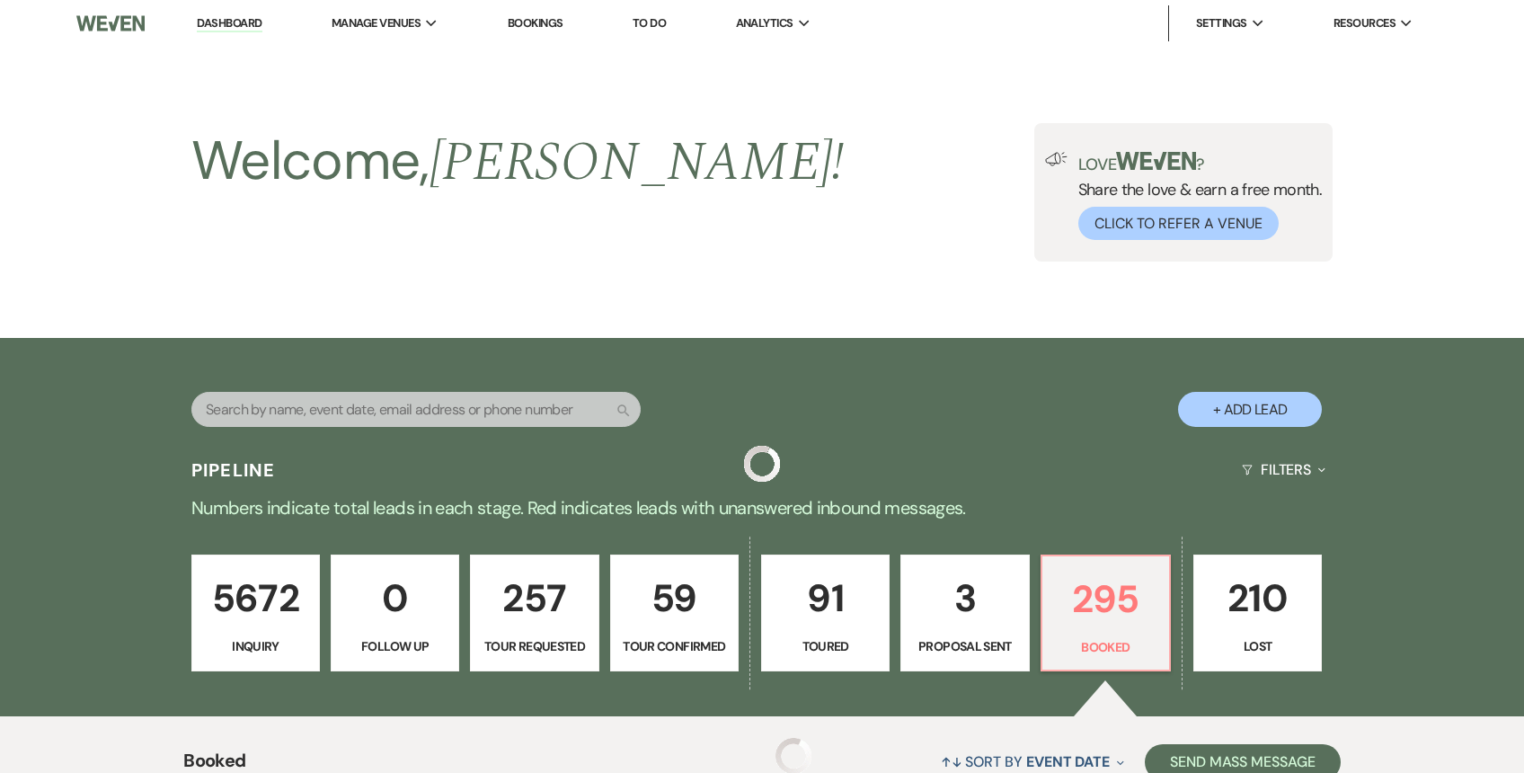
scroll to position [439, 0]
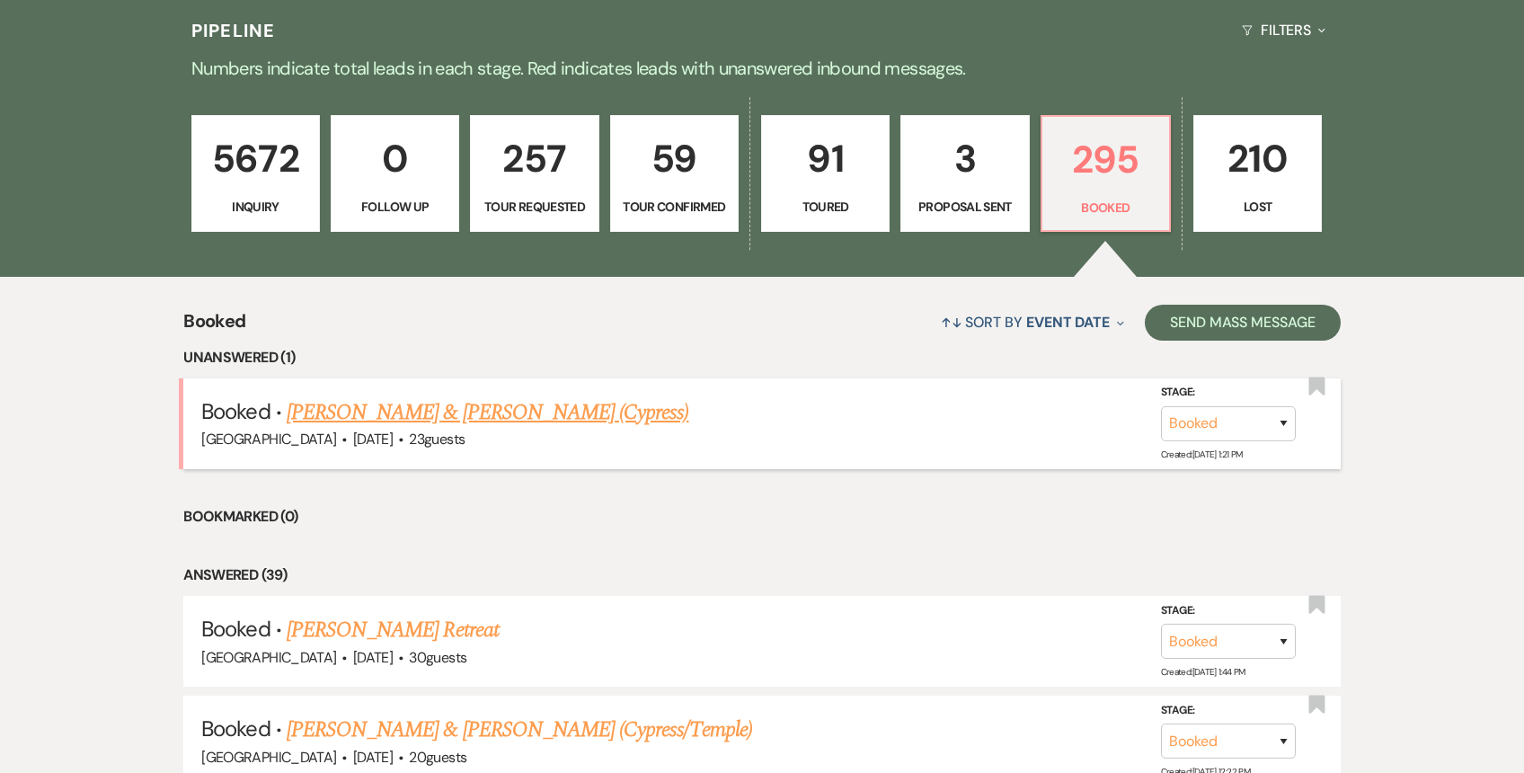
click at [557, 412] on link "Matt Reichenberg & Sarah Rasmussen (Cypress)" at bounding box center [488, 412] width 403 height 32
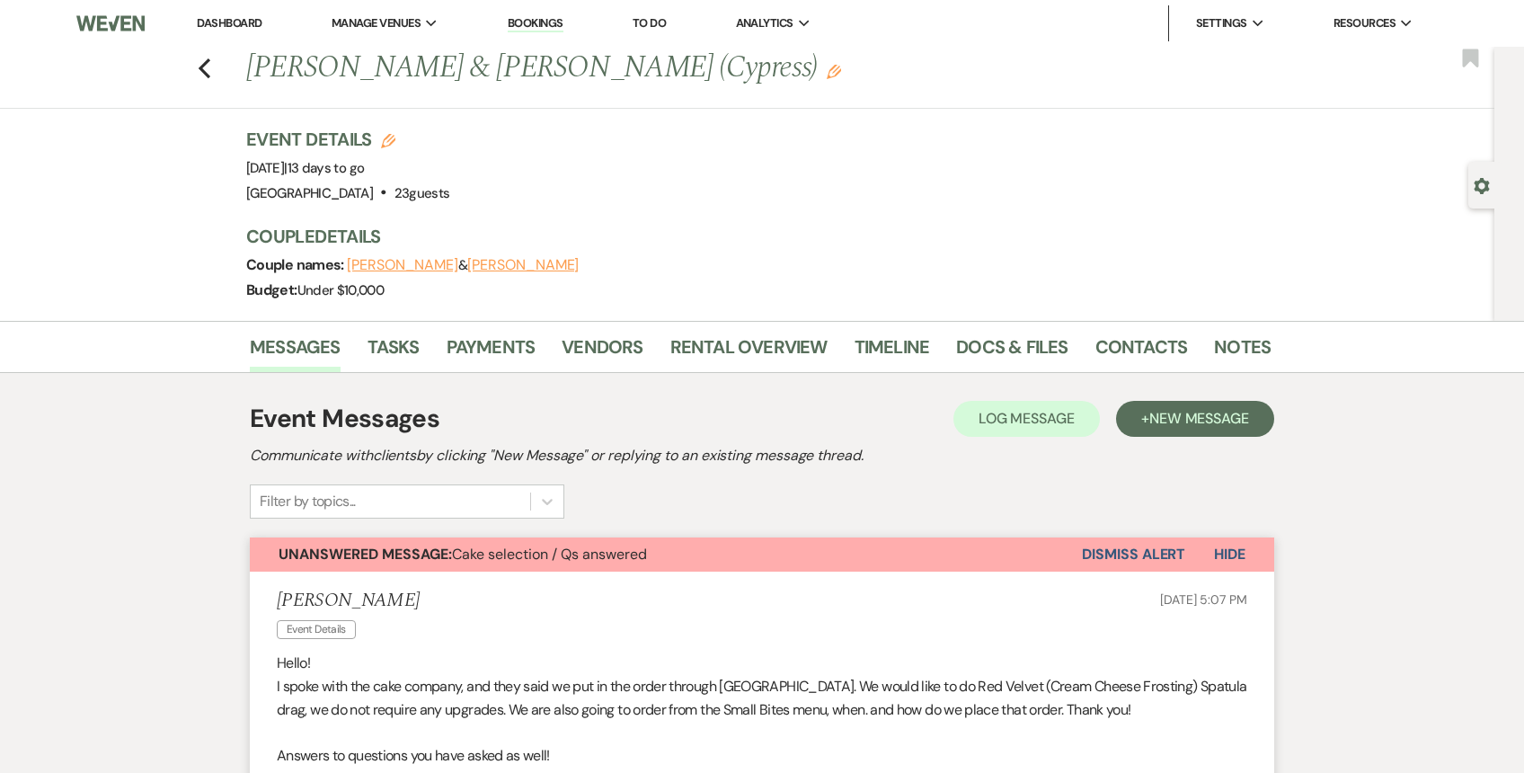
click at [233, 19] on link "Dashboard" at bounding box center [229, 22] width 65 height 15
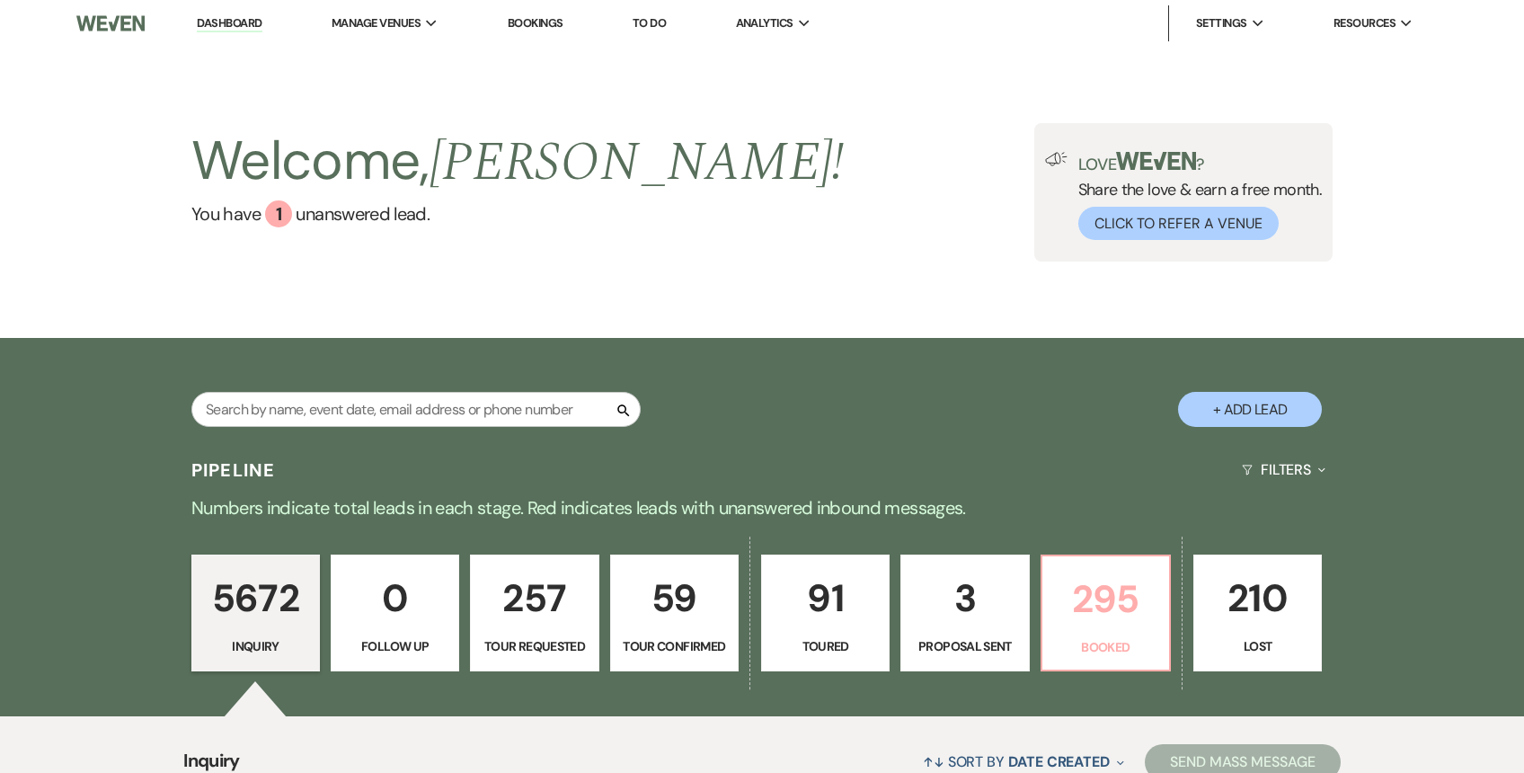
click at [1079, 620] on p "295" at bounding box center [1105, 599] width 105 height 60
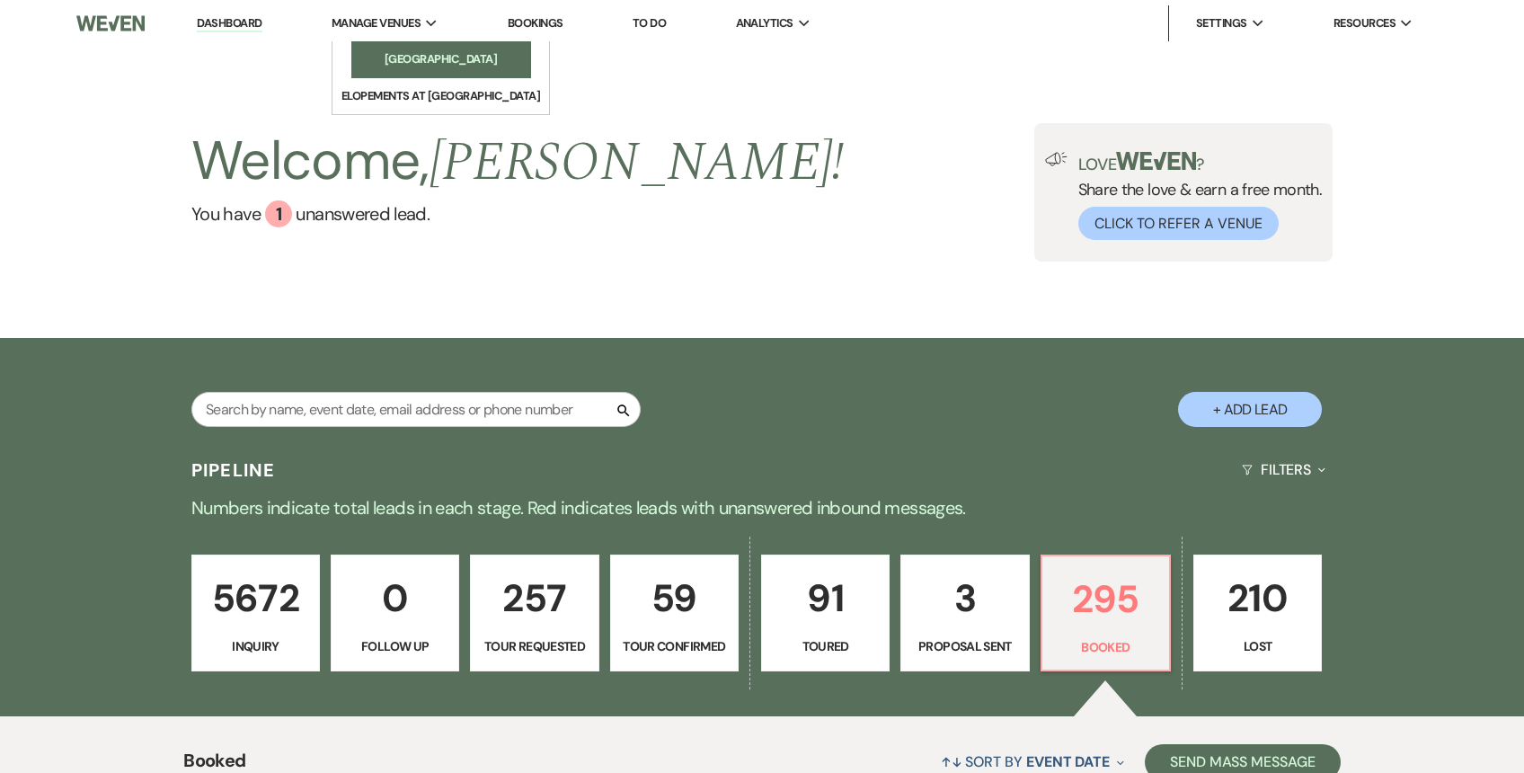
click at [376, 51] on li "[GEOGRAPHIC_DATA]" at bounding box center [441, 59] width 162 height 18
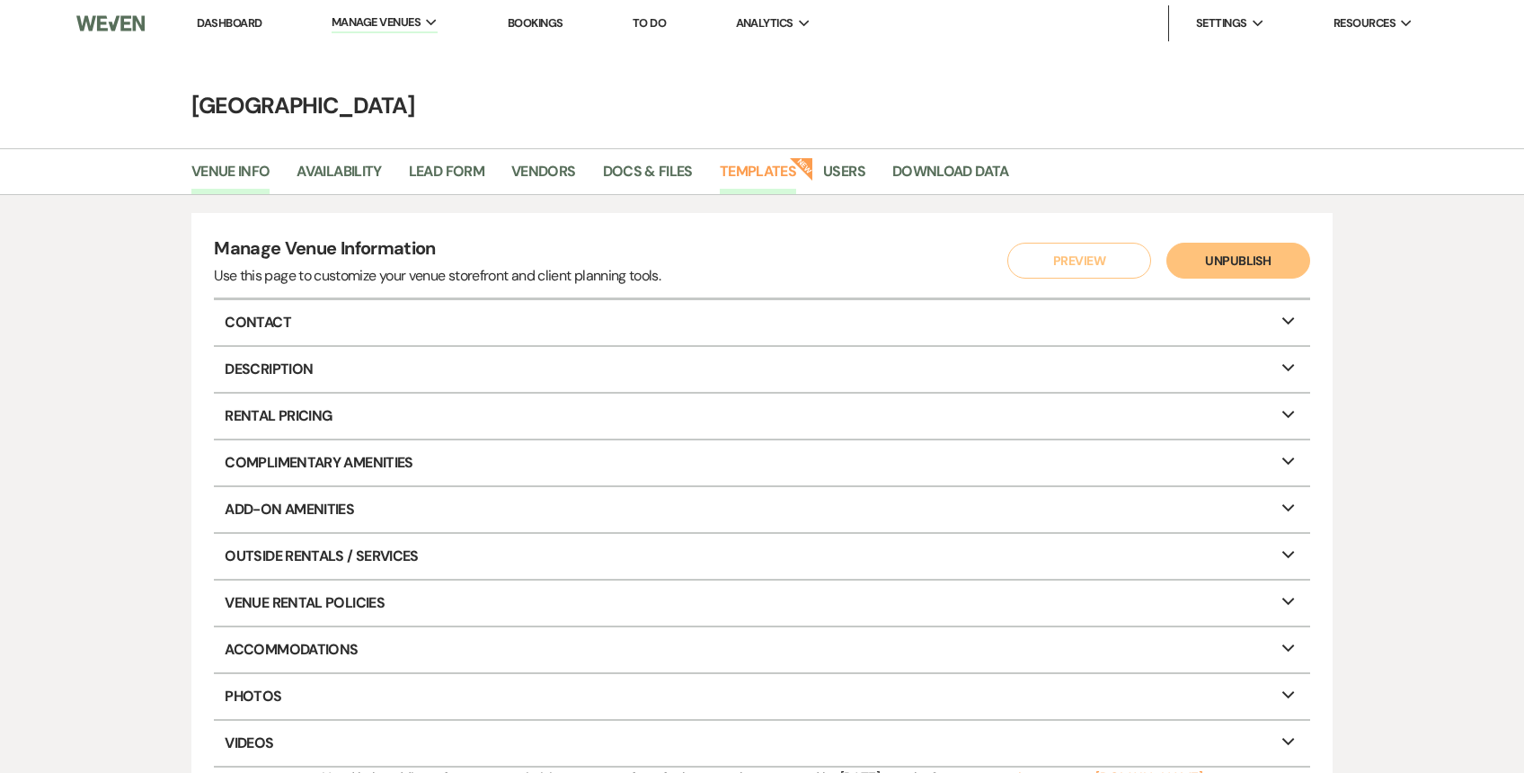
scroll to position [3, 0]
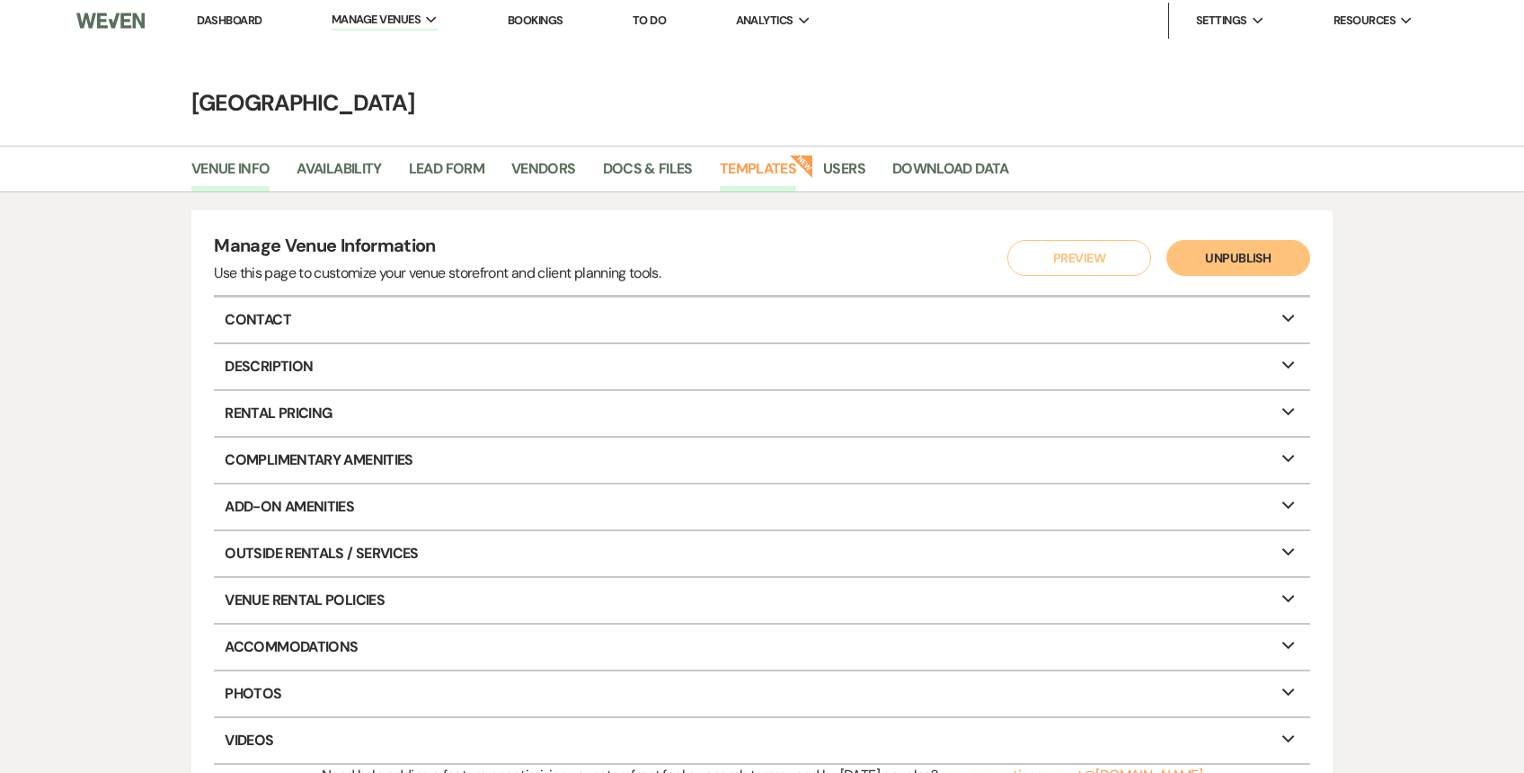
click at [755, 174] on link "Templates" at bounding box center [758, 174] width 76 height 34
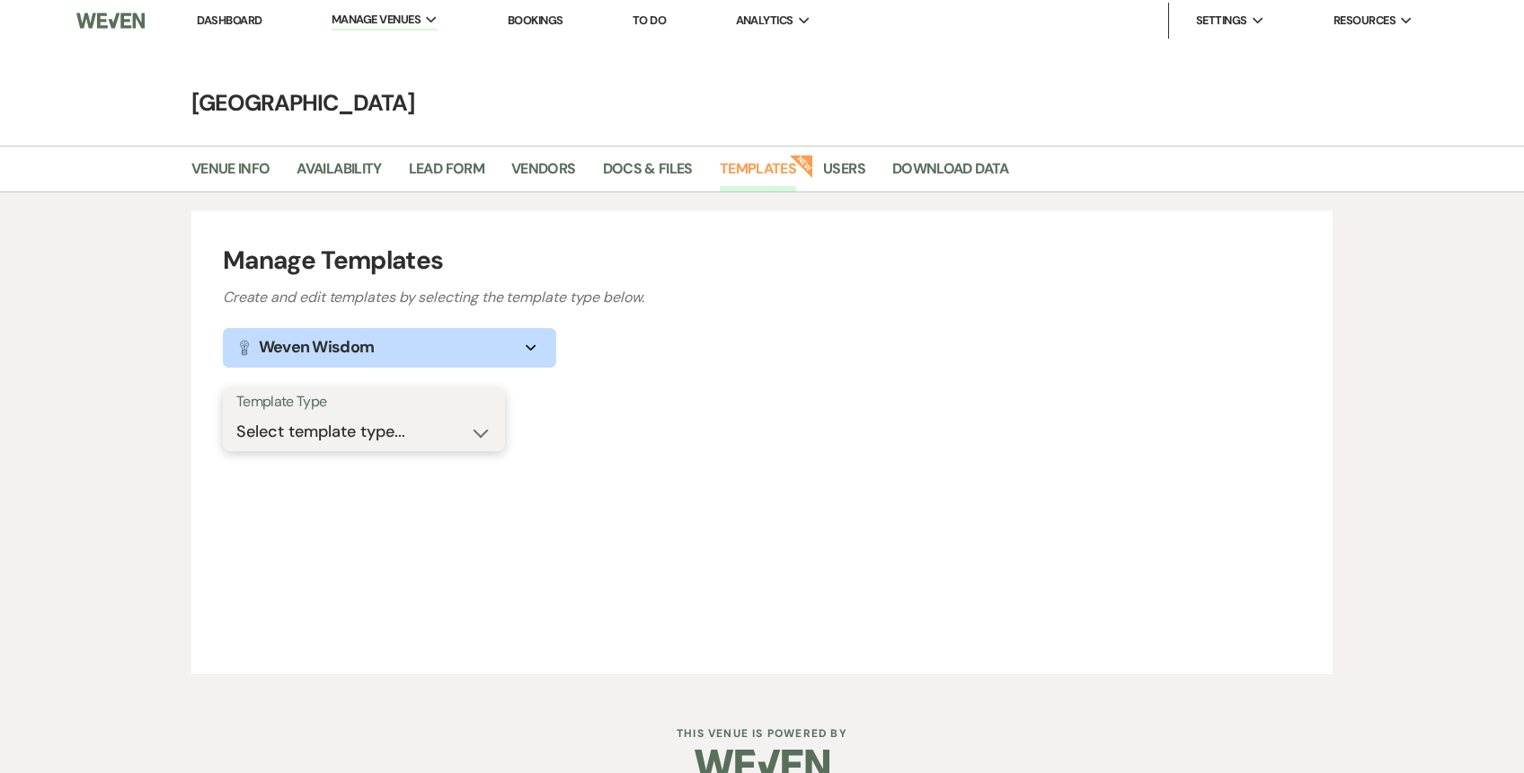
click at [359, 420] on select "Select template type... Task List Message Templates Payment Plan Inventory Item…" at bounding box center [363, 431] width 255 height 35
select select "Message Templates"
click at [236, 414] on select "Select template type... Task List Message Templates Payment Plan Inventory Item…" at bounding box center [363, 431] width 255 height 35
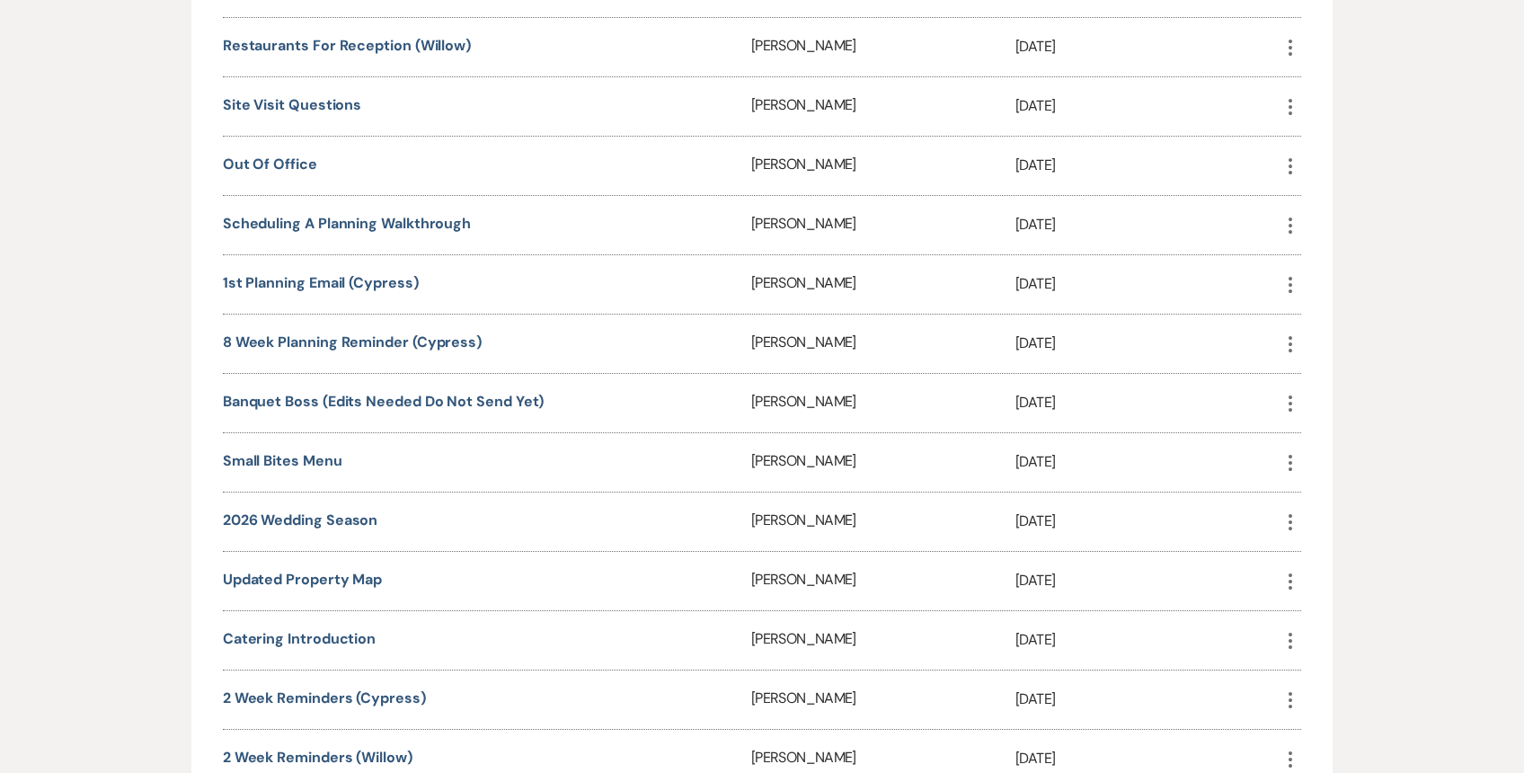
scroll to position [1107, 0]
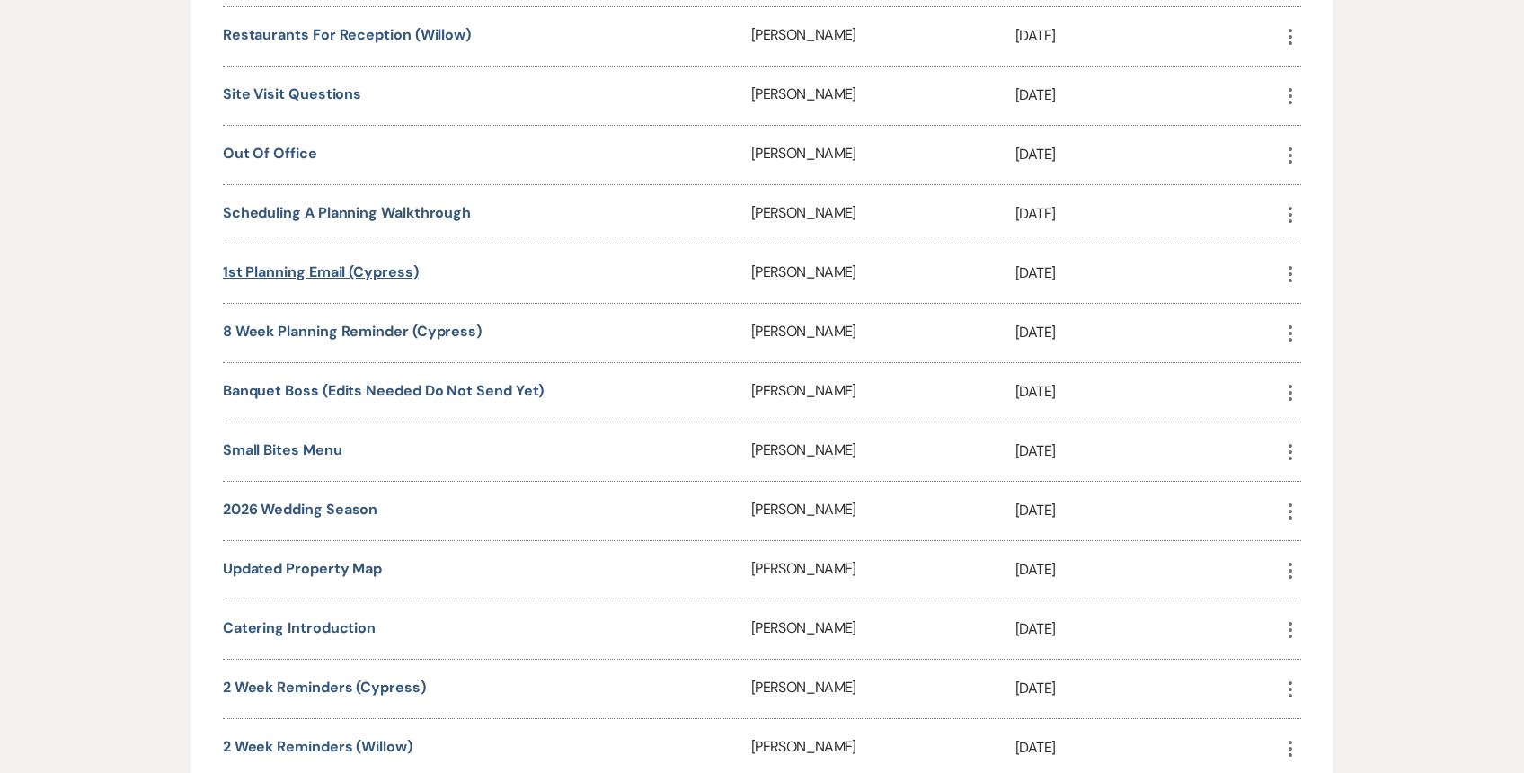
click at [356, 262] on link "1st planning email (Cypress)" at bounding box center [321, 271] width 196 height 19
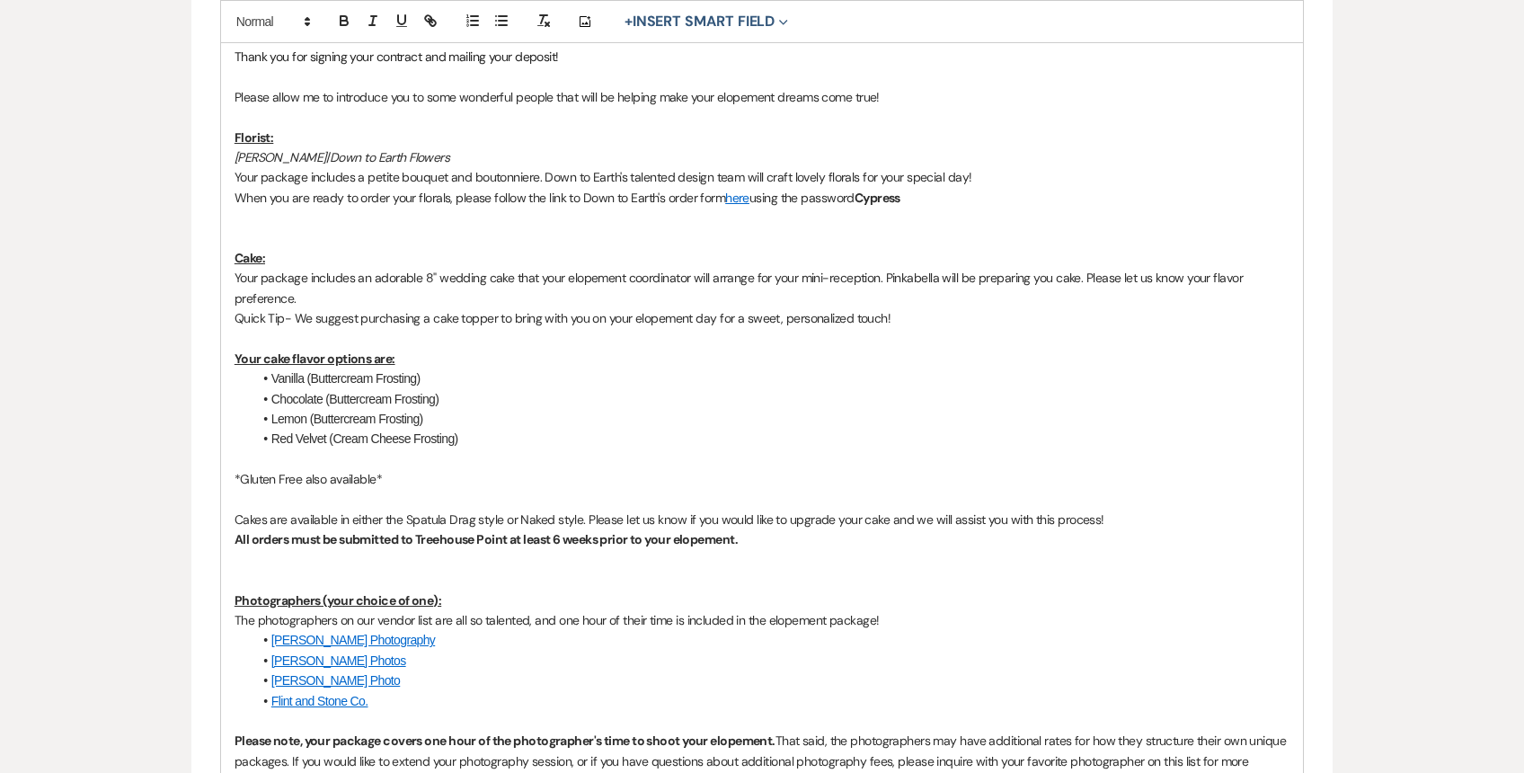
scroll to position [561, 0]
click at [736, 199] on link "here" at bounding box center [737, 197] width 24 height 16
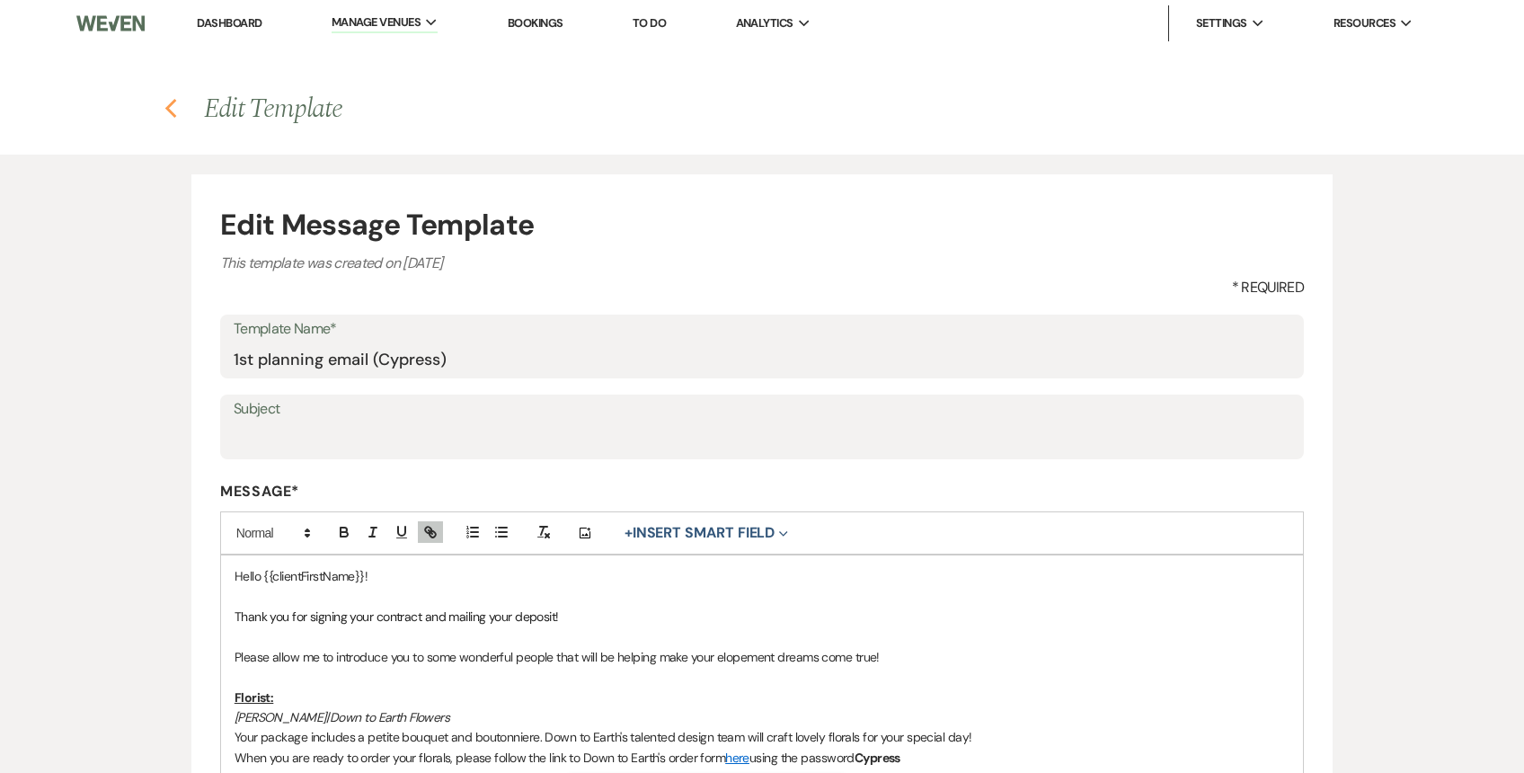
click at [170, 106] on icon "Previous" at bounding box center [170, 109] width 13 height 22
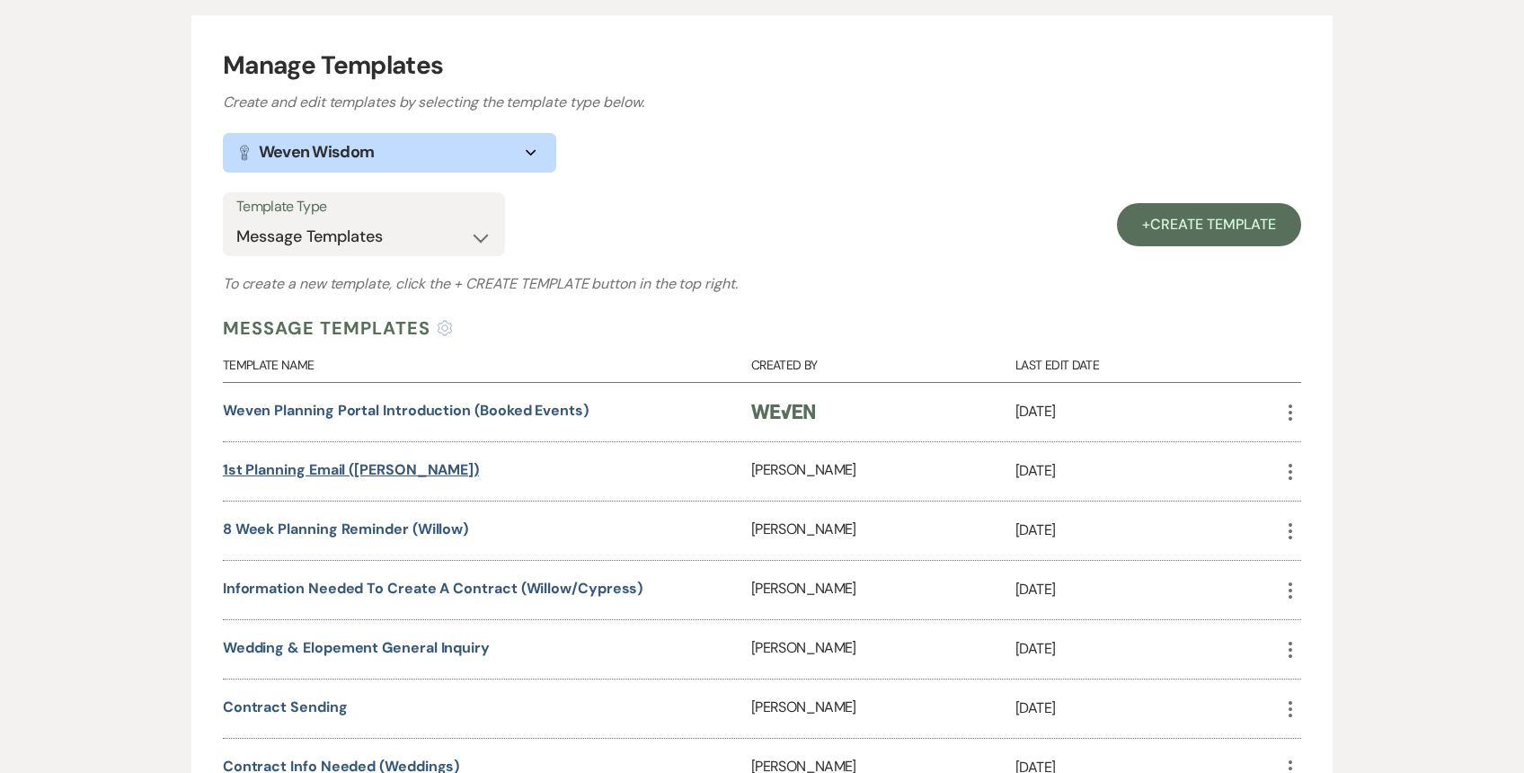
click at [378, 470] on link "1st planning email (Willow)" at bounding box center [351, 469] width 256 height 19
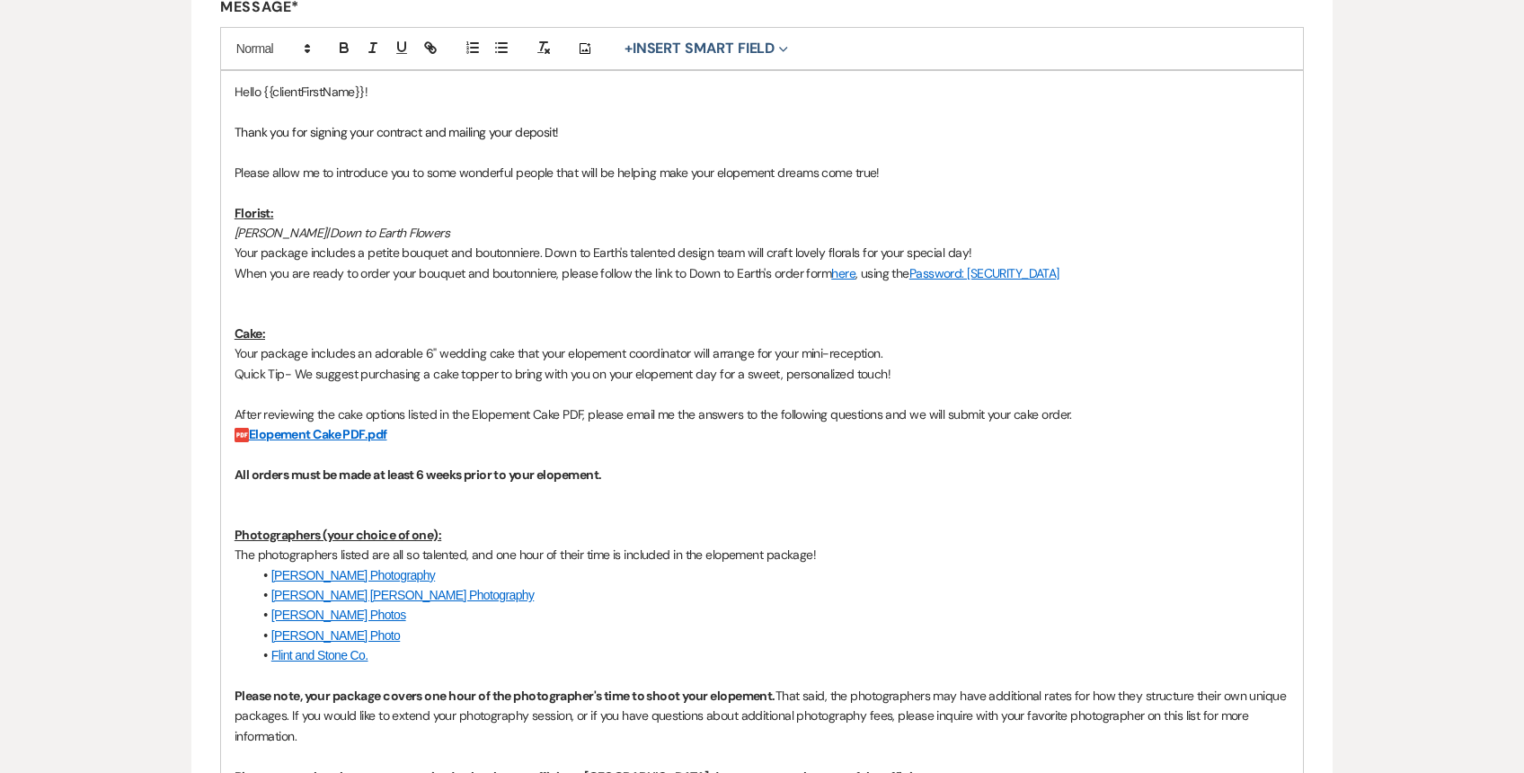
scroll to position [506, 0]
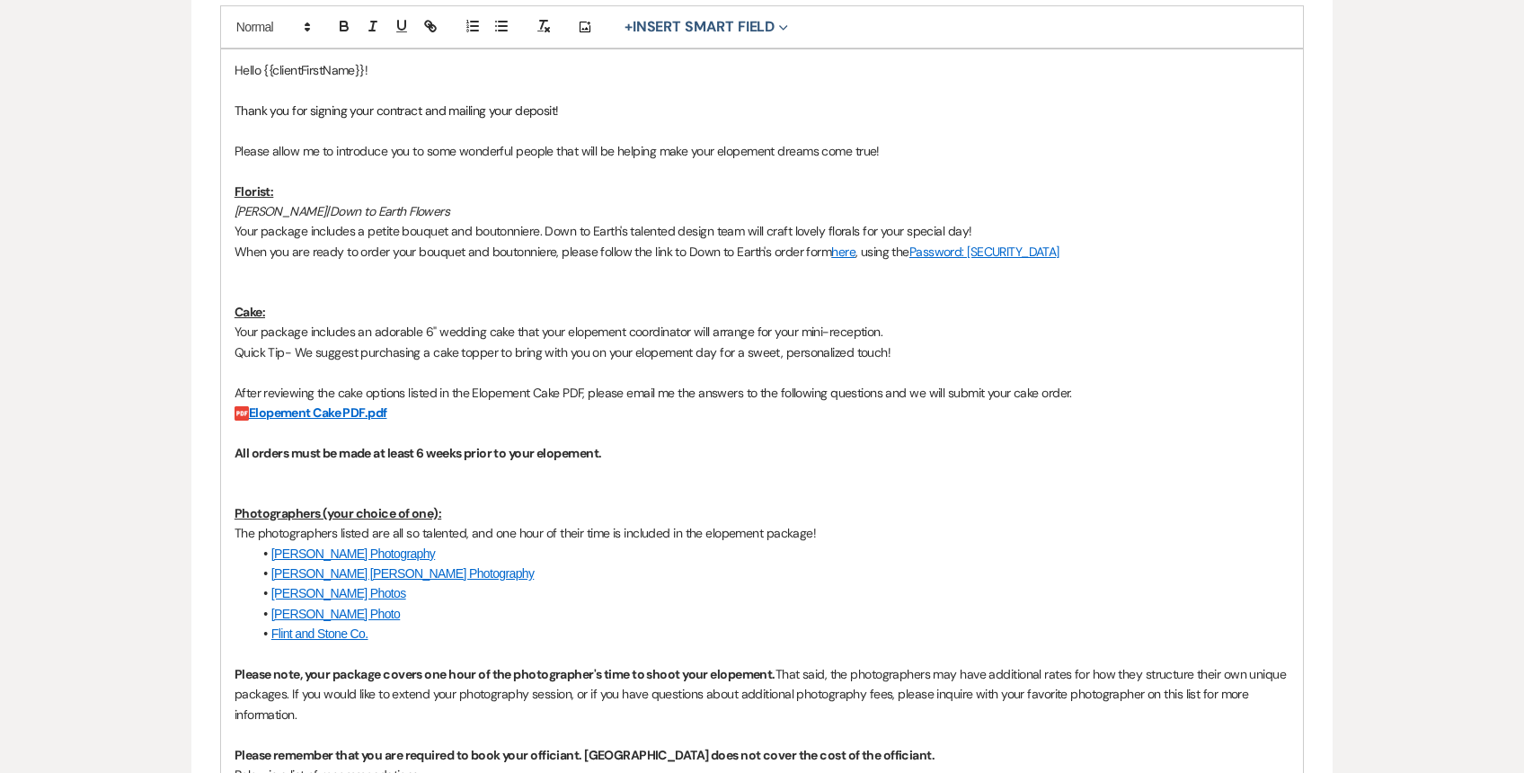
click at [842, 254] on link "here" at bounding box center [843, 252] width 24 height 16
copy link "https://snoqualmieflowers.com/pages/treehouse-point?_pos=1&_sid=9895b0336&_ss=r"
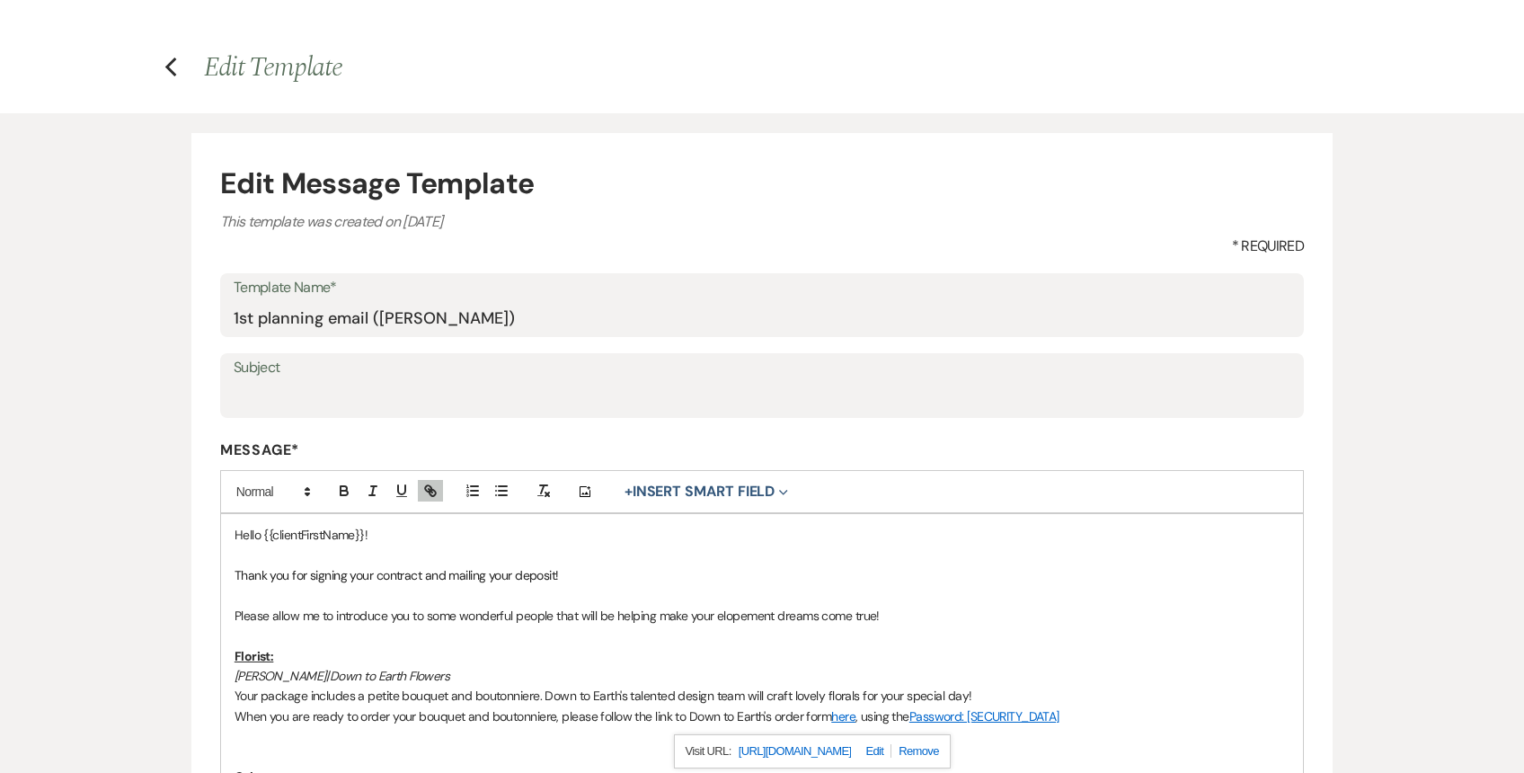
scroll to position [0, 0]
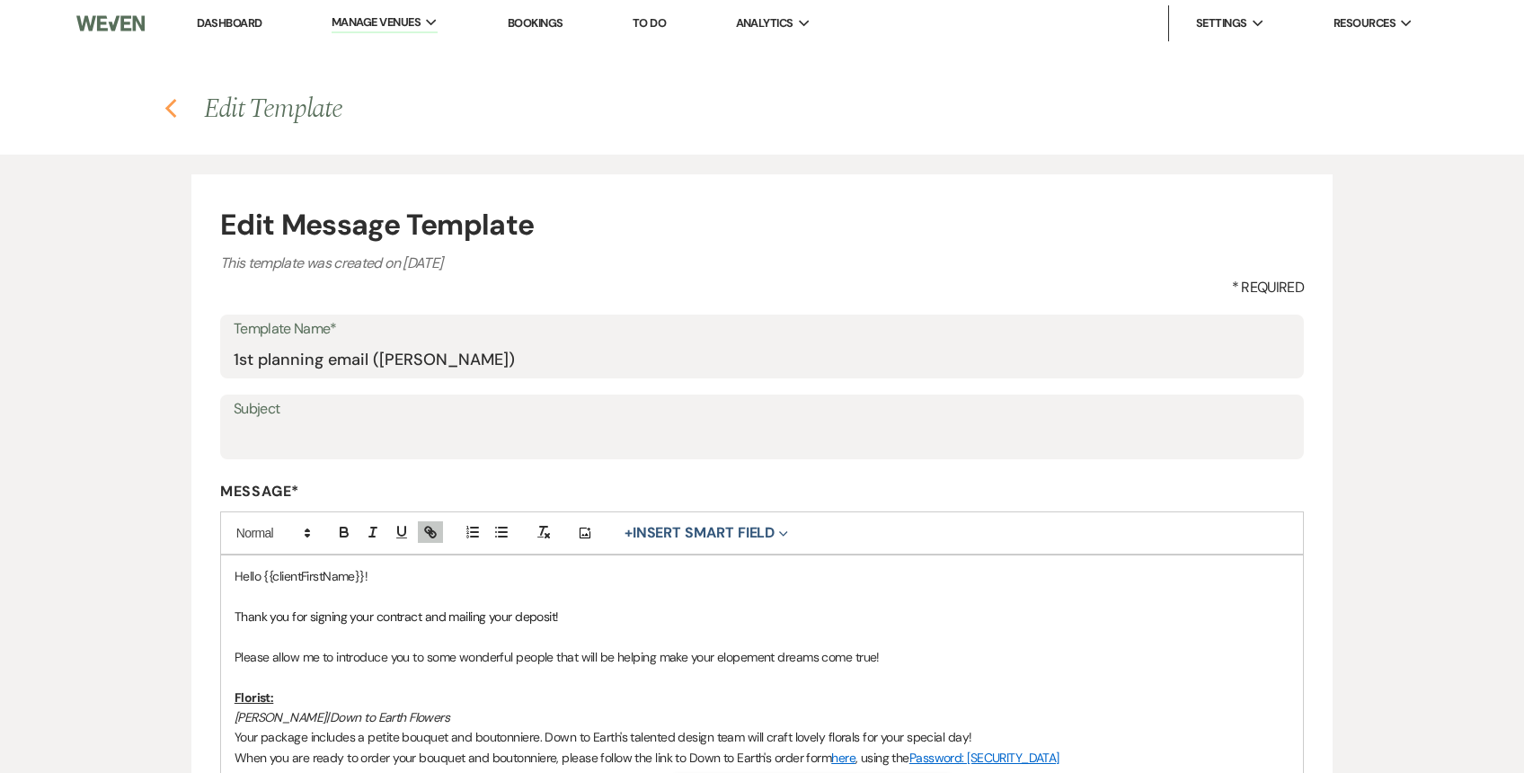
click at [171, 111] on use "button" at bounding box center [171, 109] width 12 height 20
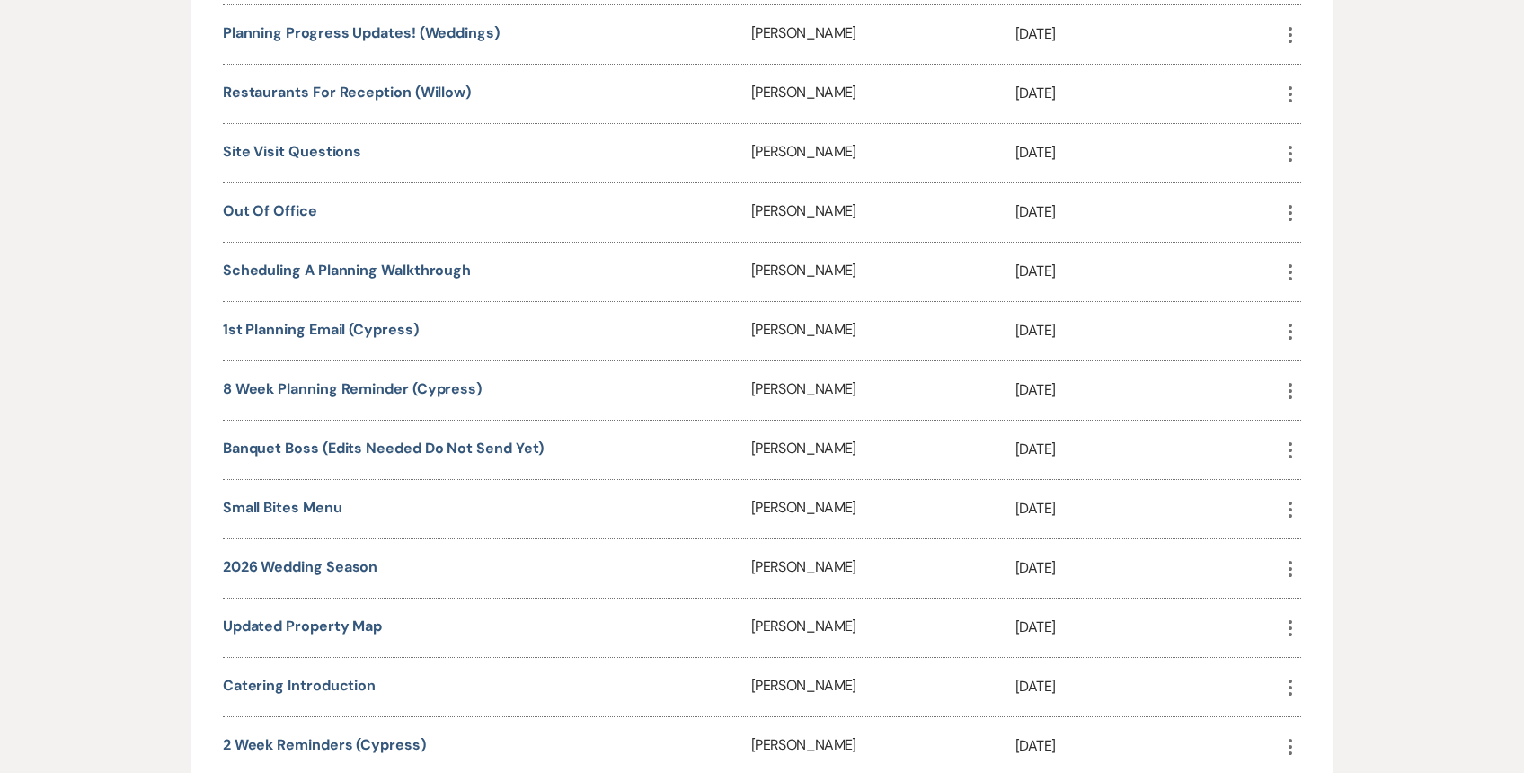
scroll to position [1070, 0]
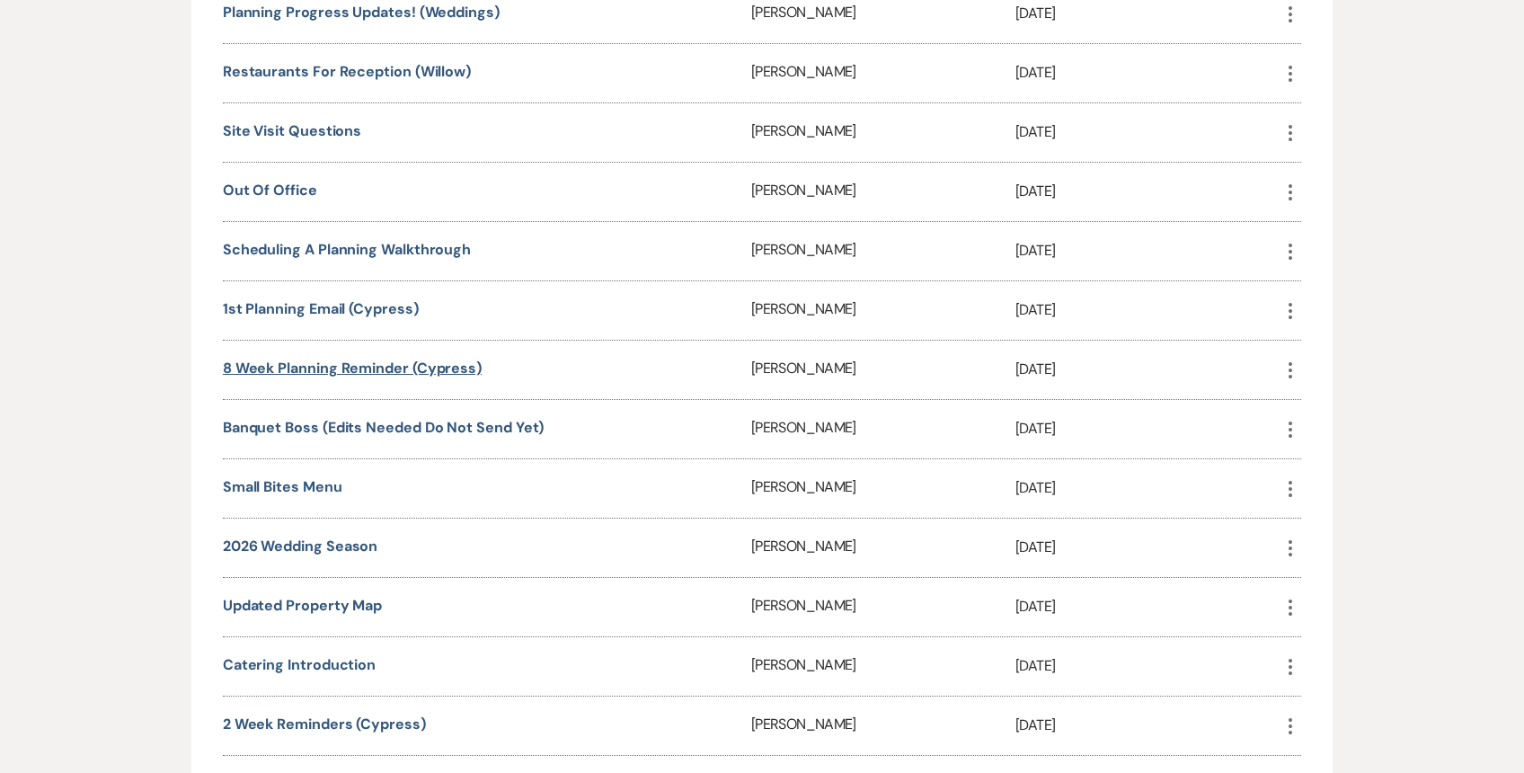
click at [374, 366] on link "8 week planning reminder (Cypress)" at bounding box center [352, 368] width 259 height 19
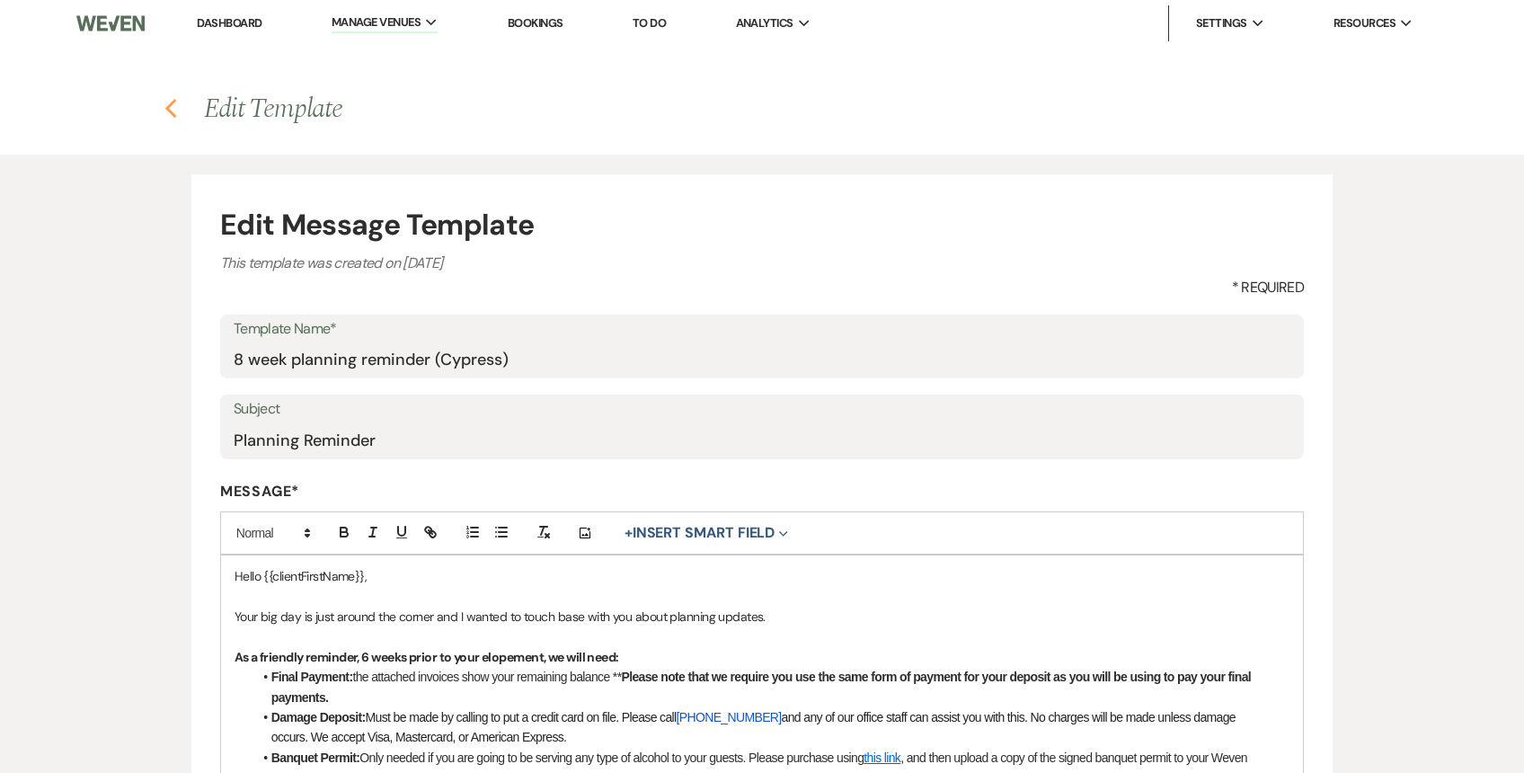
click at [165, 112] on icon "Previous" at bounding box center [170, 109] width 13 height 22
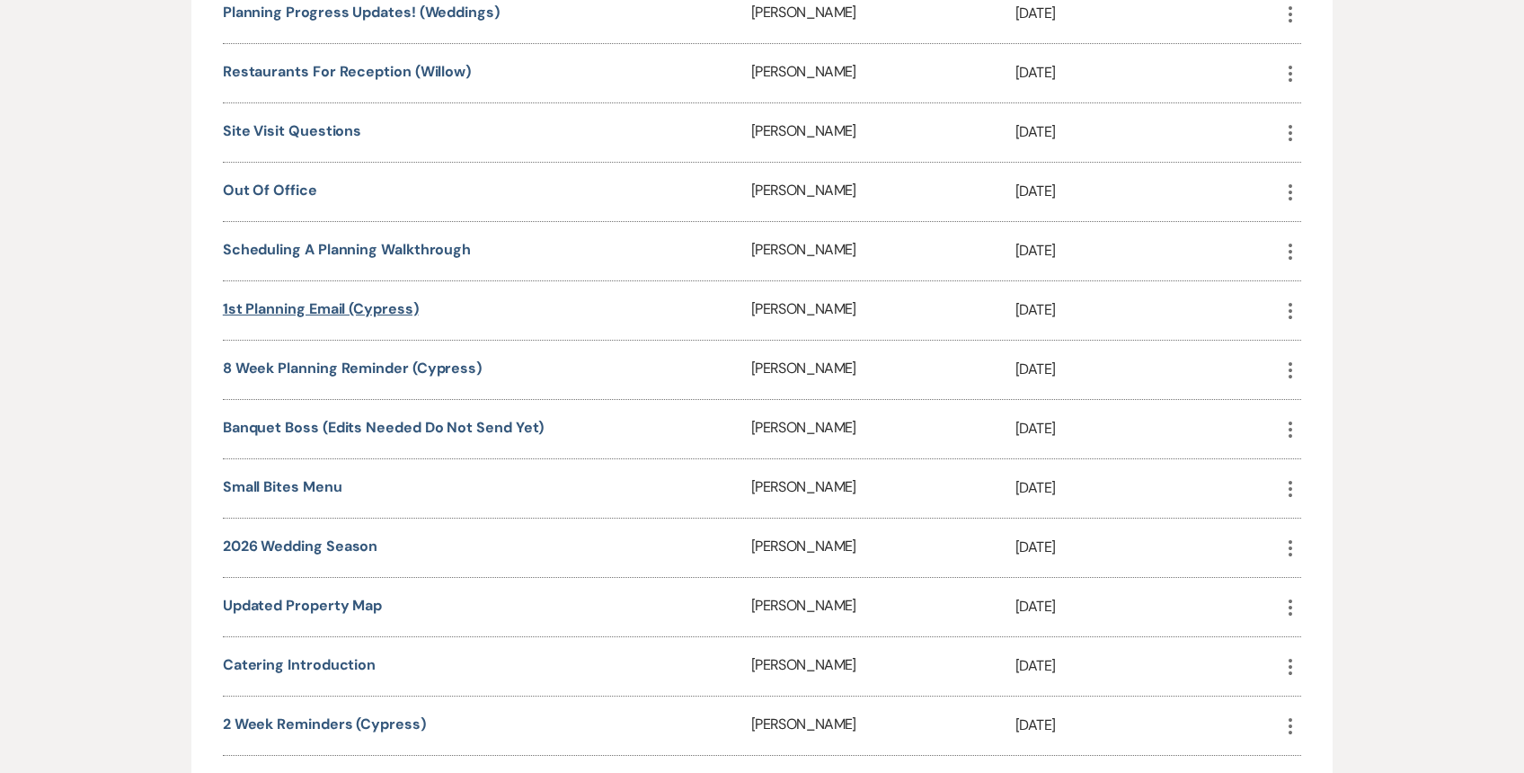
click at [347, 302] on link "1st planning email (Cypress)" at bounding box center [321, 308] width 196 height 19
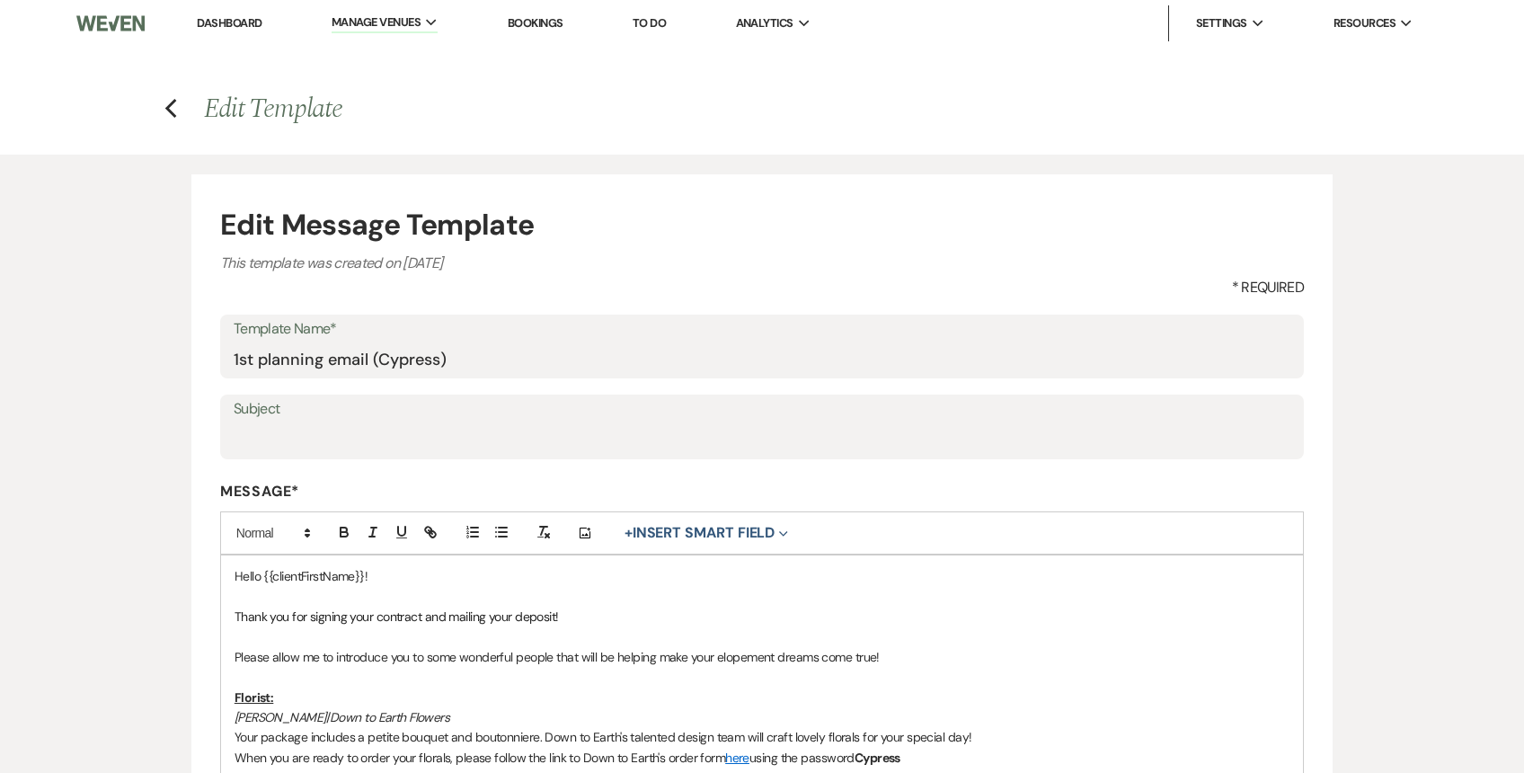
click at [251, 24] on link "Dashboard" at bounding box center [229, 22] width 65 height 15
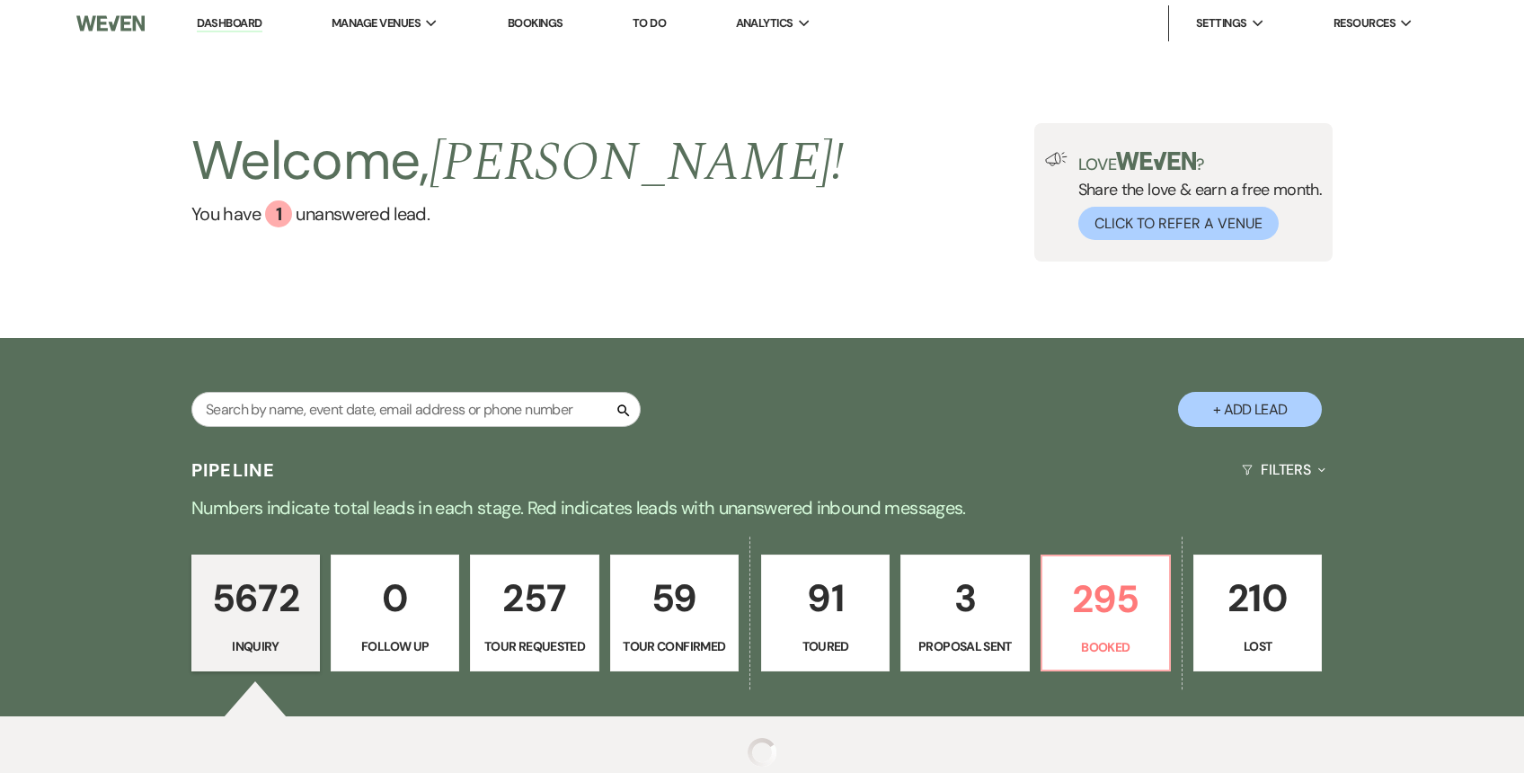
scroll to position [2, 0]
